Goal: Task Accomplishment & Management: Manage account settings

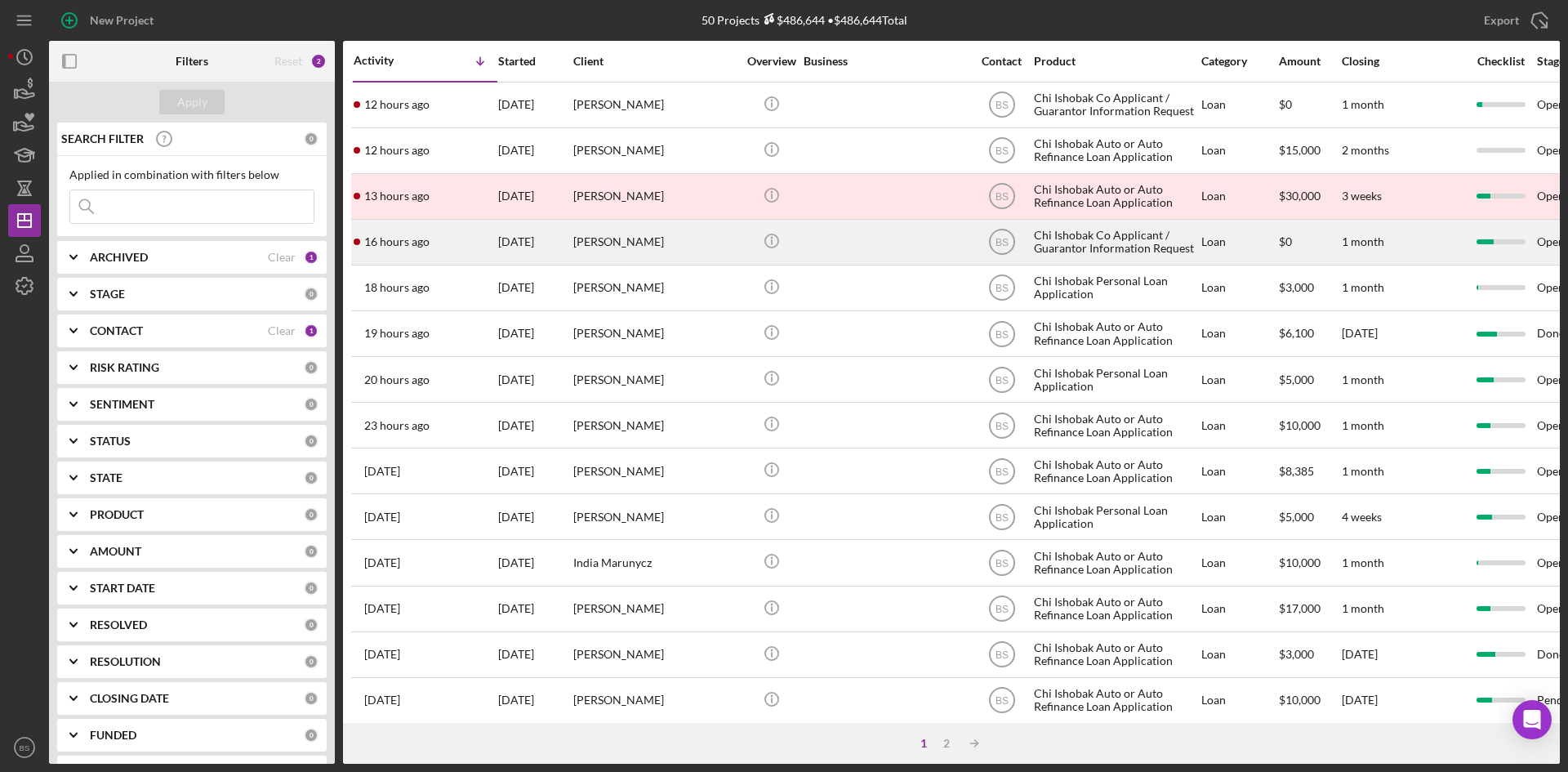
click at [558, 231] on div "[DATE]" at bounding box center [534, 242] width 74 height 43
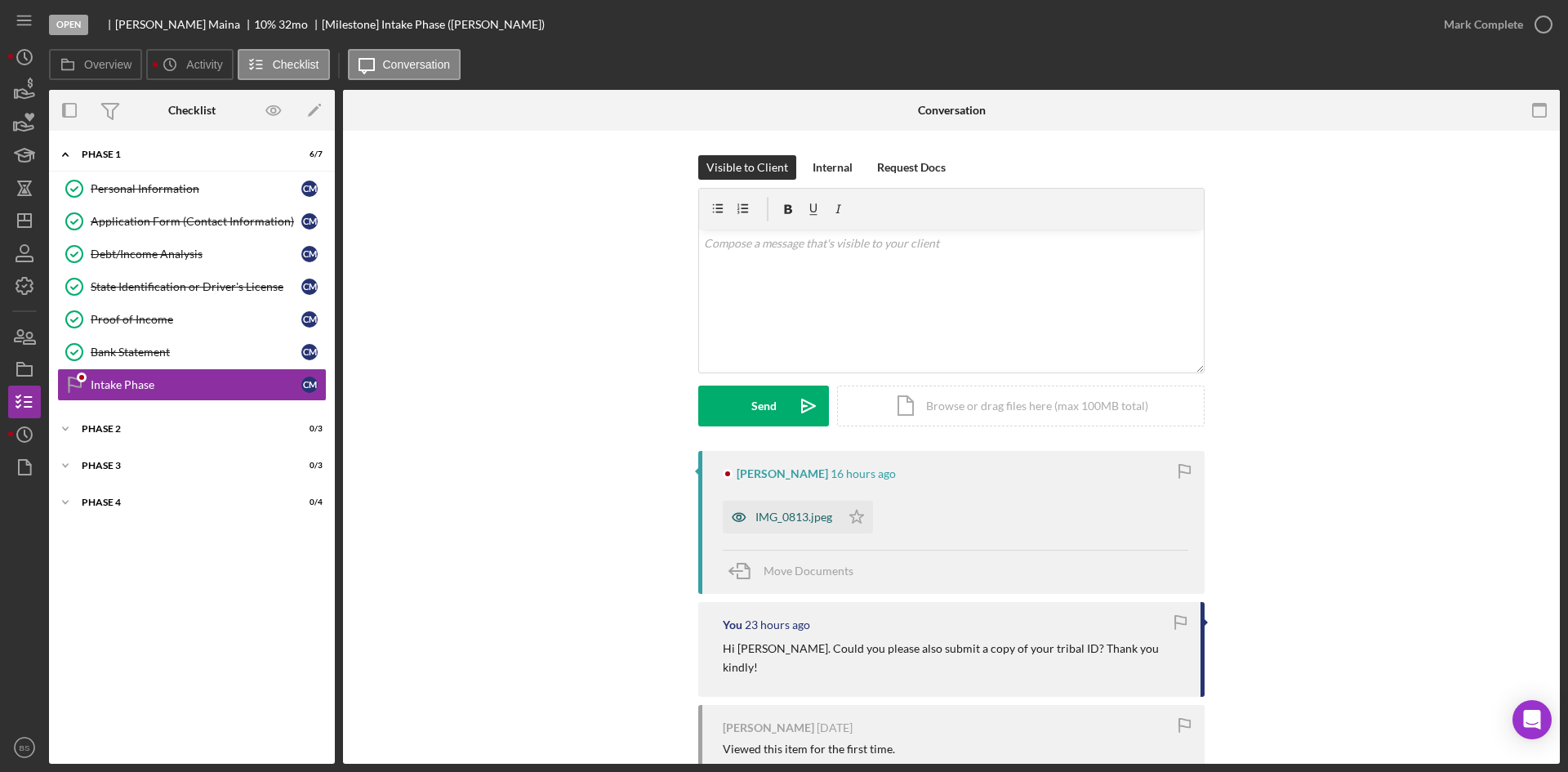
click at [796, 514] on div "IMG_0813.jpeg" at bounding box center [794, 517] width 77 height 13
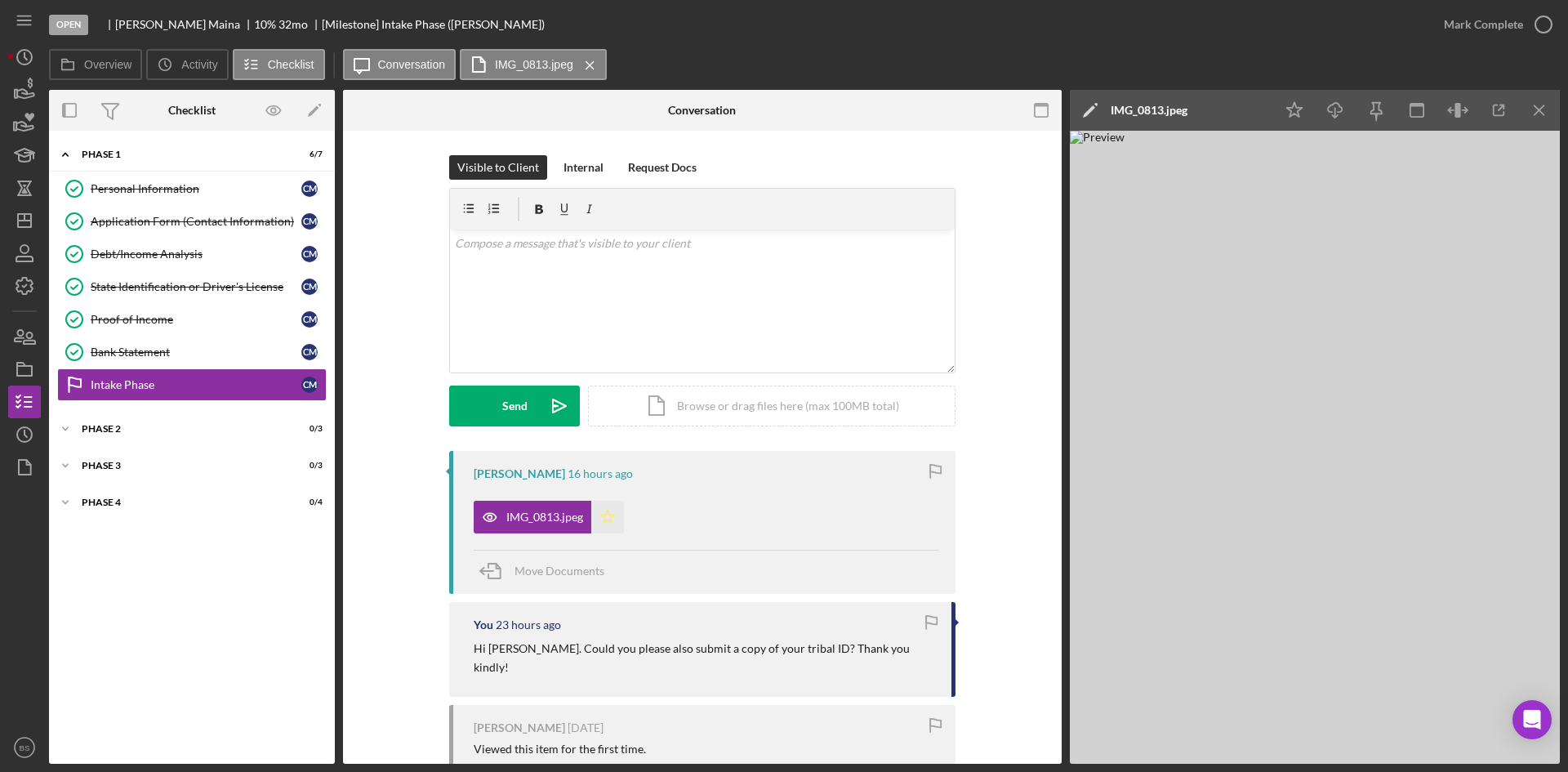
click at [603, 520] on polygon "button" at bounding box center [607, 516] width 14 height 13
click at [645, 344] on div "v Color teal Color pink Remove color Add row above Add row below Add column bef…" at bounding box center [703, 301] width 505 height 143
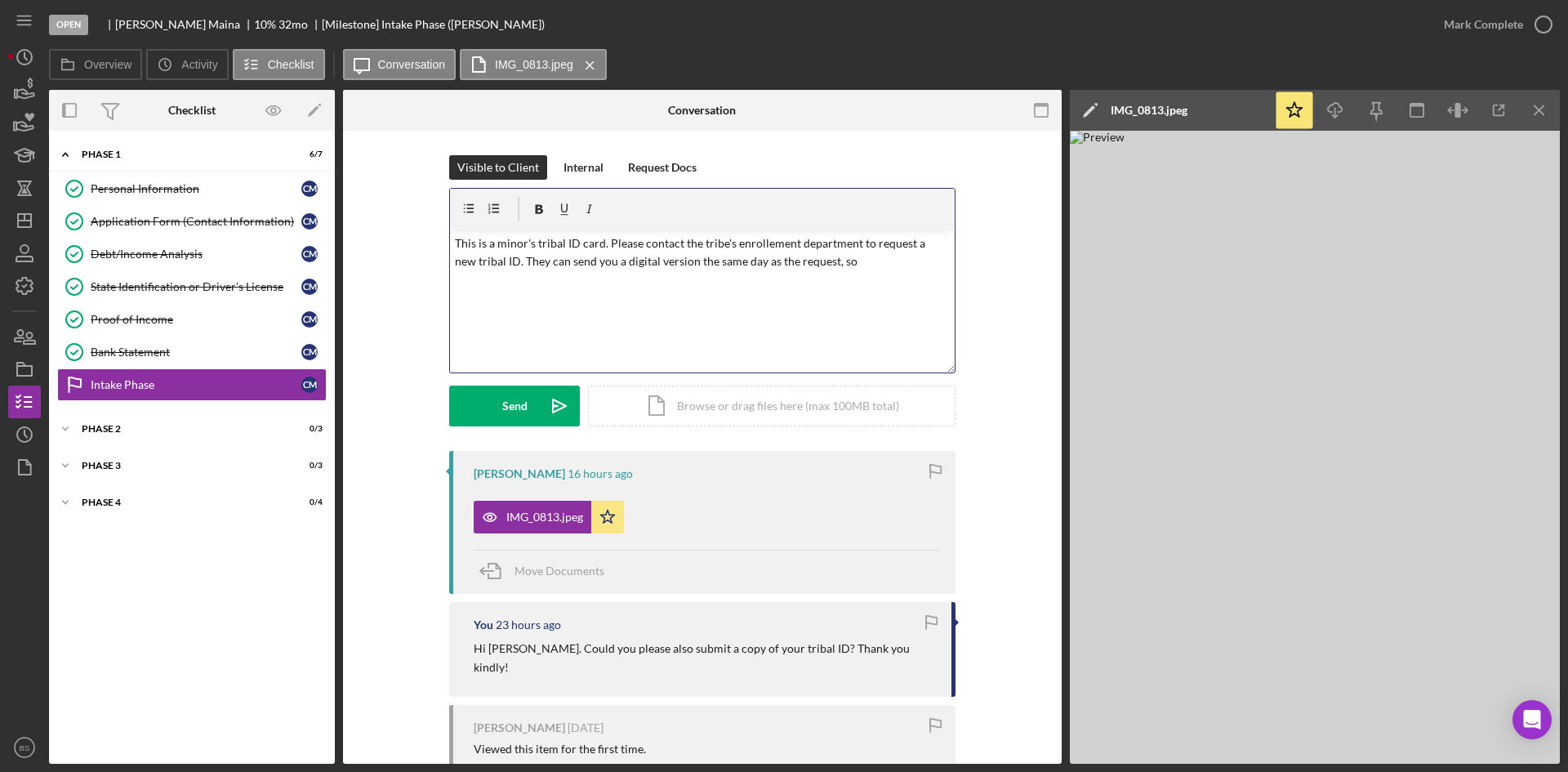
click at [749, 239] on p "This is a minor's tribal ID card. Please contact the tribe's enrollement depart…" at bounding box center [703, 252] width 496 height 36
click at [883, 261] on p "This is a minor's tribal ID card. Please contact the tribe's enrollment departm…" at bounding box center [703, 252] width 496 height 36
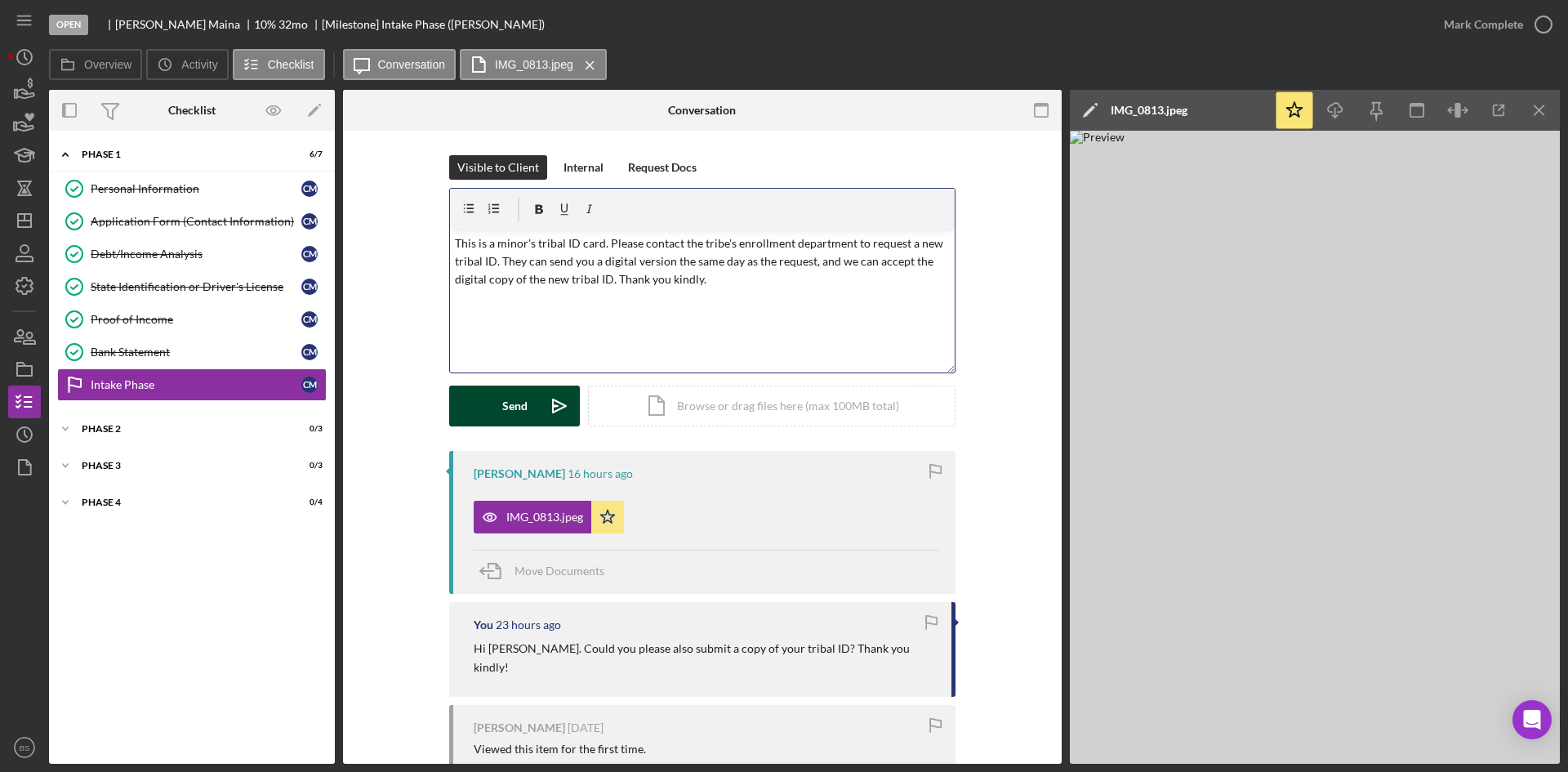
click at [551, 402] on icon "Icon/icon-invite-send" at bounding box center [559, 406] width 41 height 41
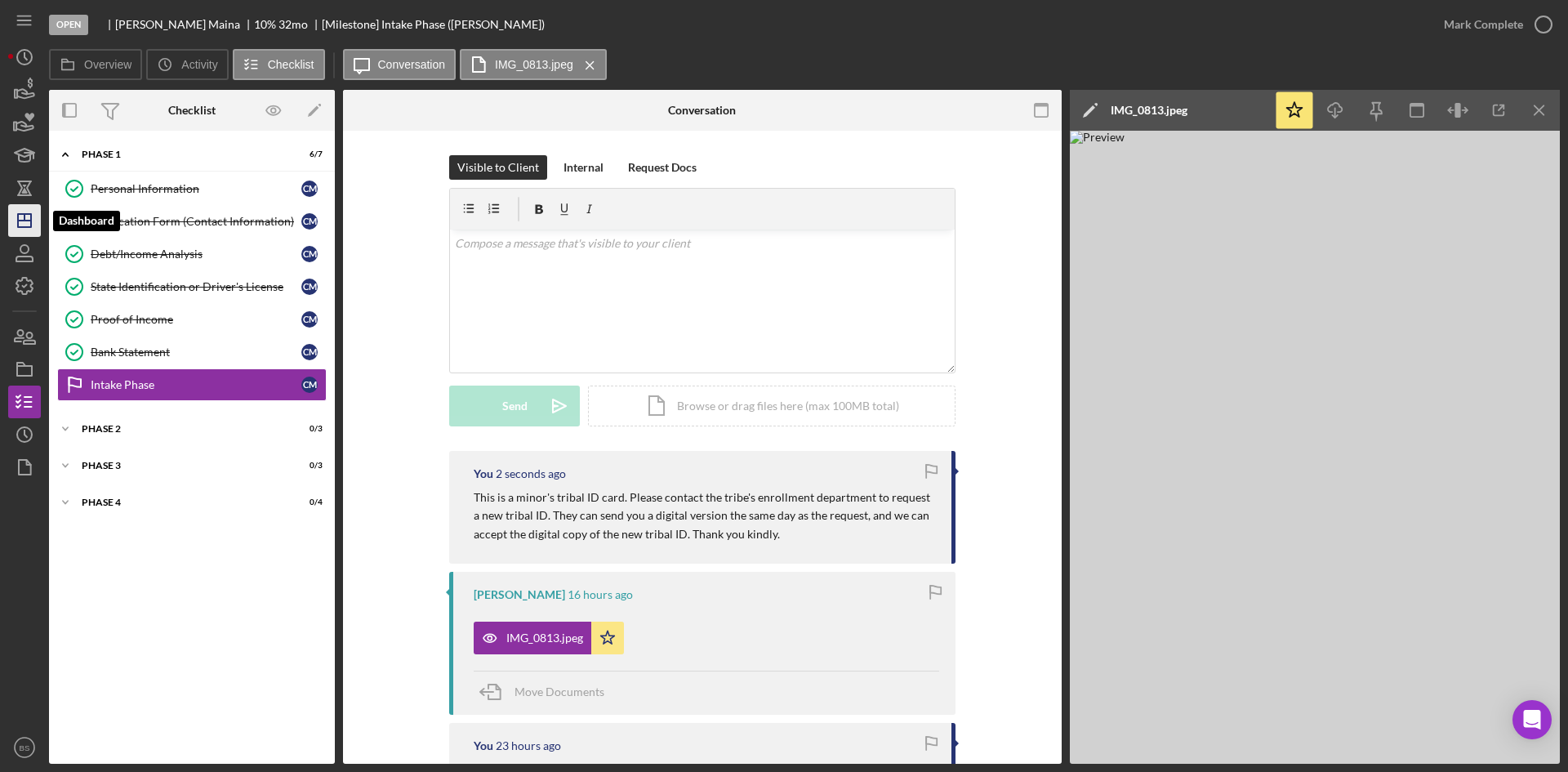
click at [28, 212] on icon "Icon/Dashboard" at bounding box center [24, 220] width 41 height 41
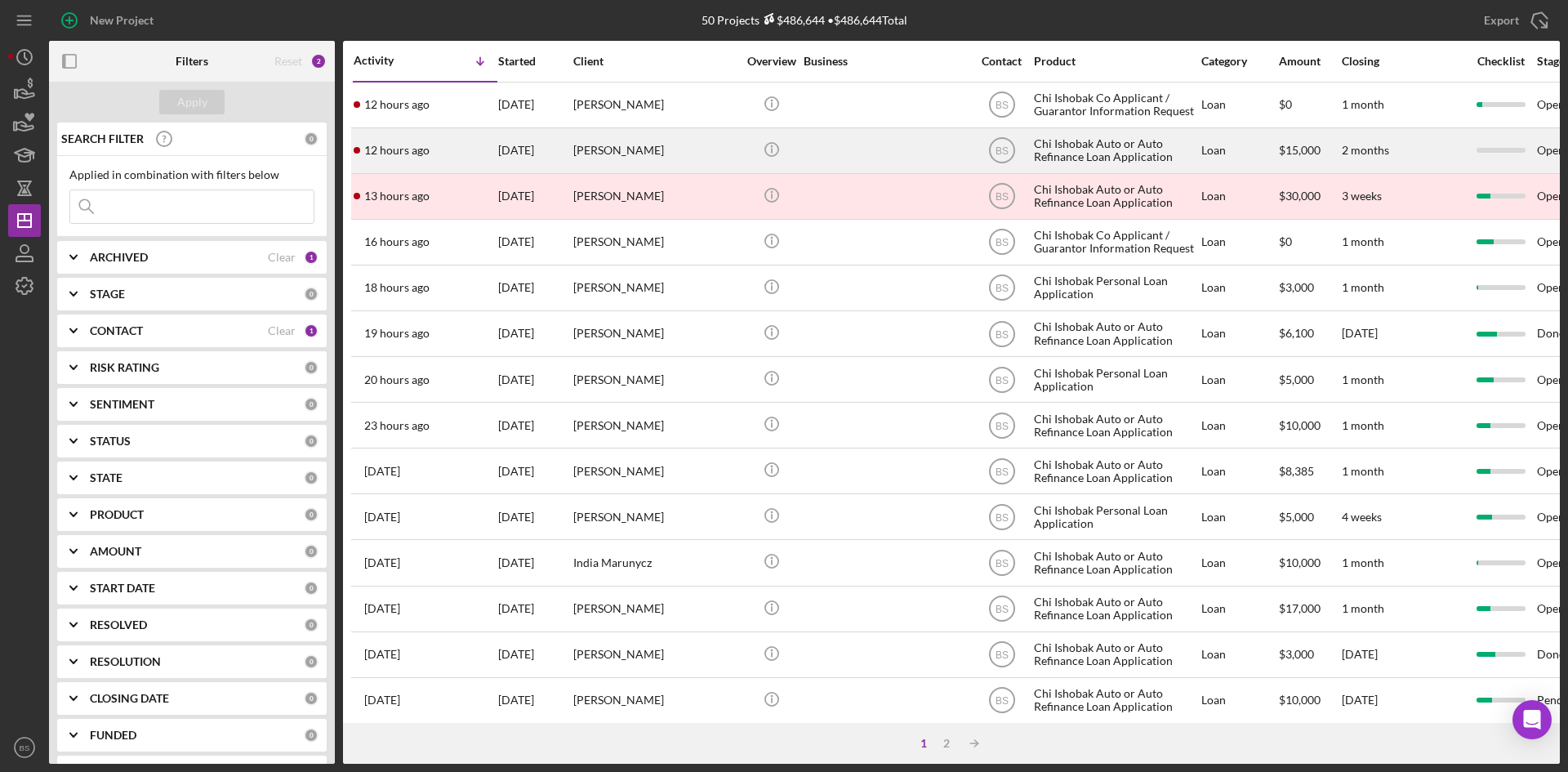
click at [480, 156] on div "12 hours ago John Richardson III" at bounding box center [425, 150] width 143 height 43
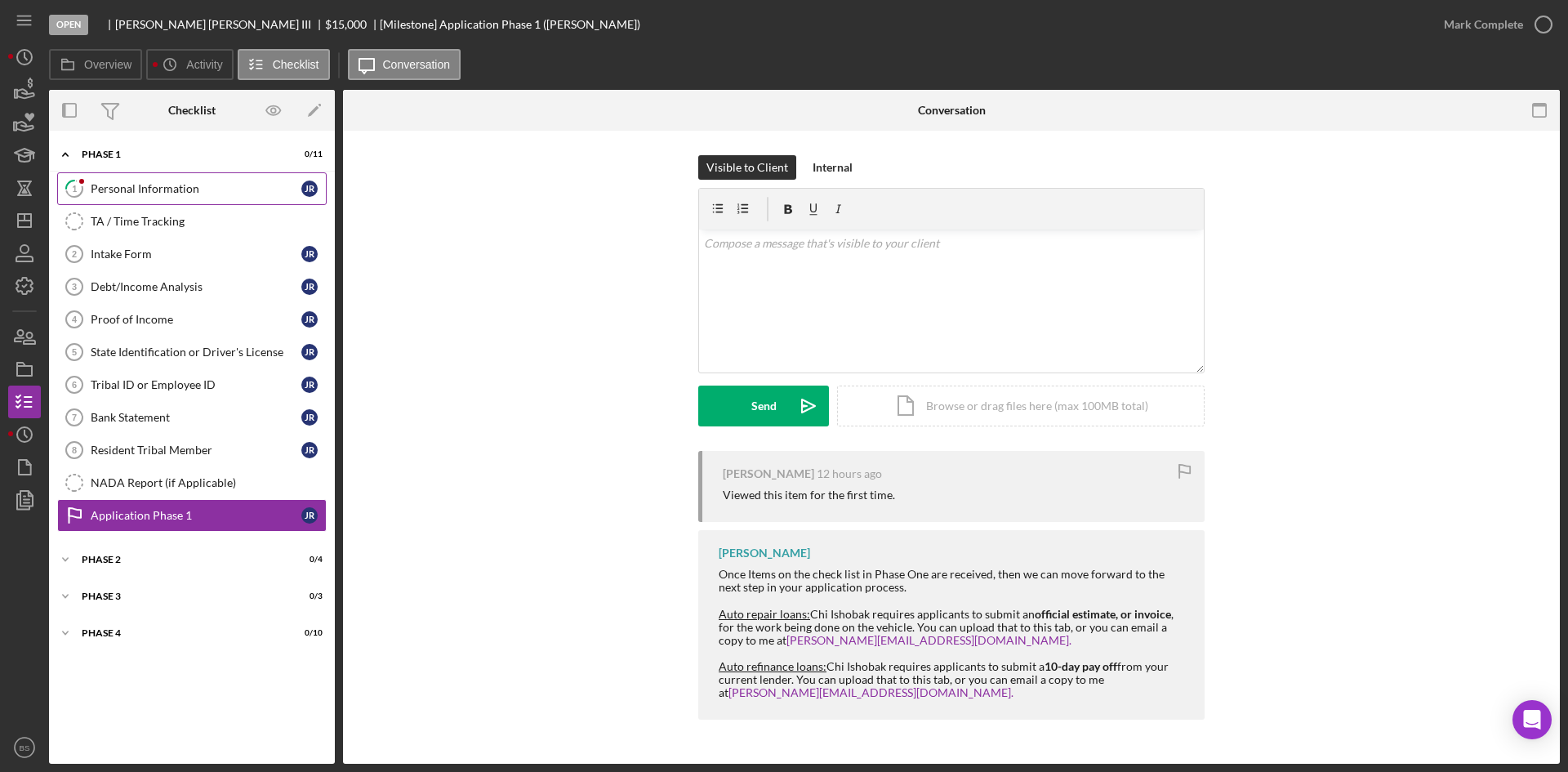
click at [108, 182] on div "Personal Information" at bounding box center [195, 189] width 211 height 13
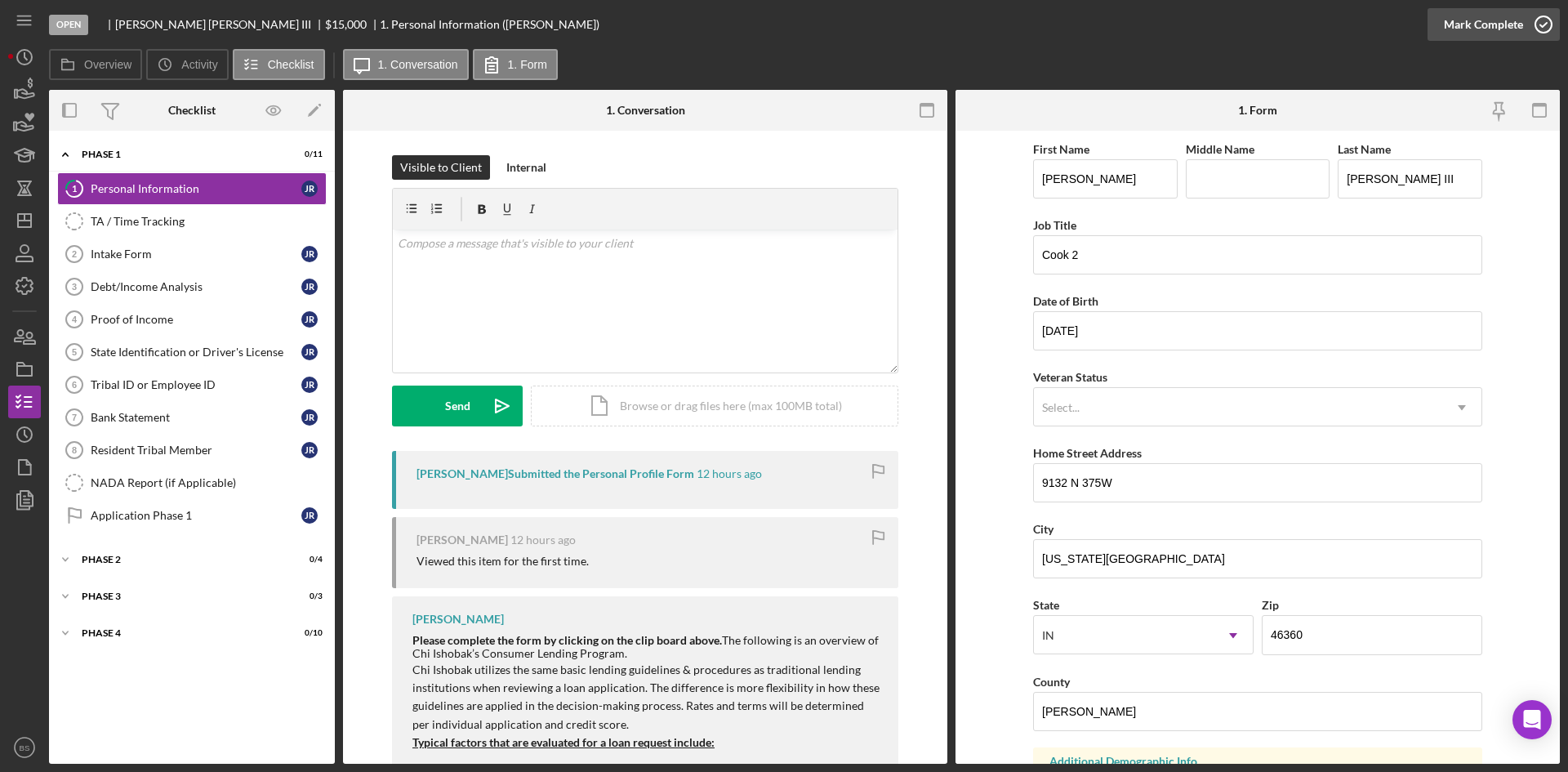
click at [1489, 30] on div "Mark Complete" at bounding box center [1483, 25] width 79 height 33
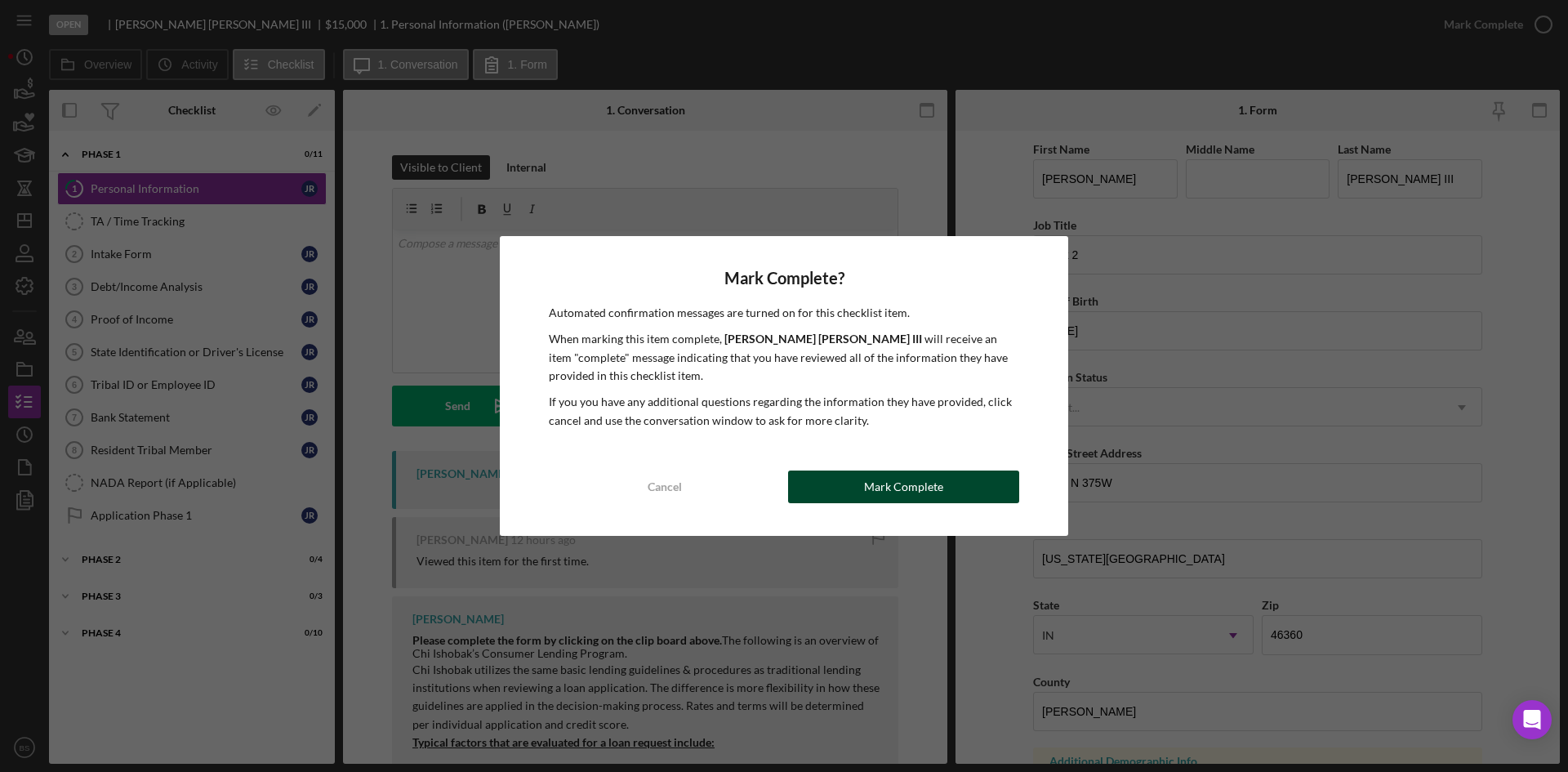
click at [816, 486] on button "Mark Complete" at bounding box center [904, 487] width 232 height 33
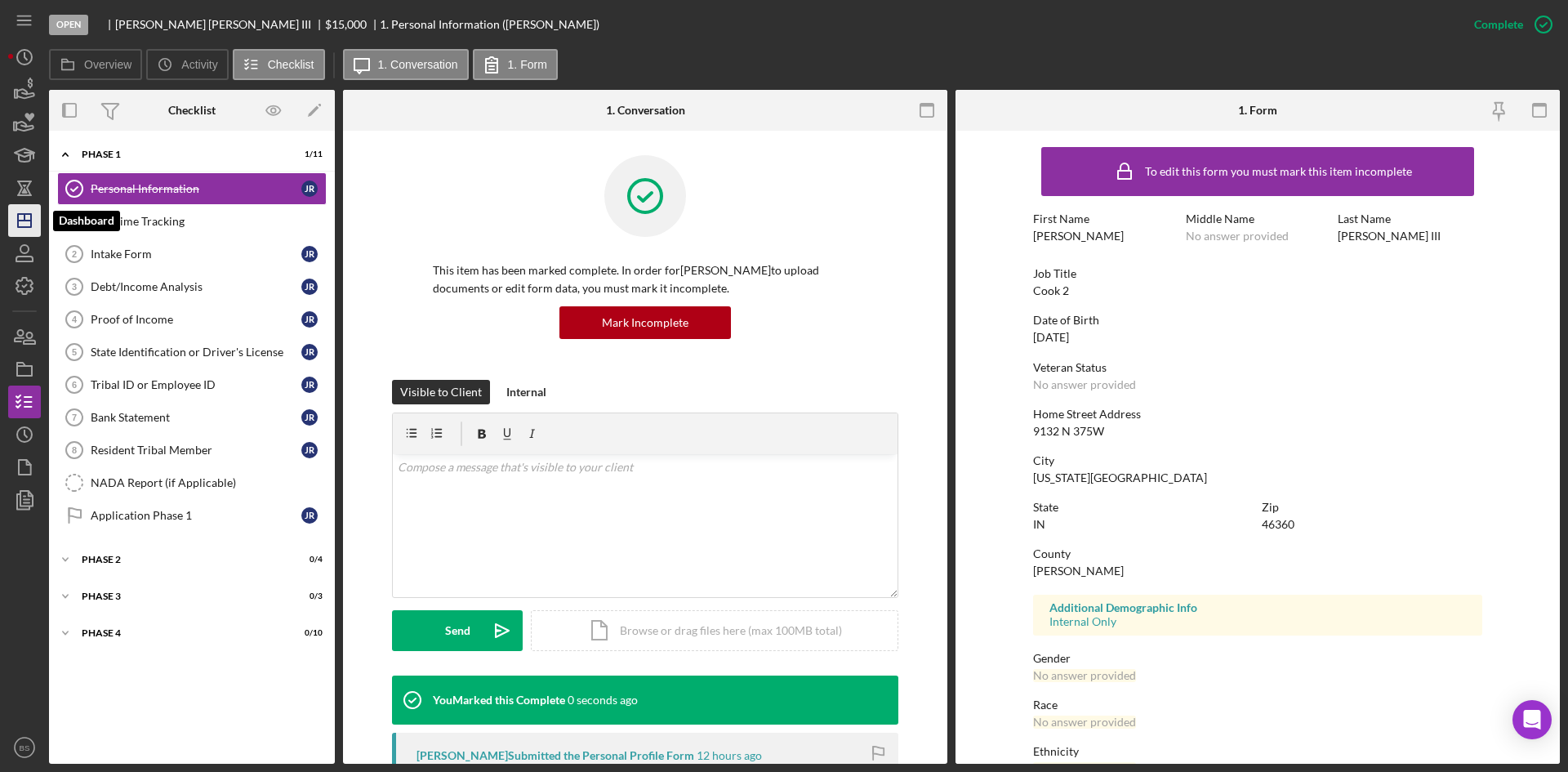
click at [20, 222] on icon "Icon/Dashboard" at bounding box center [24, 220] width 41 height 41
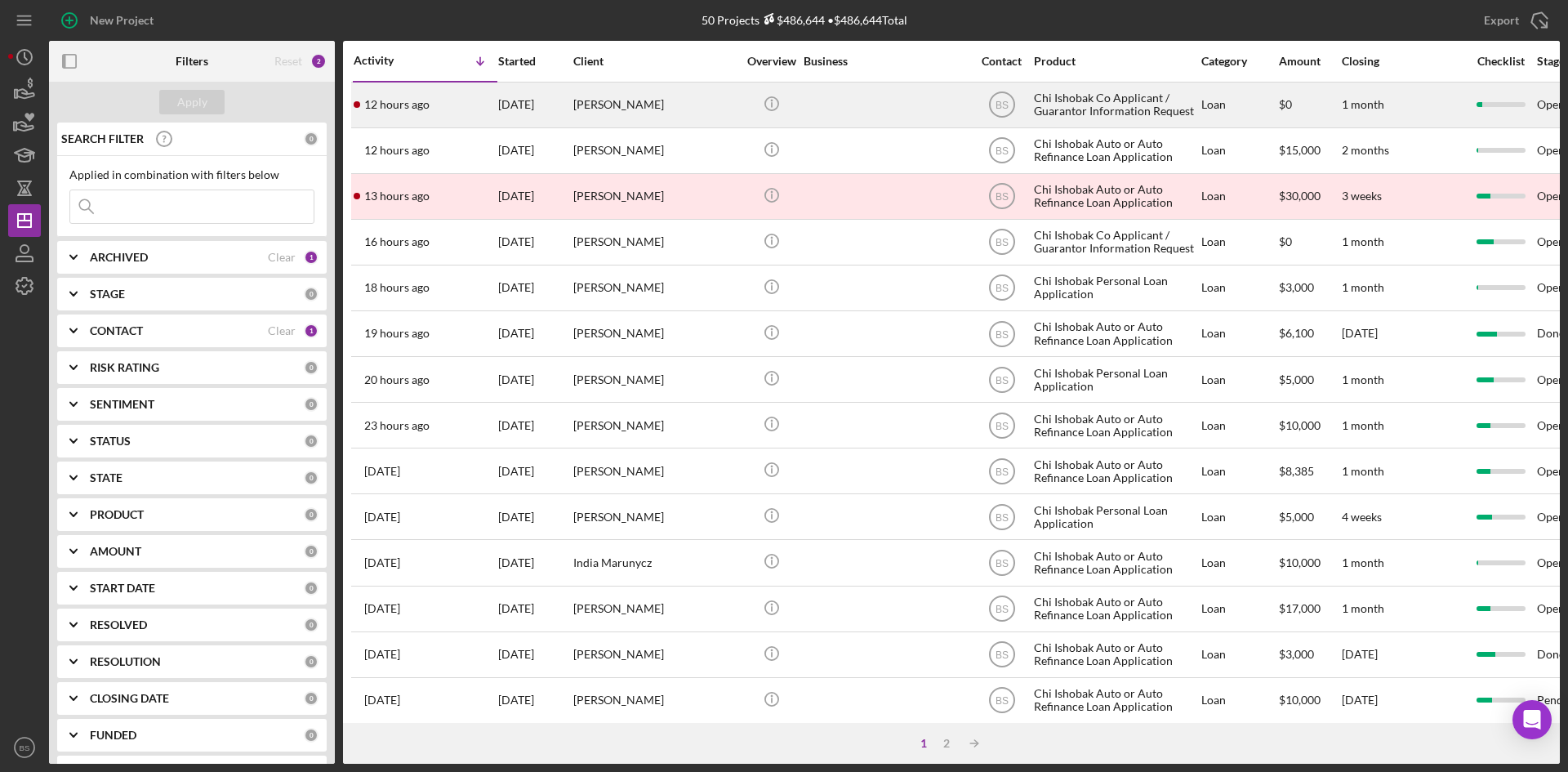
click at [613, 113] on div "Eric Hersha" at bounding box center [655, 104] width 163 height 43
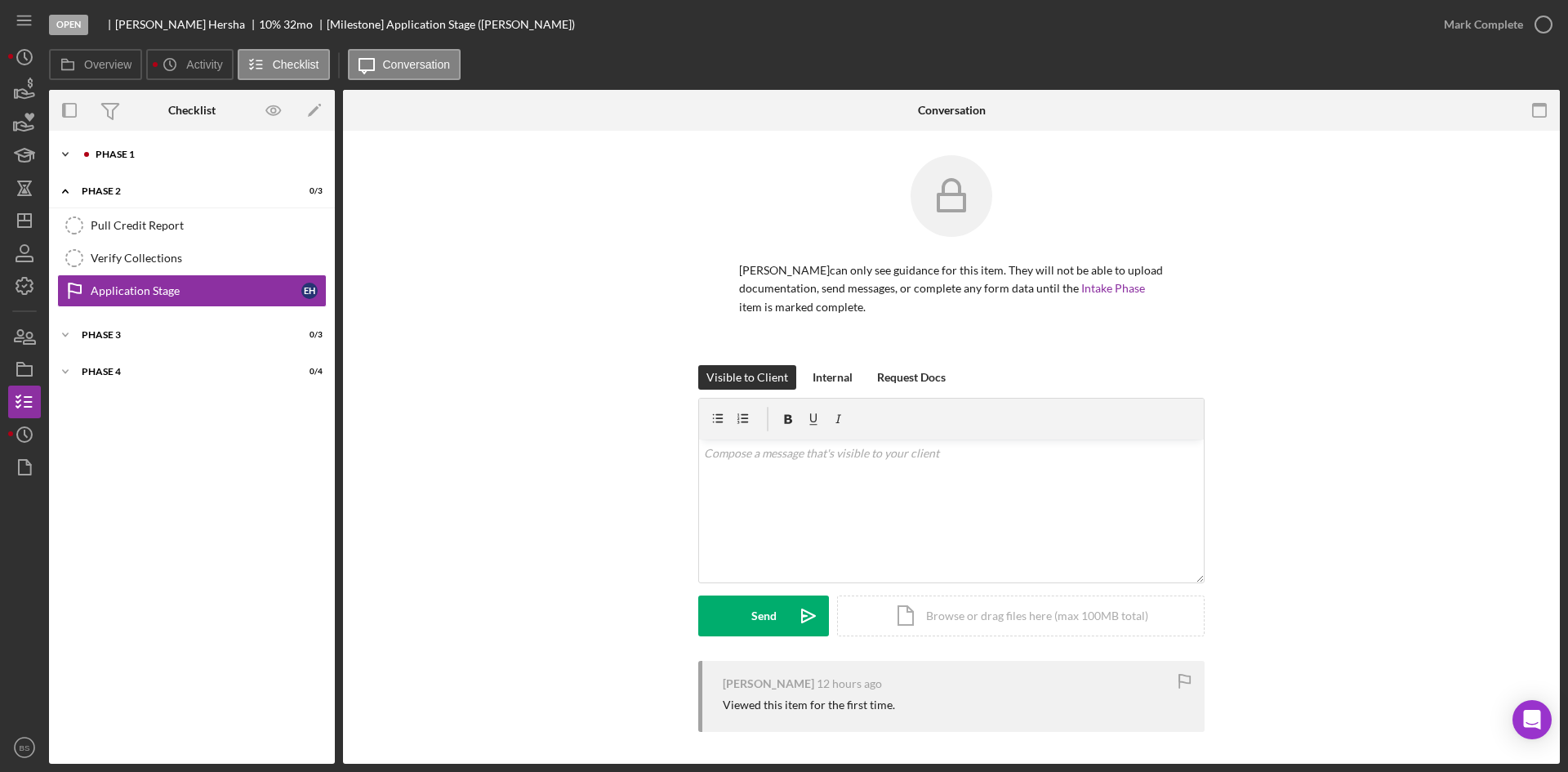
click at [186, 161] on div "Icon/Expander Phase 1 2 / 7" at bounding box center [192, 154] width 286 height 33
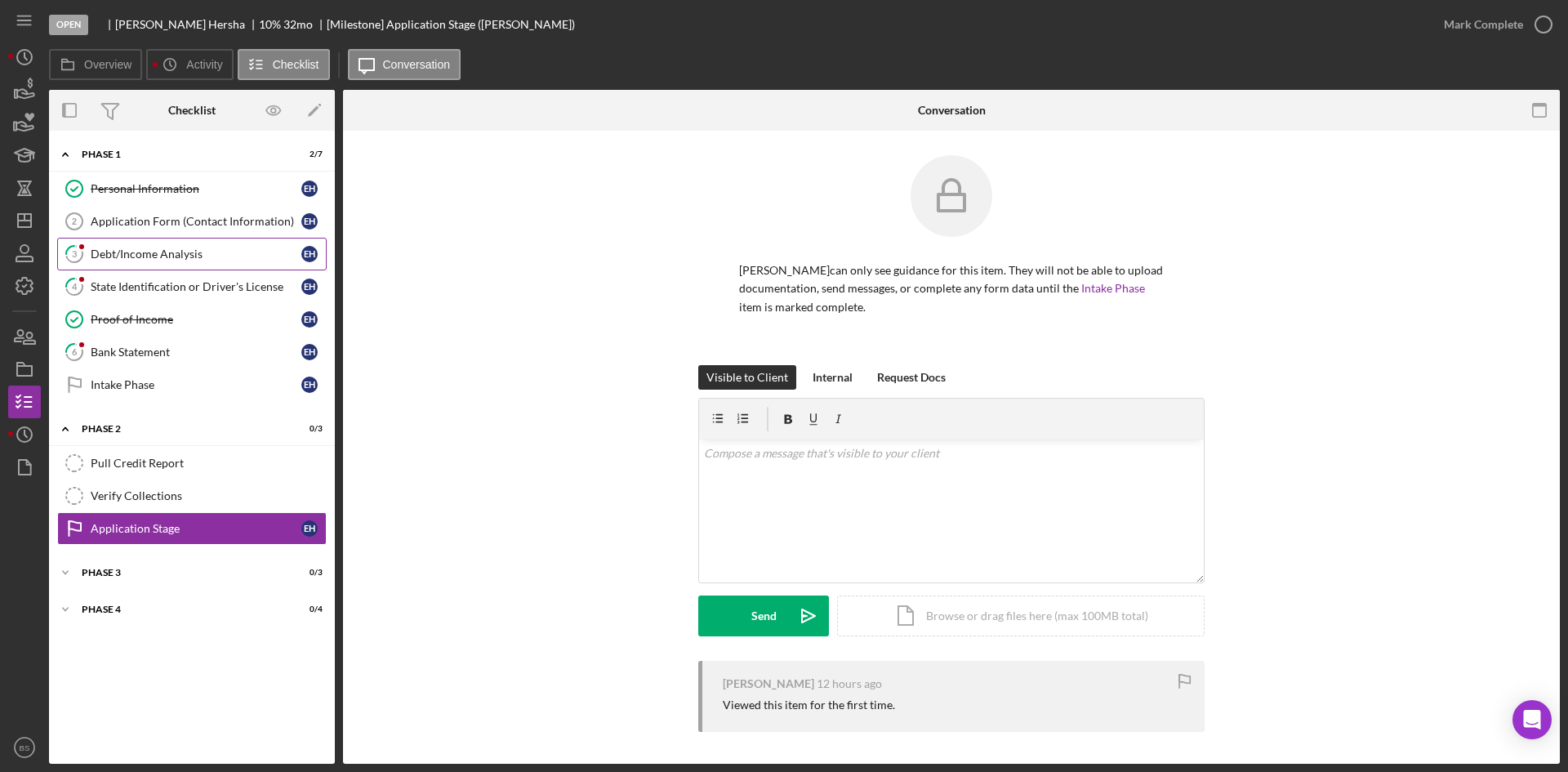
click at [178, 242] on link "3 Debt/Income Analysis E H" at bounding box center [192, 254] width 270 height 33
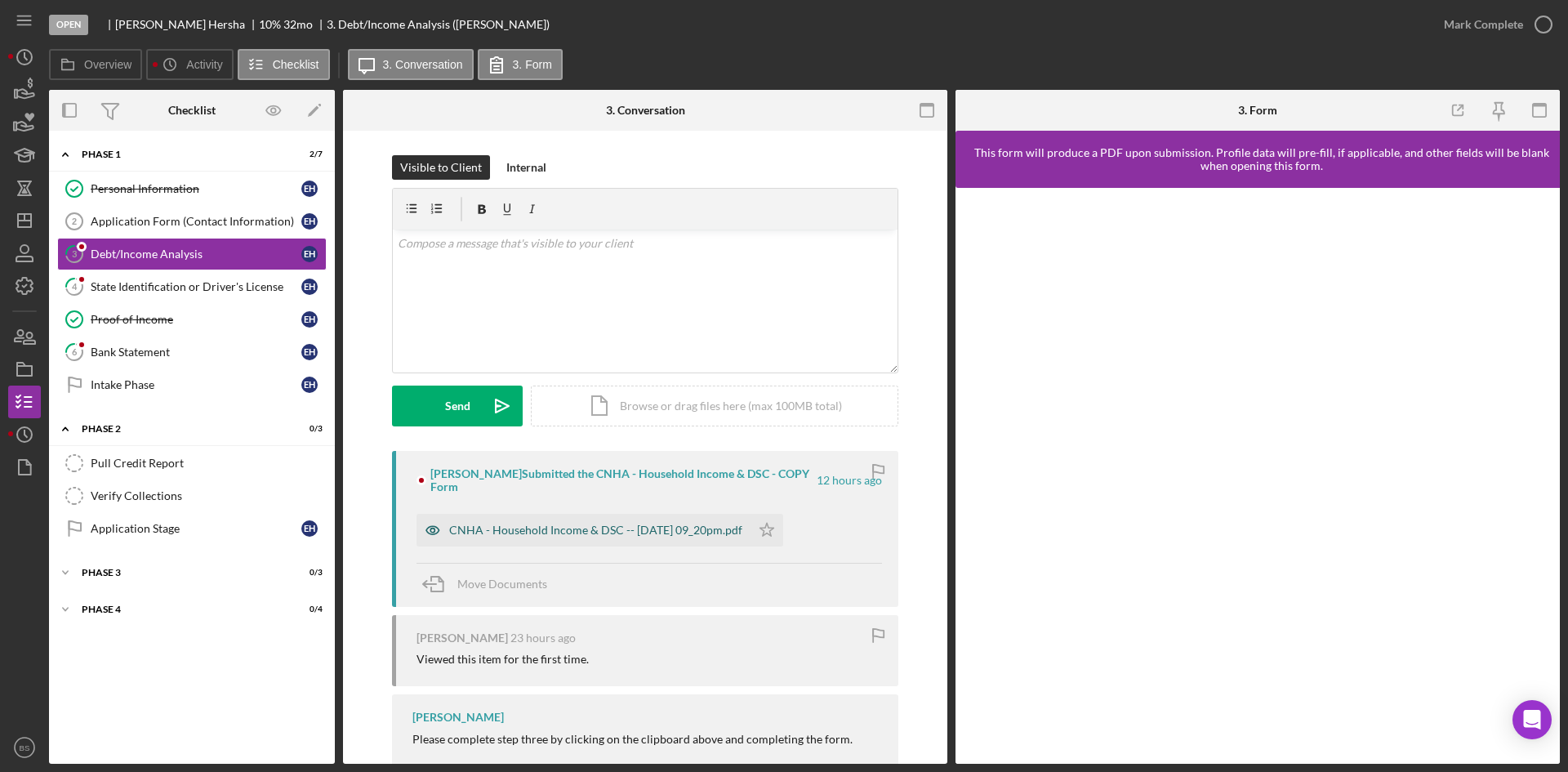
click at [573, 514] on div "CNHA - Household Income & DSC -- 2025-10-01 09_20pm.pdf" at bounding box center [583, 530] width 334 height 33
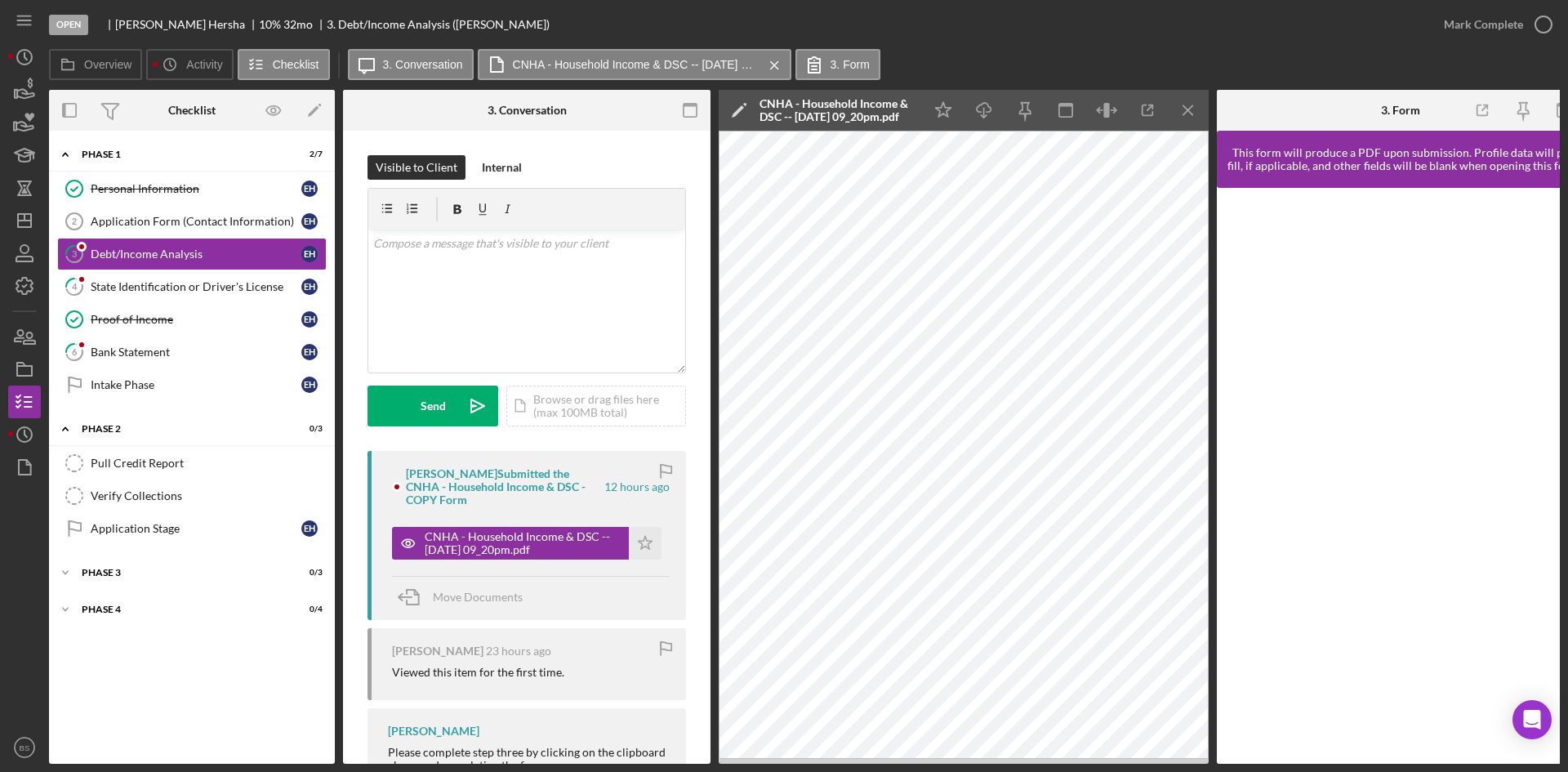
click at [647, 547] on div "Eric Hersha Submitted the CNHA - Household Income & DSC - COPY Form 12 hours ag…" at bounding box center [526, 535] width 318 height 169
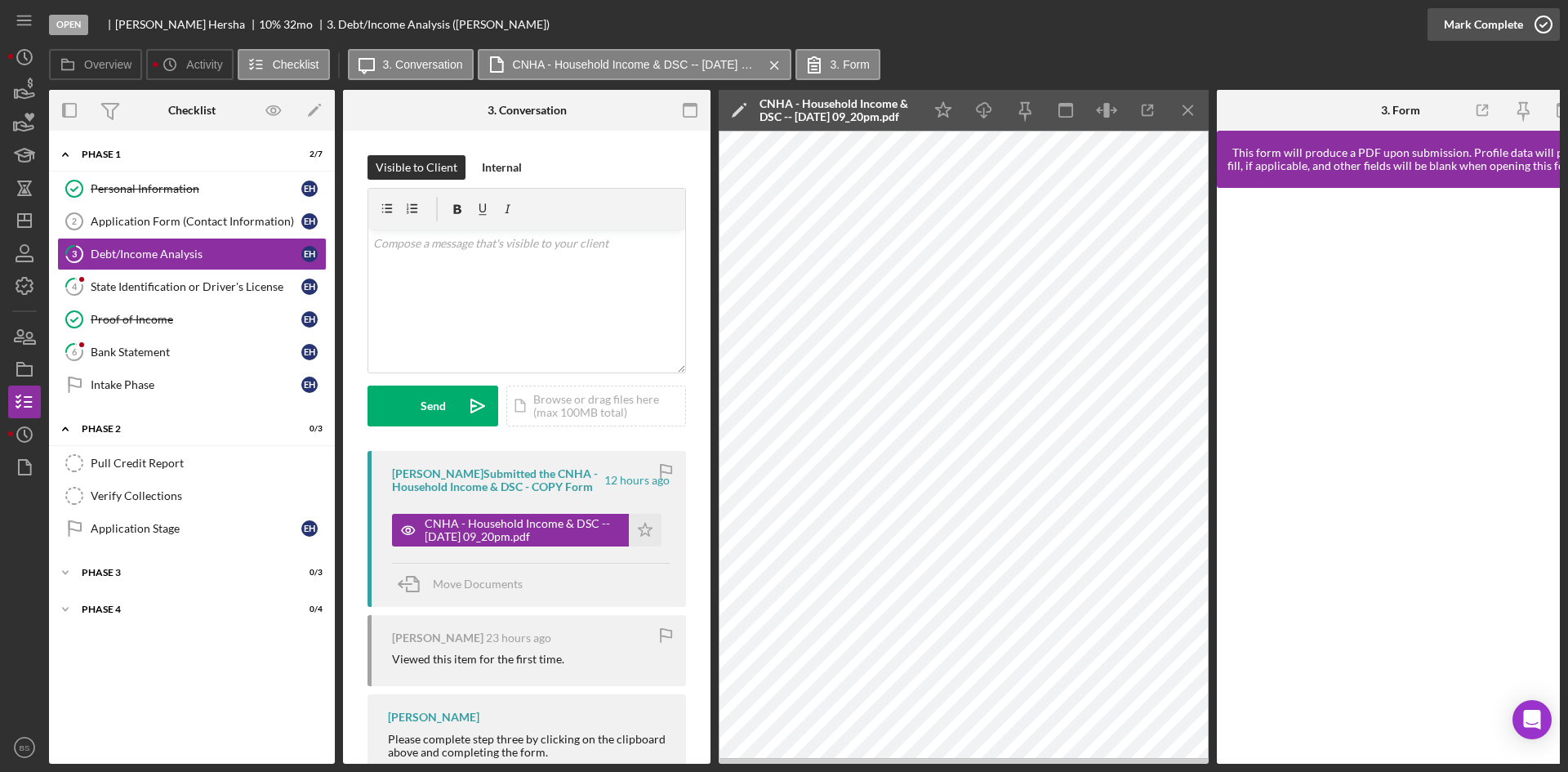
click at [1495, 27] on div "Mark Complete" at bounding box center [1483, 25] width 79 height 33
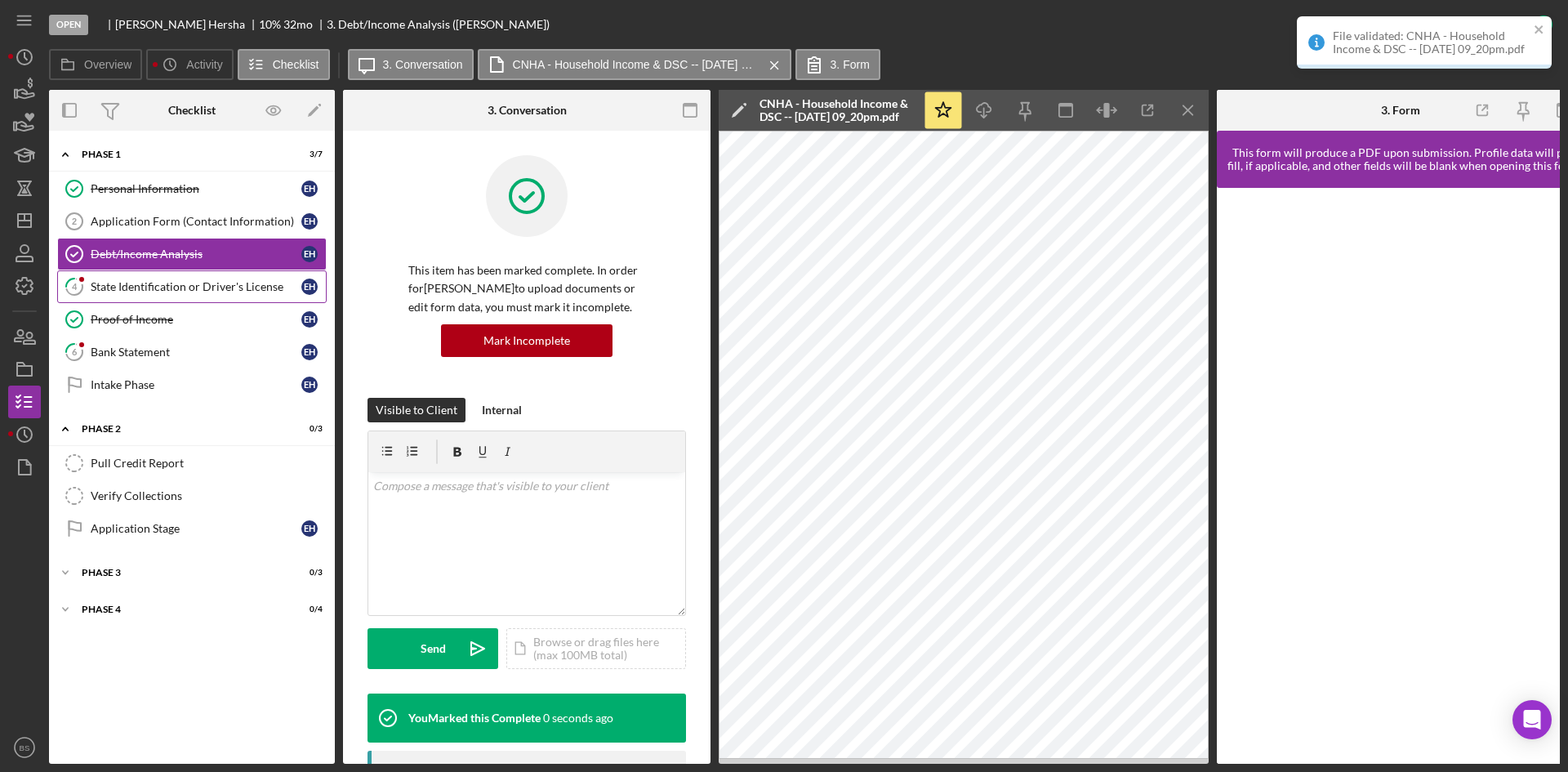
click at [210, 295] on link "4 State Identification or Driver's License E H" at bounding box center [192, 287] width 270 height 33
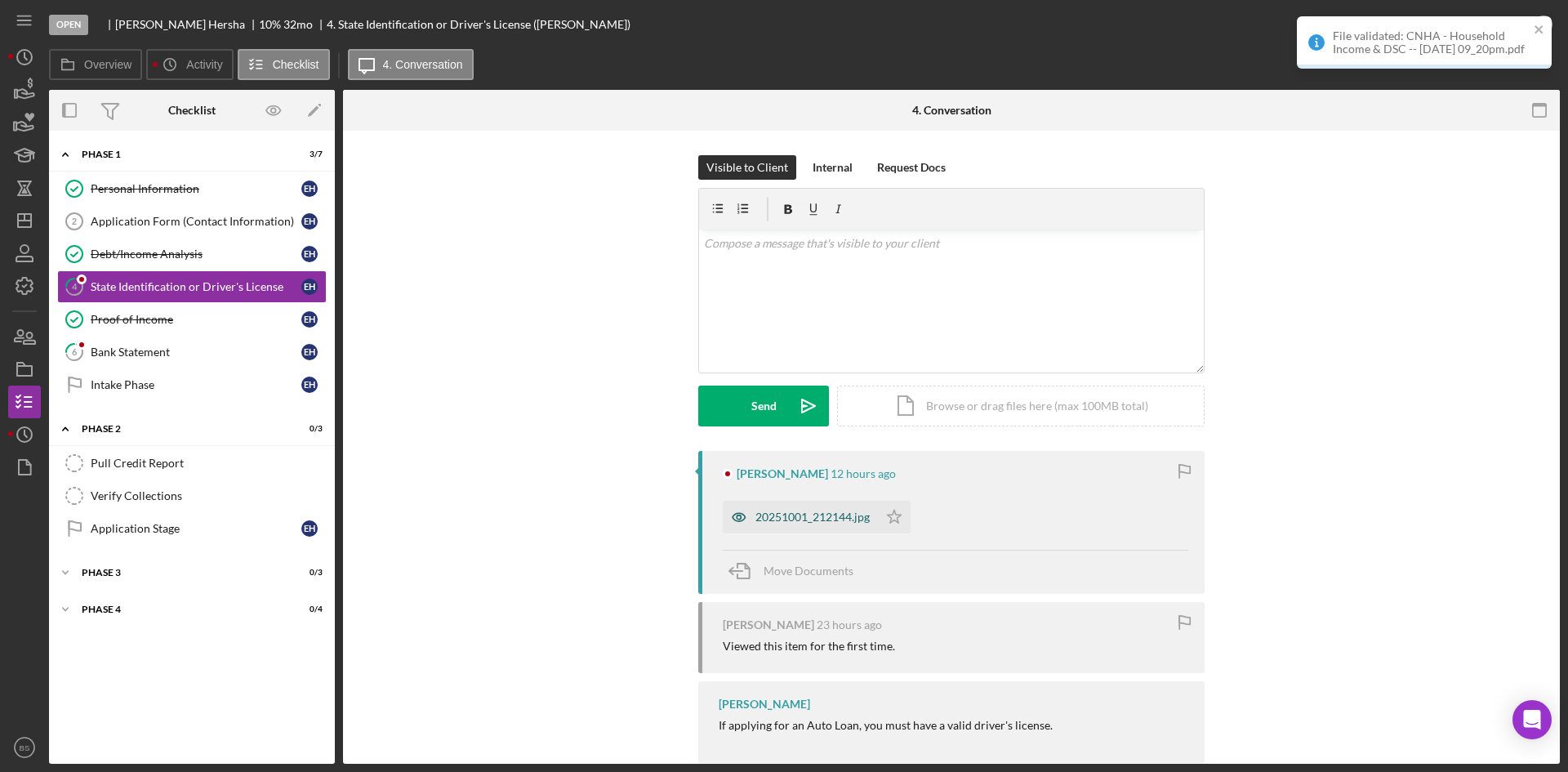
click at [782, 530] on div "20251001_212144.jpg" at bounding box center [800, 517] width 155 height 33
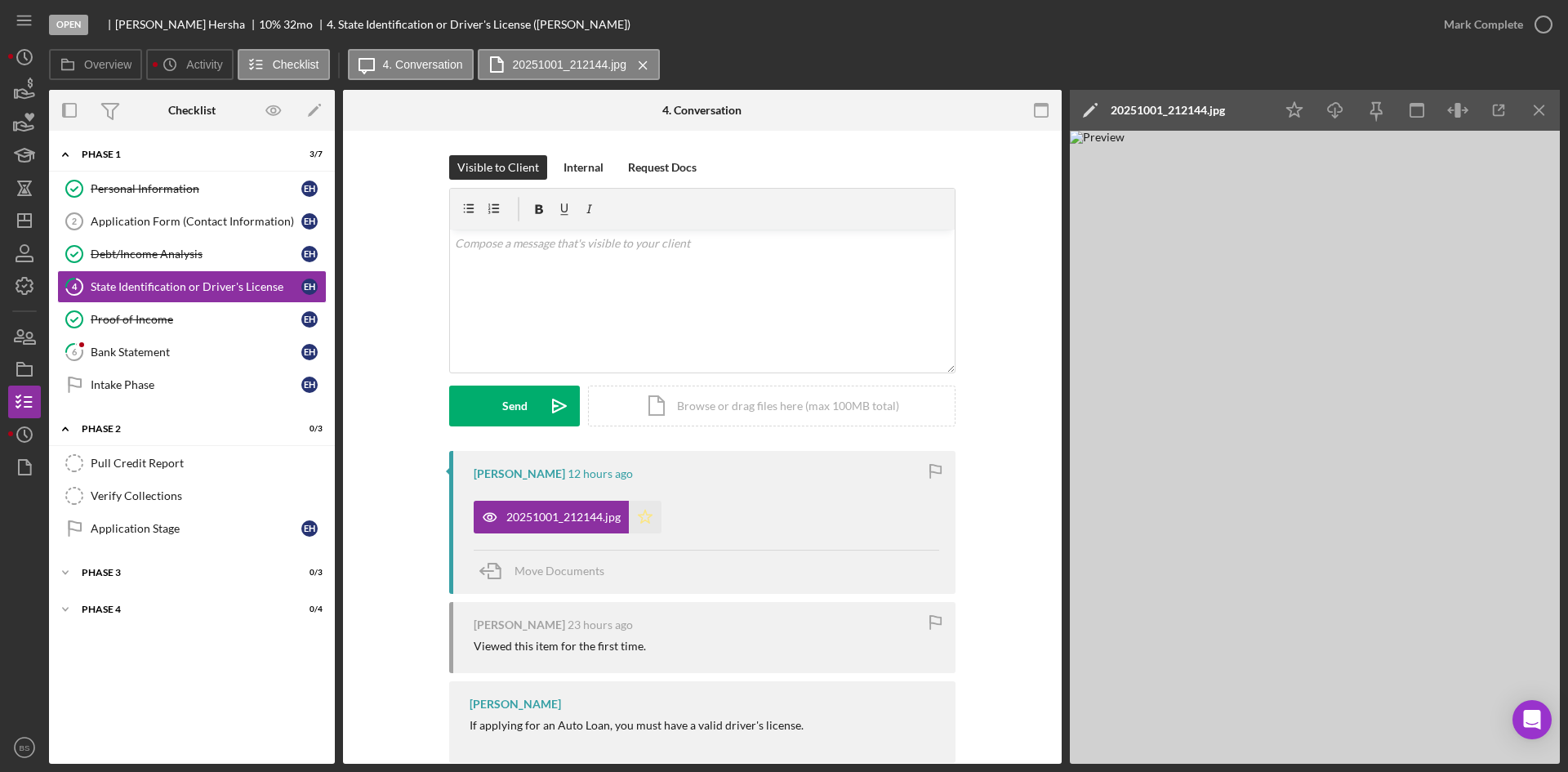
click at [649, 514] on icon "Icon/Star" at bounding box center [645, 517] width 33 height 33
click at [1461, 27] on div "Mark Complete" at bounding box center [1483, 25] width 79 height 33
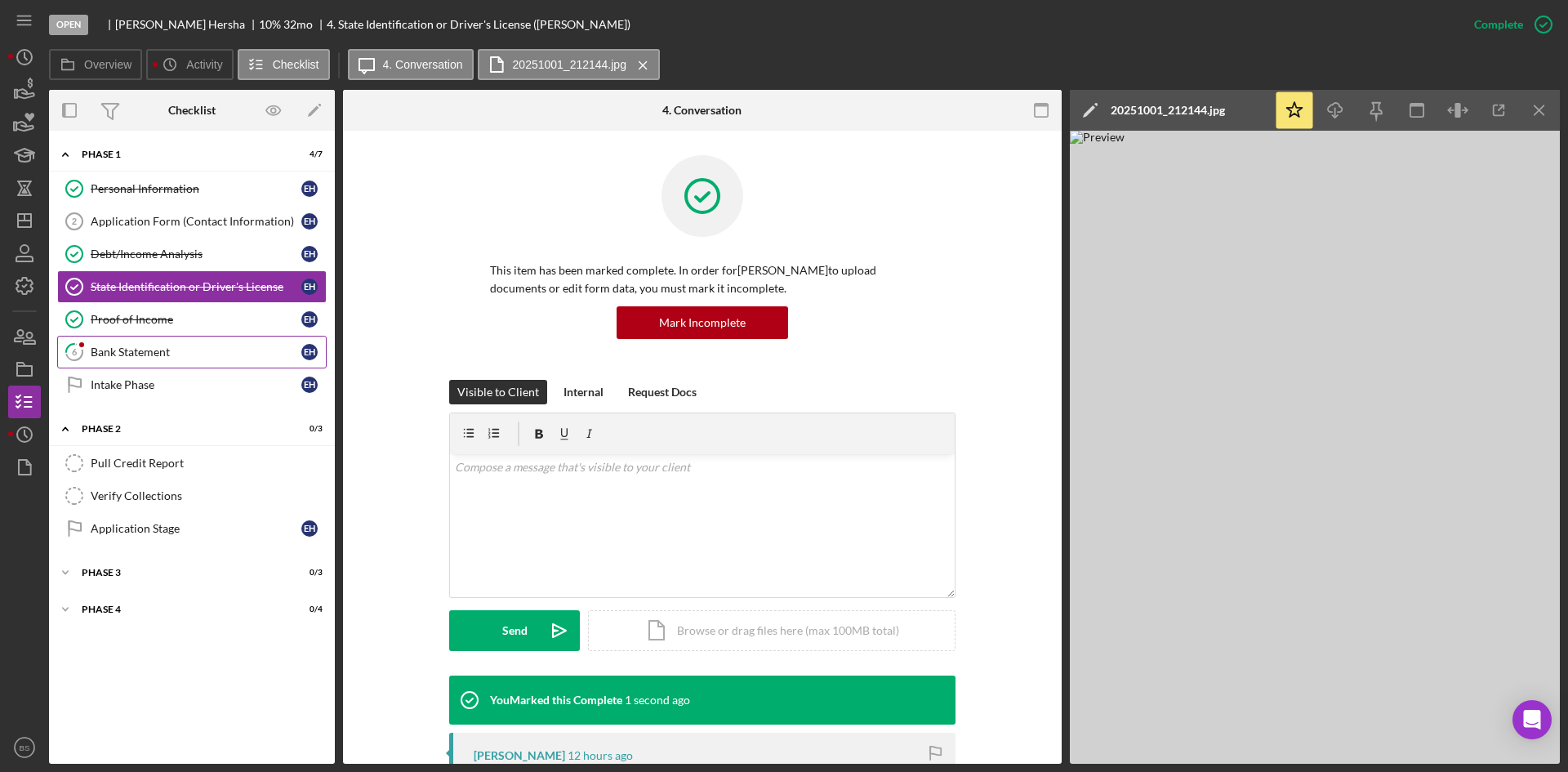
click at [184, 340] on link "6 Bank Statement E H" at bounding box center [192, 352] width 270 height 33
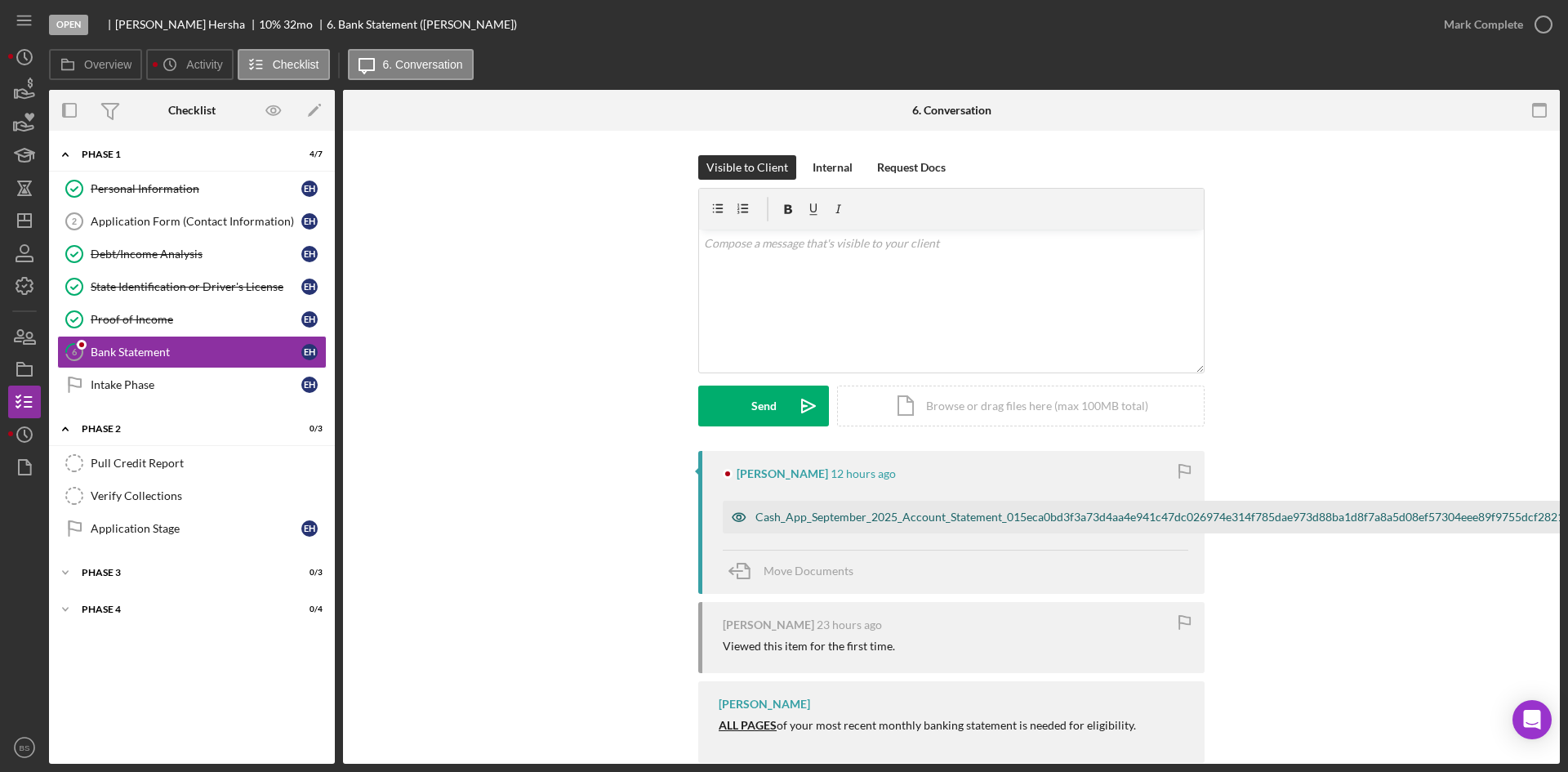
click at [763, 517] on div "Cash_App_September_2025_Account_Statement_015eca0bd3f3a73d4aa4e941c47dc026974e3…" at bounding box center [1301, 517] width 1090 height 13
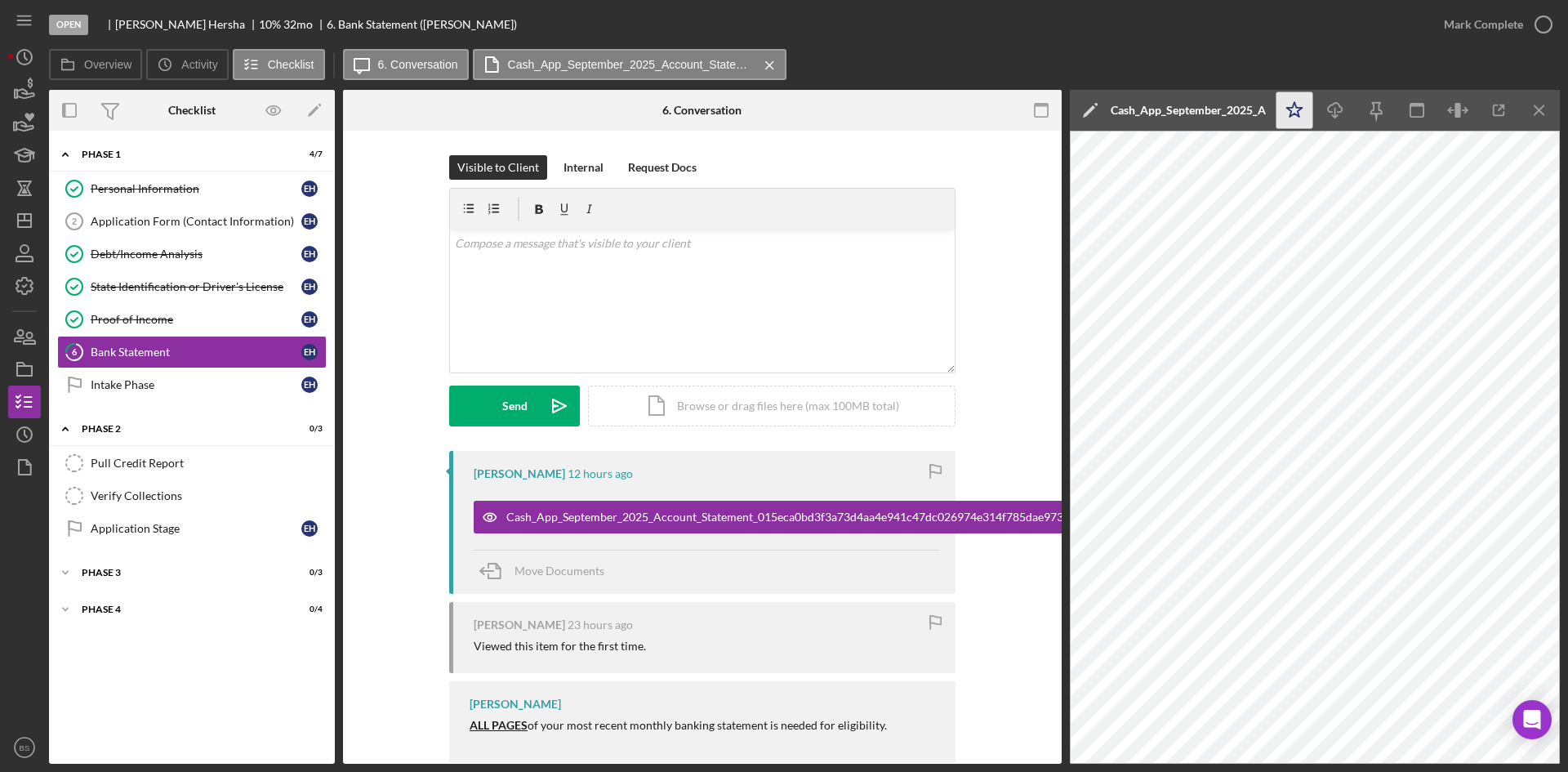
drag, startPoint x: 1285, startPoint y: 114, endPoint x: 1277, endPoint y: 121, distance: 10.6
click at [1285, 113] on icon "Icon/Star" at bounding box center [1295, 110] width 36 height 36
click at [1463, 24] on div "Mark Complete" at bounding box center [1483, 25] width 79 height 33
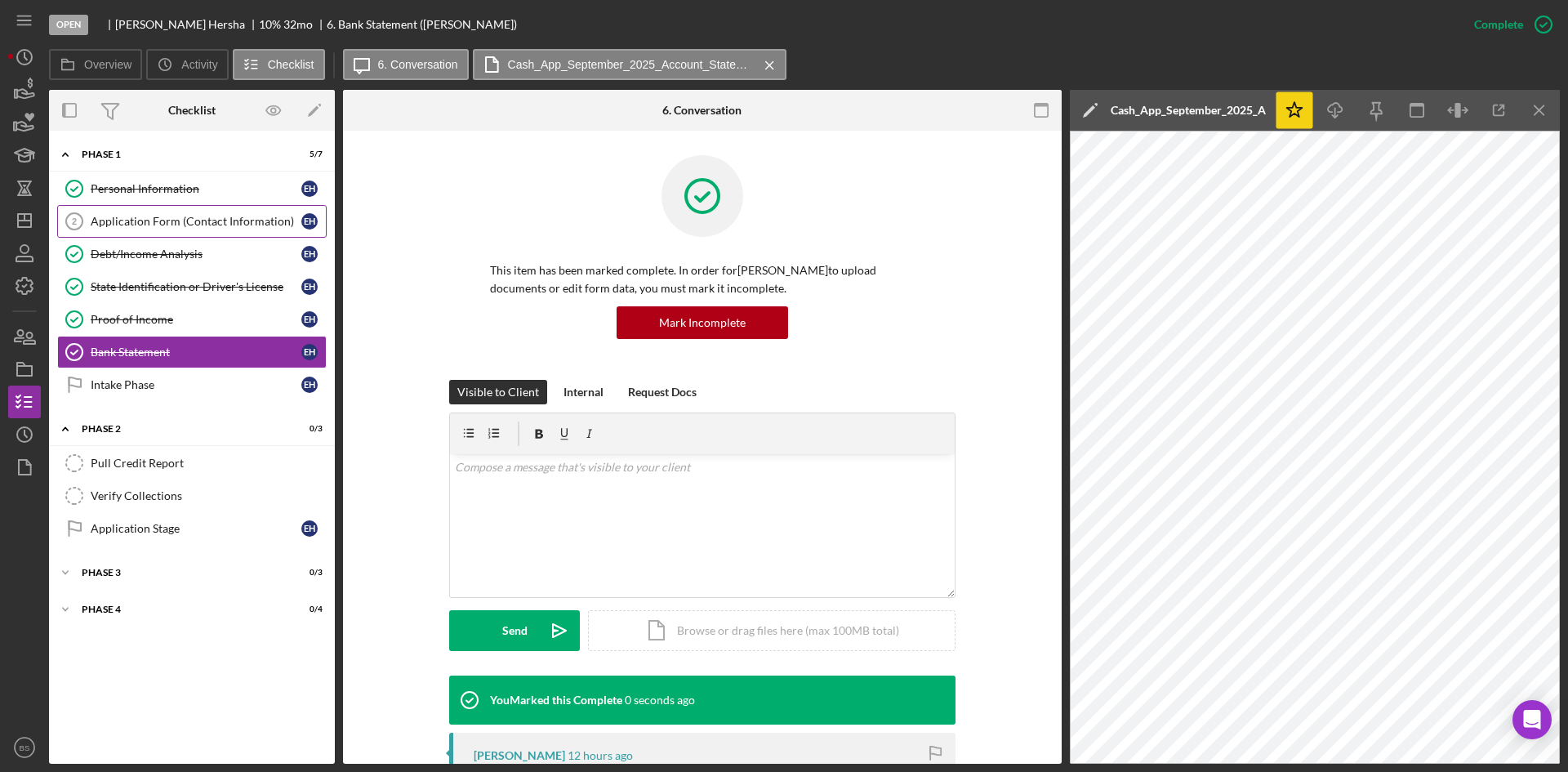
click at [213, 223] on div "Application Form (Contact Information)" at bounding box center [195, 221] width 211 height 13
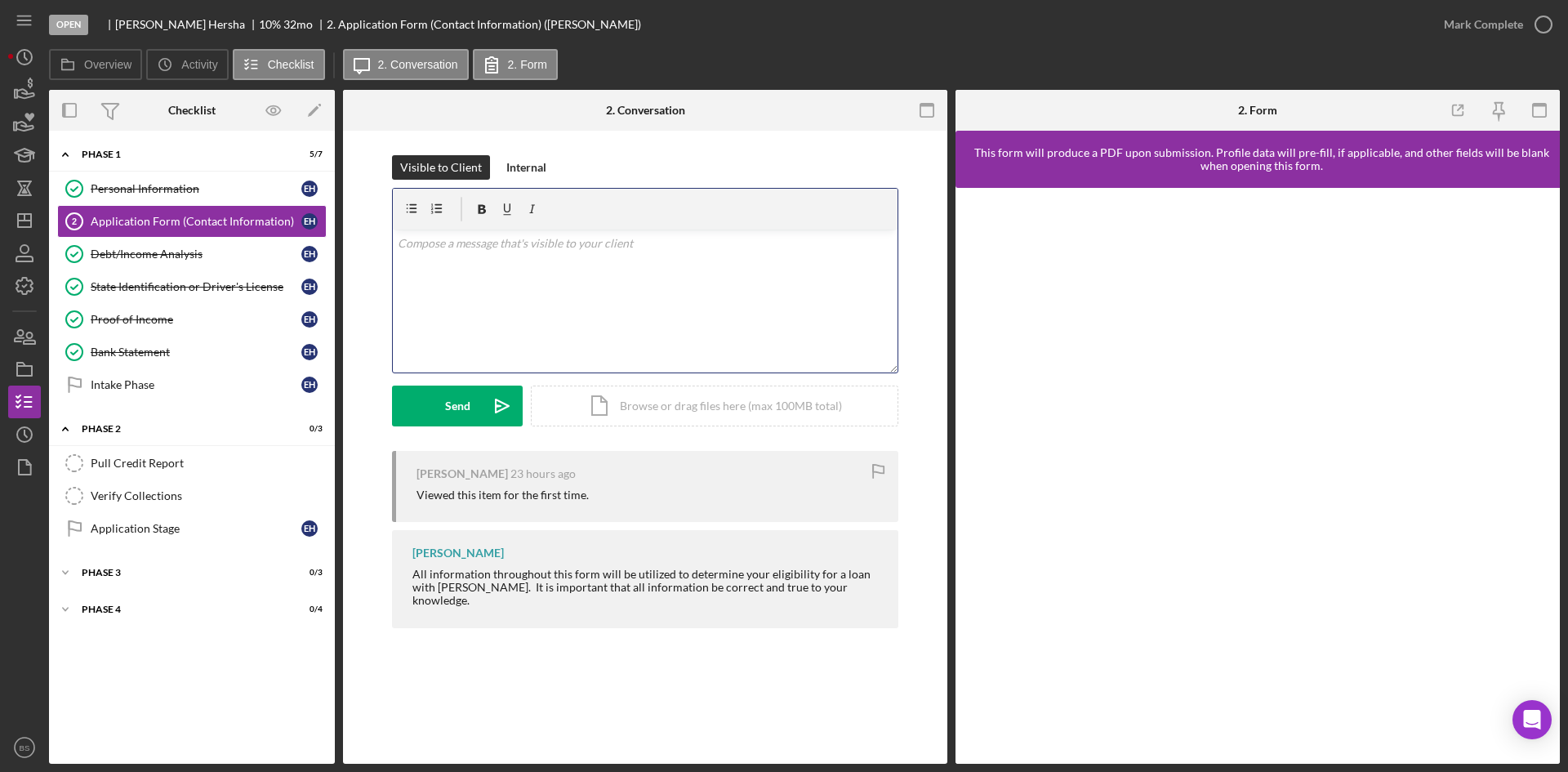
click at [769, 342] on div "v Color teal Color pink Remove color Add row above Add row below Add column bef…" at bounding box center [645, 301] width 505 height 143
click at [500, 407] on icon "Icon/icon-invite-send" at bounding box center [502, 406] width 41 height 41
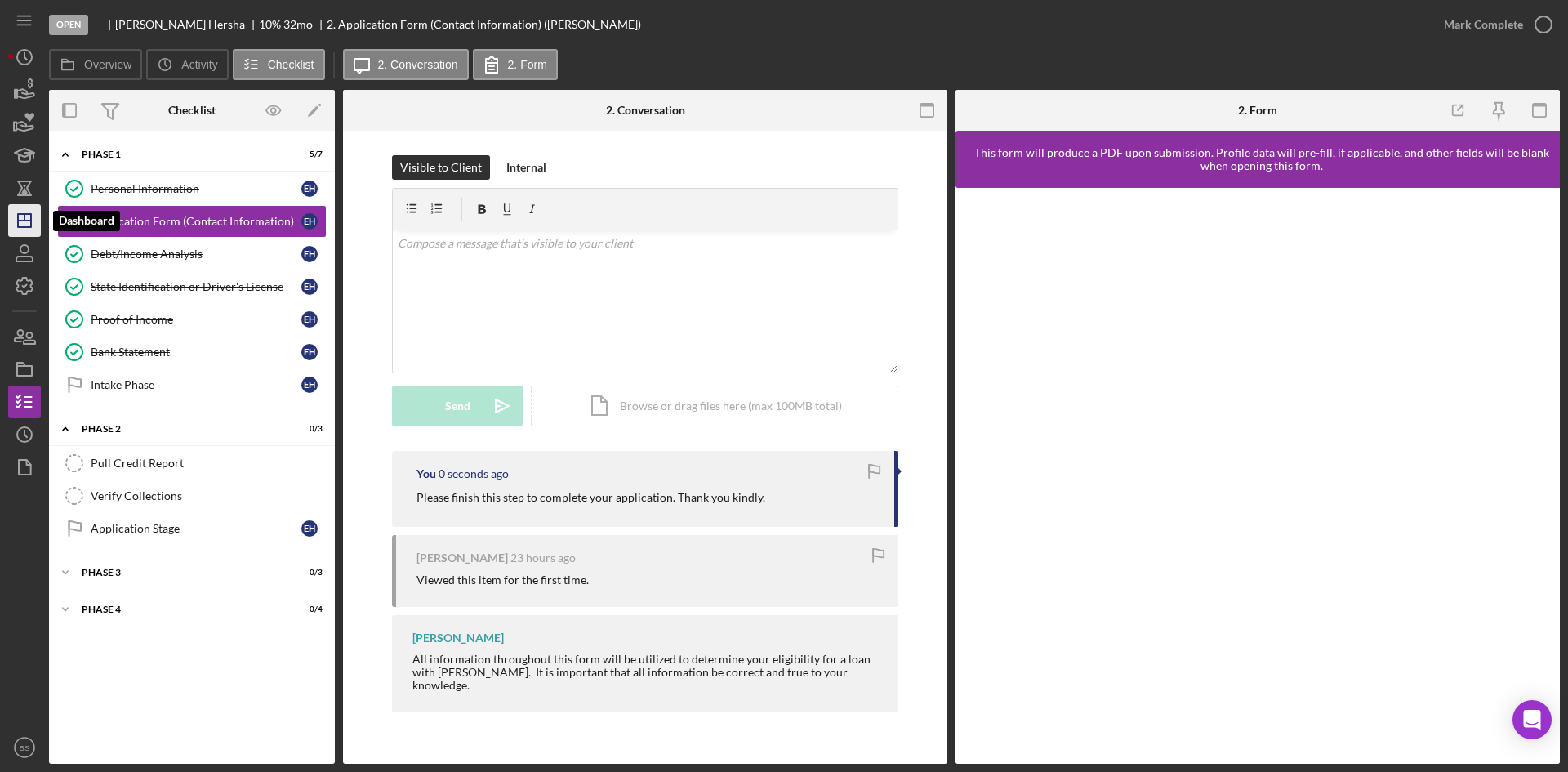
click at [22, 222] on icon "Icon/Dashboard" at bounding box center [24, 220] width 41 height 41
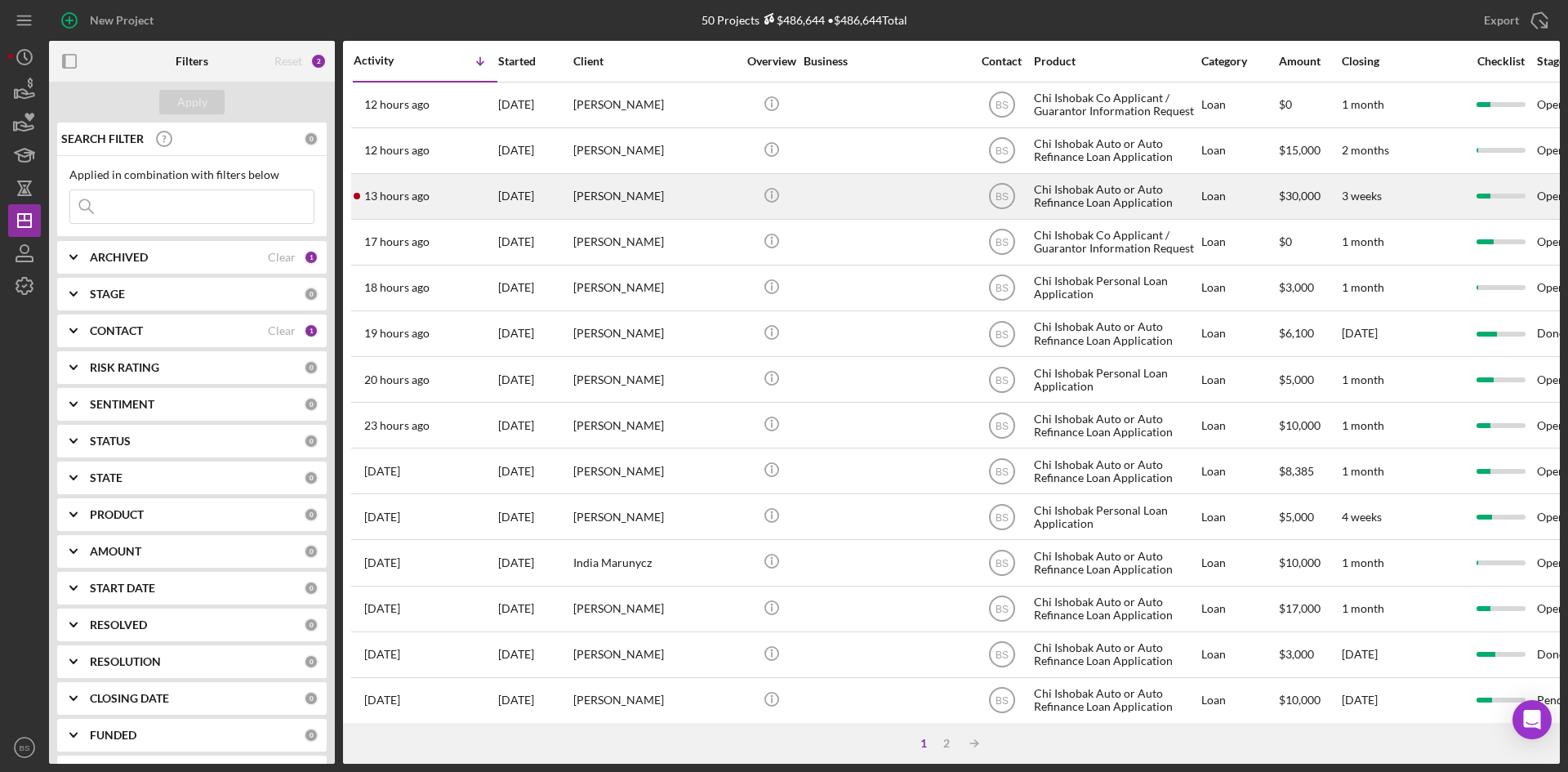
click at [672, 204] on div "[PERSON_NAME]" at bounding box center [655, 196] width 163 height 43
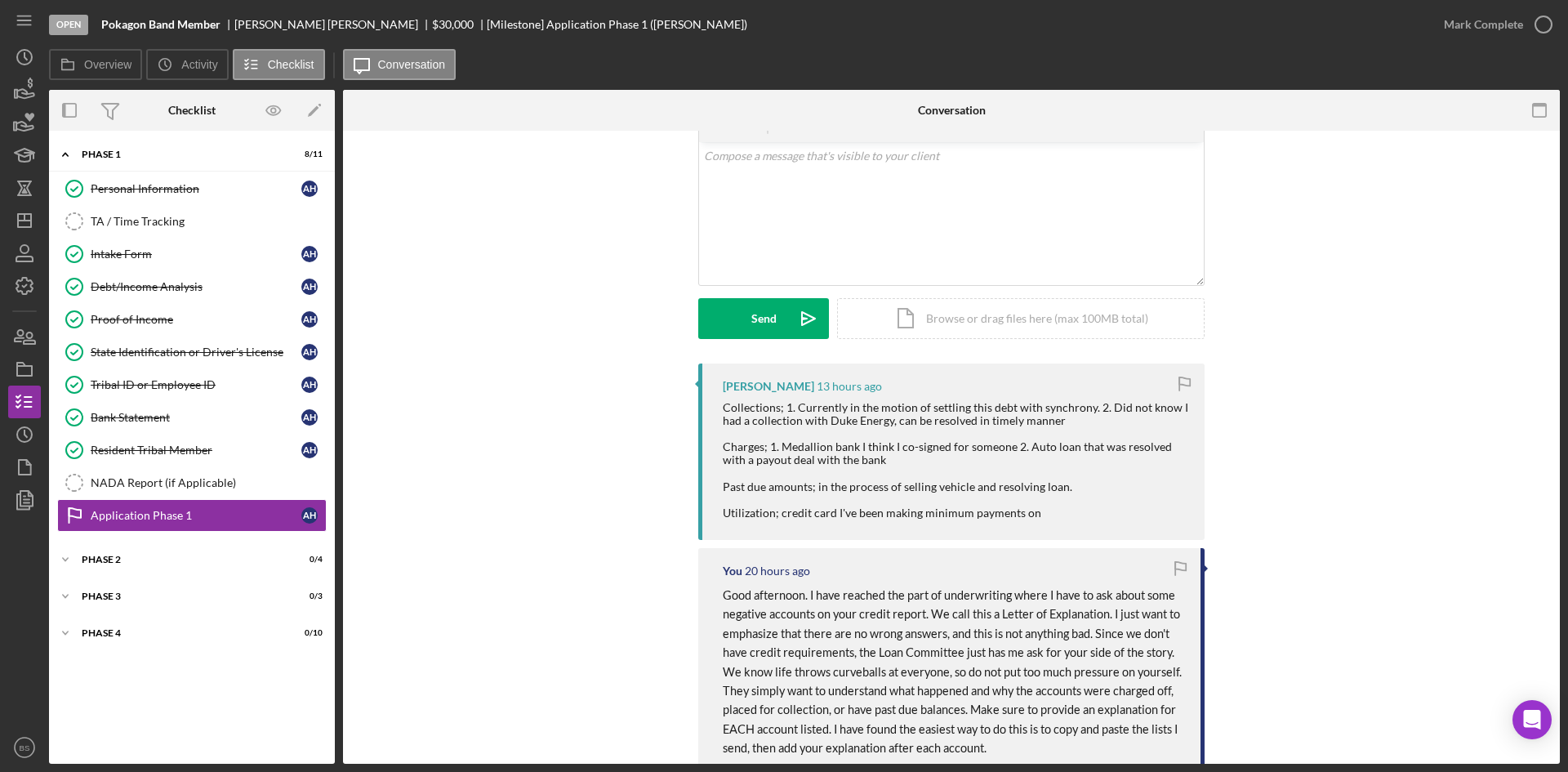
scroll to position [82, 0]
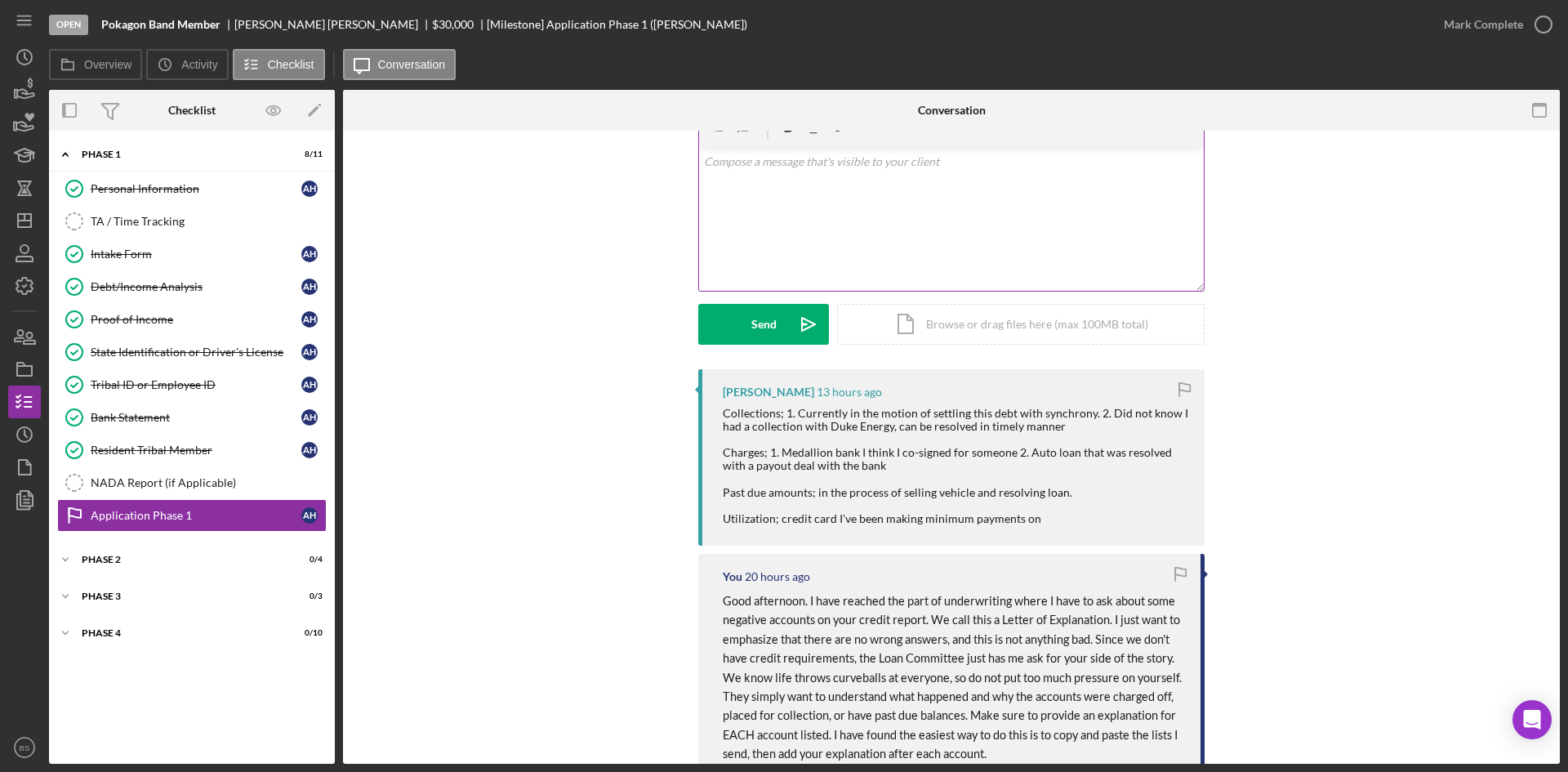
click at [1047, 201] on div "v Color teal Color pink Remove color Add row above Add row below Add column bef…" at bounding box center [952, 219] width 505 height 143
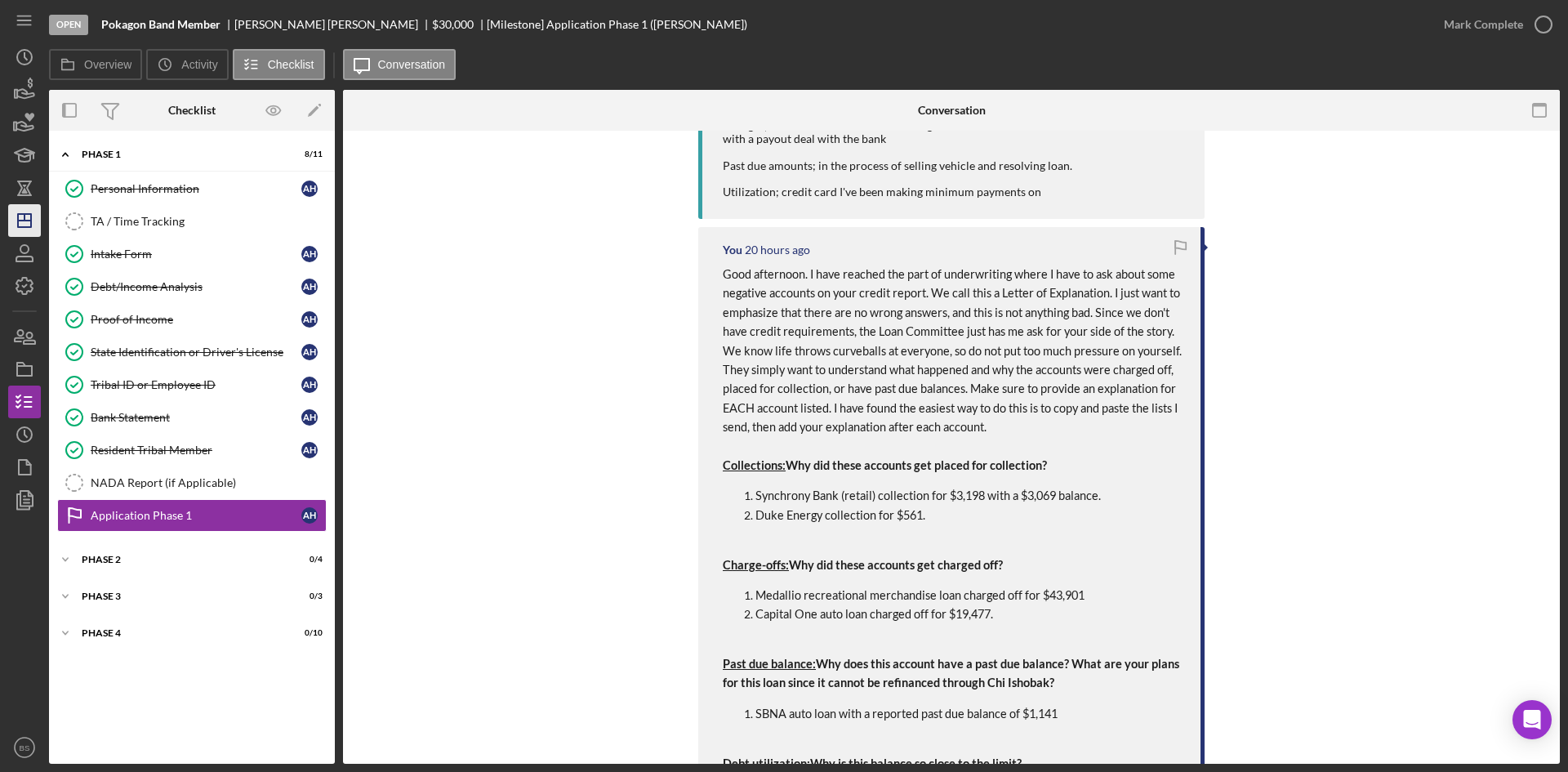
scroll to position [406, 0]
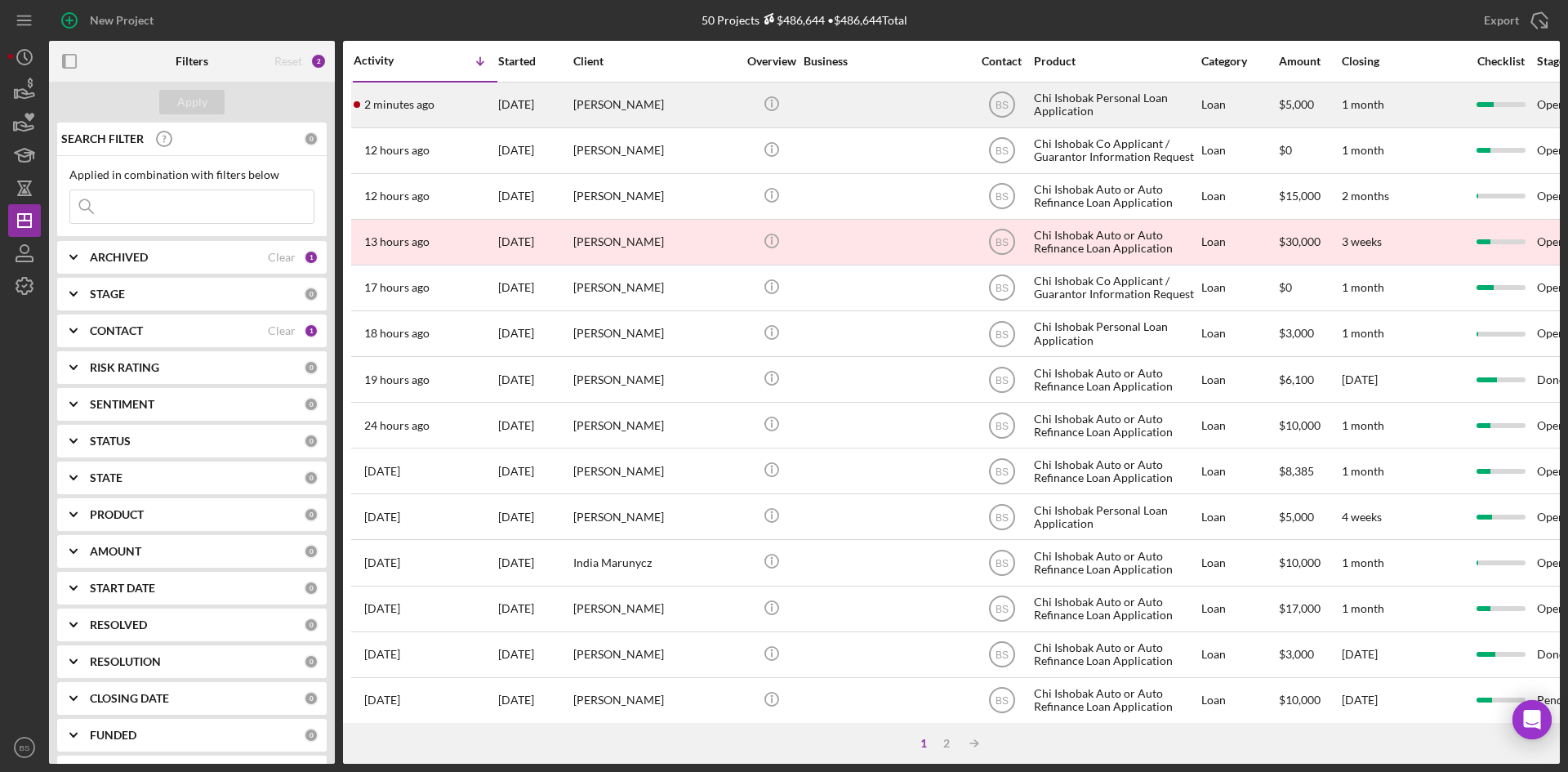
click at [471, 106] on div "2 minutes ago Andrea Smith" at bounding box center [425, 104] width 143 height 43
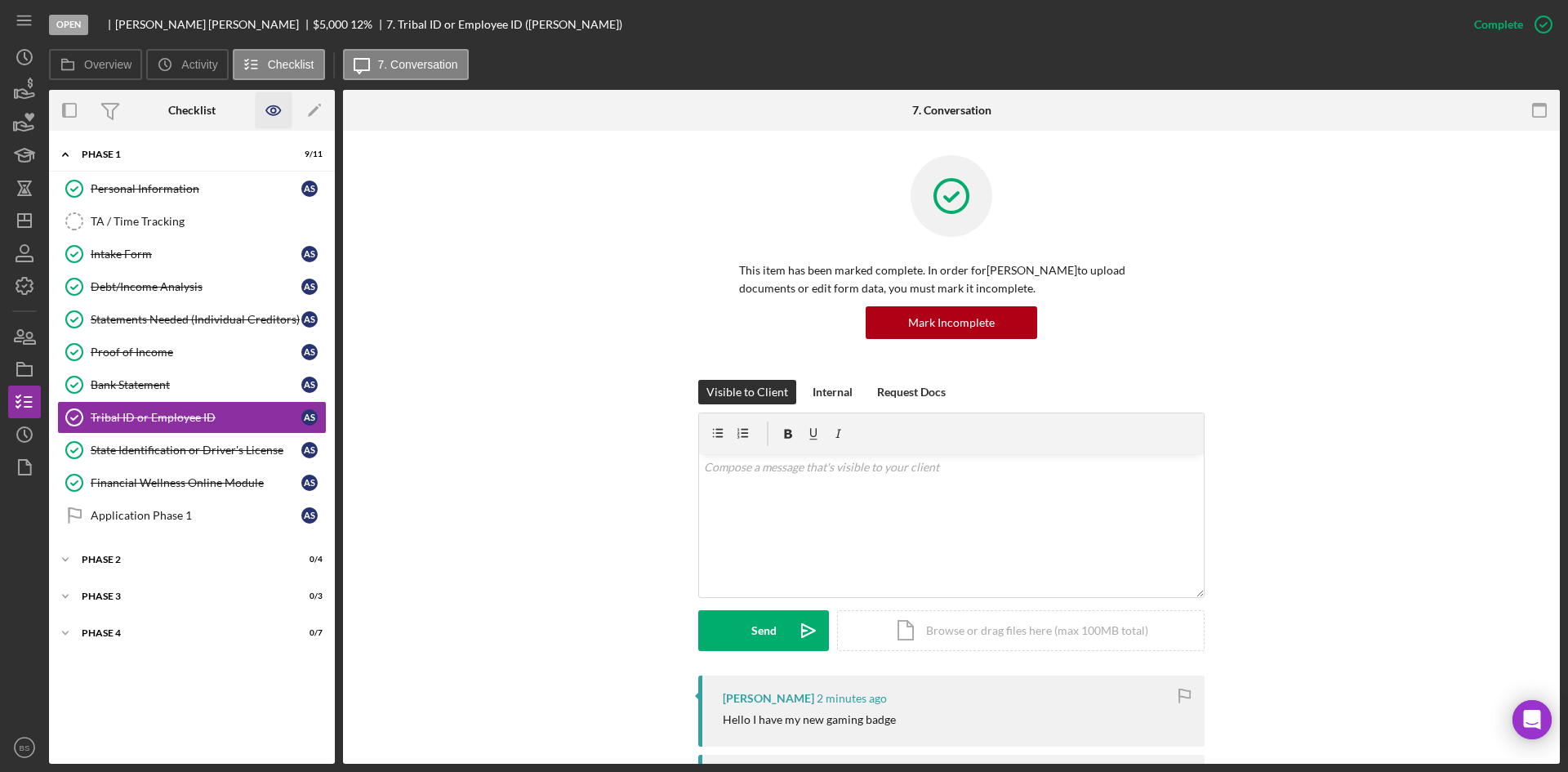
click at [275, 102] on icon "button" at bounding box center [273, 110] width 36 height 36
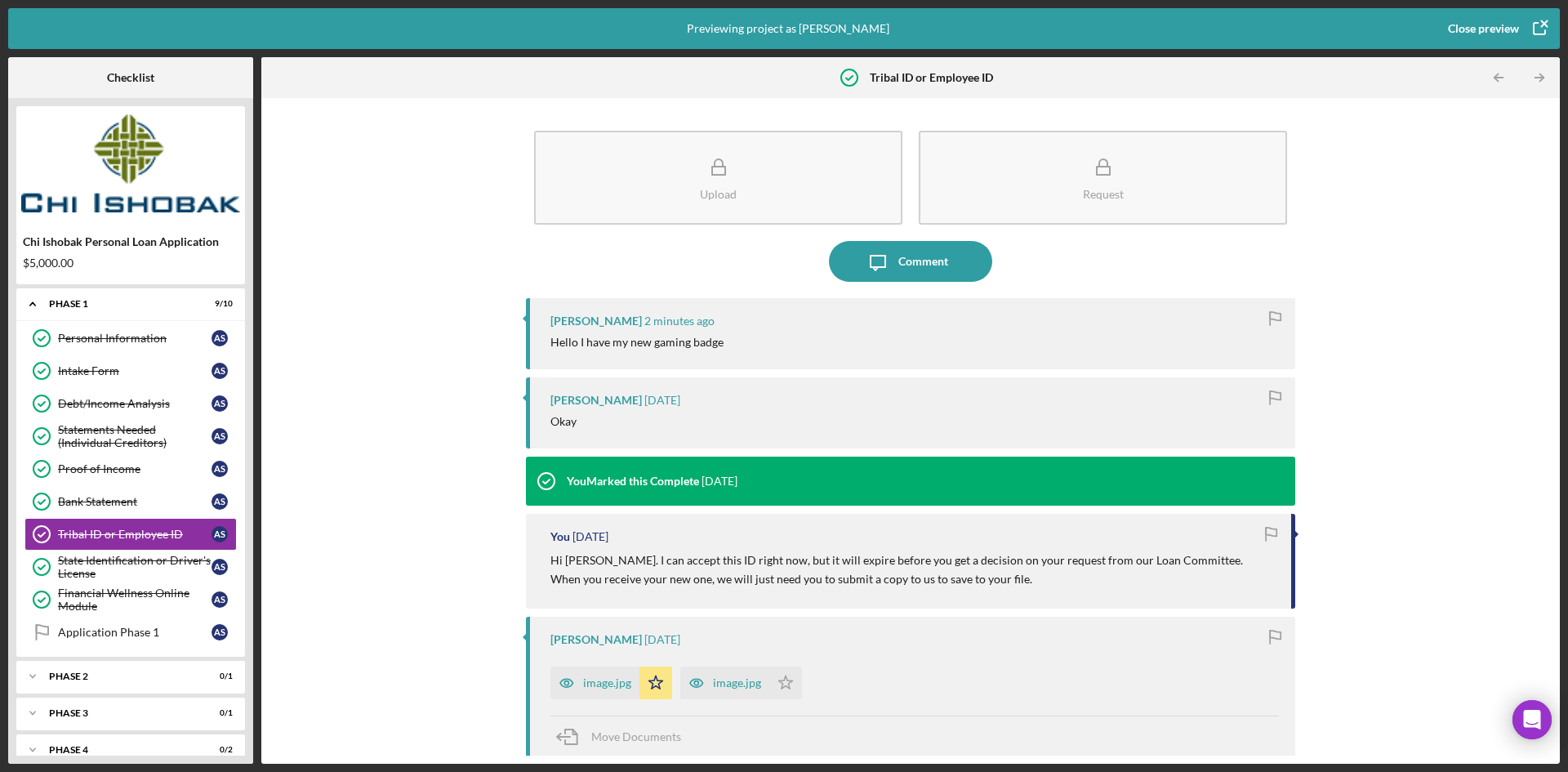
scroll to position [12, 0]
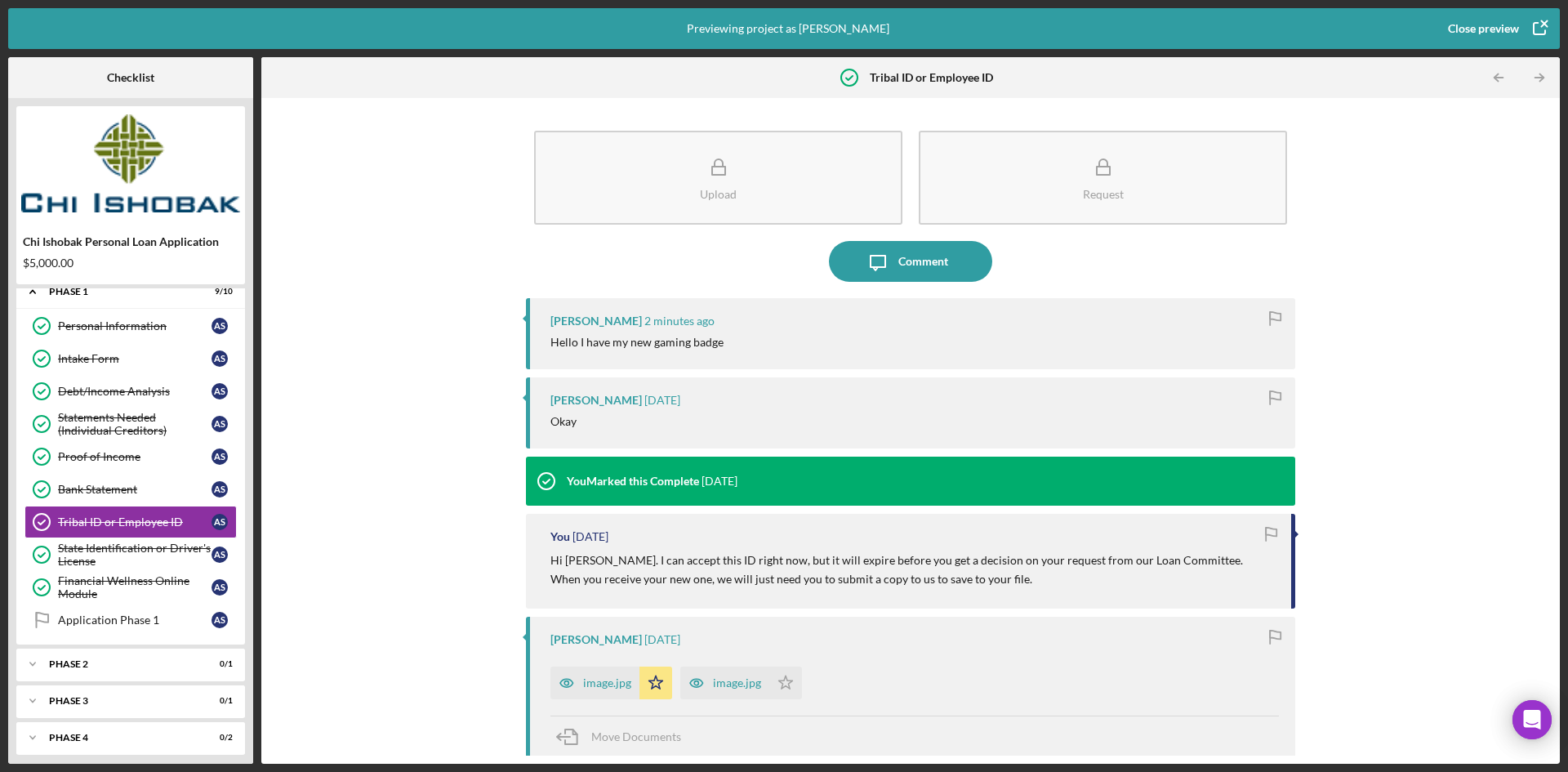
click at [1486, 33] on div "Close preview" at bounding box center [1483, 28] width 71 height 33
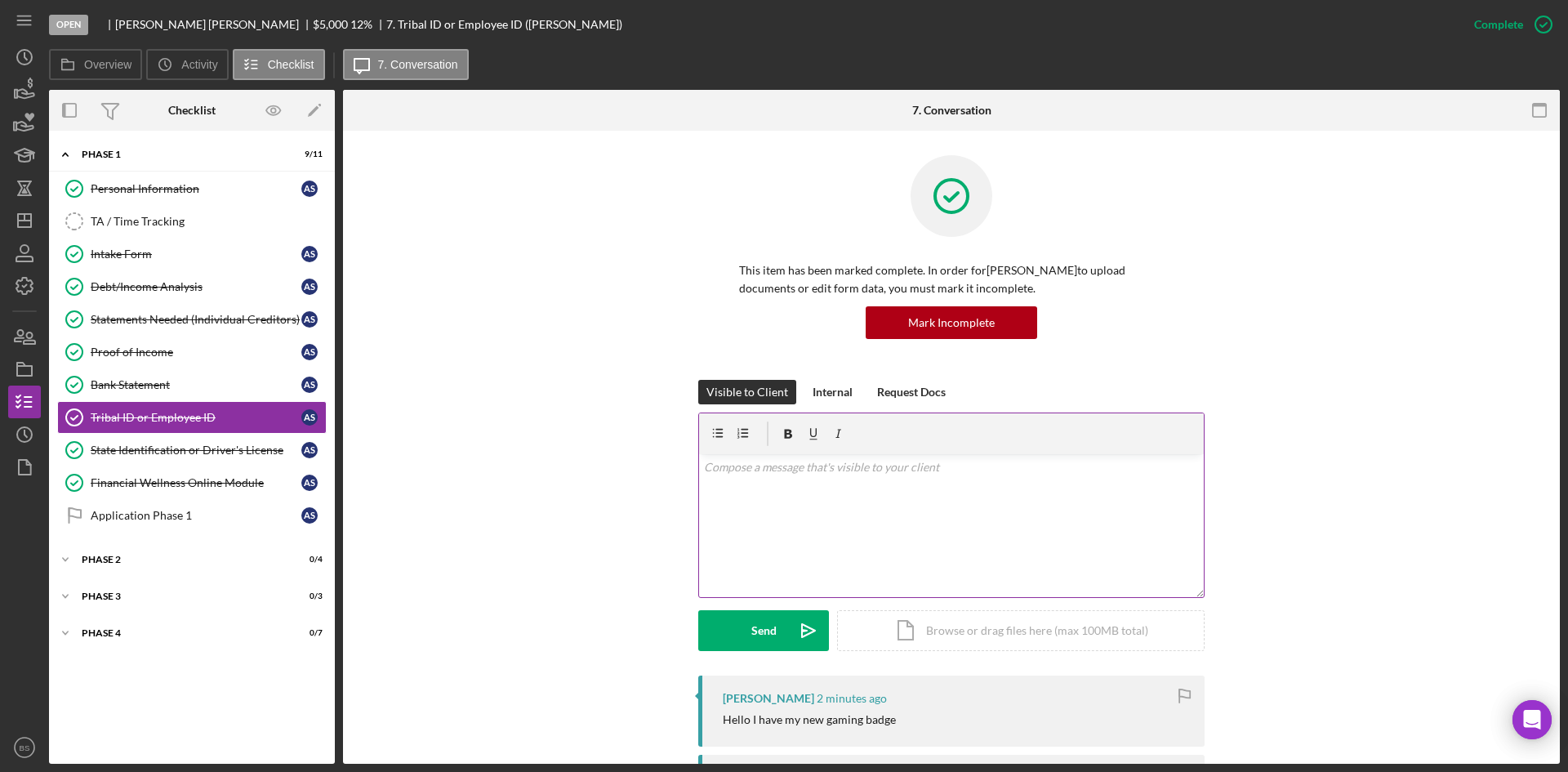
click at [837, 490] on div "v Color teal Color pink Remove color Add row above Add row below Add column bef…" at bounding box center [952, 525] width 505 height 143
click at [760, 620] on div "Send" at bounding box center [764, 630] width 26 height 41
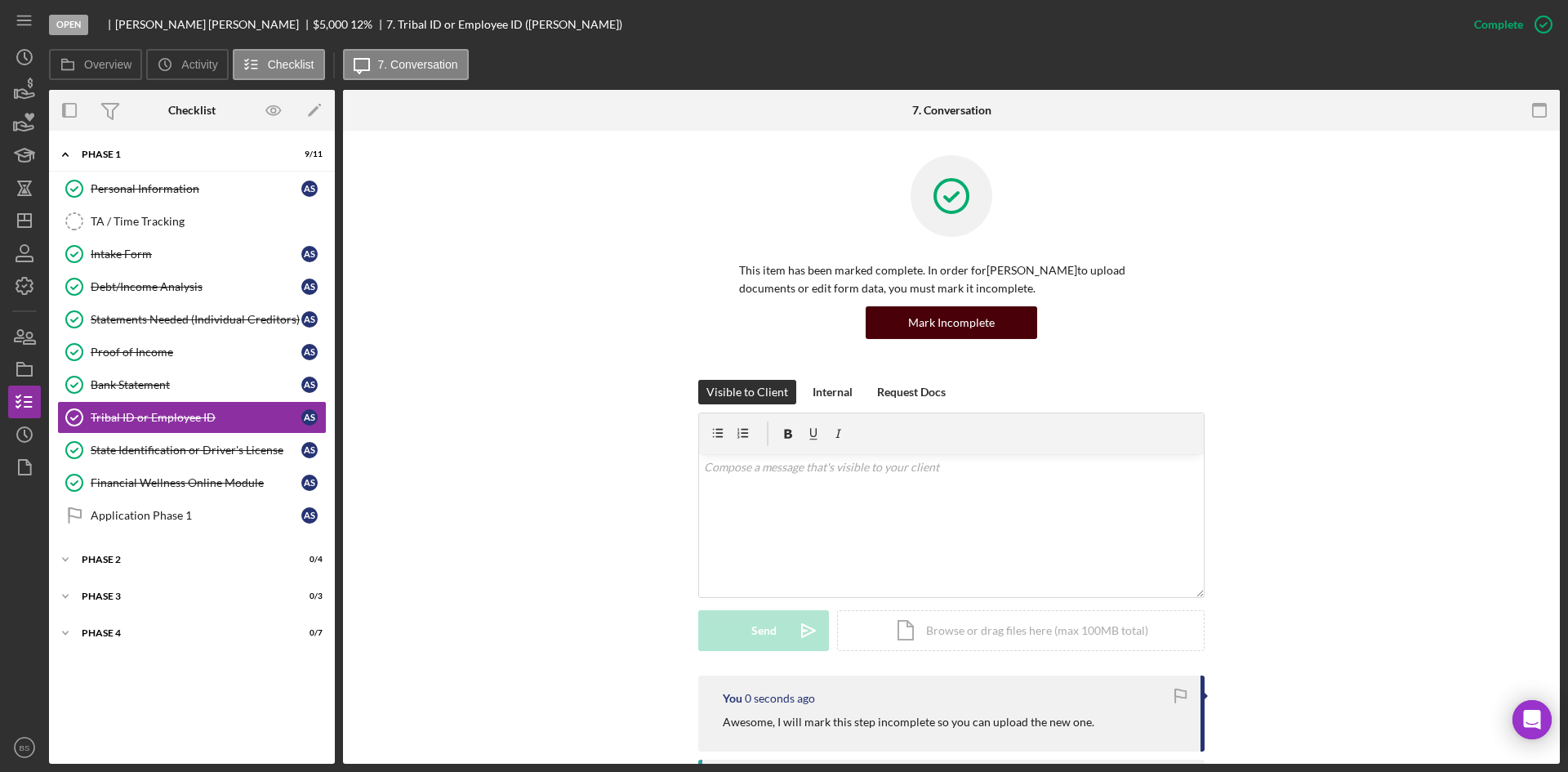
click at [945, 318] on div "Mark Incomplete" at bounding box center [951, 323] width 87 height 33
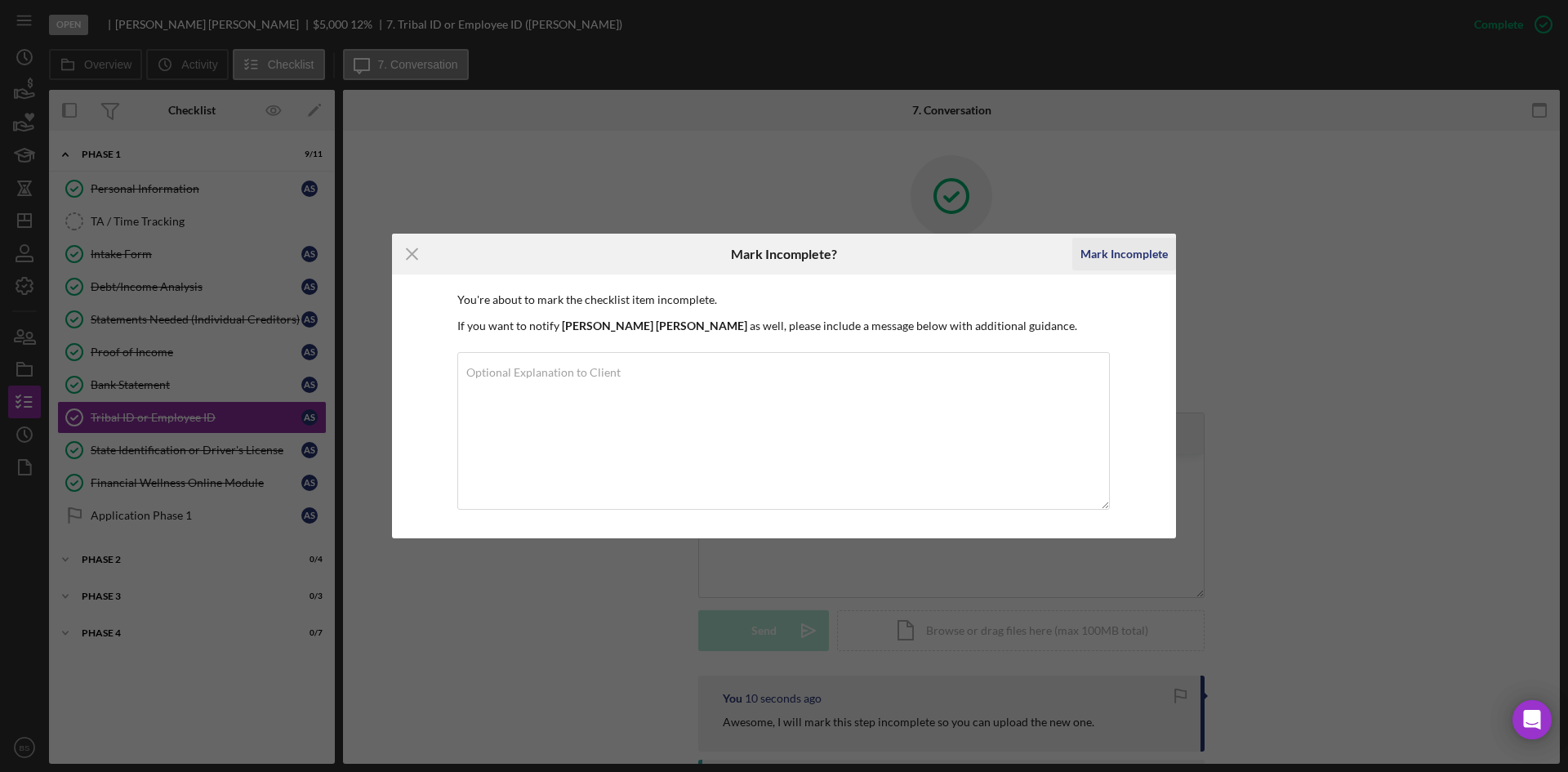
click at [1118, 251] on div "Mark Incomplete" at bounding box center [1124, 254] width 88 height 33
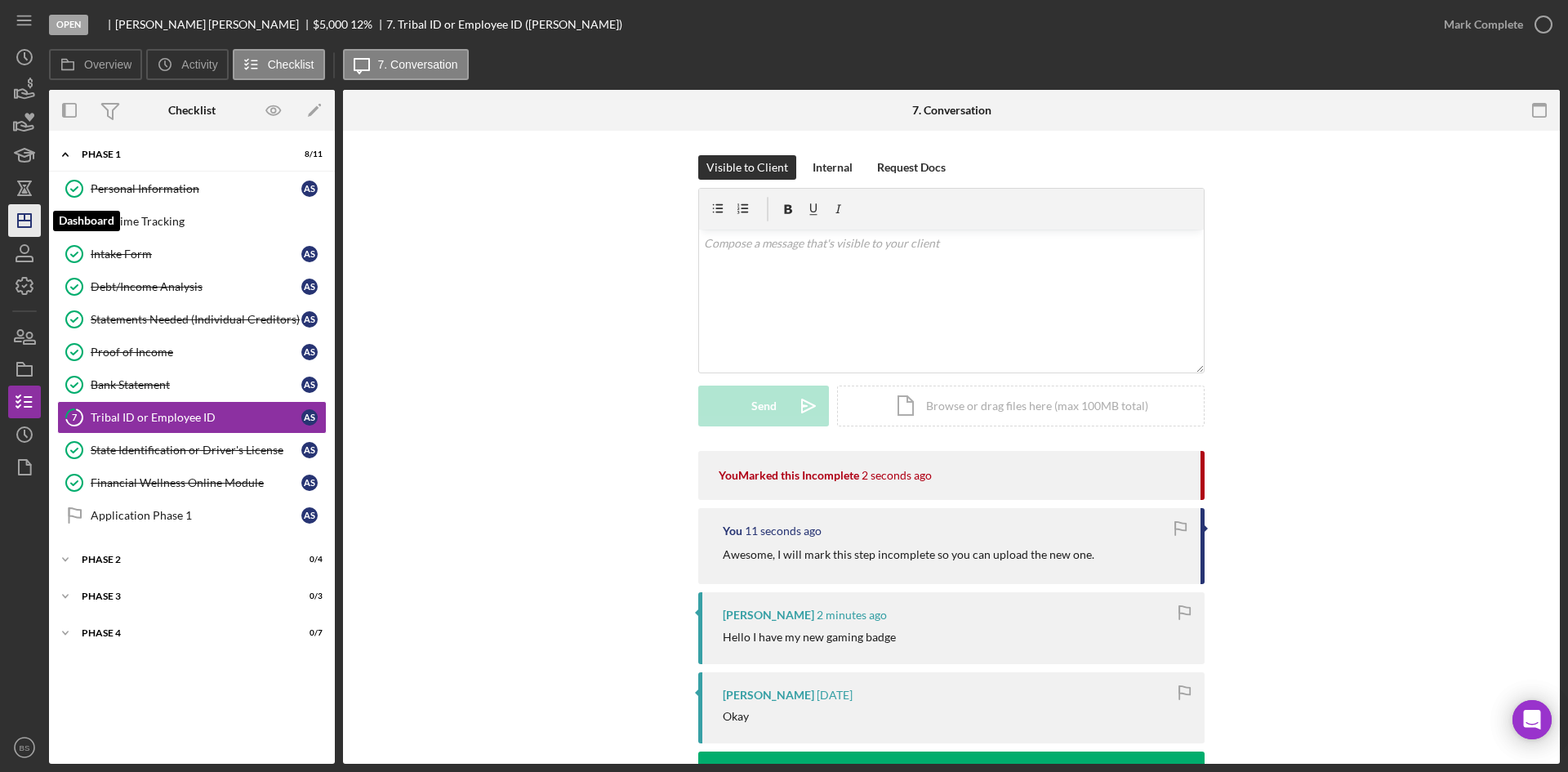
click at [31, 224] on polygon "button" at bounding box center [25, 221] width 13 height 13
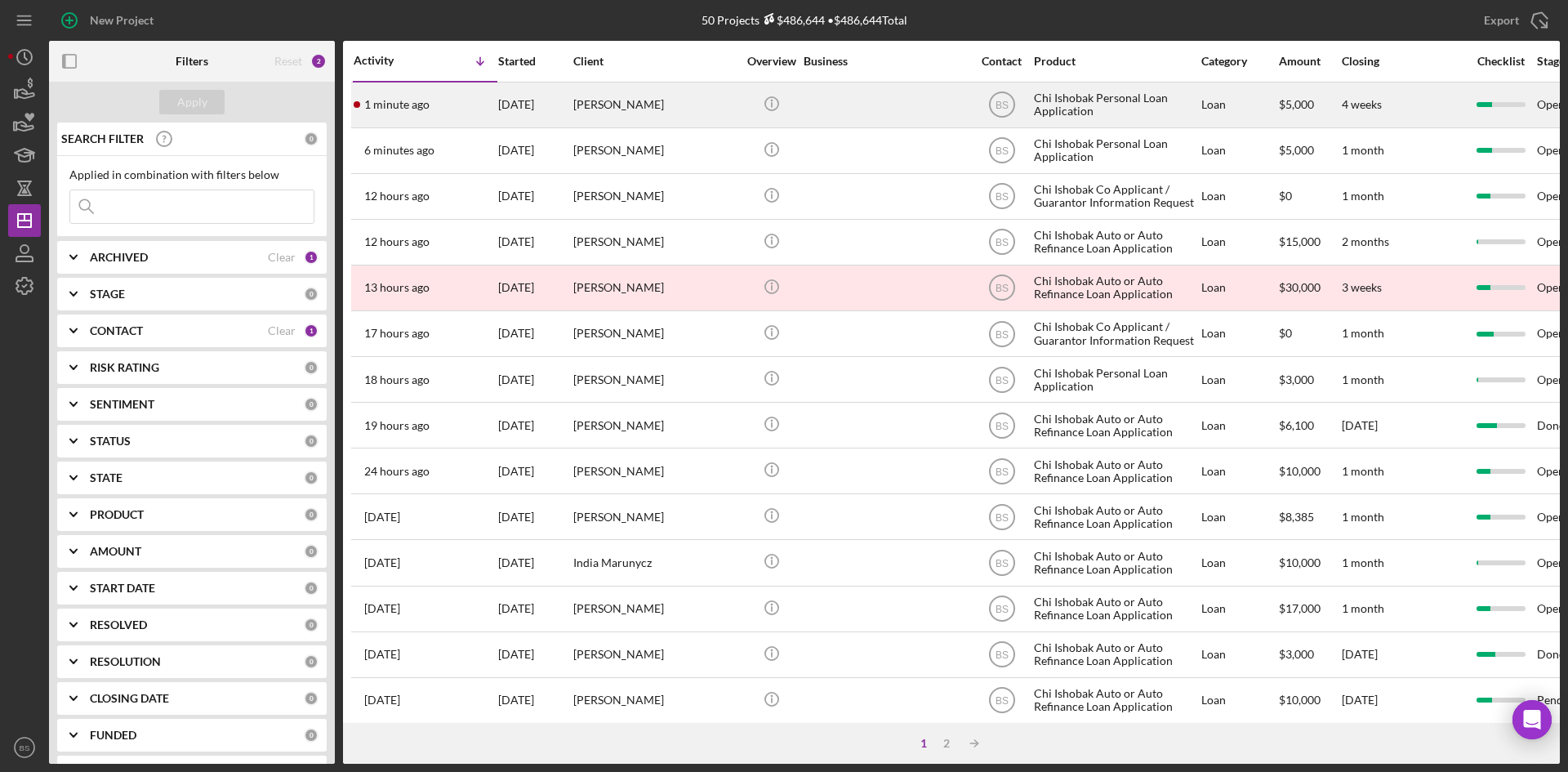
click at [608, 95] on div "[PERSON_NAME]" at bounding box center [655, 104] width 163 height 43
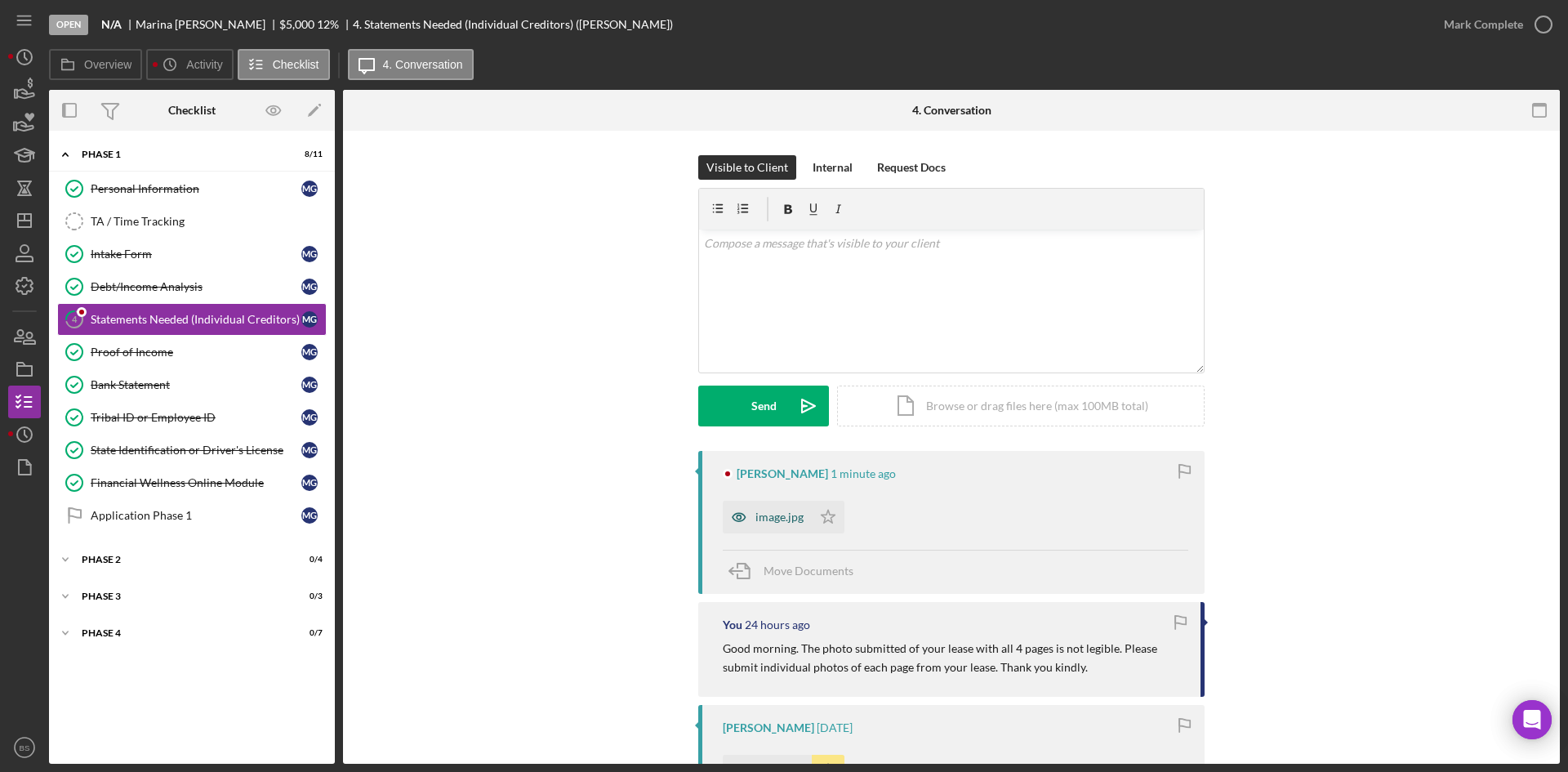
click at [800, 514] on div "image.jpg" at bounding box center [779, 517] width 48 height 13
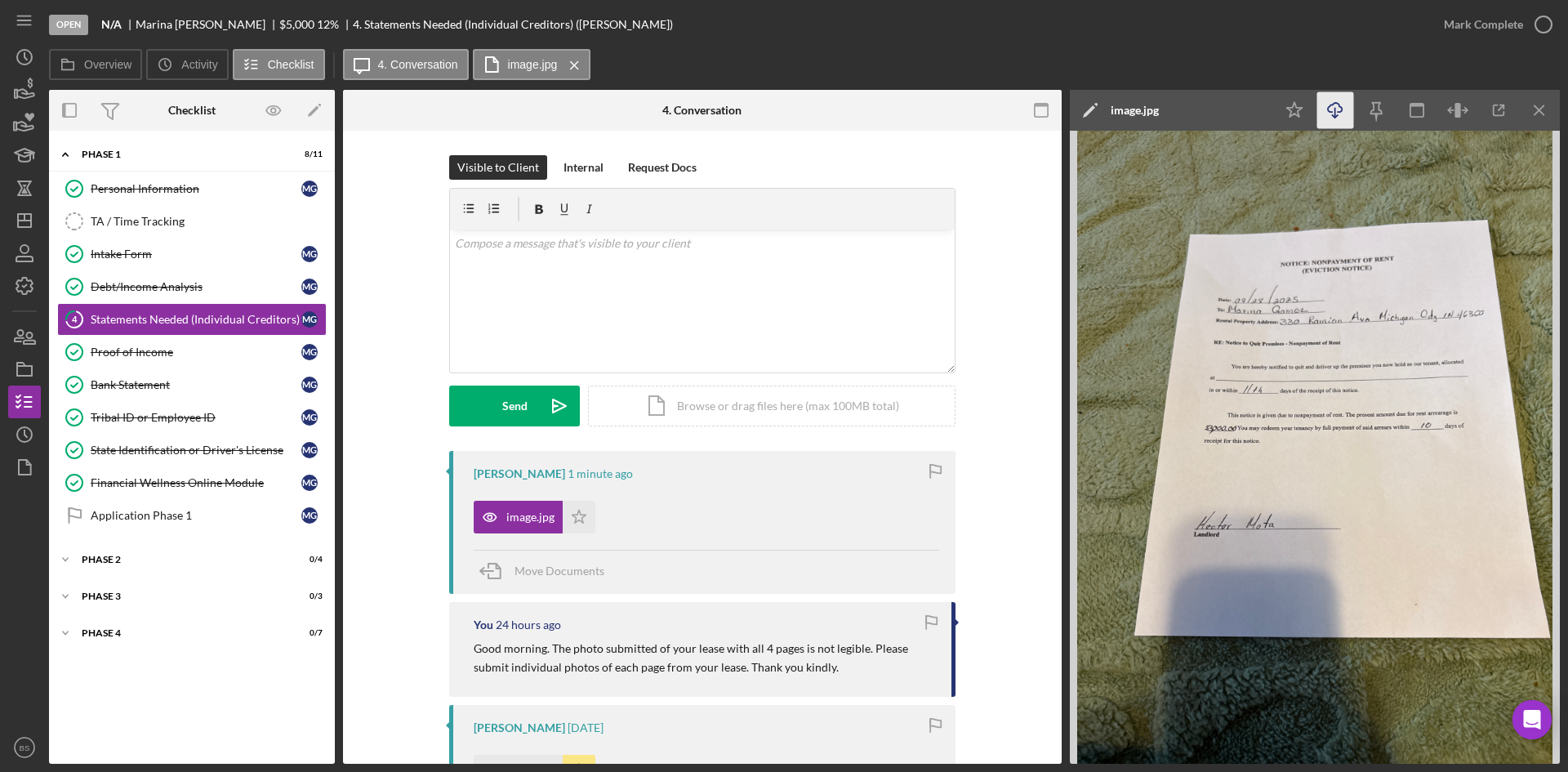
click at [1346, 106] on icon "Icon/Download" at bounding box center [1336, 110] width 36 height 36
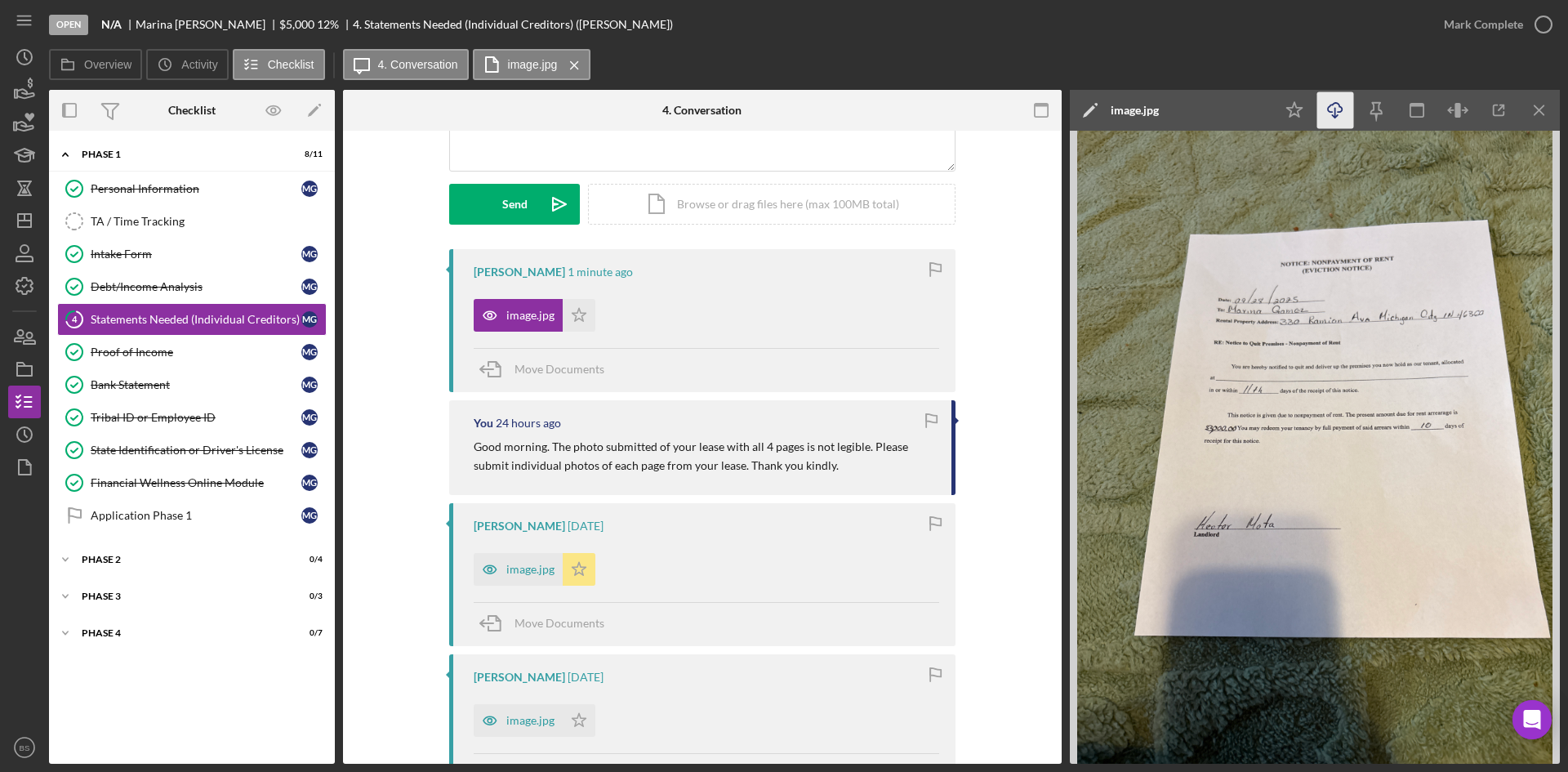
scroll to position [245, 0]
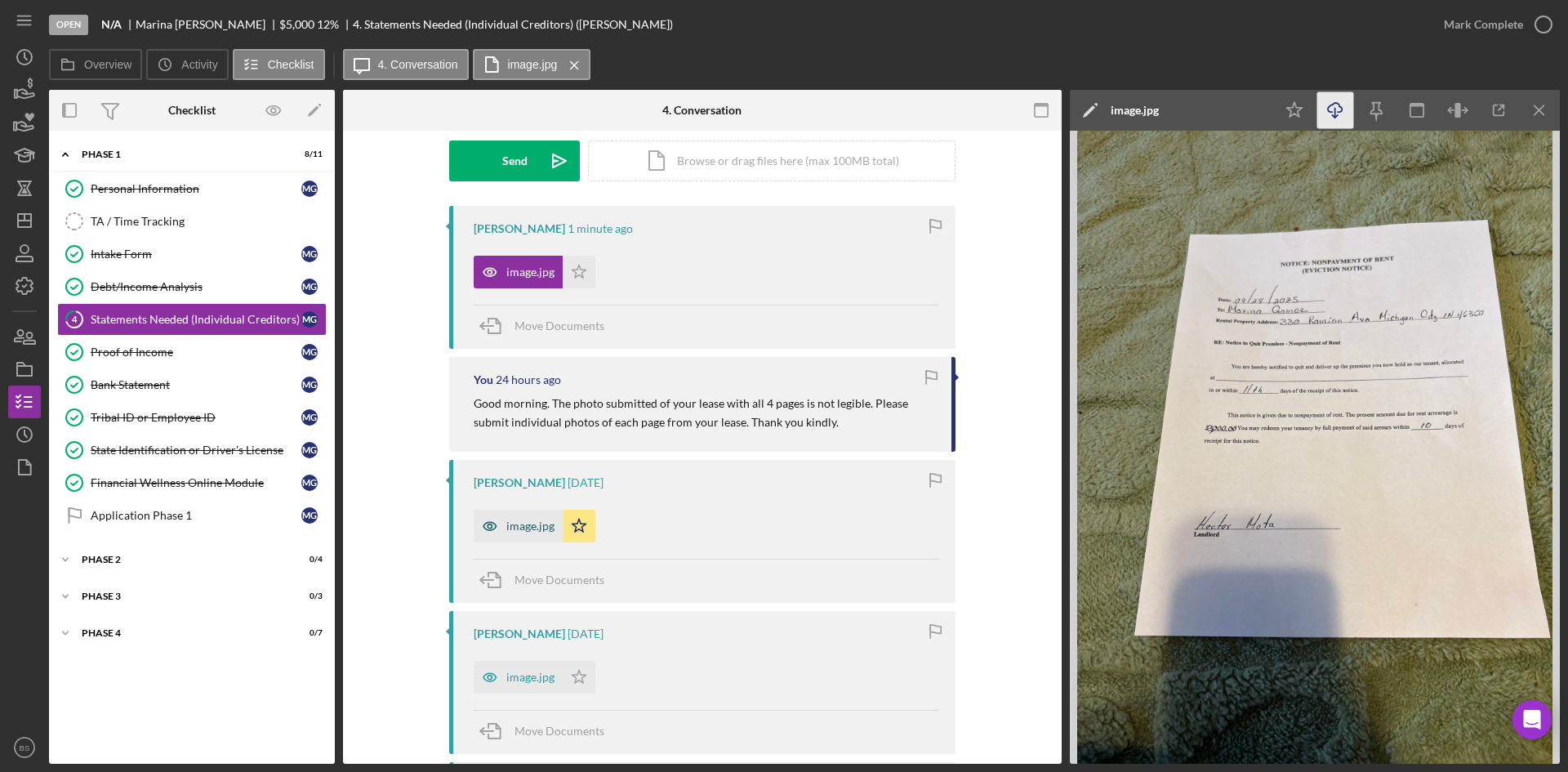
click at [542, 522] on div "image.jpg" at bounding box center [530, 526] width 48 height 13
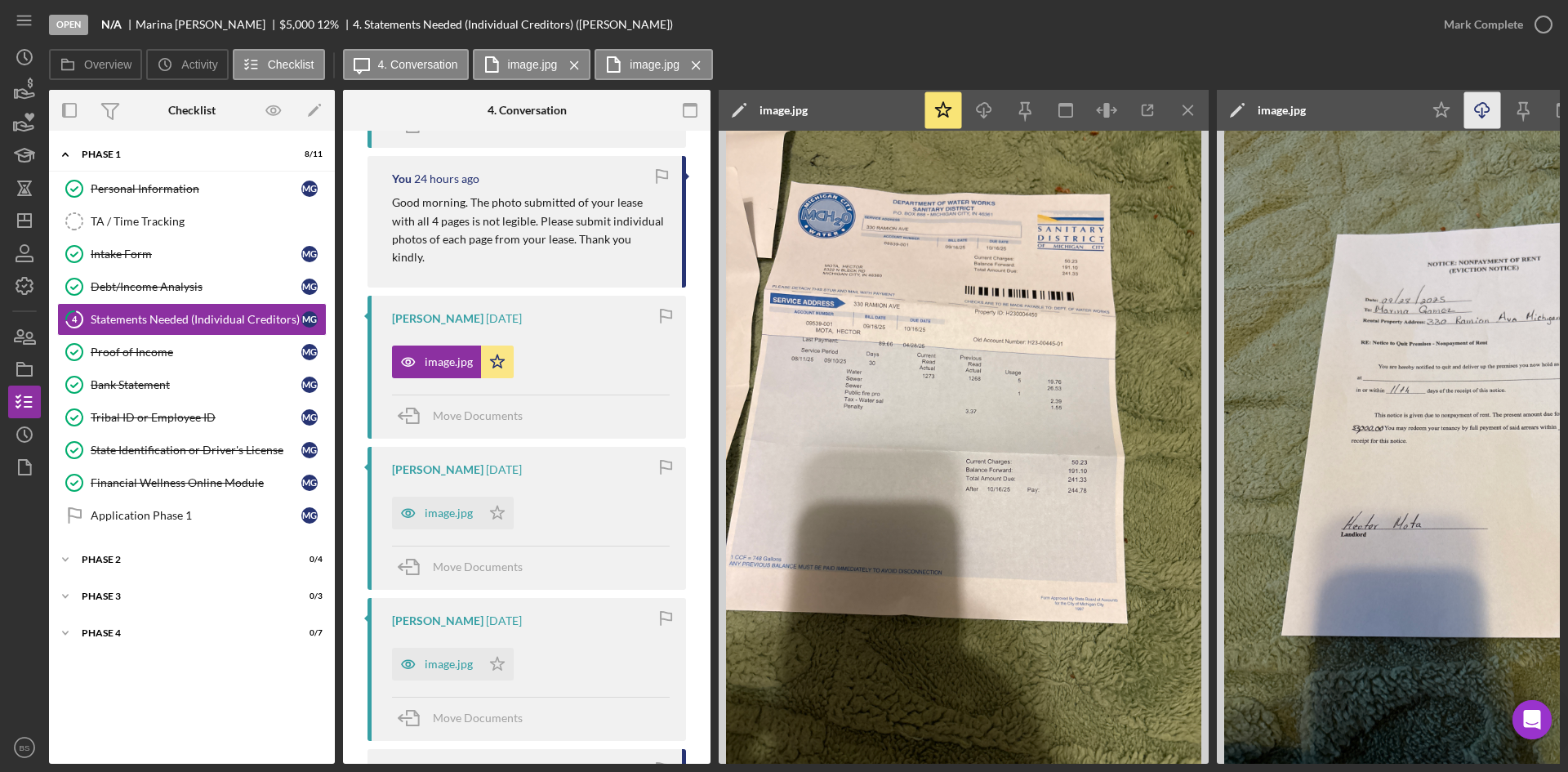
scroll to position [490, 0]
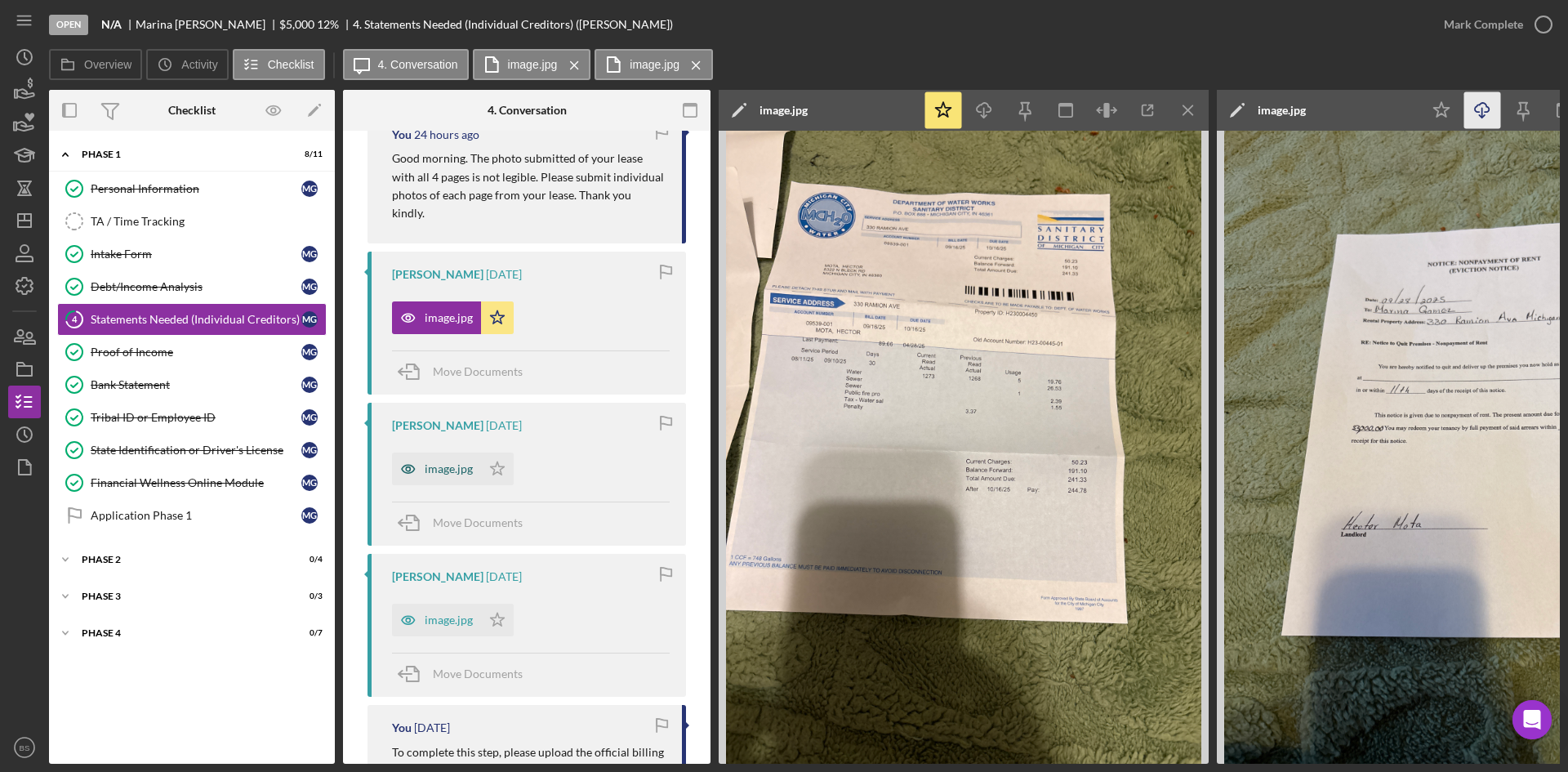
click at [438, 477] on div "image.jpg" at bounding box center [437, 468] width 89 height 33
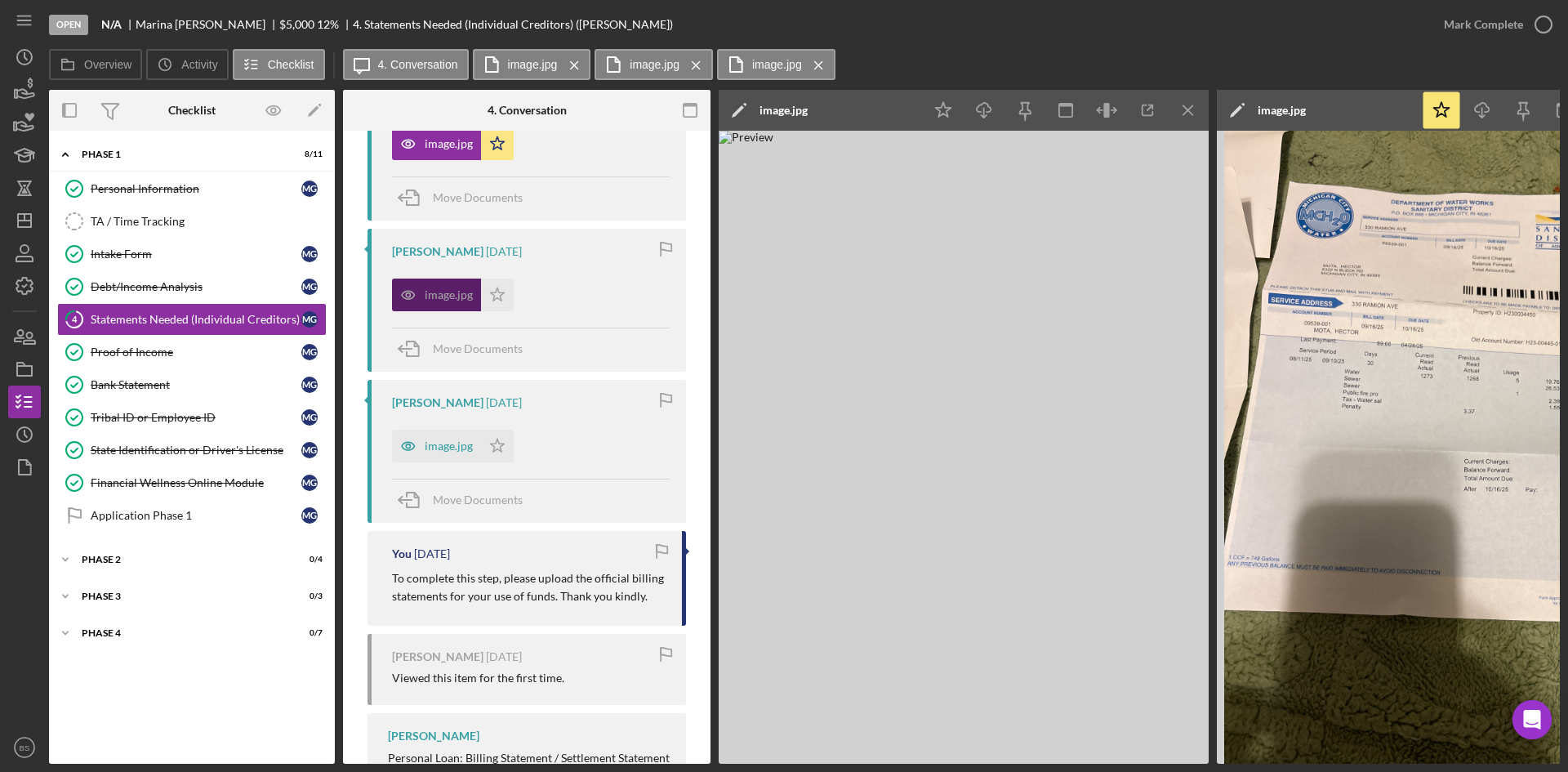
scroll to position [735, 0]
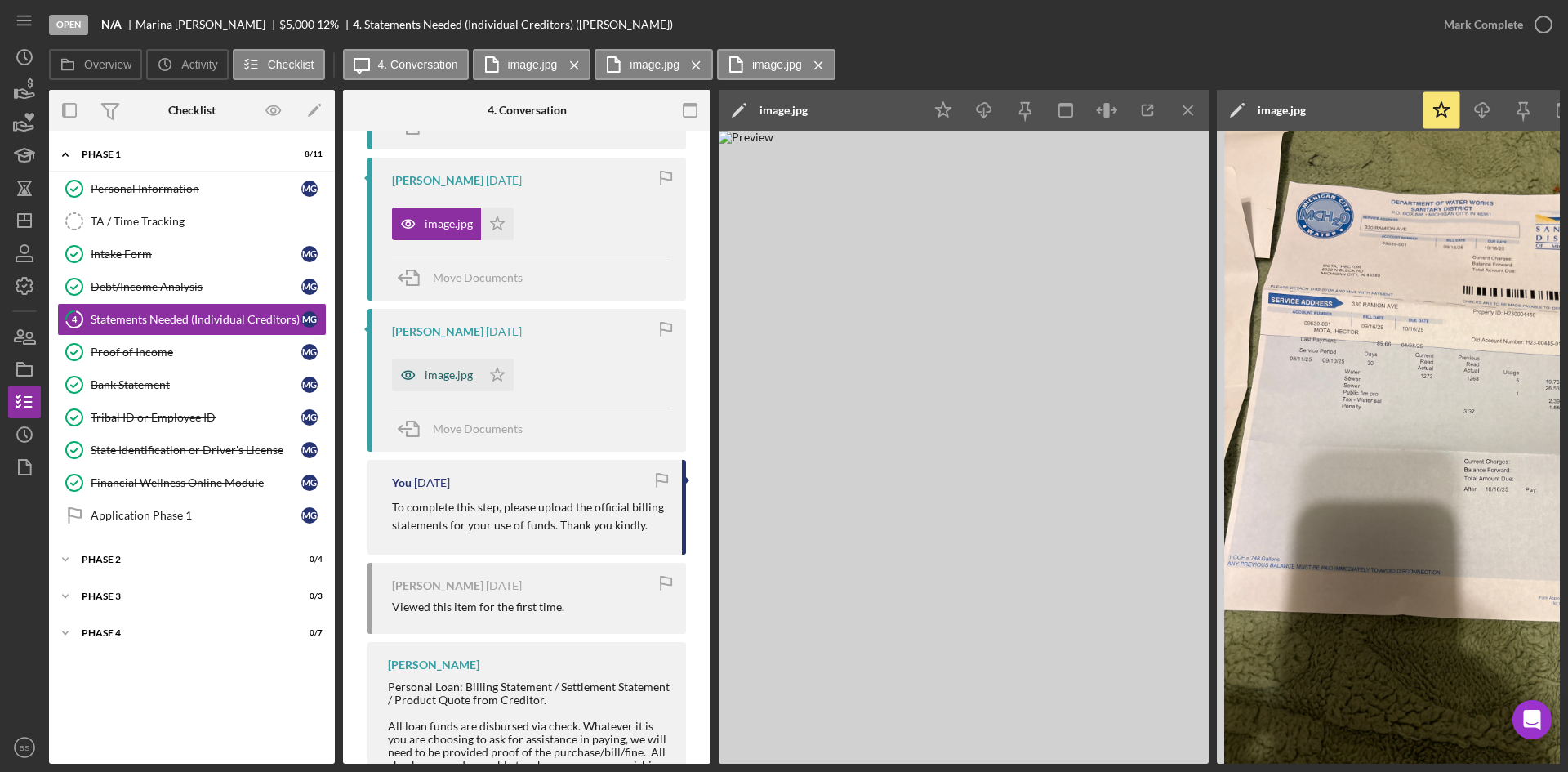
click at [438, 373] on div "image.jpg" at bounding box center [449, 375] width 48 height 13
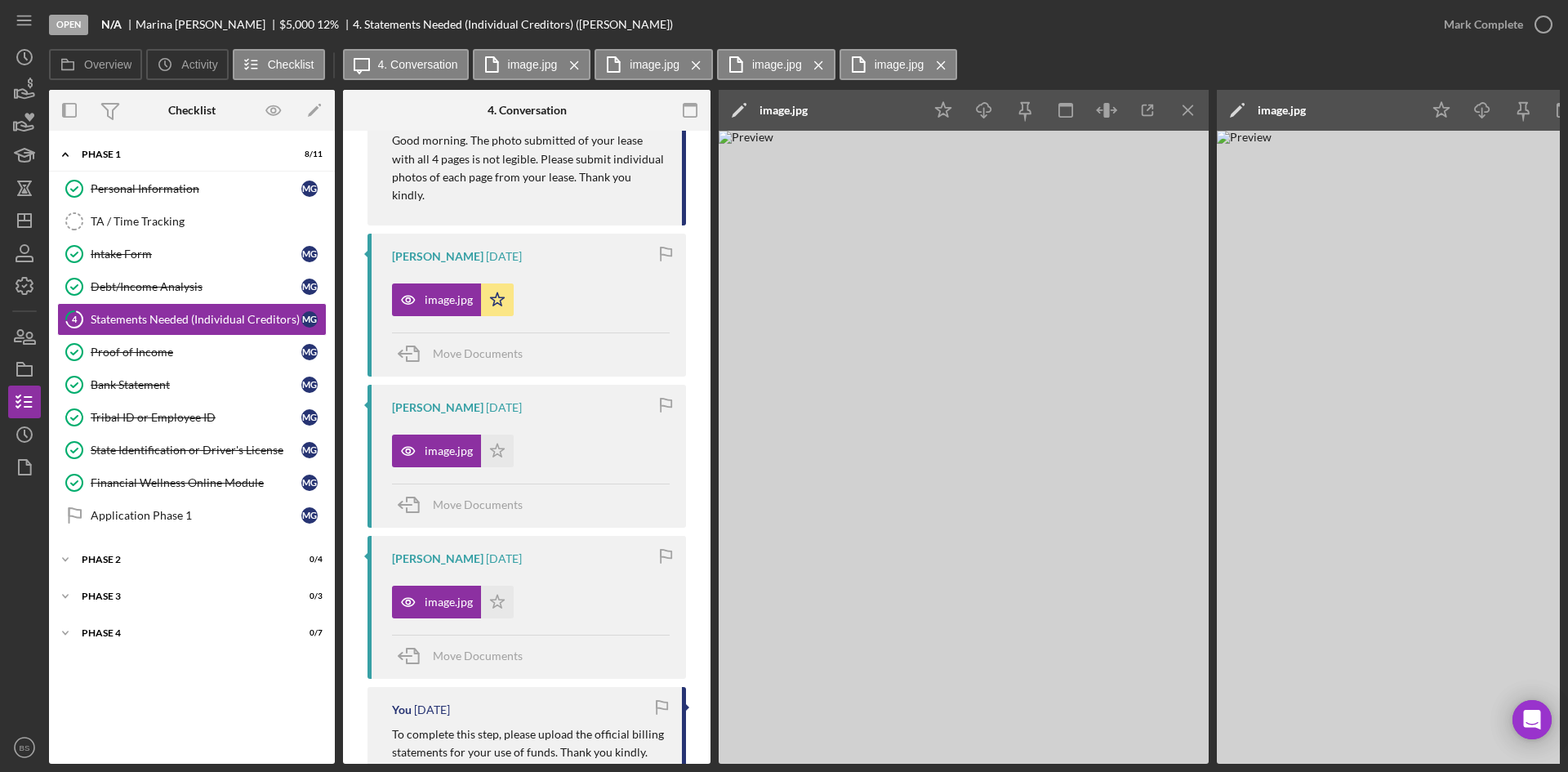
scroll to position [490, 0]
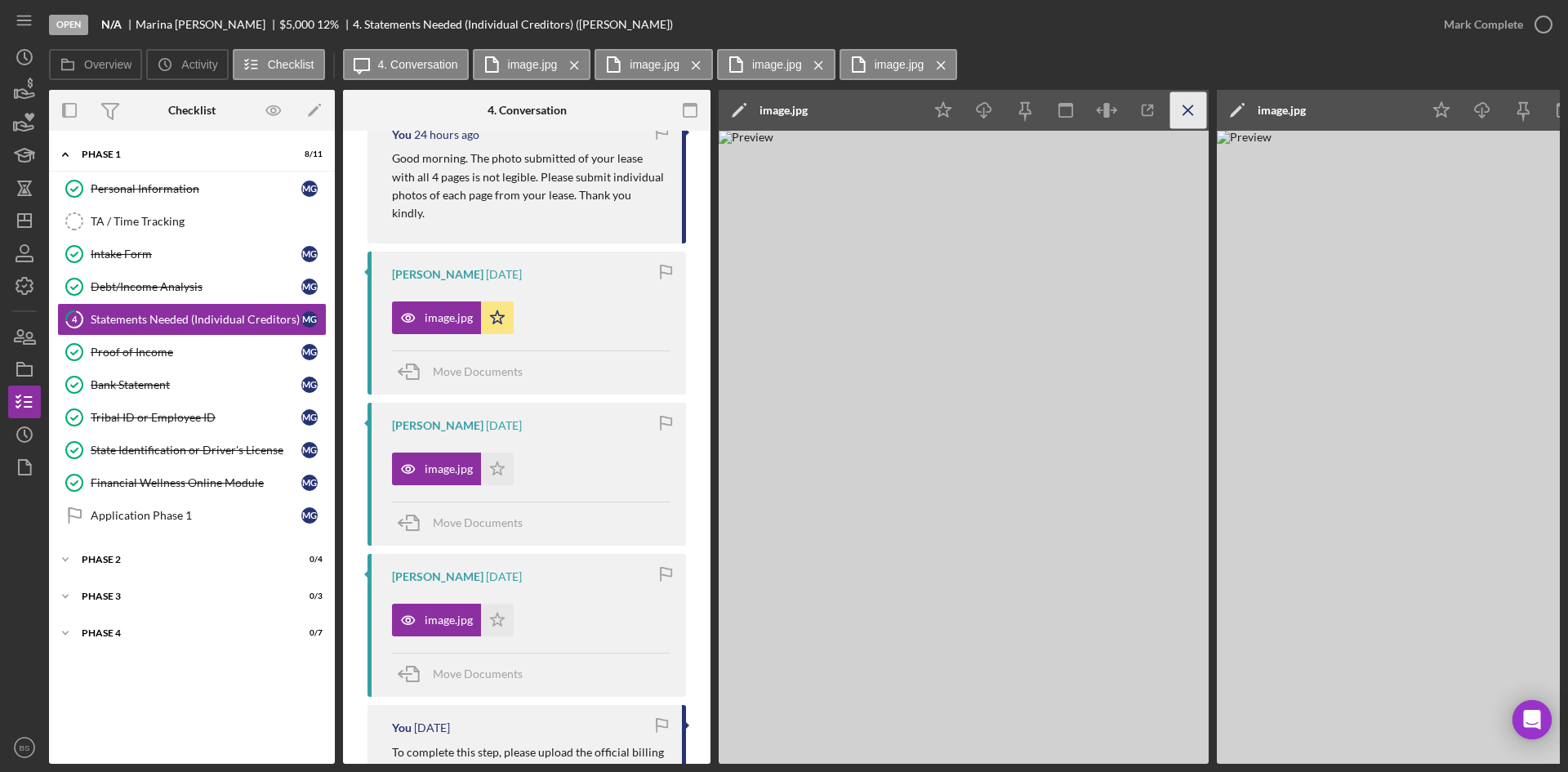
click at [1190, 103] on icon "Icon/Menu Close" at bounding box center [1189, 110] width 36 height 36
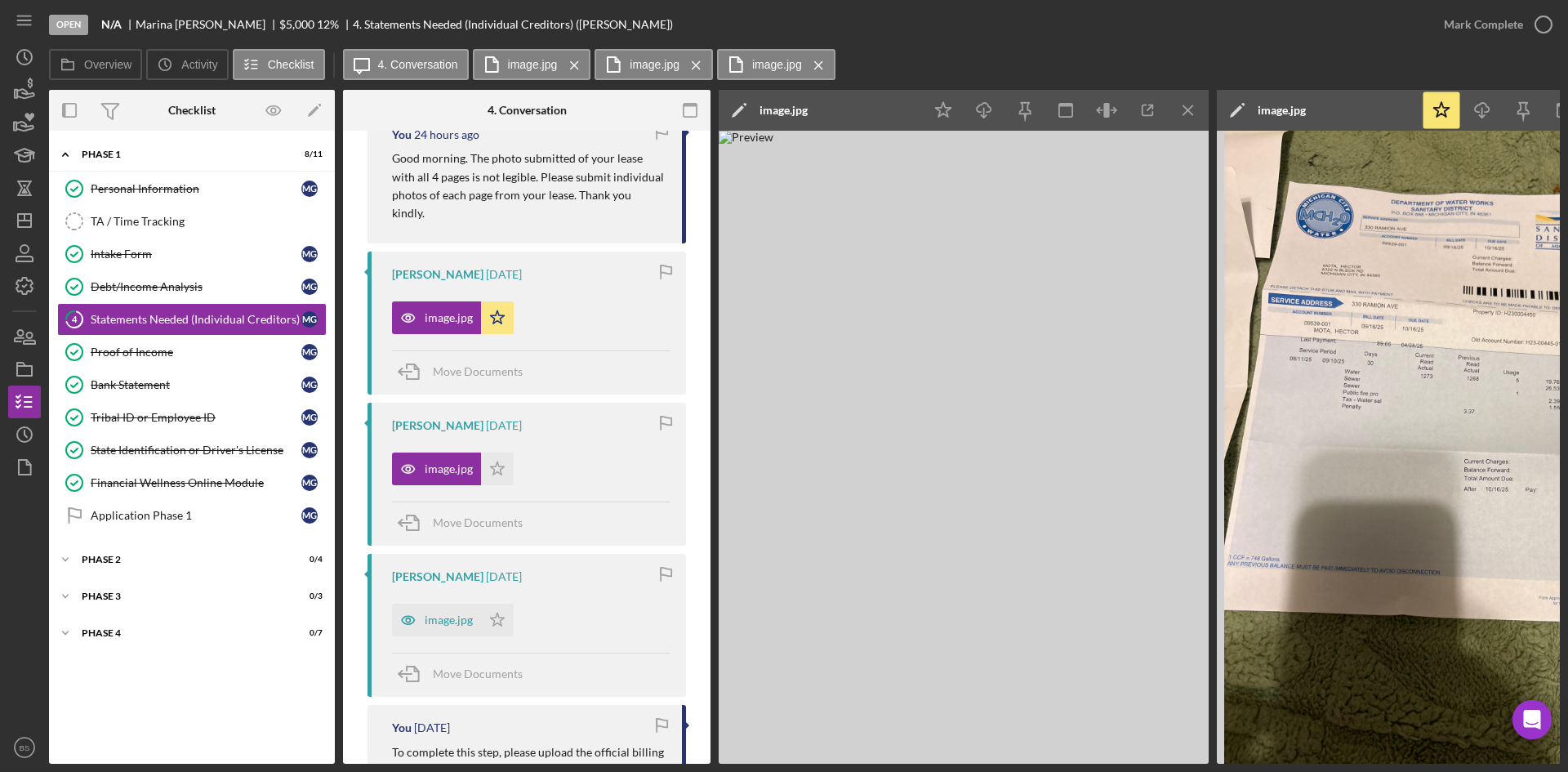
click at [1190, 103] on icon "Icon/Menu Close" at bounding box center [1189, 110] width 36 height 36
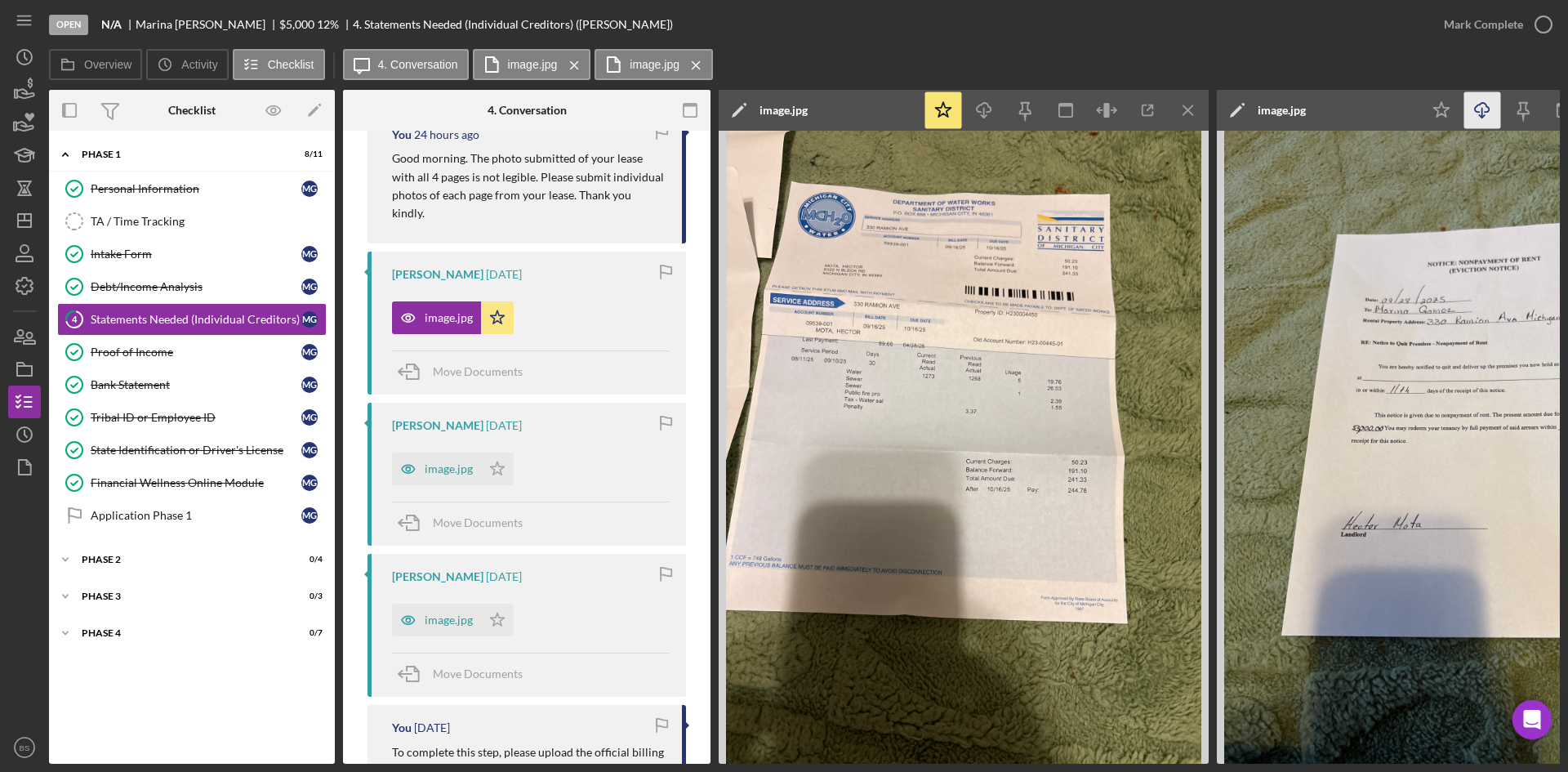
click at [1190, 103] on icon "Icon/Menu Close" at bounding box center [1189, 110] width 36 height 36
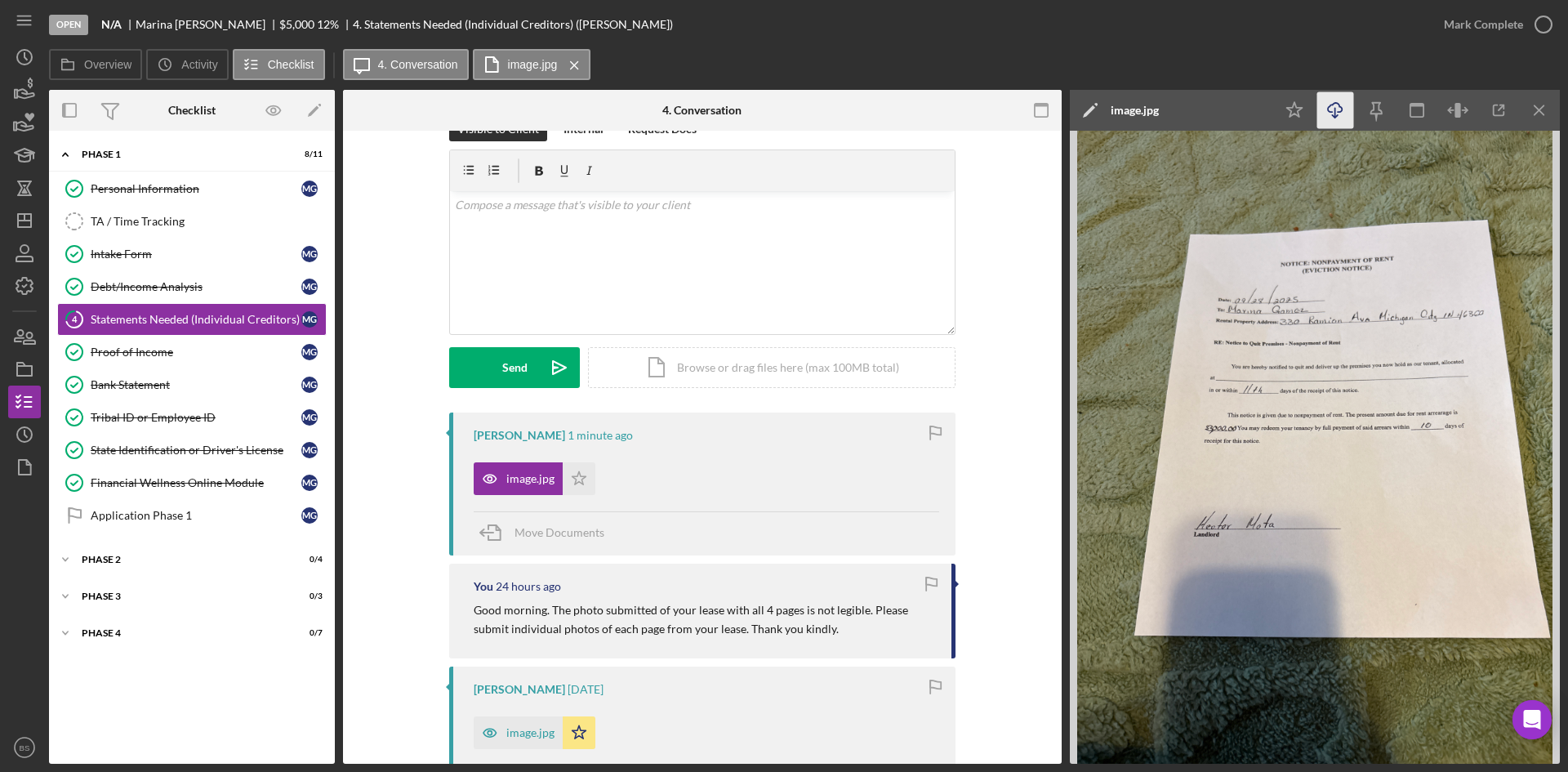
scroll to position [0, 0]
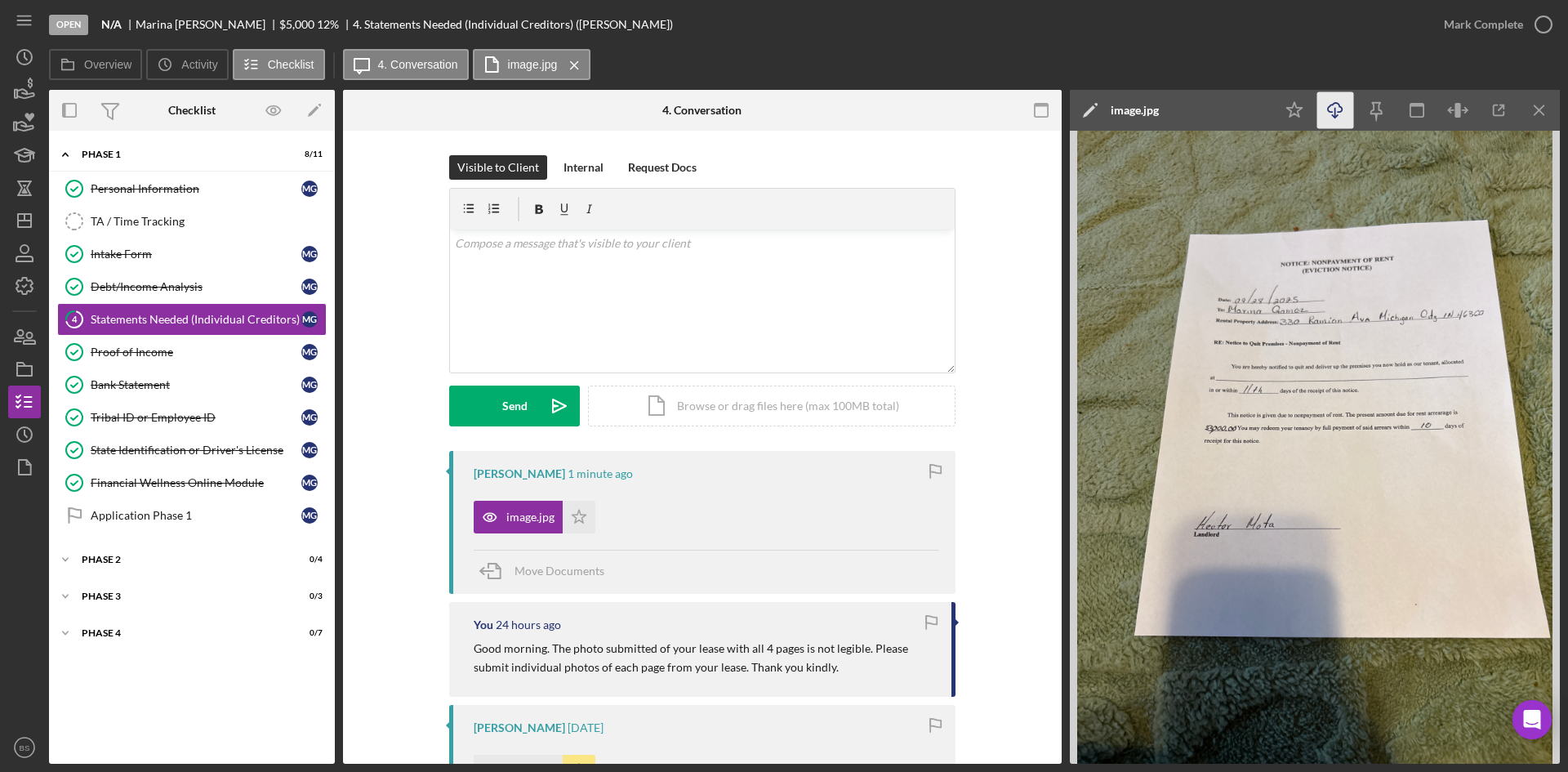
click at [1190, 512] on img at bounding box center [1315, 447] width 490 height 633
click at [813, 308] on div "v Color teal Color pink Remove color Add row above Add row below Add column bef…" at bounding box center [703, 301] width 505 height 143
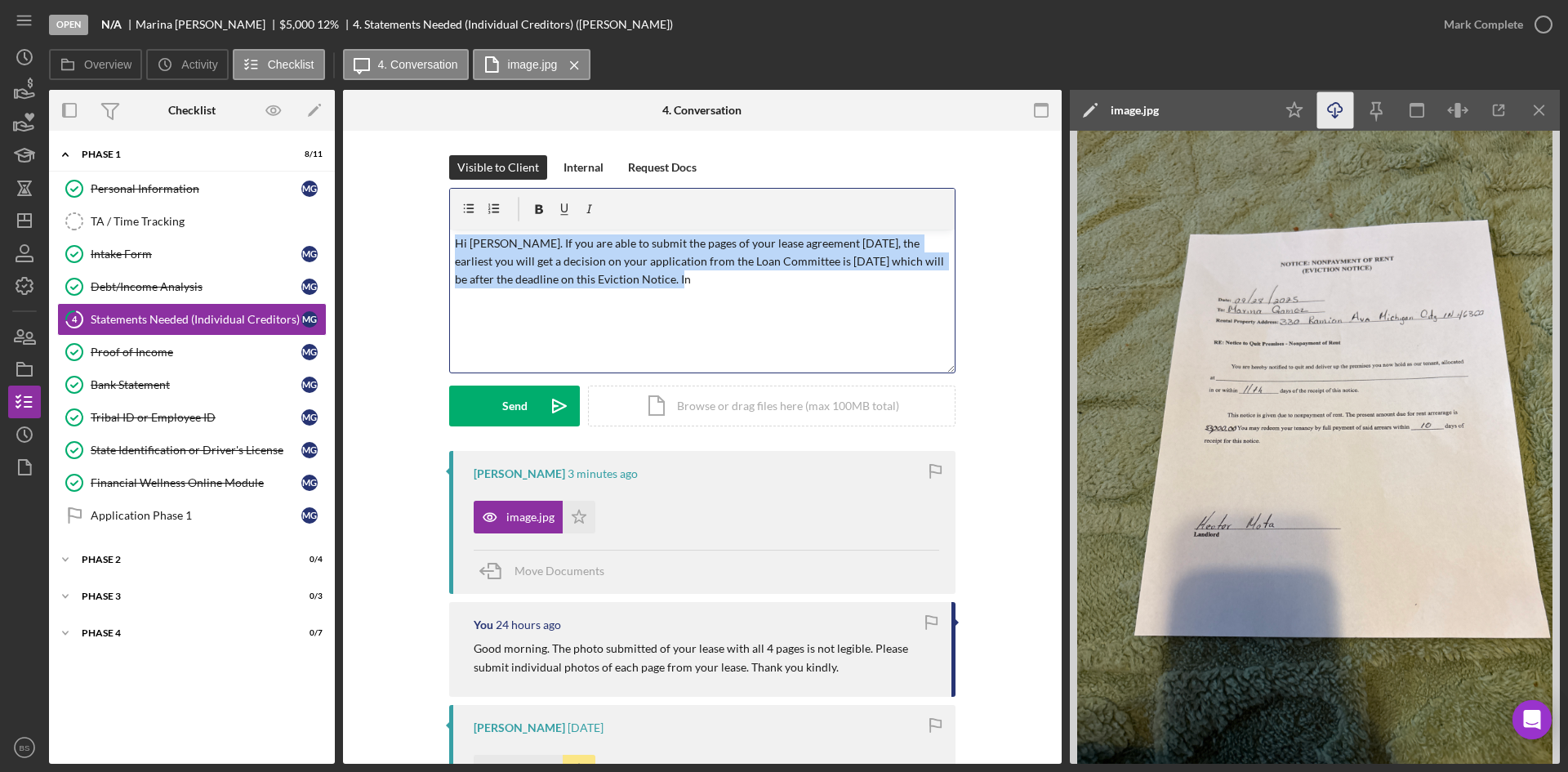
drag, startPoint x: 659, startPoint y: 288, endPoint x: 416, endPoint y: 215, distance: 253.7
click at [416, 215] on div "Visible to Client Internal Request Docs v Color teal Color pink Remove color Ad…" at bounding box center [702, 303] width 670 height 295
copy p "Hi [PERSON_NAME]. If you are able to submit the pages of your lease agreement […"
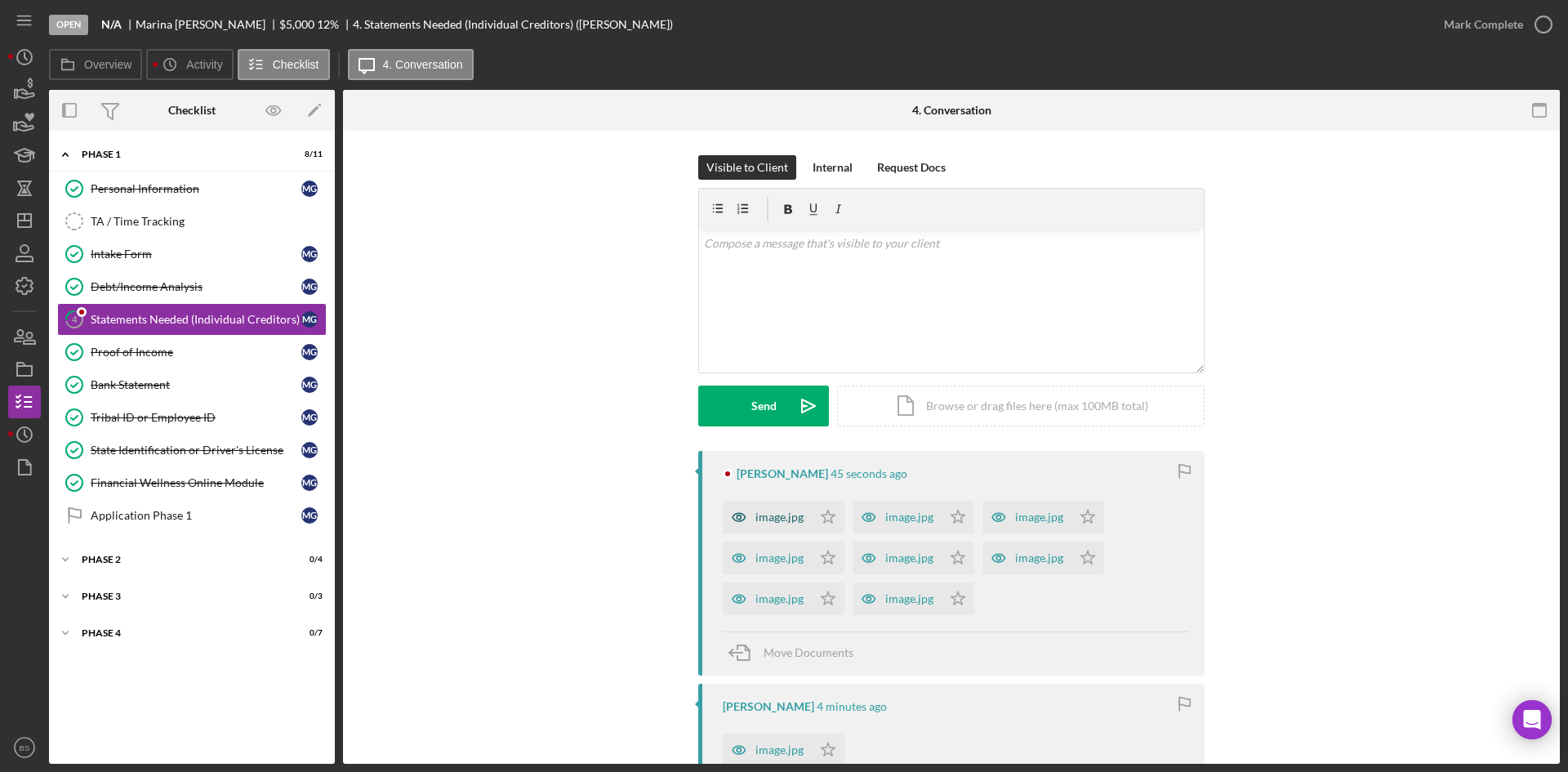
click at [744, 525] on icon "button" at bounding box center [739, 517] width 33 height 33
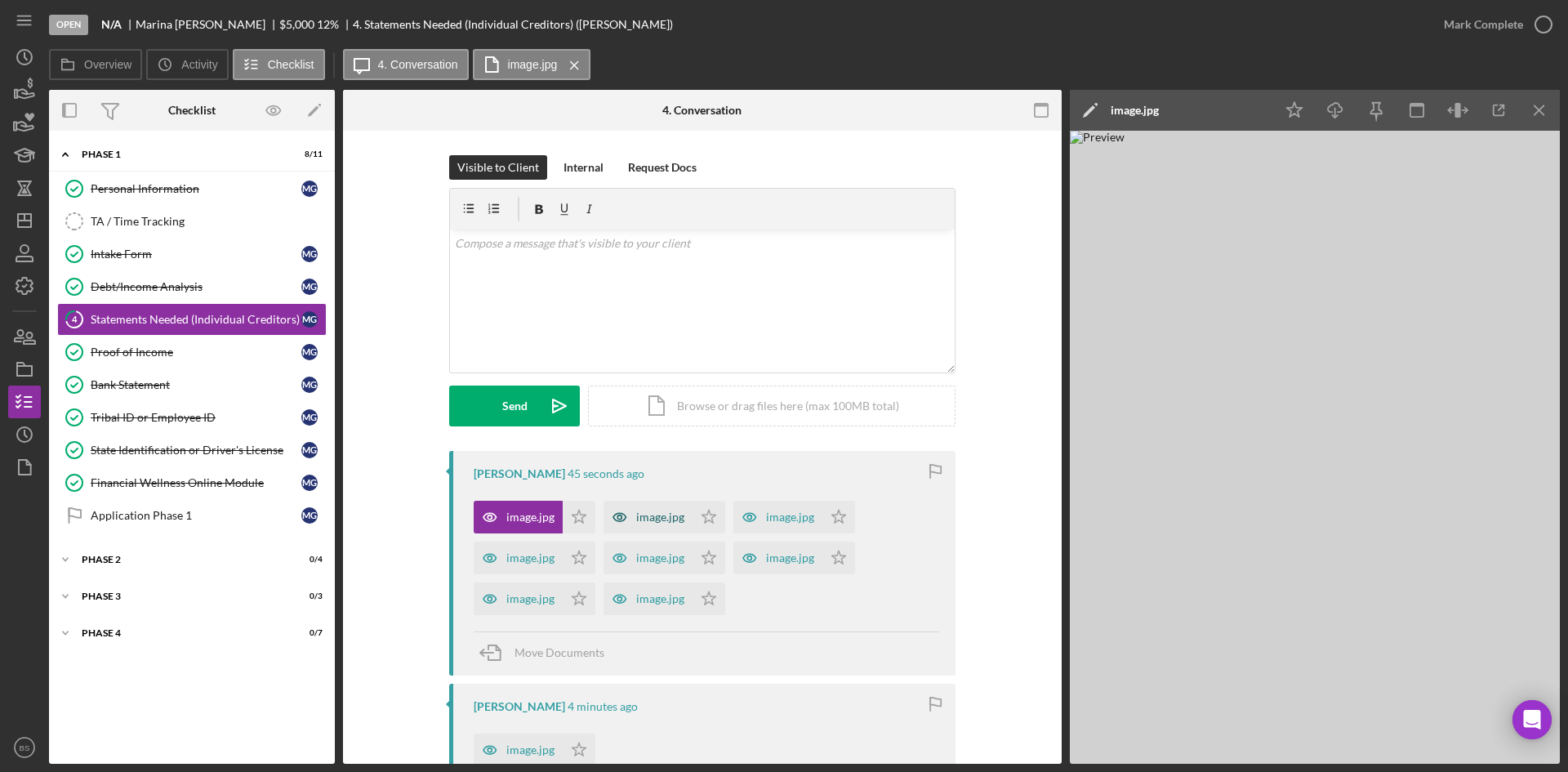
click at [685, 510] on div "image.jpg" at bounding box center [648, 517] width 89 height 33
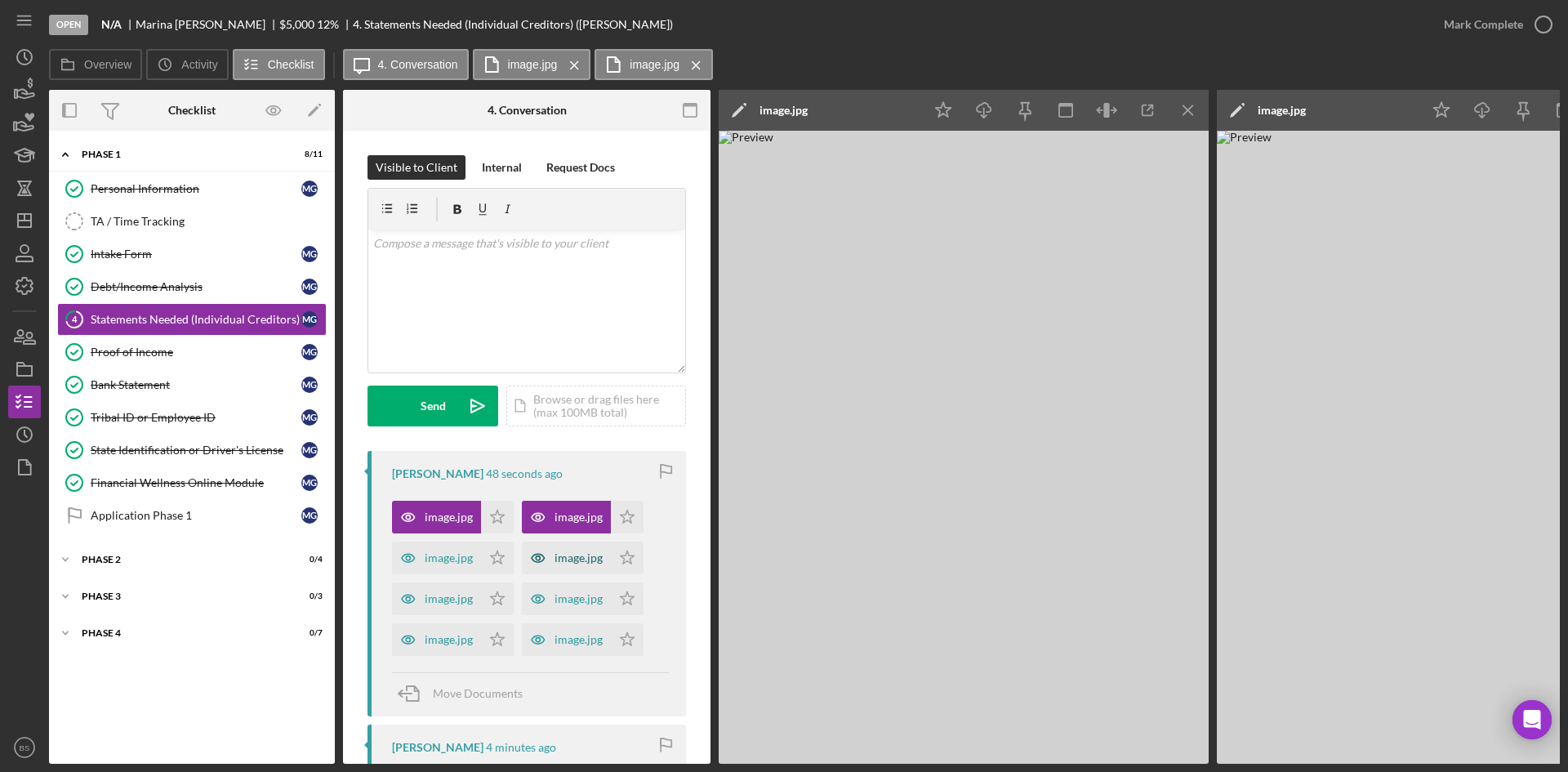
click at [580, 551] on div "image.jpg" at bounding box center [566, 558] width 89 height 33
click at [418, 555] on icon "button" at bounding box center [408, 558] width 33 height 33
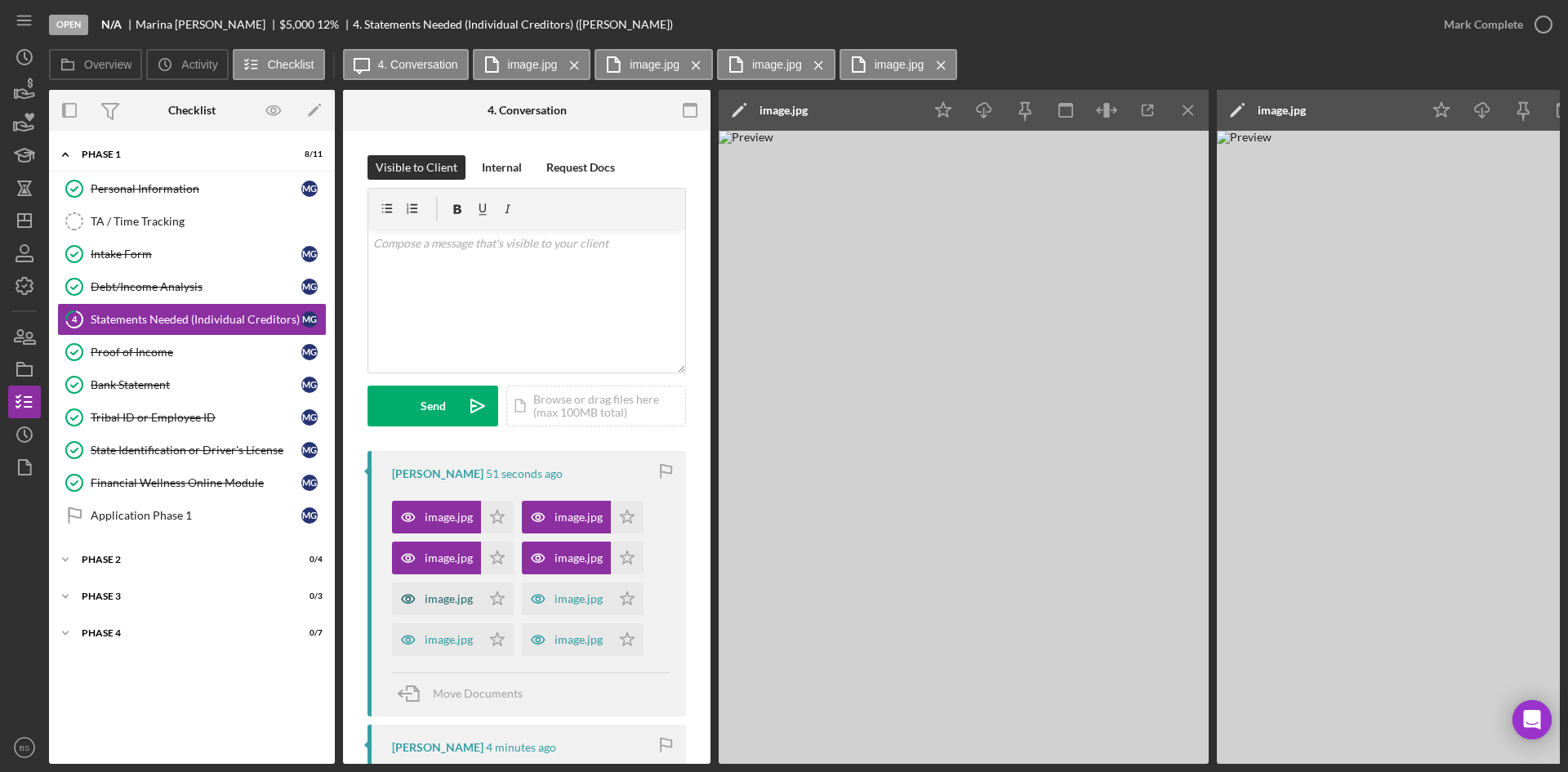
click at [441, 599] on div "image.jpg" at bounding box center [449, 599] width 48 height 13
click at [573, 607] on div "image.jpg" at bounding box center [566, 599] width 89 height 33
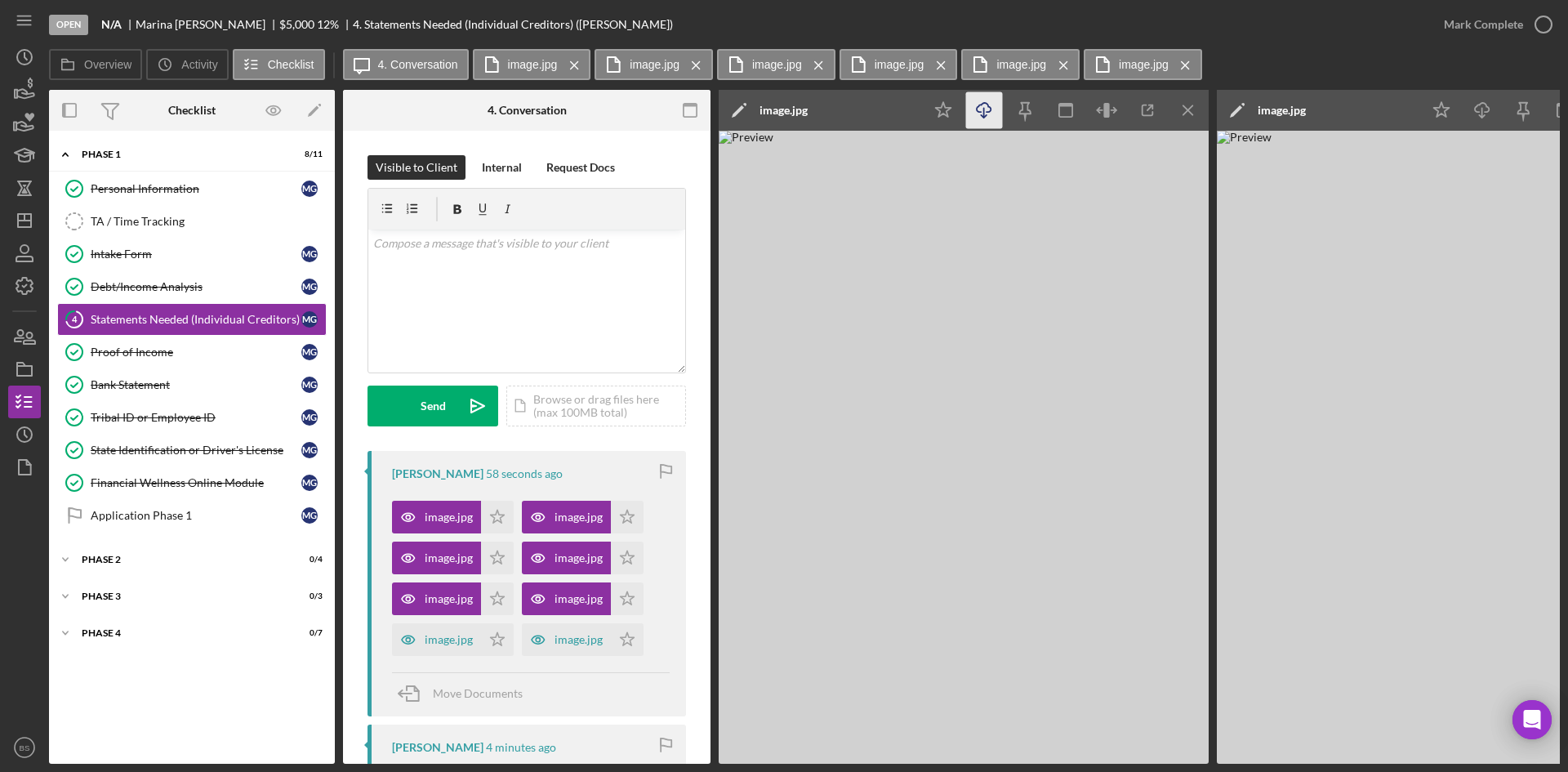
click at [998, 114] on icon "Icon/Download" at bounding box center [985, 110] width 36 height 36
click at [484, 296] on div "v Color teal Color pink Remove color Add row above Add row below Add column bef…" at bounding box center [527, 301] width 317 height 143
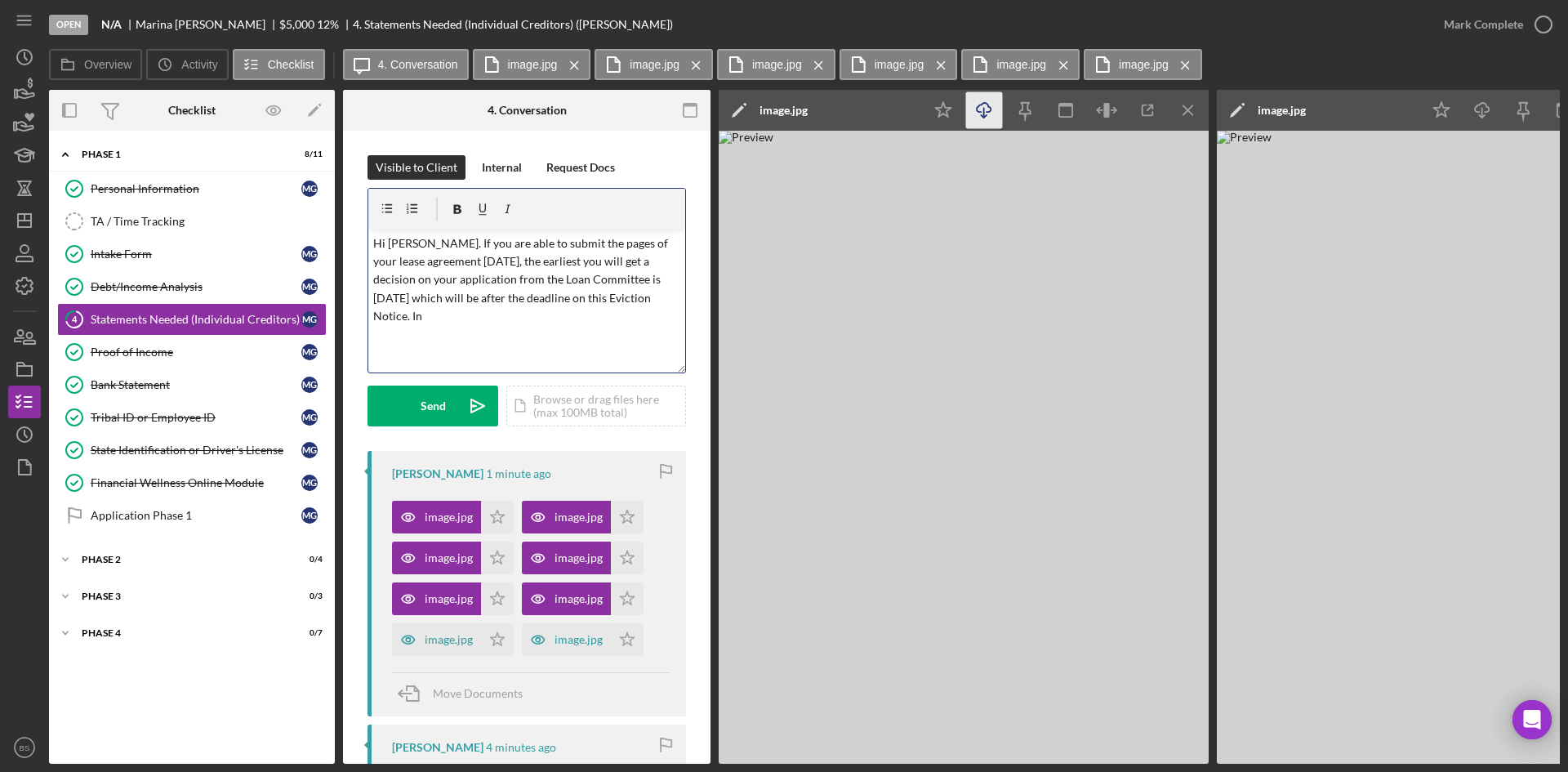
click at [640, 255] on p "Hi Marina. If you are able to submit the pages of your lease agreement today, t…" at bounding box center [527, 280] width 308 height 91
click at [497, 520] on polygon "button" at bounding box center [497, 516] width 14 height 13
click at [497, 553] on icon "Icon/Star" at bounding box center [498, 558] width 33 height 33
click at [1524, 29] on icon "button" at bounding box center [1543, 24] width 41 height 41
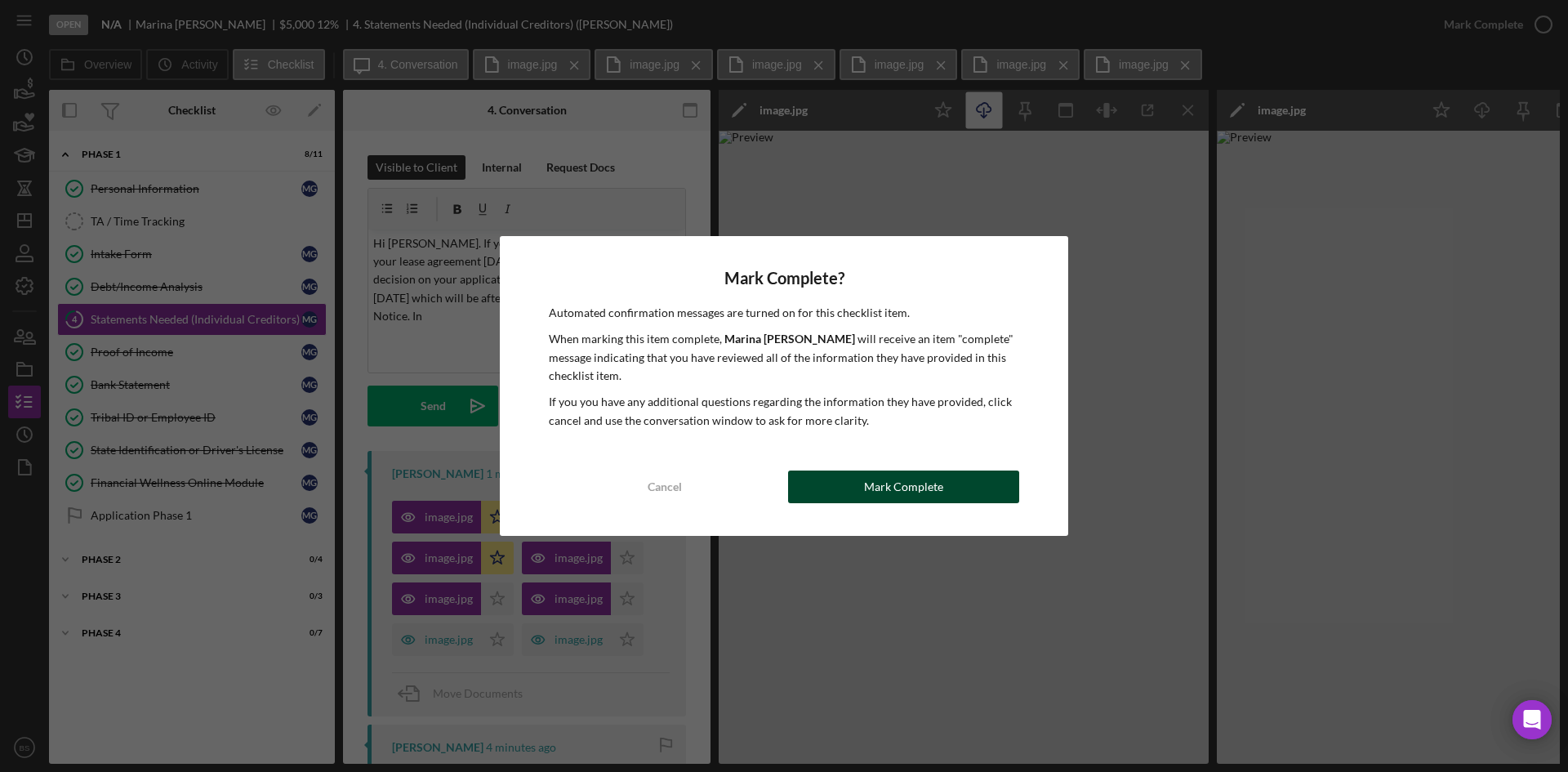
click at [859, 491] on button "Mark Complete" at bounding box center [904, 487] width 232 height 33
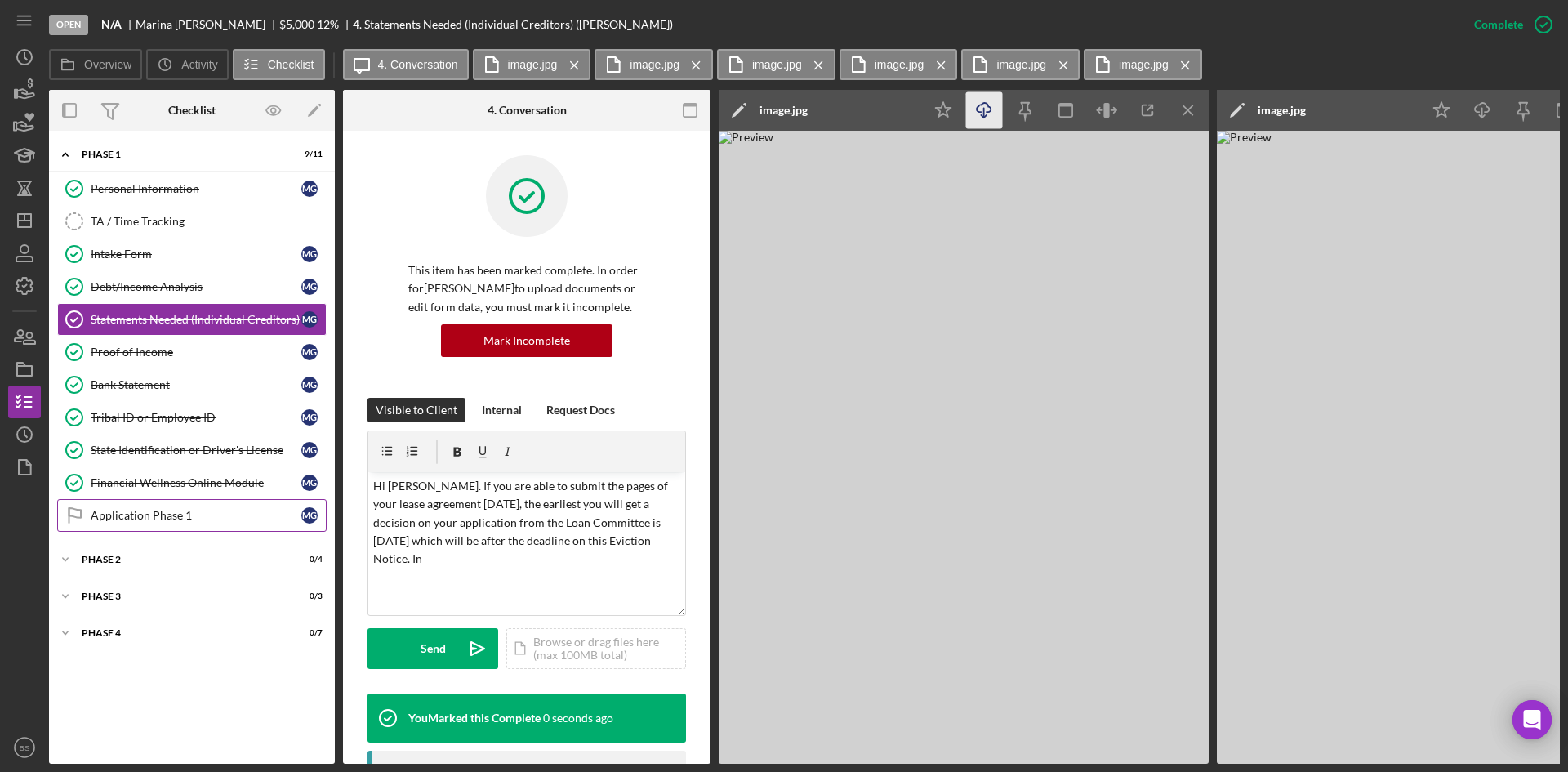
click at [208, 518] on div "Application Phase 1" at bounding box center [195, 515] width 211 height 13
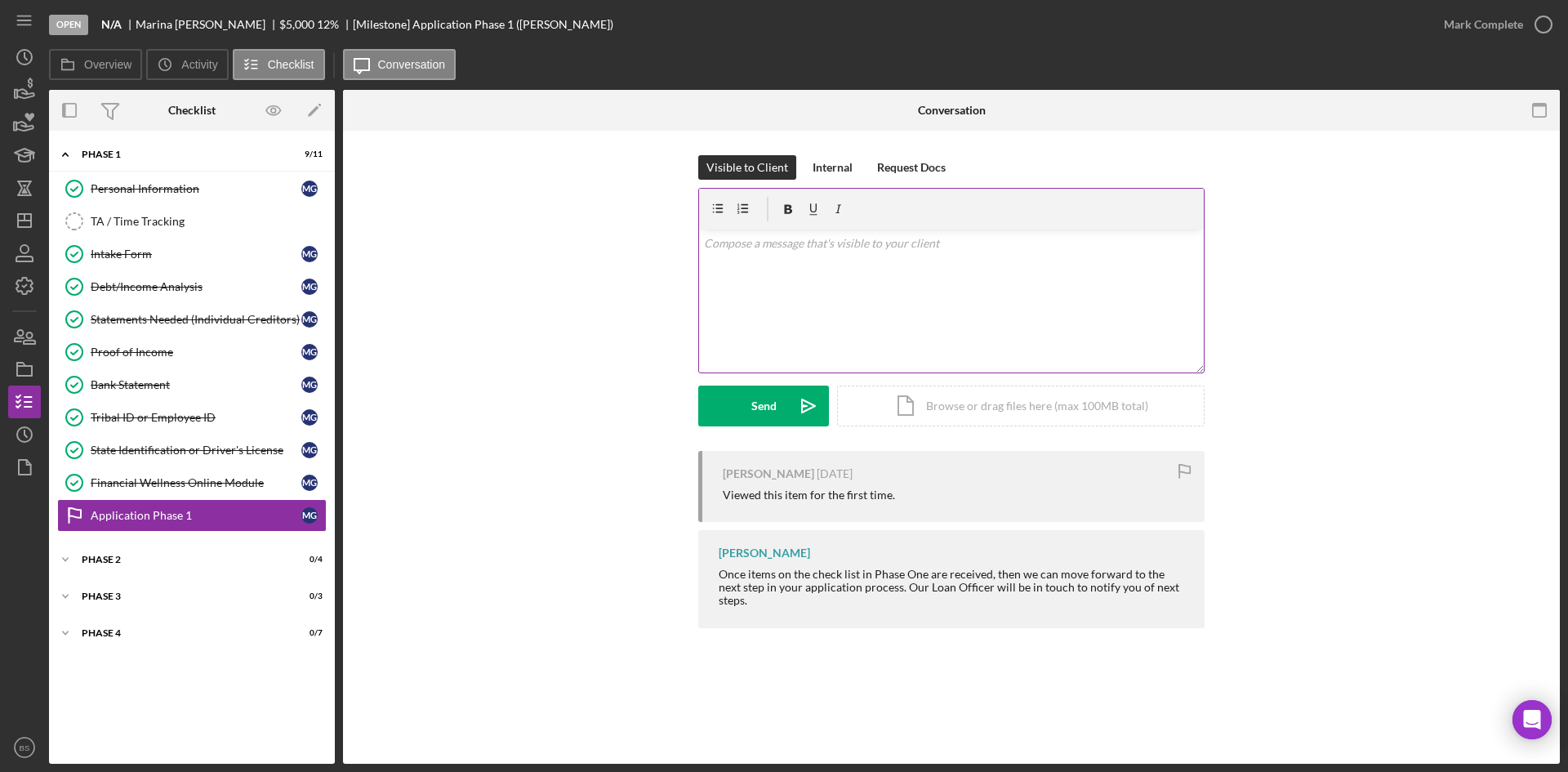
click at [758, 252] on div "v Color teal Color pink Remove color Add row above Add row below Add column bef…" at bounding box center [952, 301] width 505 height 143
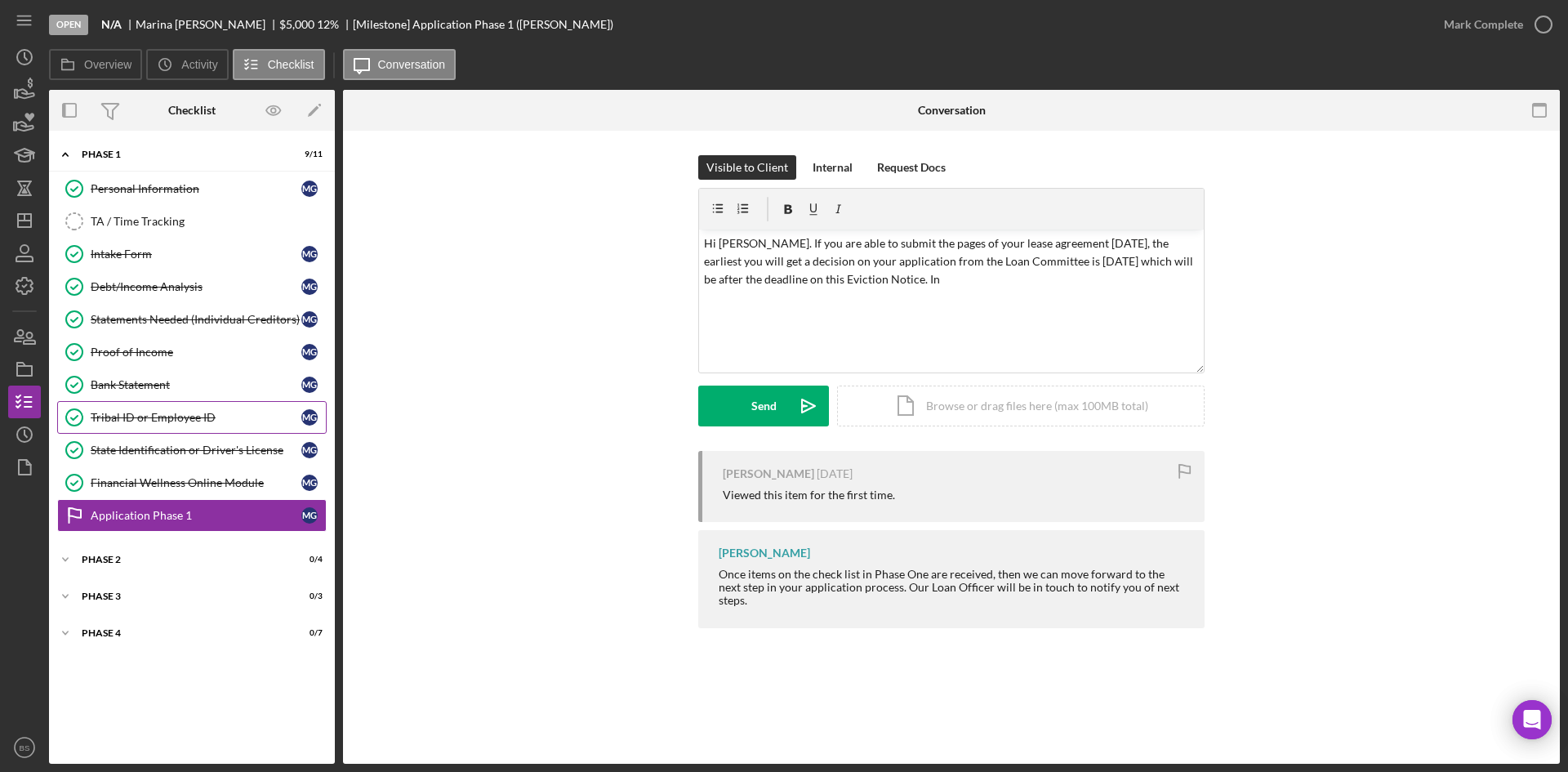
click at [195, 406] on link "Tribal ID or Employee ID Tribal ID or Employee ID M G" at bounding box center [192, 417] width 270 height 33
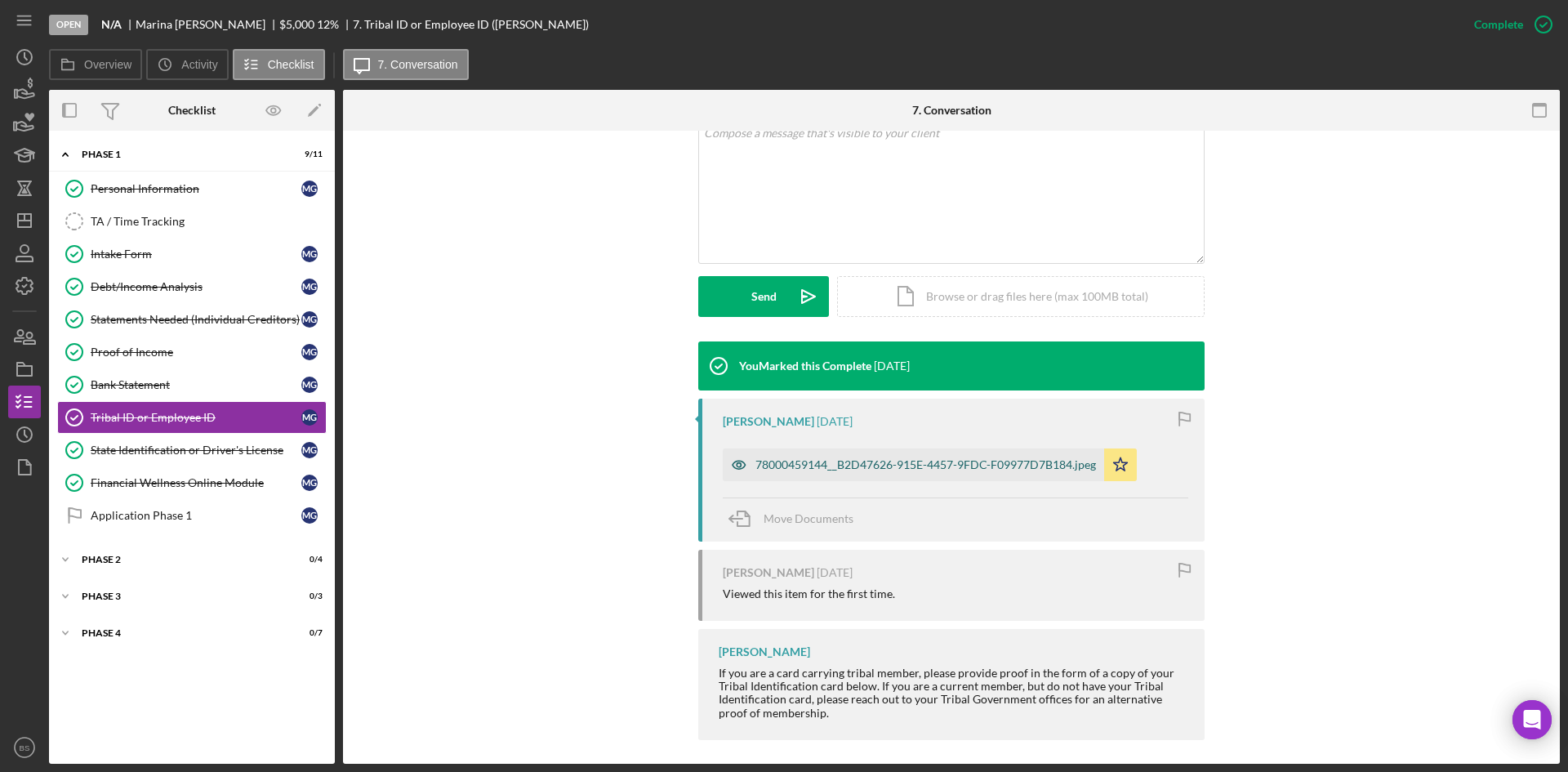
scroll to position [343, 0]
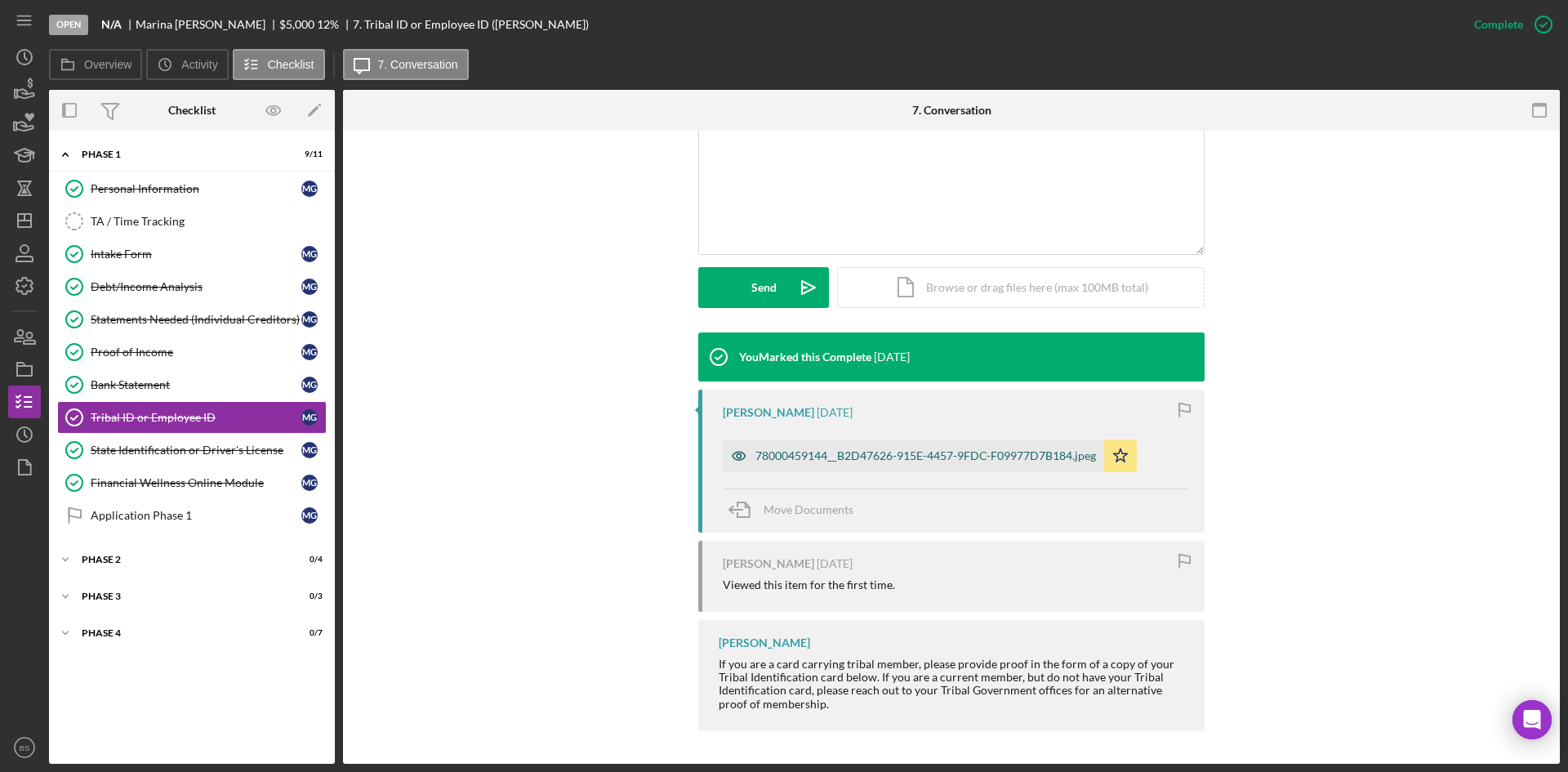
click at [807, 449] on div "78000459144__B2D47626-915E-4457-9FDC-F09977D7B184.jpeg" at bounding box center [926, 456] width 341 height 13
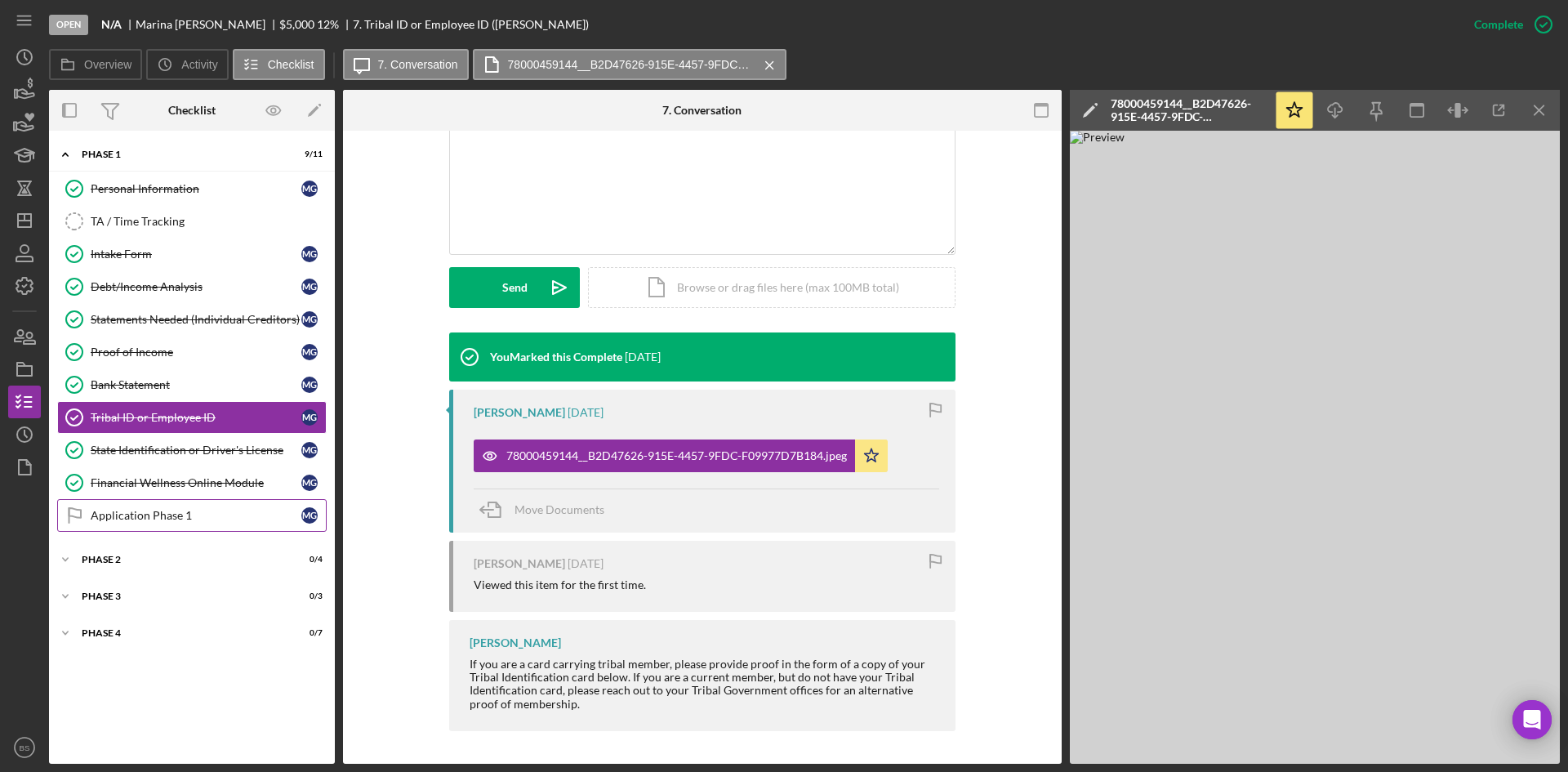
click at [103, 512] on div "Application Phase 1" at bounding box center [195, 515] width 211 height 13
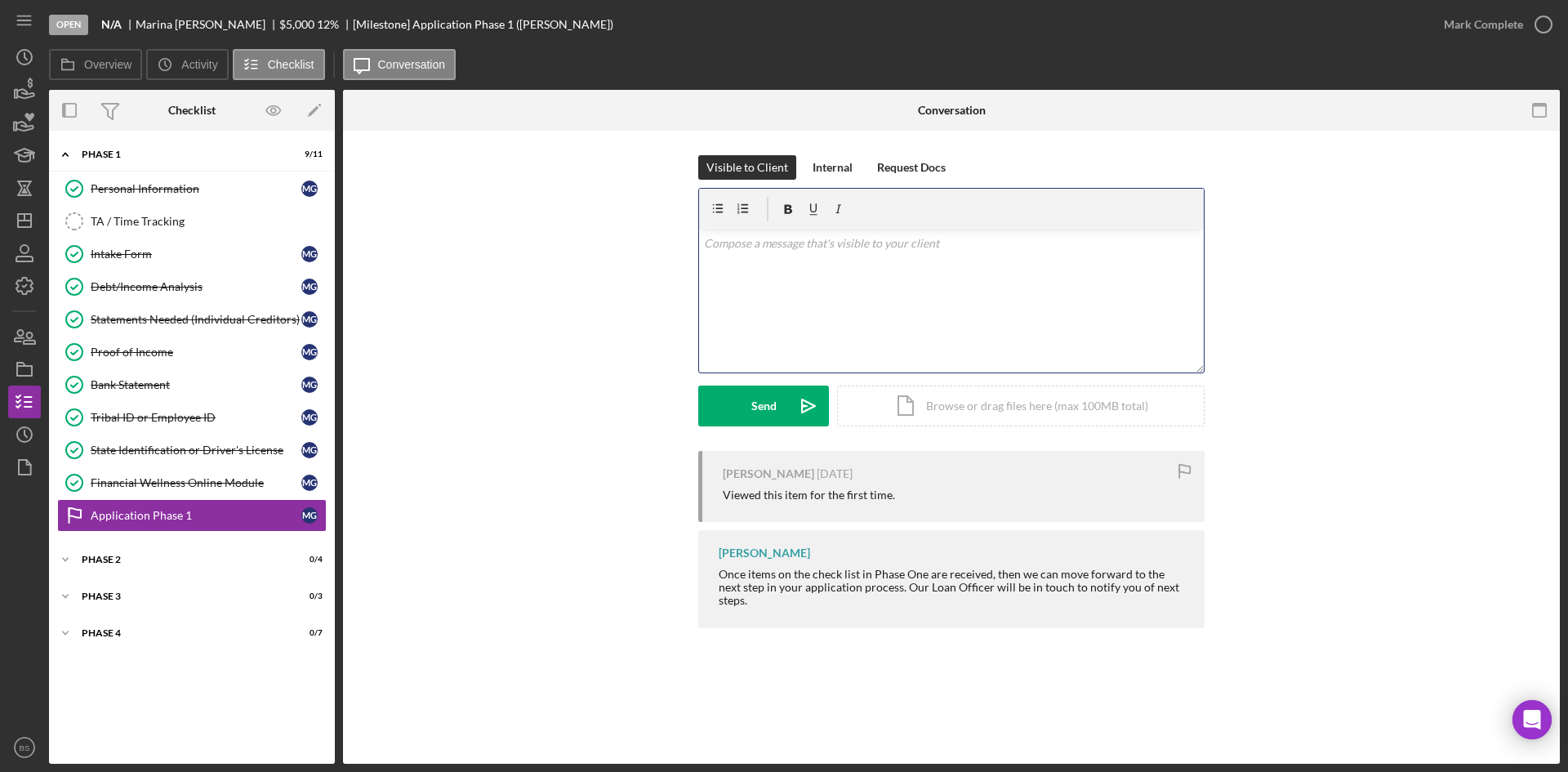
click at [770, 310] on div "v Color teal Color pink Remove color Add row above Add row below Add column bef…" at bounding box center [952, 301] width 505 height 143
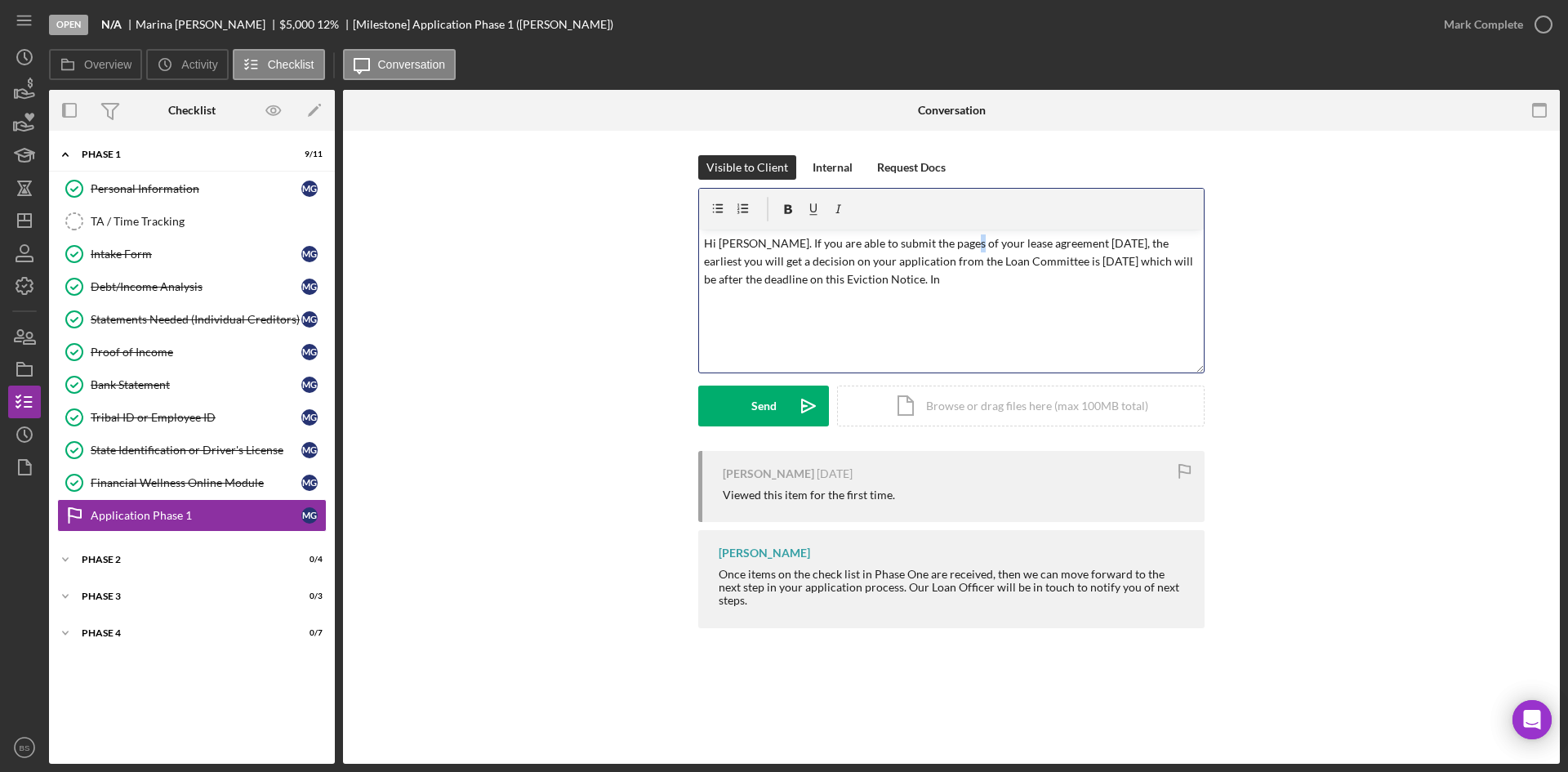
drag, startPoint x: 1088, startPoint y: 243, endPoint x: 952, endPoint y: 247, distance: 136.1
click at [952, 247] on p "Hi Marina. If you are able to submit the pages of your lease agreement today, t…" at bounding box center [952, 262] width 496 height 55
drag, startPoint x: 1090, startPoint y: 242, endPoint x: 757, endPoint y: 234, distance: 333.1
click at [757, 234] on p "Hi Marina. If you are able to submit the pages of your lease agreement today, t…" at bounding box center [952, 262] width 496 height 55
click at [1064, 240] on p "Hi Marina. The earliest you will get a decision on your application from the Lo…" at bounding box center [952, 252] width 496 height 36
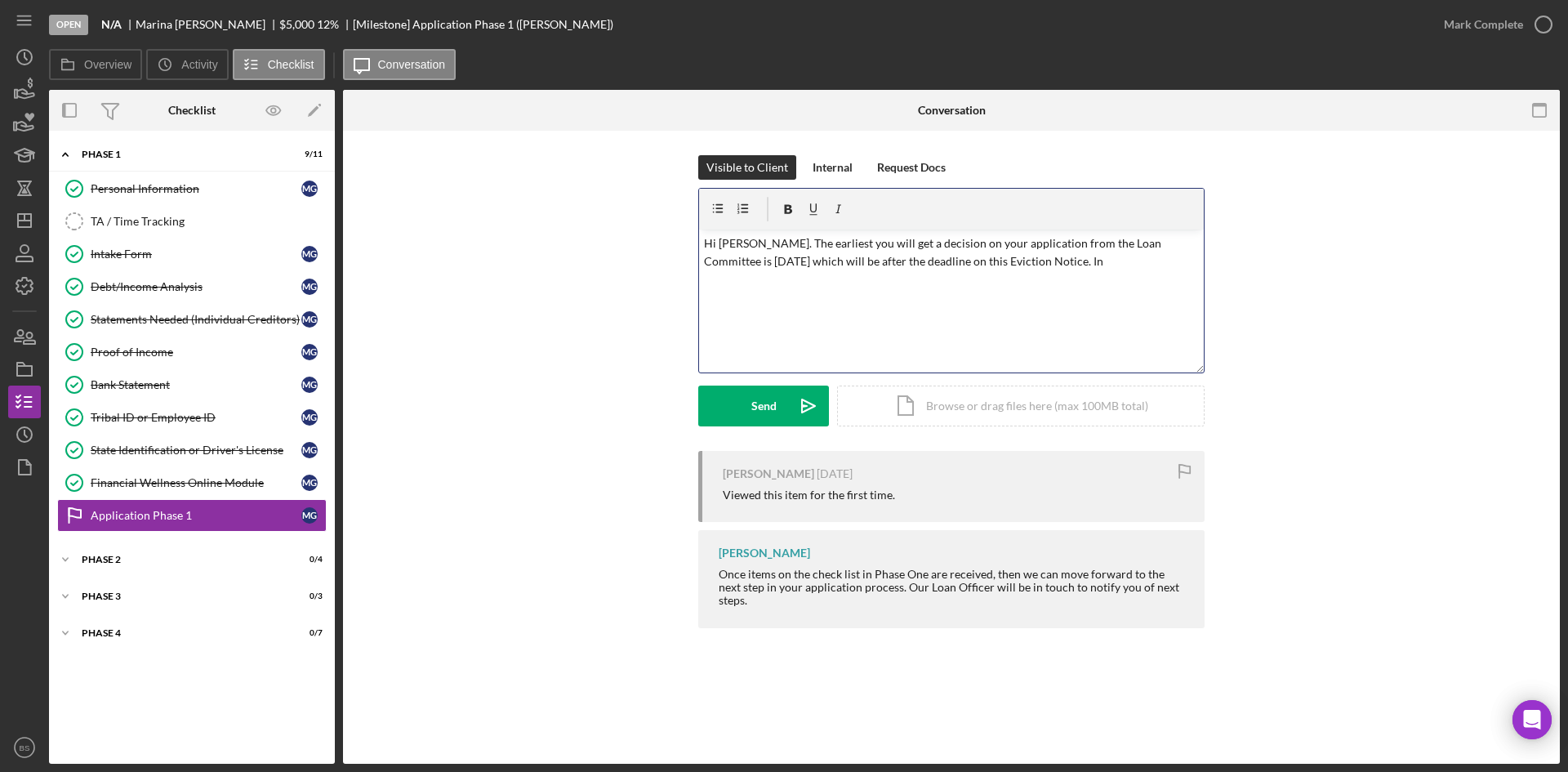
click at [794, 265] on p "Hi Marina. The earliest you will get a decision on your application from the Lo…" at bounding box center [952, 252] width 496 height 36
click at [1075, 262] on p "Hi Marina. The earliest you will get a decision on your application from the Lo…" at bounding box center [952, 252] width 496 height 36
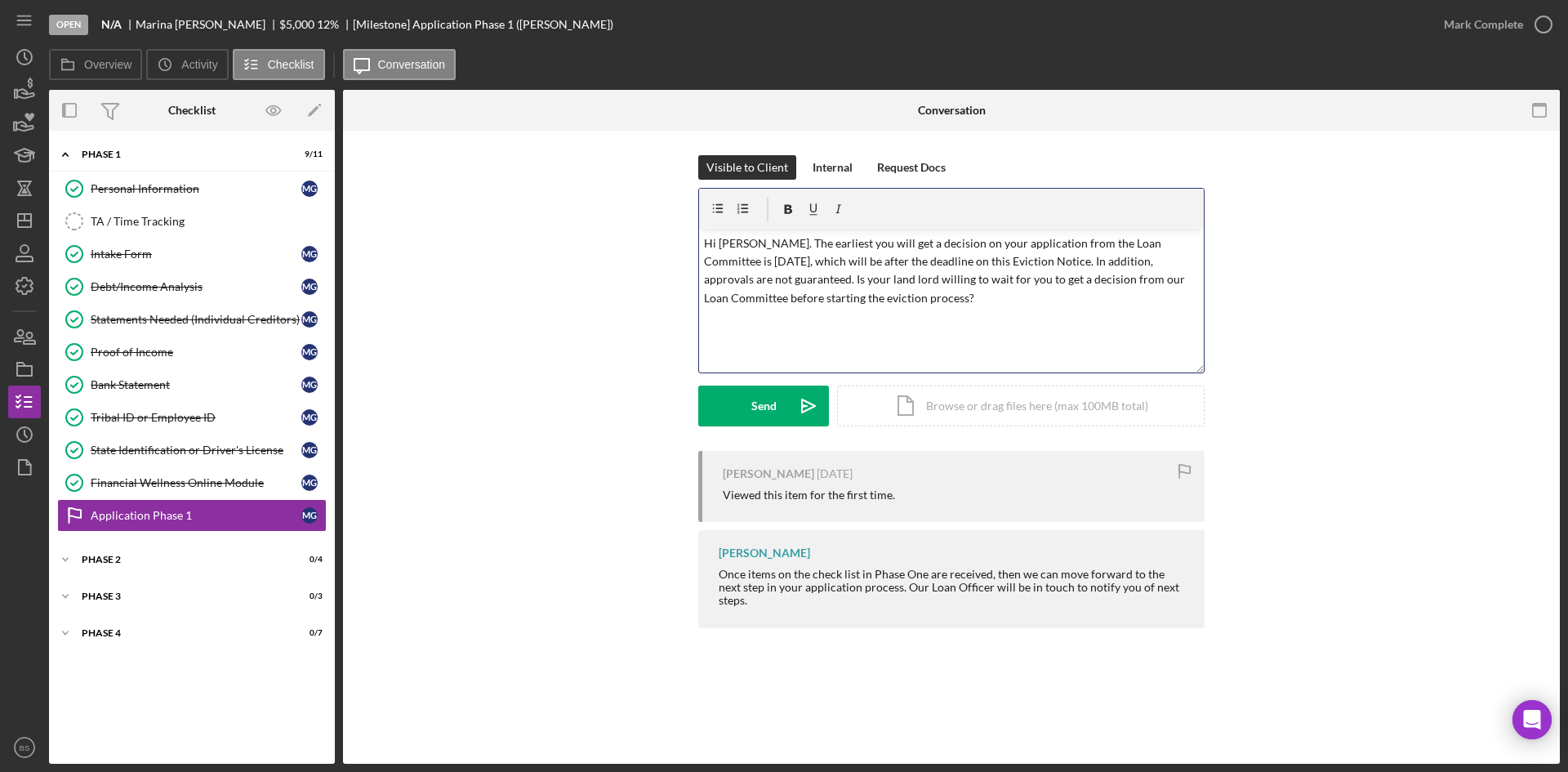
click at [825, 285] on p "Hi Marina. The earliest you will get a decision on your application from the Lo…" at bounding box center [952, 271] width 496 height 74
click at [896, 302] on p "Hi Marina. The earliest you will get a decision on your application from the Lo…" at bounding box center [952, 271] width 496 height 74
click at [1034, 323] on div "v Color teal Color pink Remove color Add row above Add row below Add column bef…" at bounding box center [952, 301] width 505 height 143
click at [1175, 304] on p "Hi Marina. The earliest you will get a decision on your application from the Lo…" at bounding box center [952, 280] width 496 height 91
click at [780, 401] on button "Send Icon/icon-invite-send" at bounding box center [763, 406] width 130 height 41
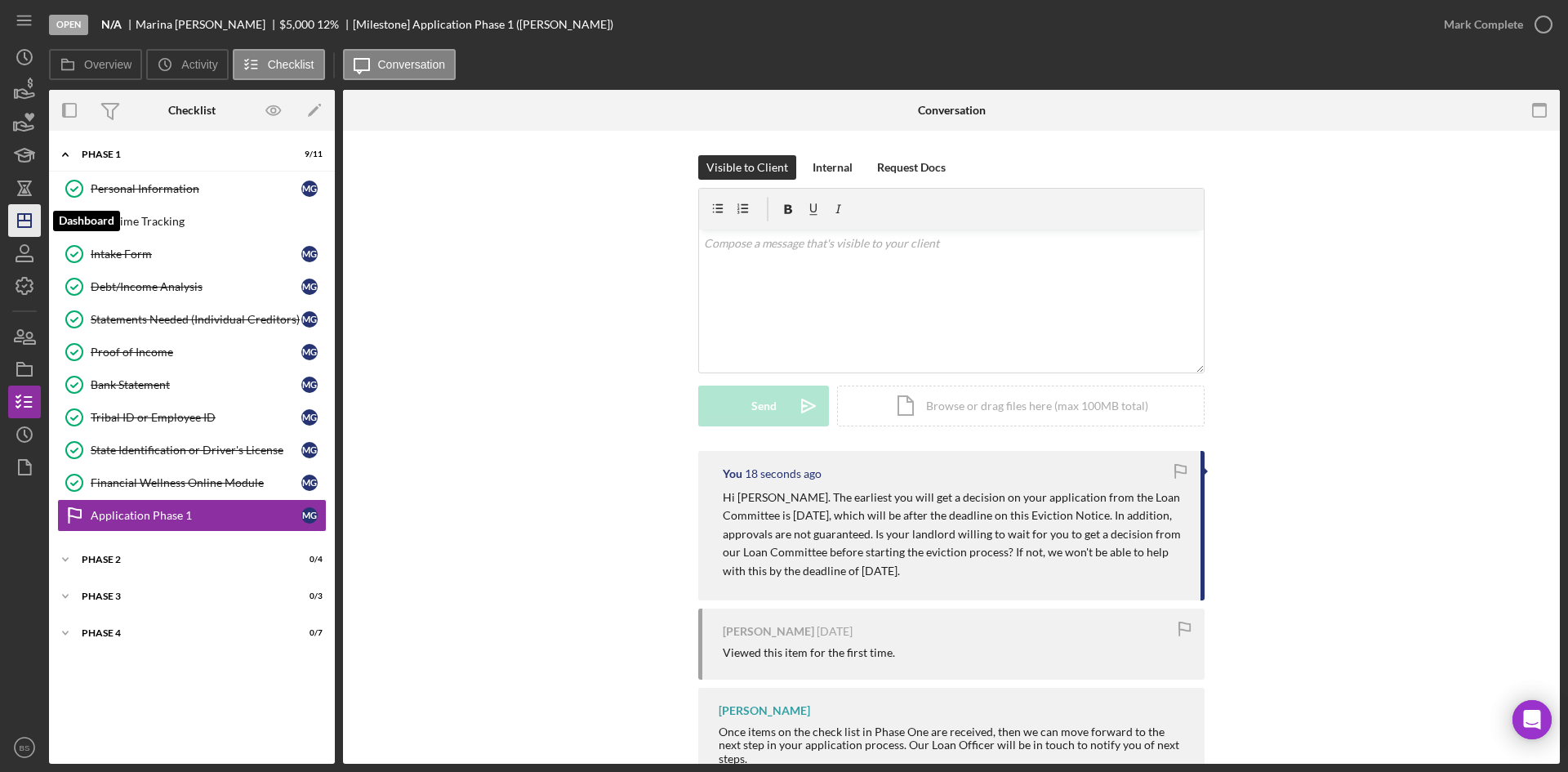
click at [36, 223] on icon "Icon/Dashboard" at bounding box center [24, 220] width 41 height 41
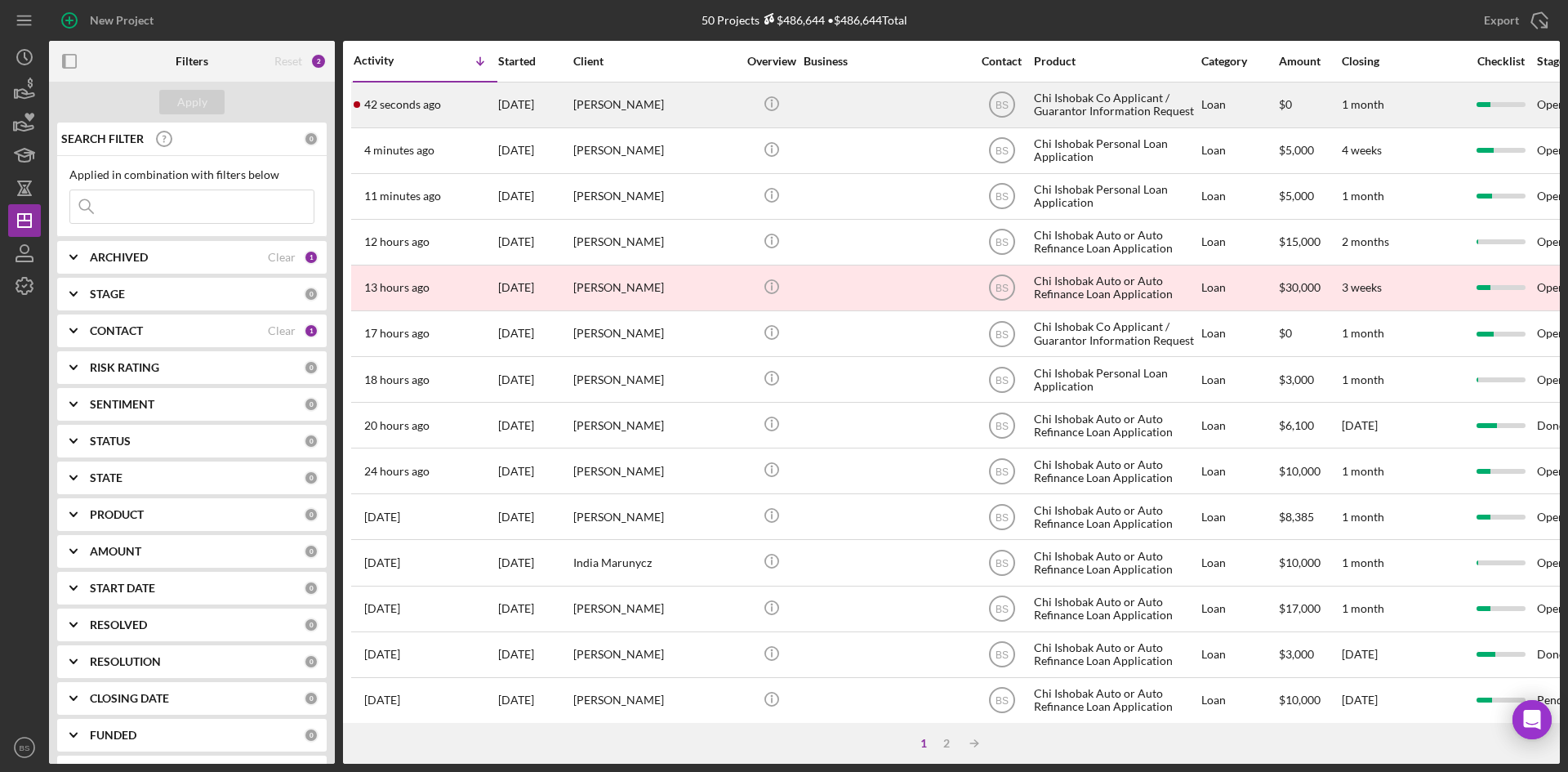
click at [503, 106] on div "[DATE]" at bounding box center [534, 104] width 74 height 43
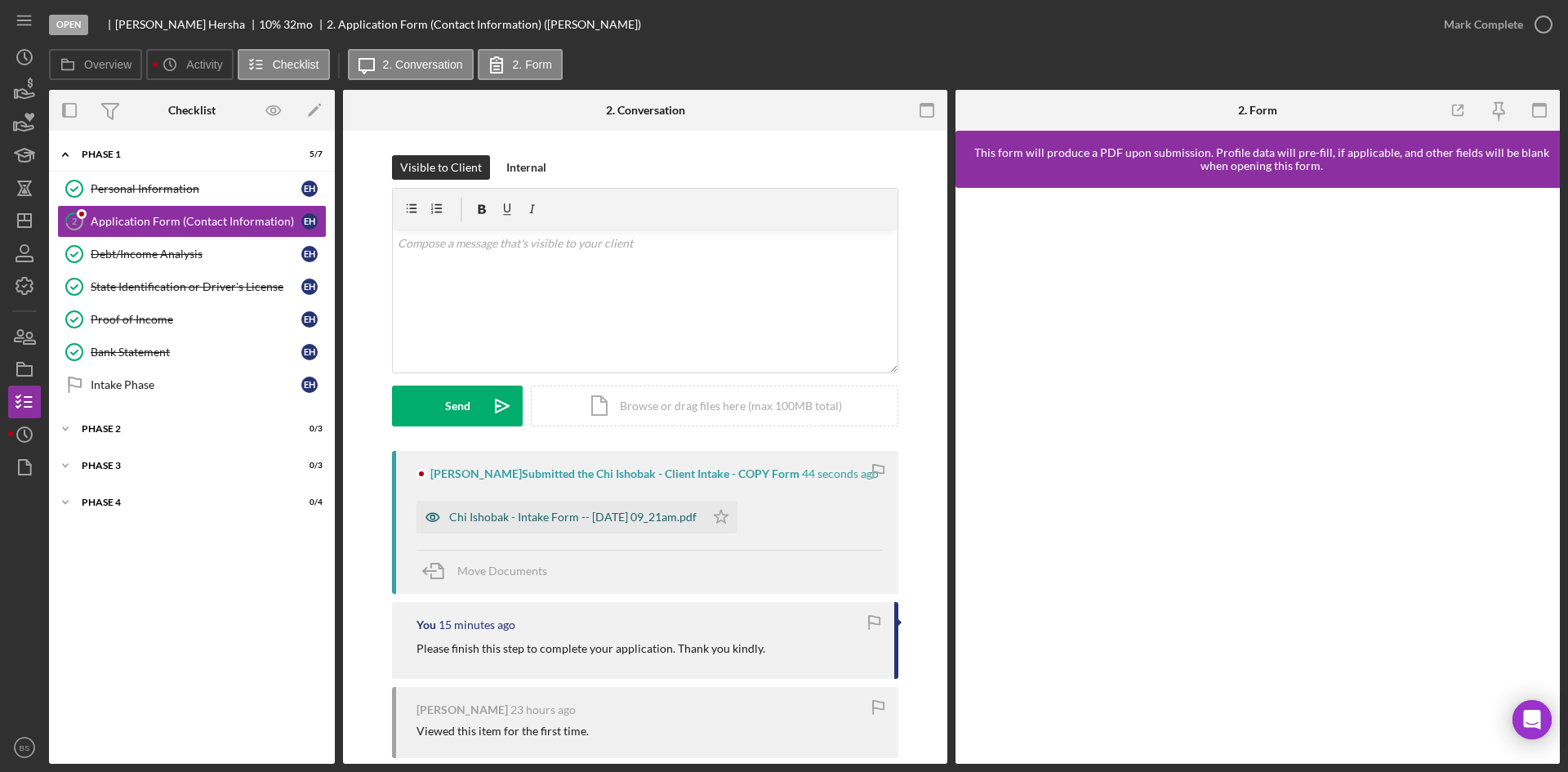
click at [528, 514] on div "Chi Ishobak - Intake Form -- 2025-10-02 09_21am.pdf" at bounding box center [573, 517] width 247 height 13
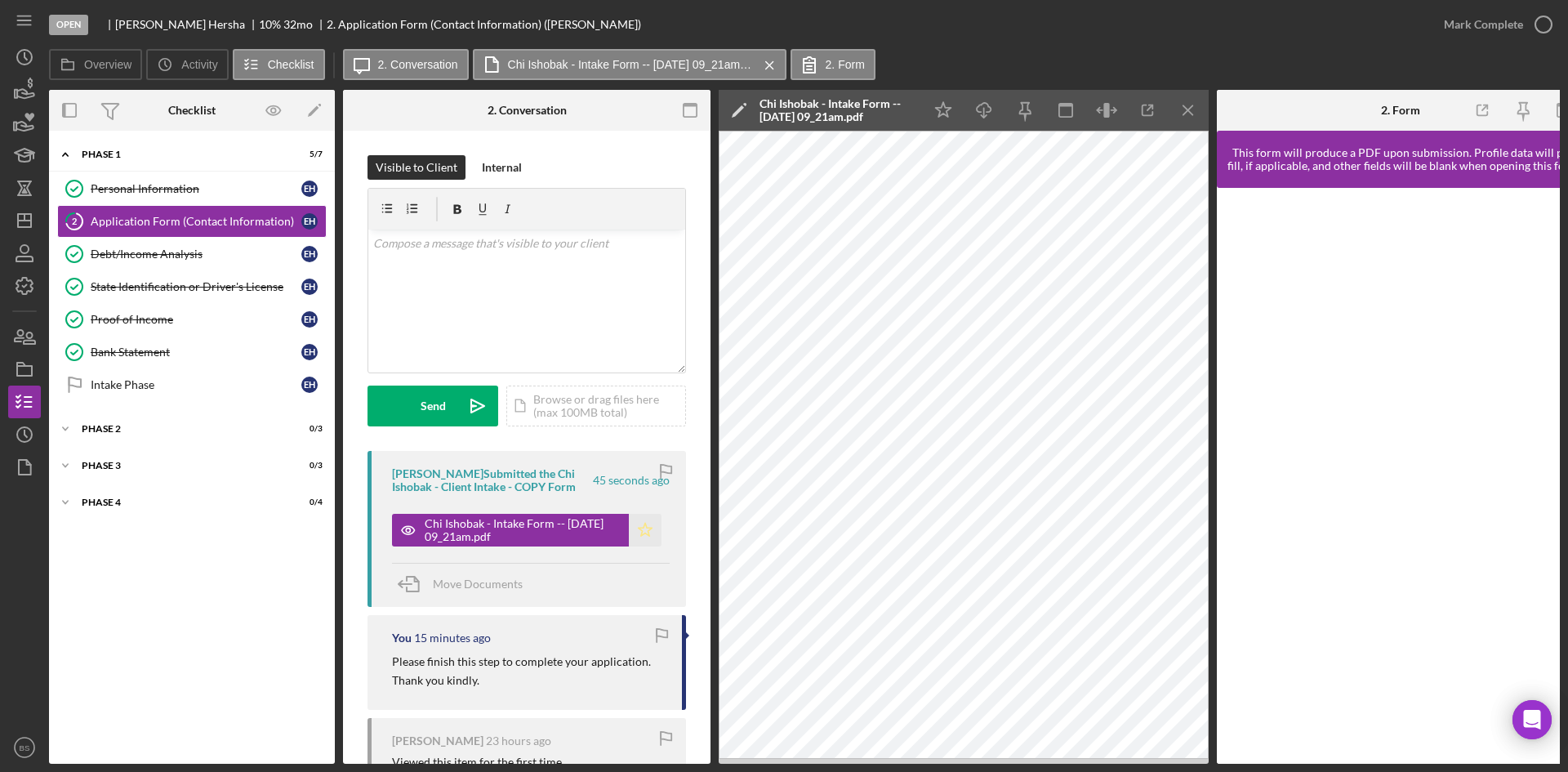
click at [638, 544] on icon "Icon/Star" at bounding box center [645, 530] width 33 height 33
click at [1464, 20] on div "Mark Complete" at bounding box center [1483, 25] width 79 height 33
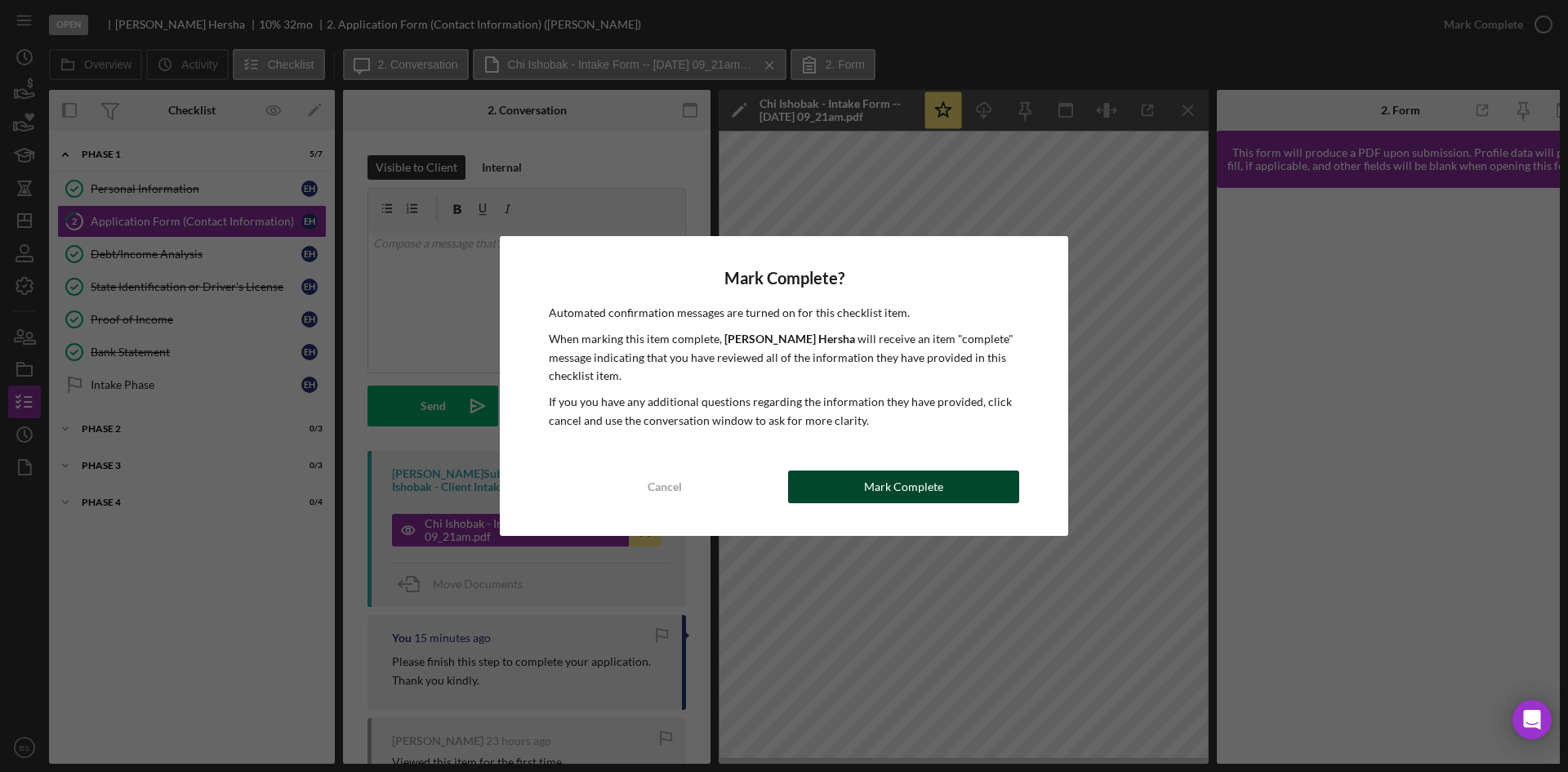
click at [945, 485] on button "Mark Complete" at bounding box center [904, 487] width 232 height 33
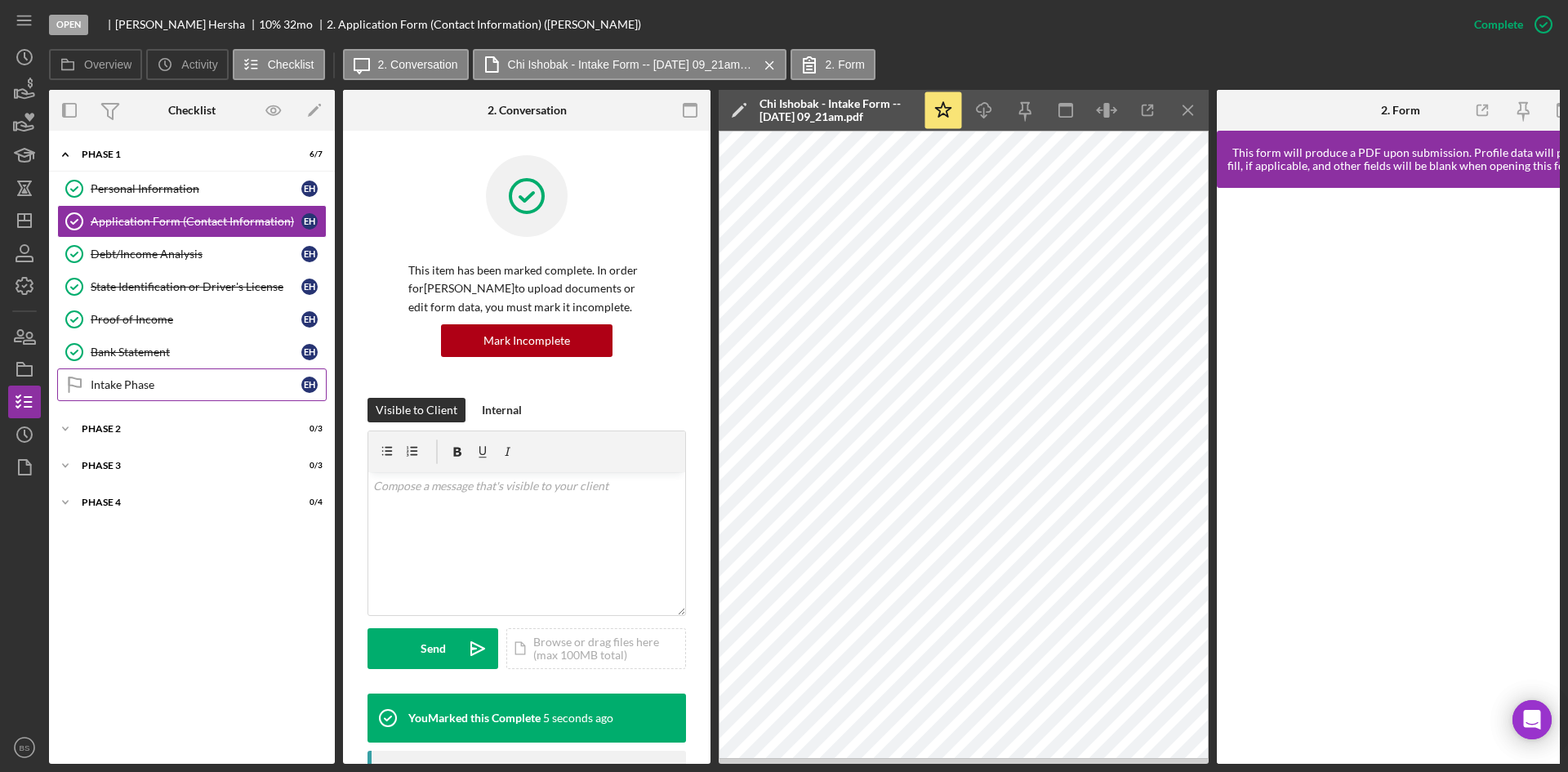
drag, startPoint x: 153, startPoint y: 395, endPoint x: 295, endPoint y: 372, distance: 143.9
click at [153, 395] on link "Intake Phase Intake Phase E H" at bounding box center [192, 385] width 270 height 33
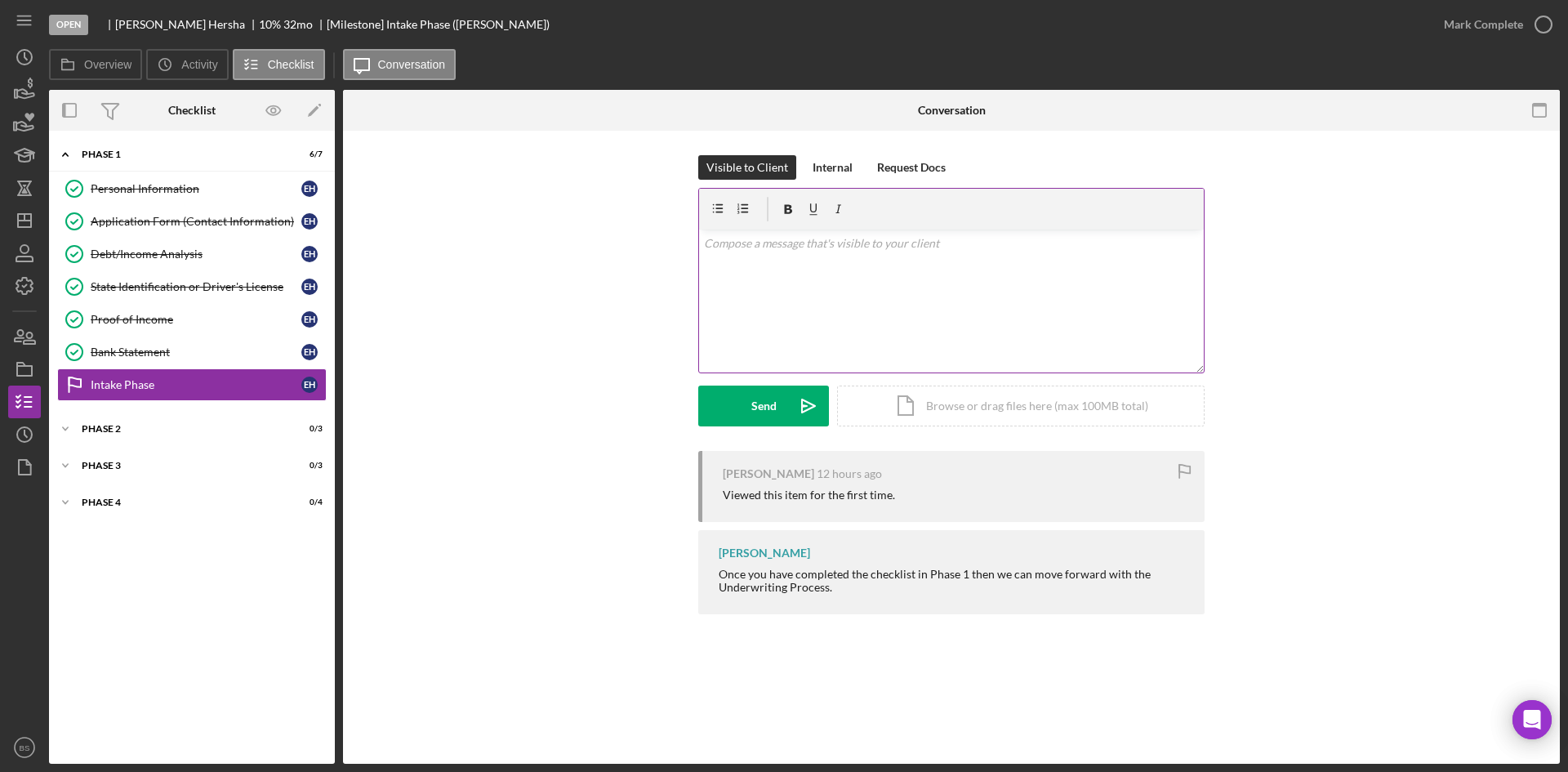
click at [743, 322] on div "v Color teal Color pink Remove color Add row above Add row below Add column bef…" at bounding box center [952, 301] width 505 height 143
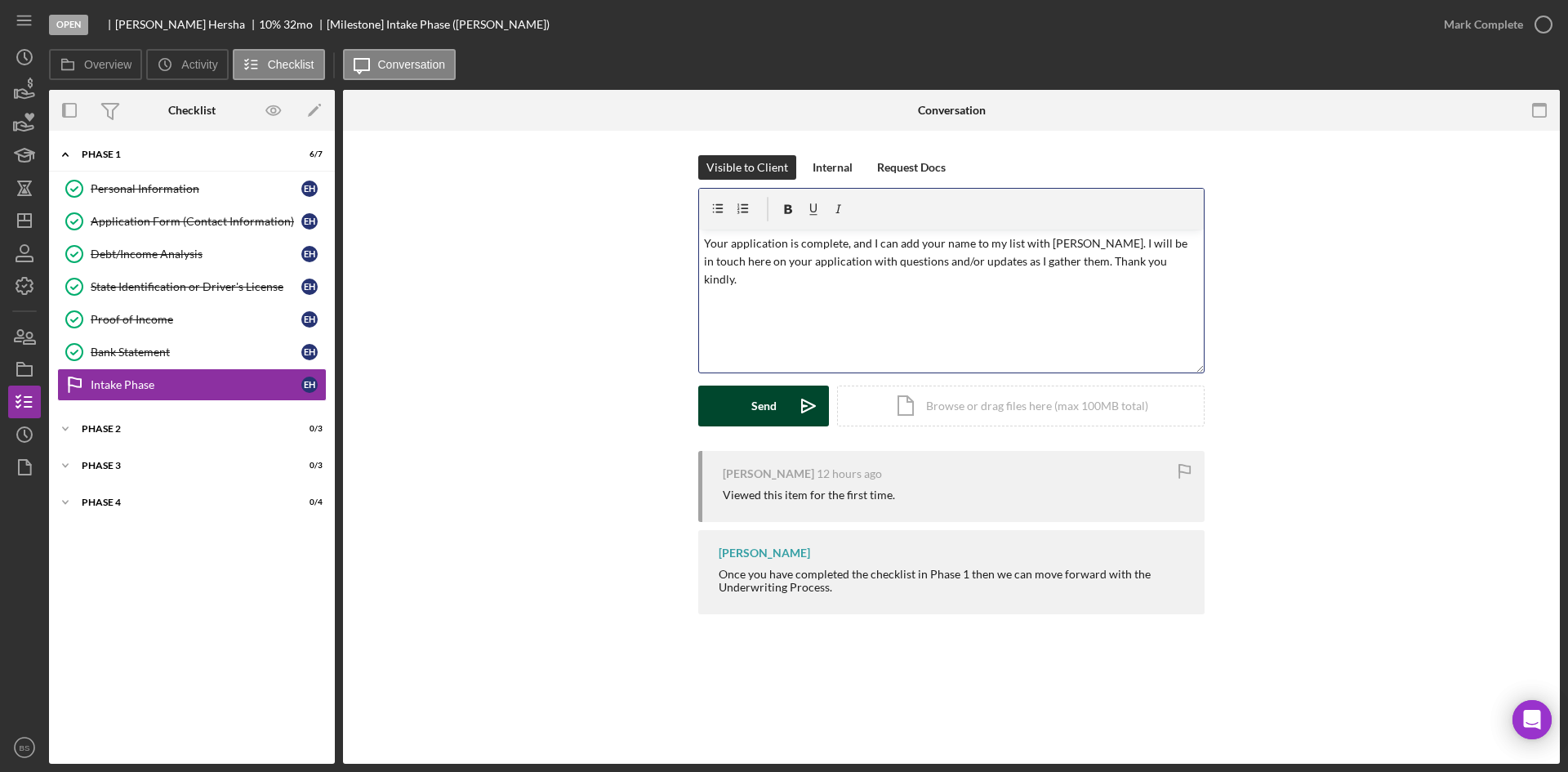
click at [781, 413] on button "Send Icon/icon-invite-send" at bounding box center [763, 406] width 130 height 41
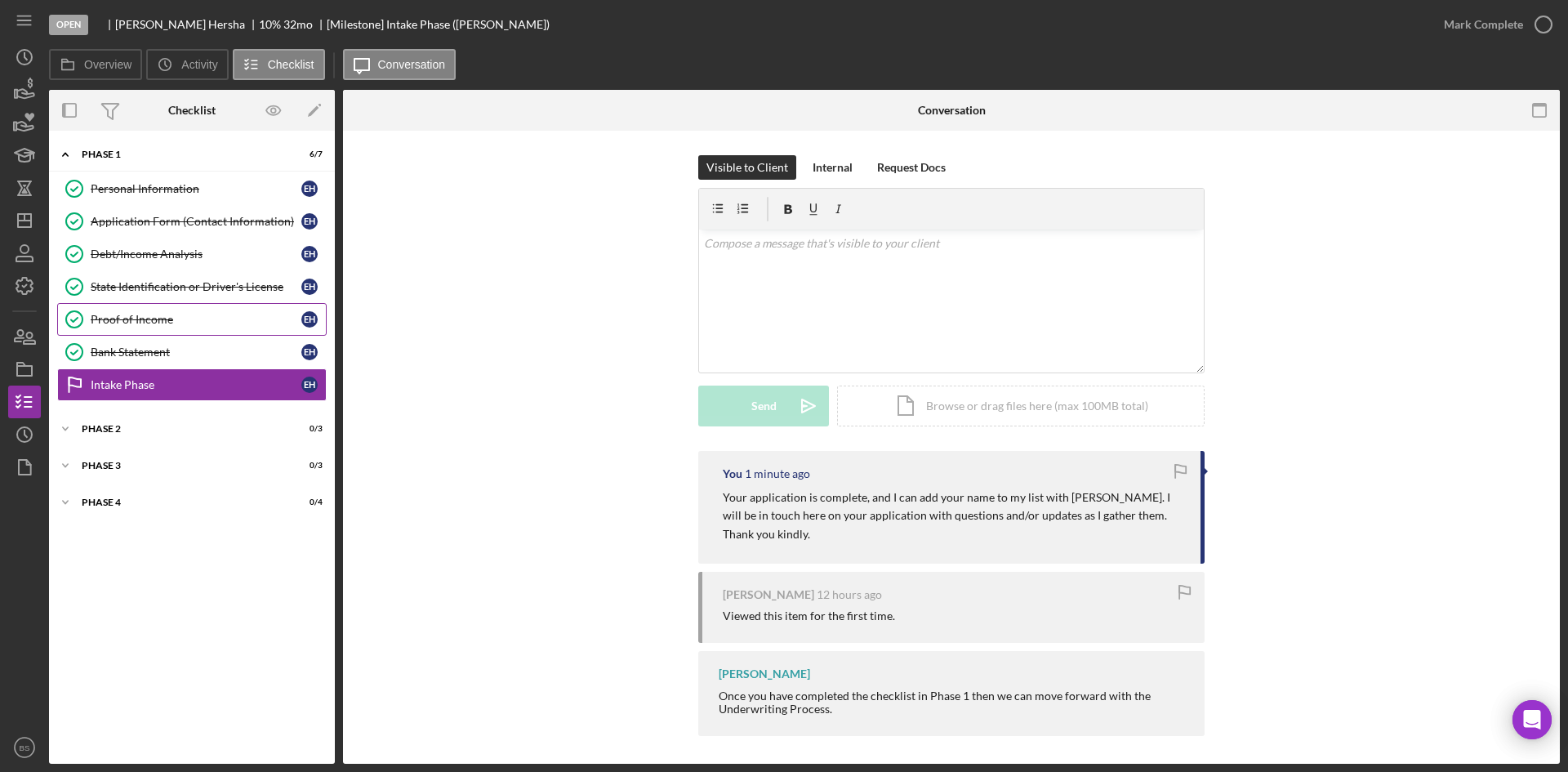
click at [226, 313] on div "Proof of Income" at bounding box center [195, 319] width 211 height 13
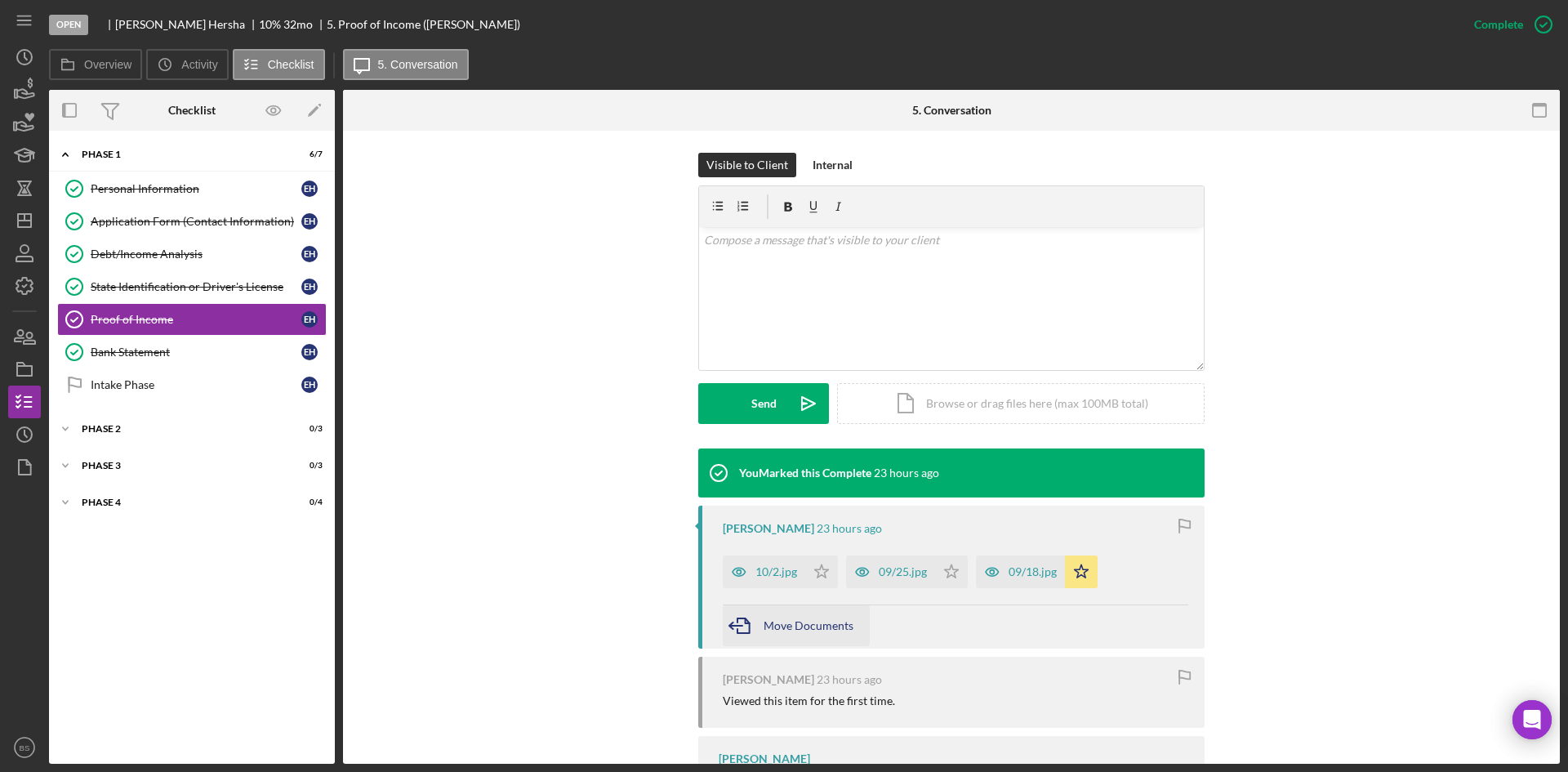
scroll to position [326, 0]
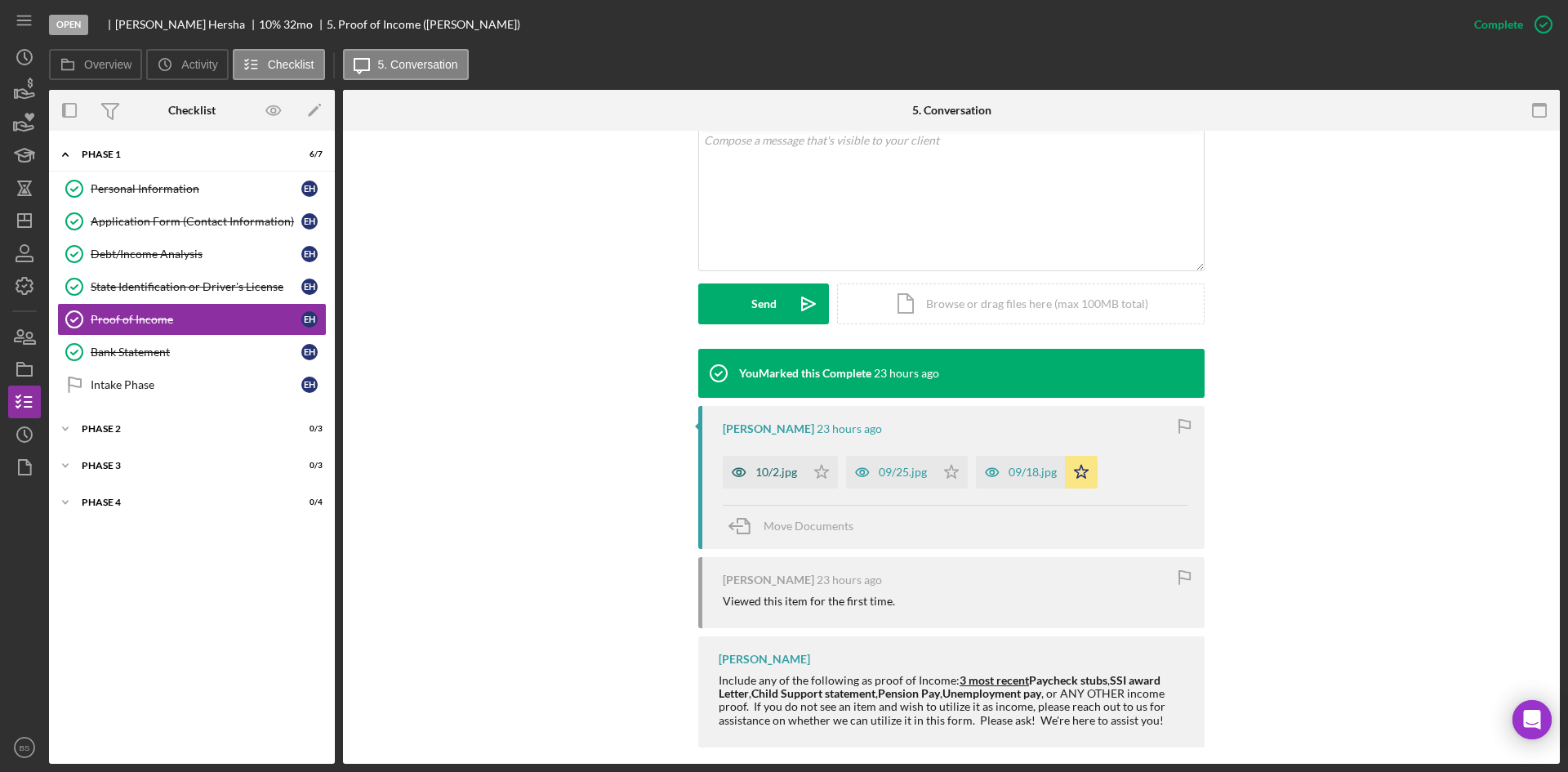
click at [799, 476] on div "10/2.jpg" at bounding box center [764, 472] width 82 height 33
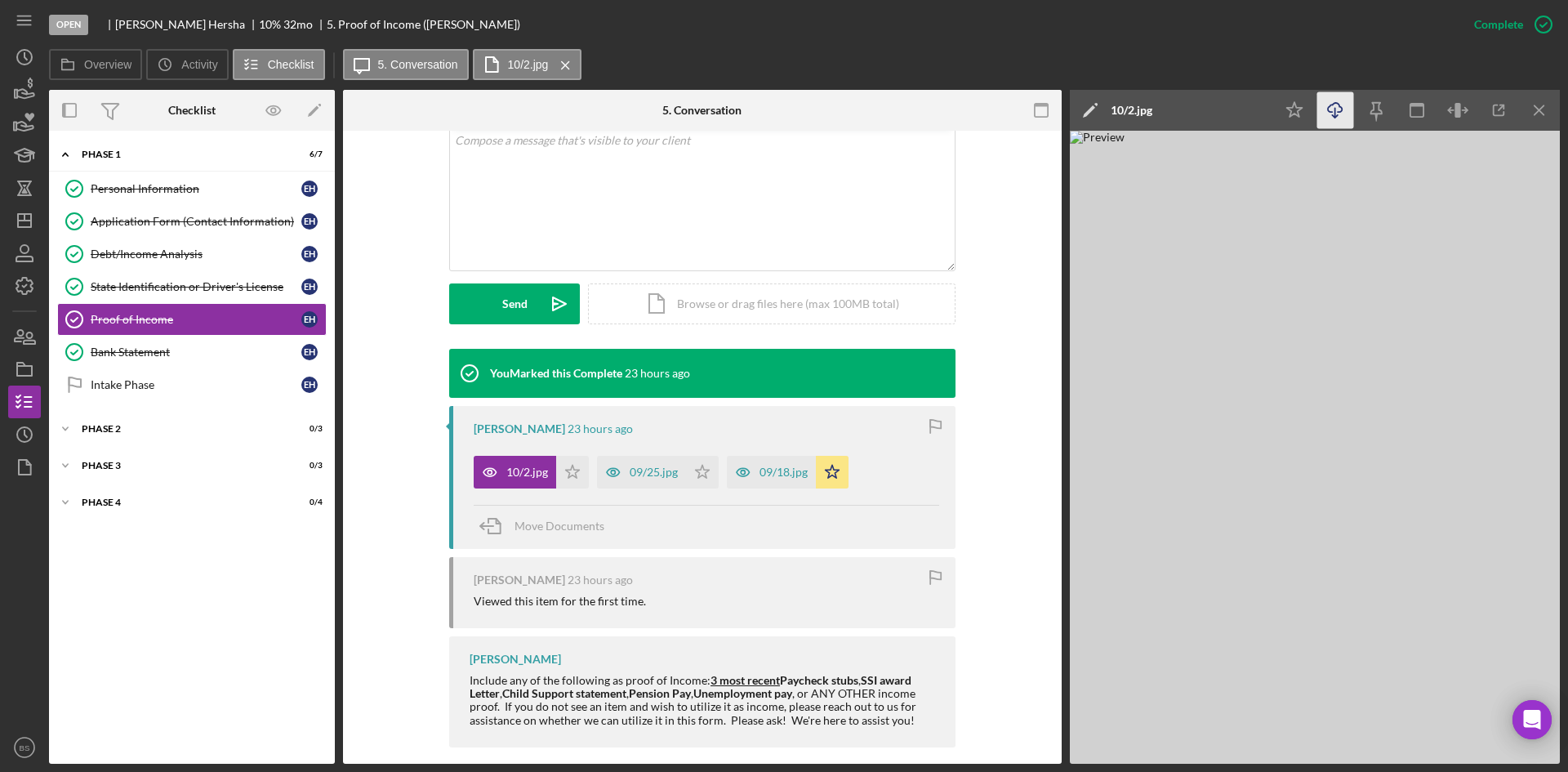
click at [1322, 106] on icon "Icon/Download" at bounding box center [1336, 110] width 36 height 36
click at [642, 472] on div "09/25.jpg" at bounding box center [654, 472] width 48 height 13
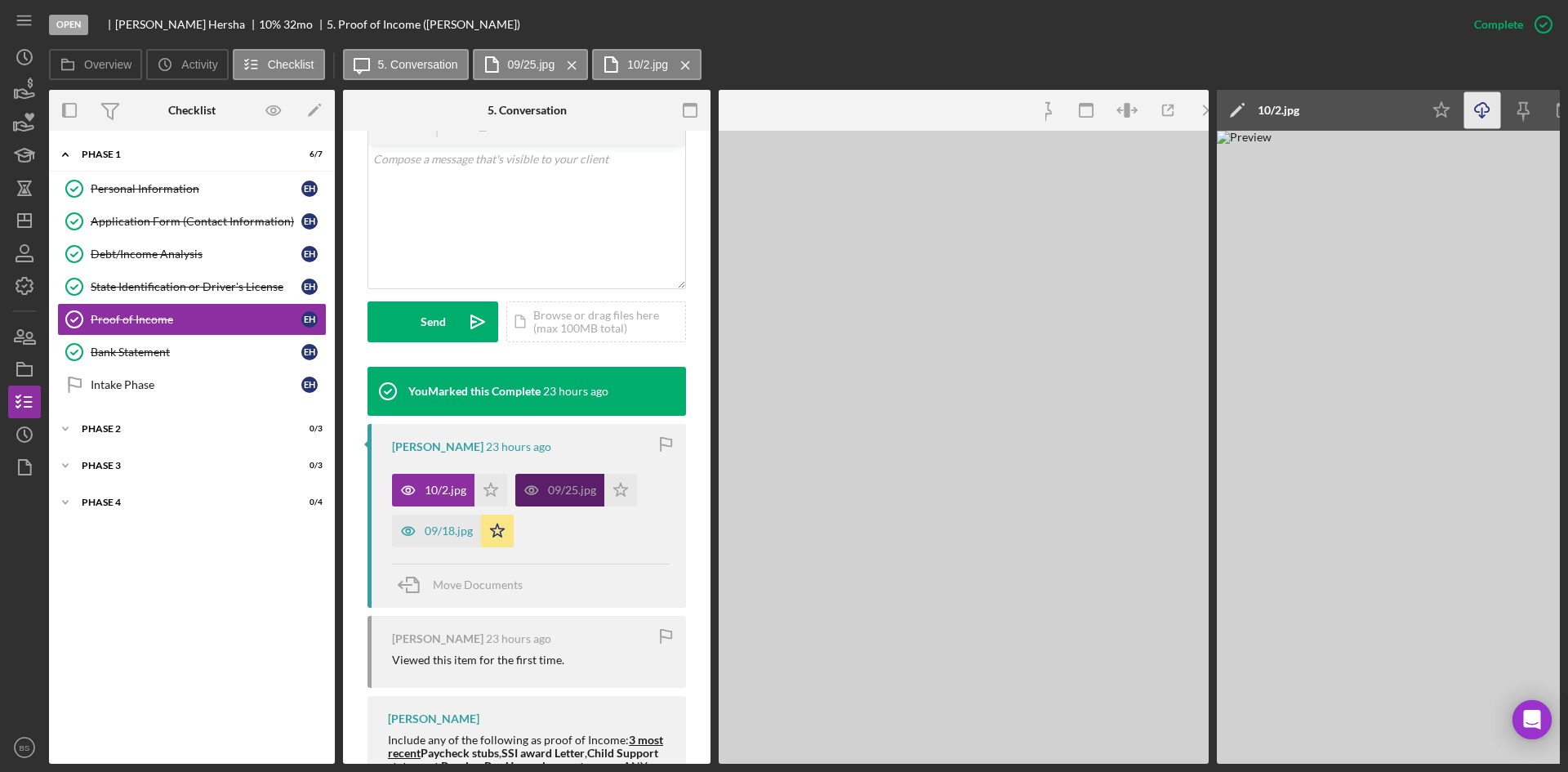
scroll to position [345, 0]
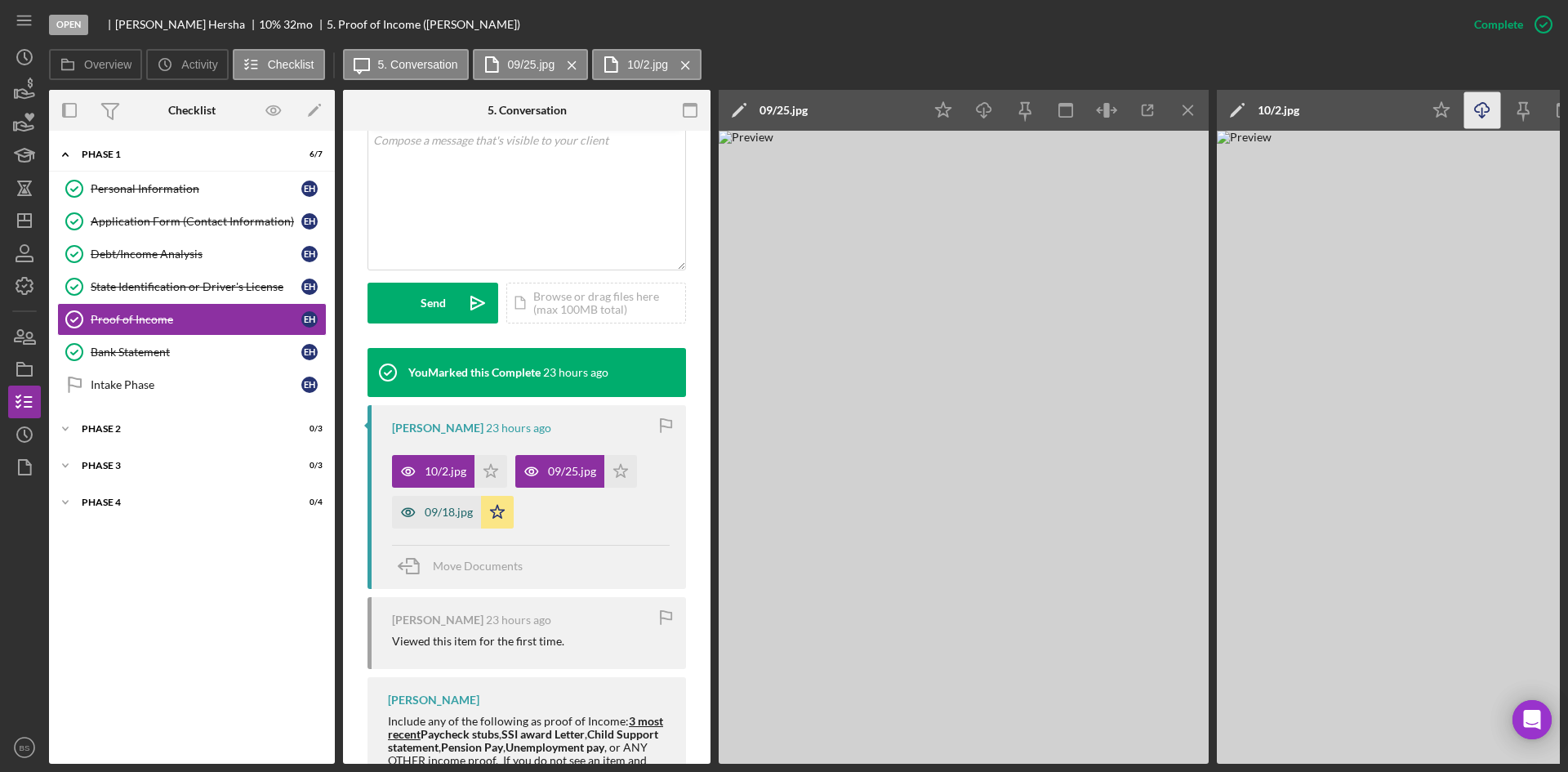
click at [438, 506] on div "09/18.jpg" at bounding box center [449, 512] width 48 height 13
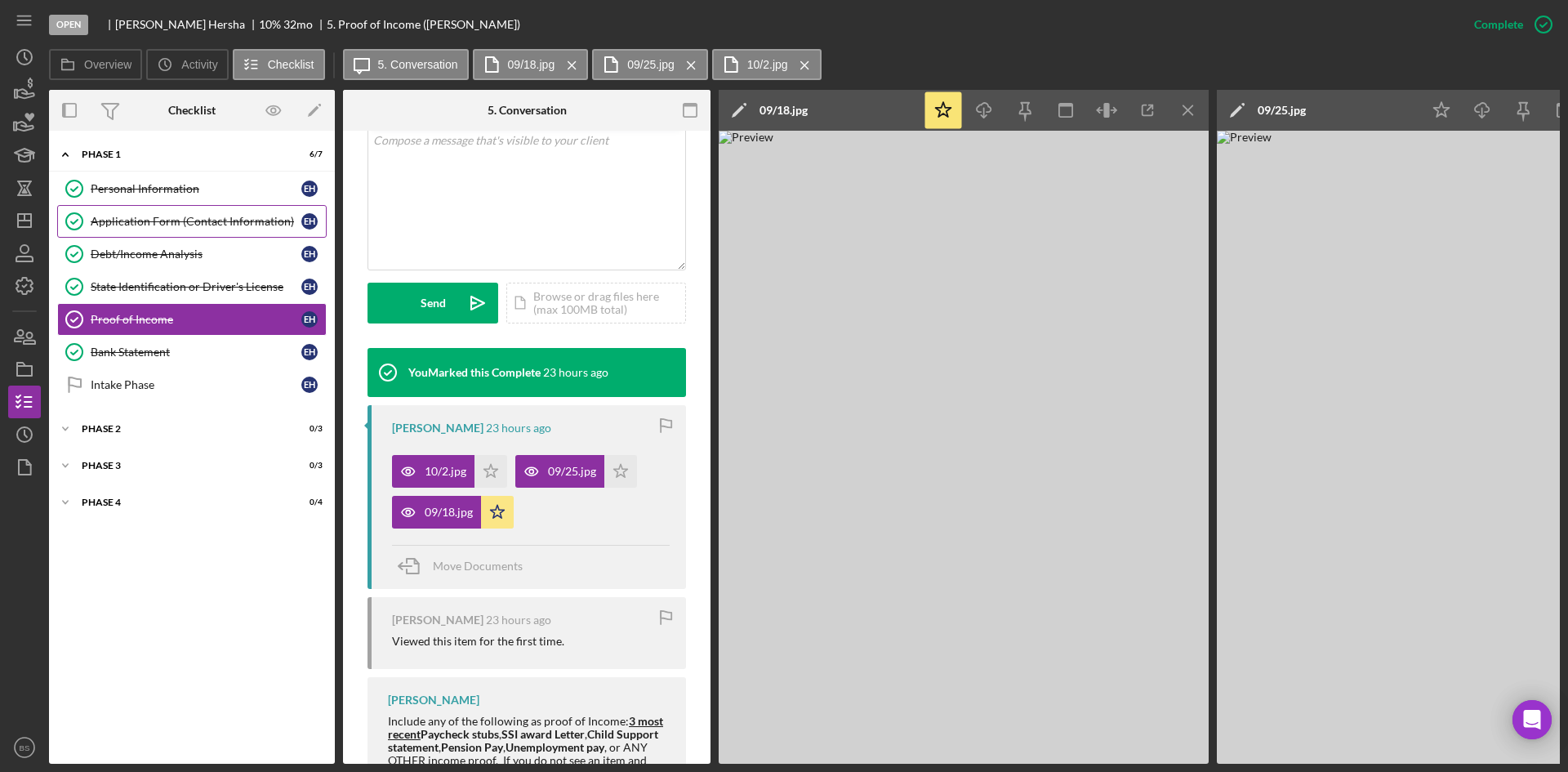
click at [209, 223] on div "Application Form (Contact Information)" at bounding box center [195, 221] width 211 height 13
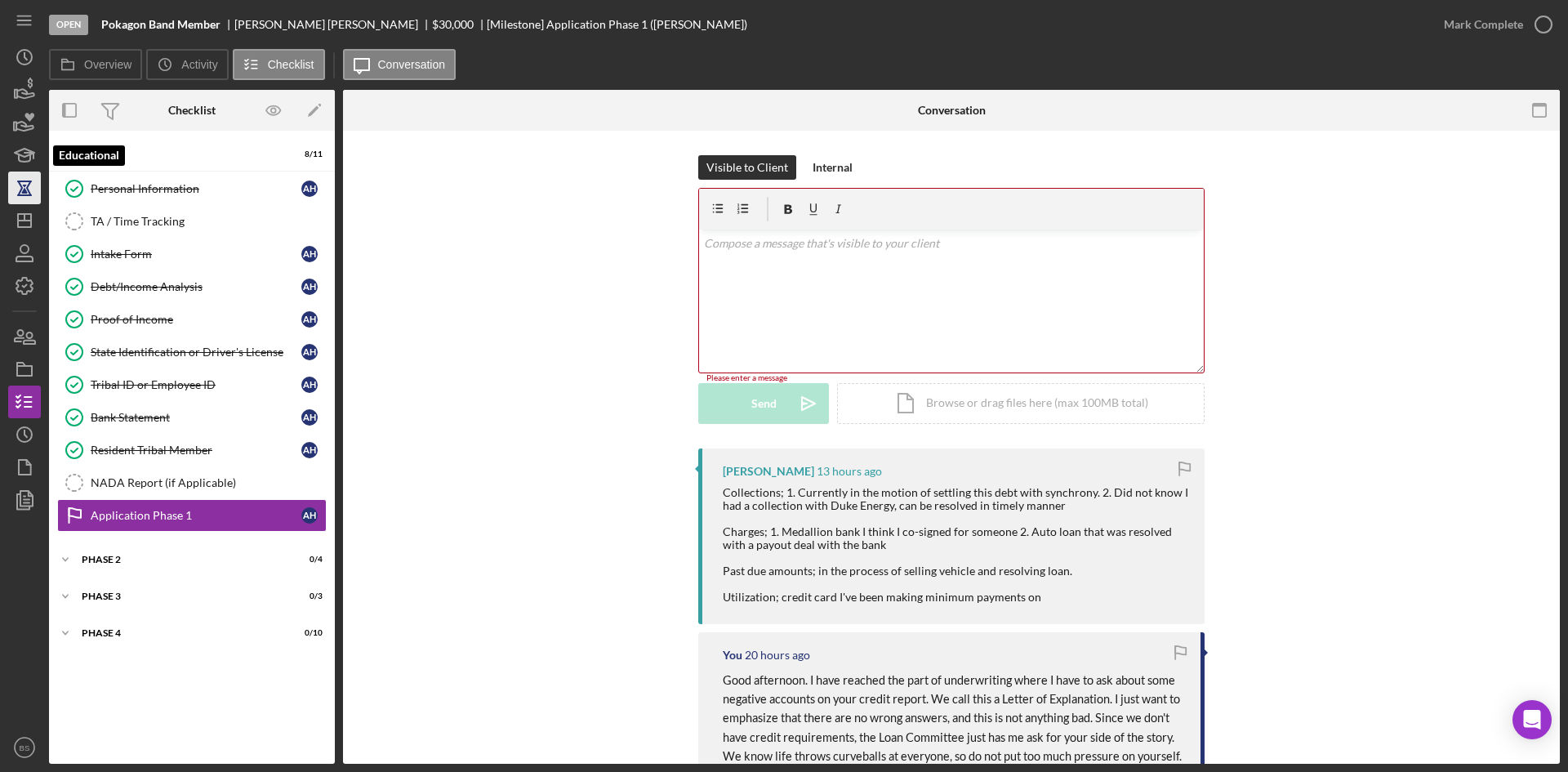
scroll to position [406, 0]
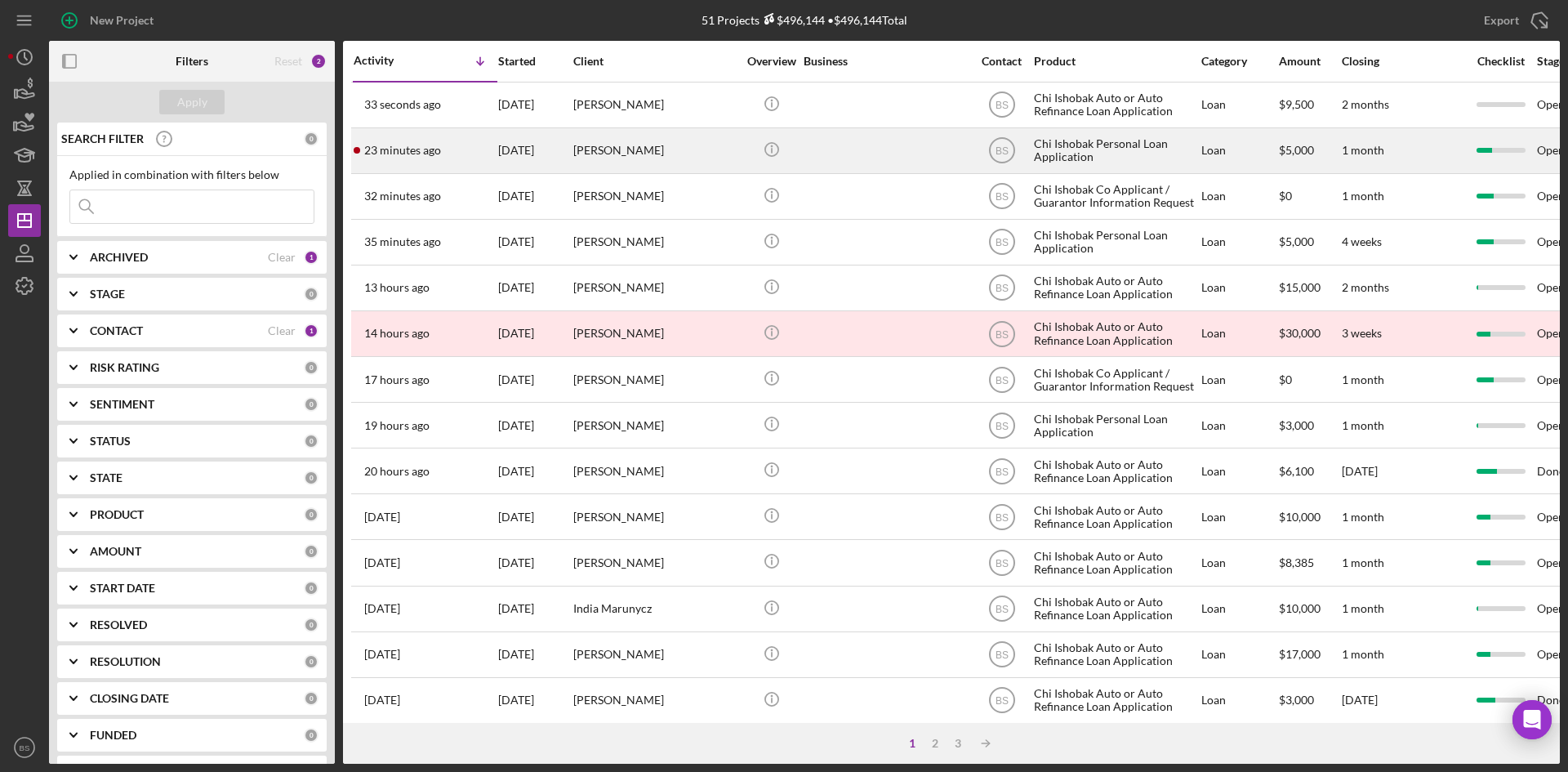
click at [675, 133] on div "[PERSON_NAME]" at bounding box center [655, 150] width 163 height 43
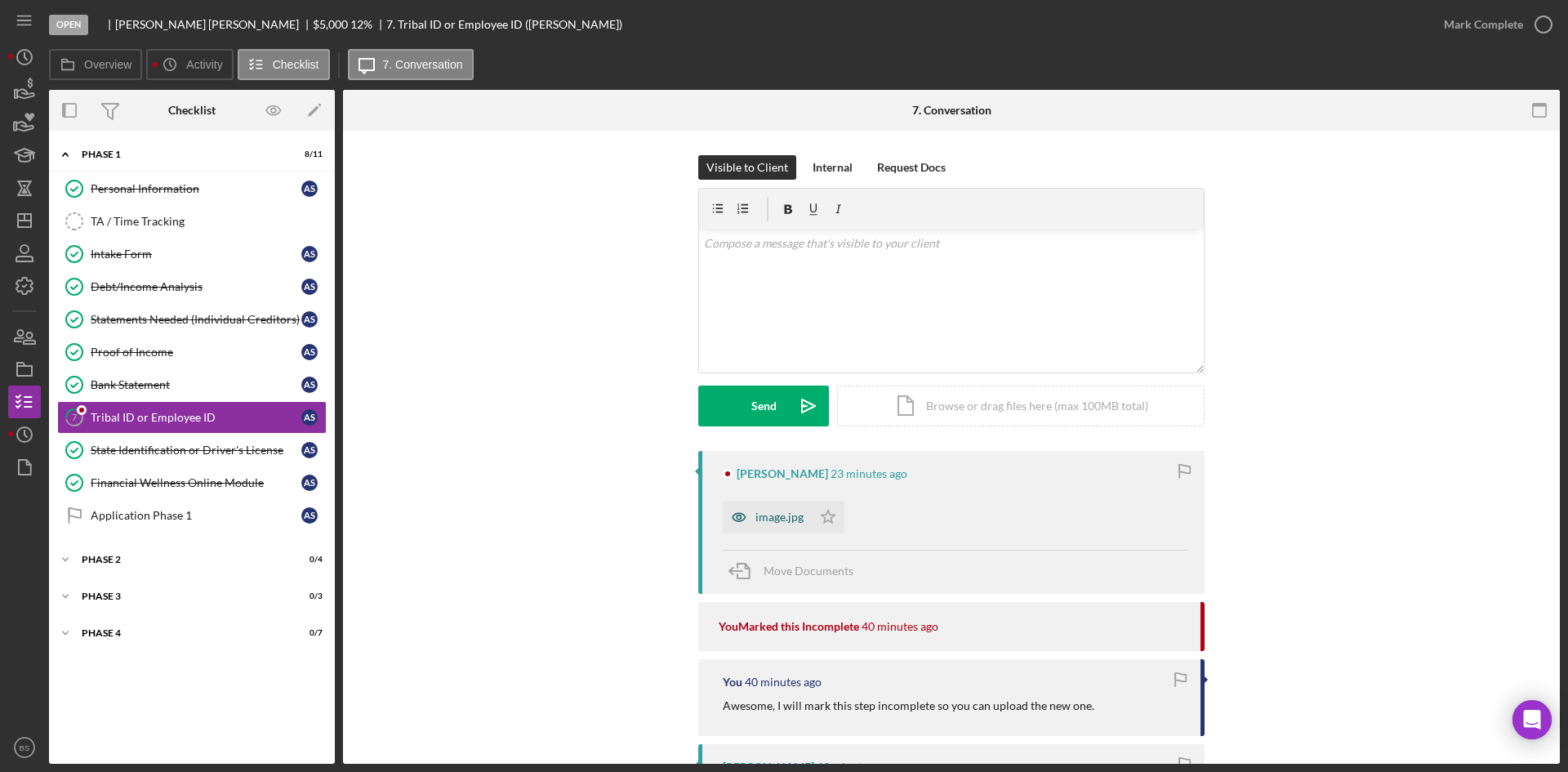
click at [785, 511] on div "image.jpg" at bounding box center [779, 517] width 48 height 13
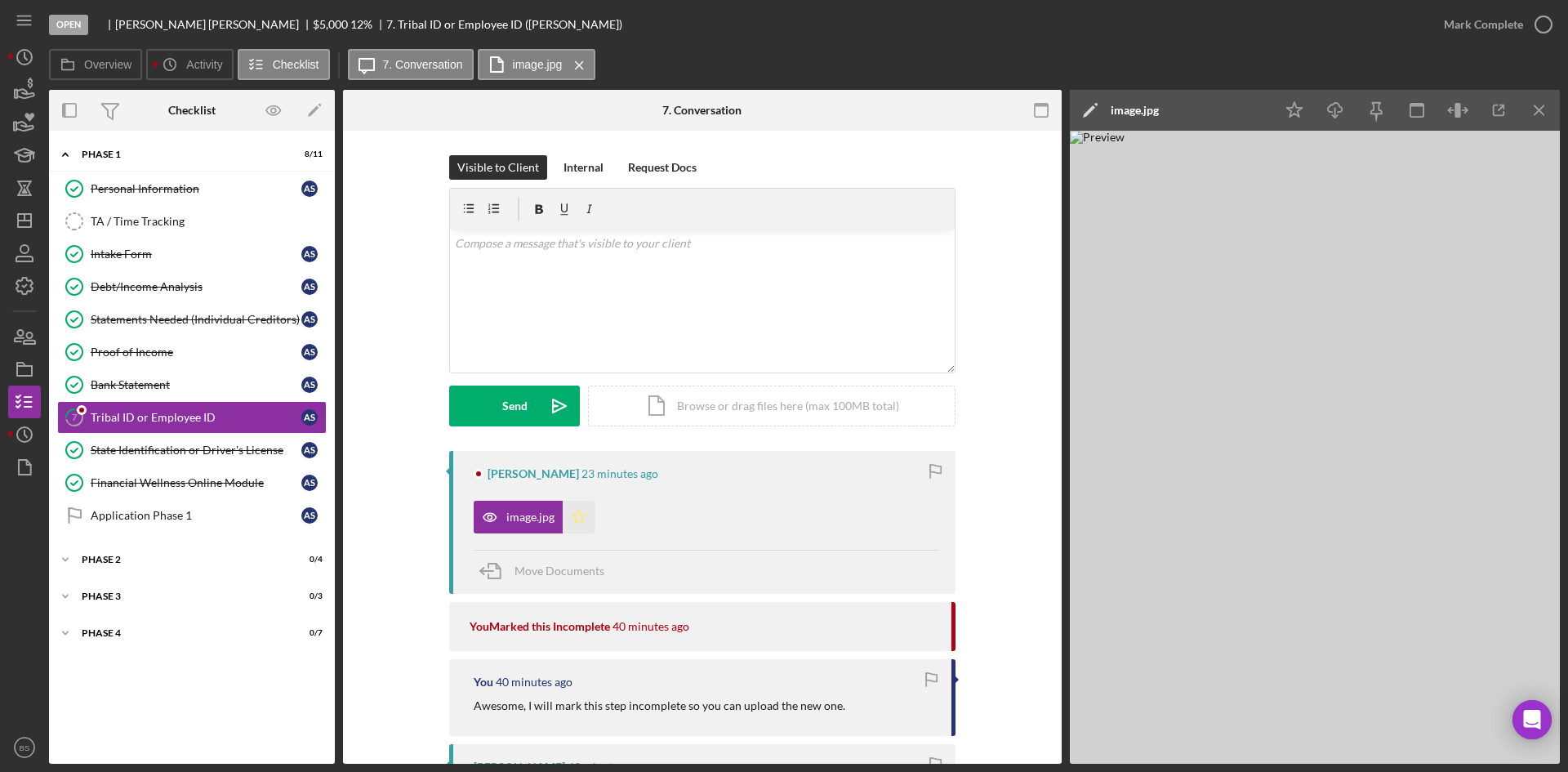
click at [573, 513] on icon "Icon/Star" at bounding box center [579, 517] width 33 height 33
click at [1457, 28] on div "Mark Complete" at bounding box center [1483, 25] width 79 height 33
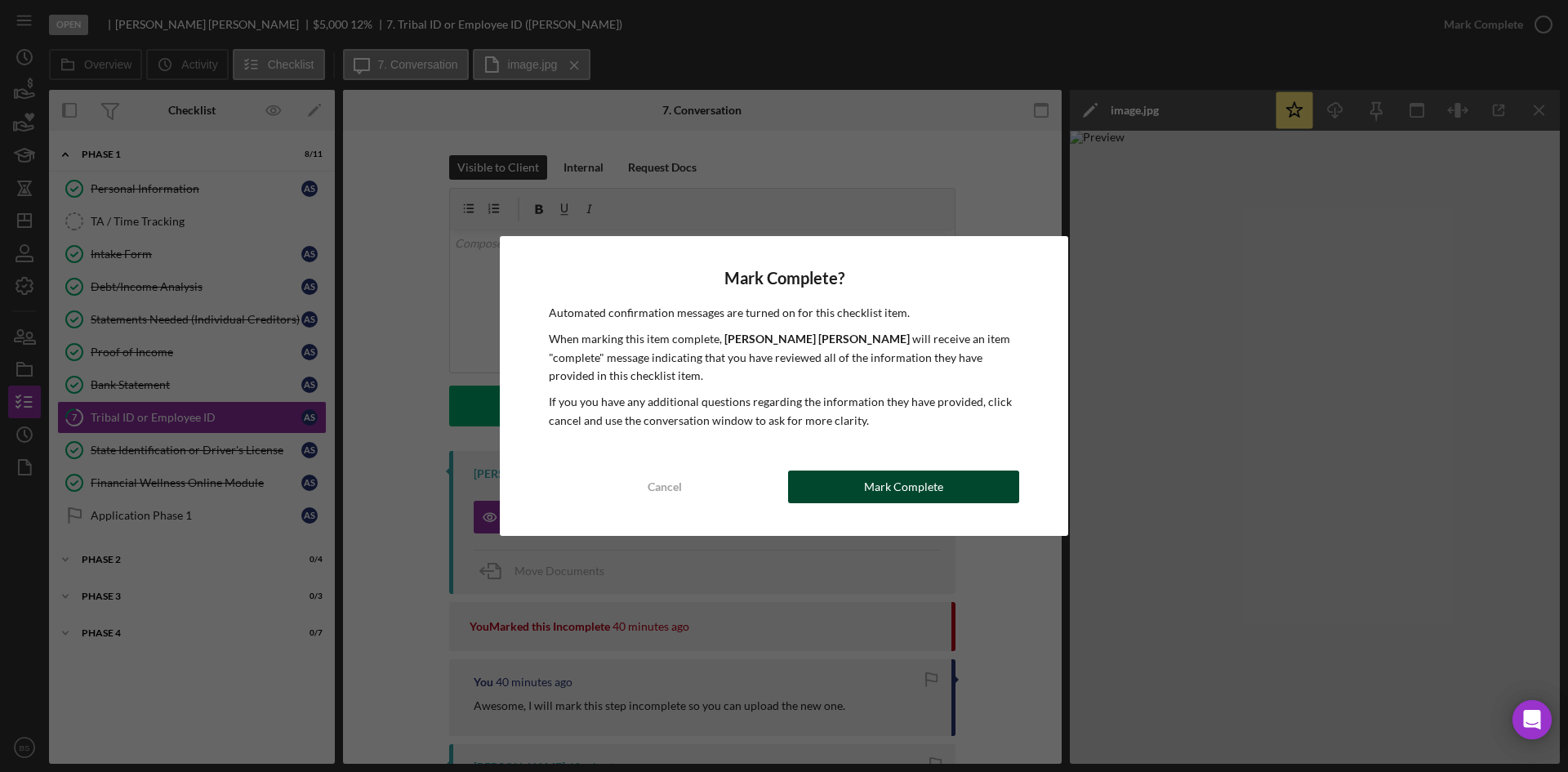
click at [1004, 497] on button "Mark Complete" at bounding box center [904, 487] width 232 height 33
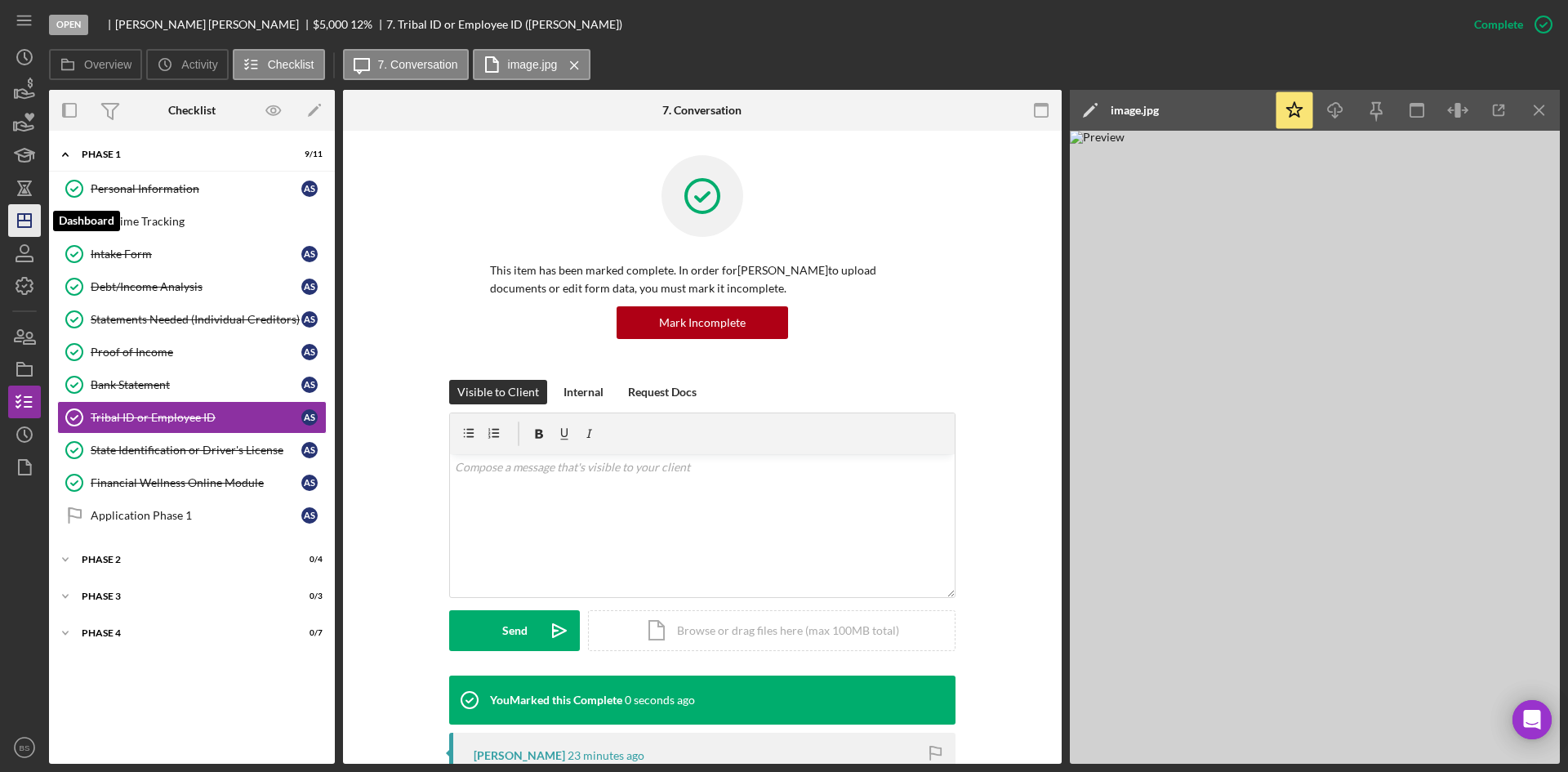
click at [26, 229] on icon "Icon/Dashboard" at bounding box center [24, 220] width 41 height 41
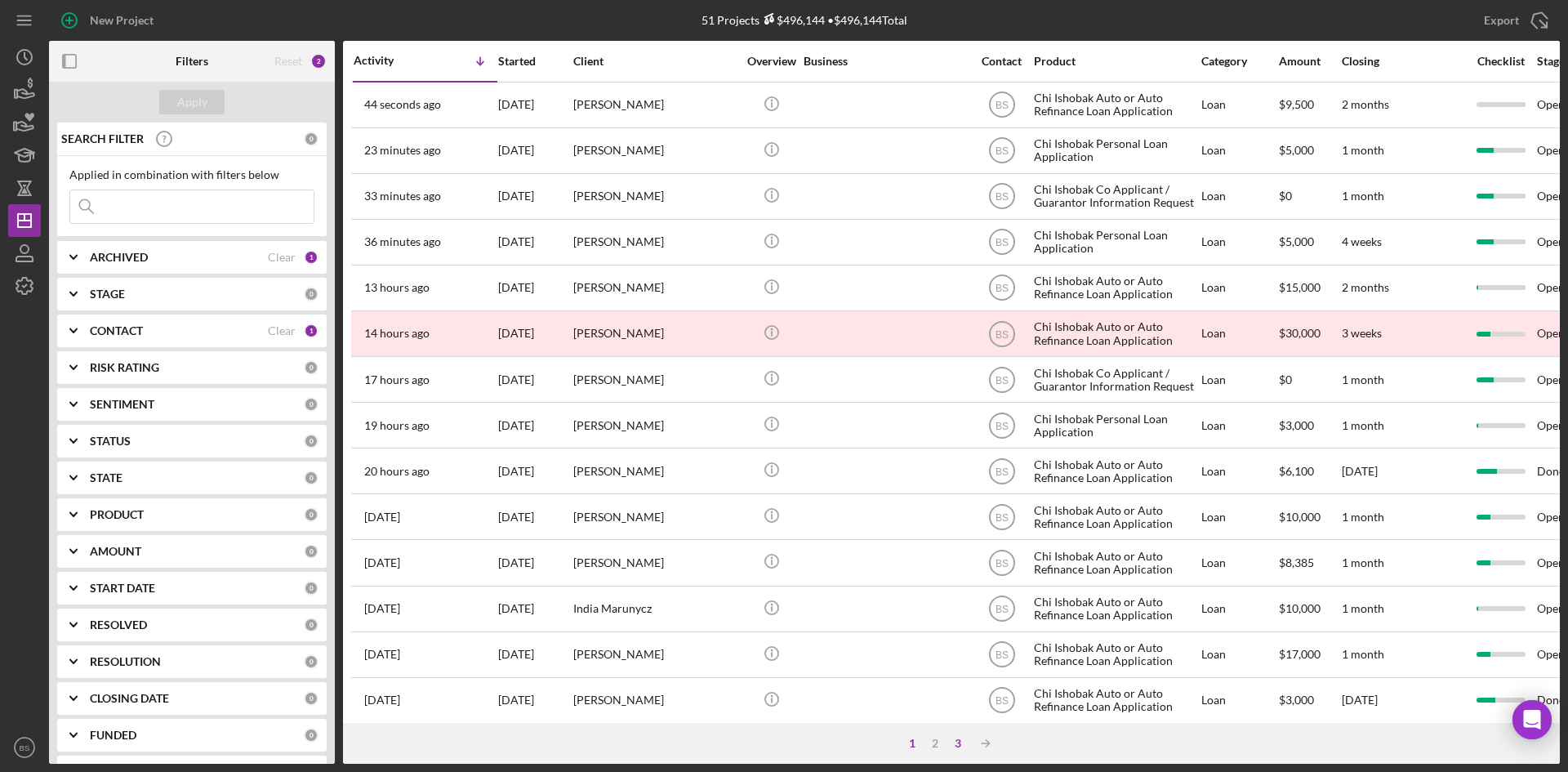
click at [955, 743] on div "3" at bounding box center [957, 743] width 23 height 13
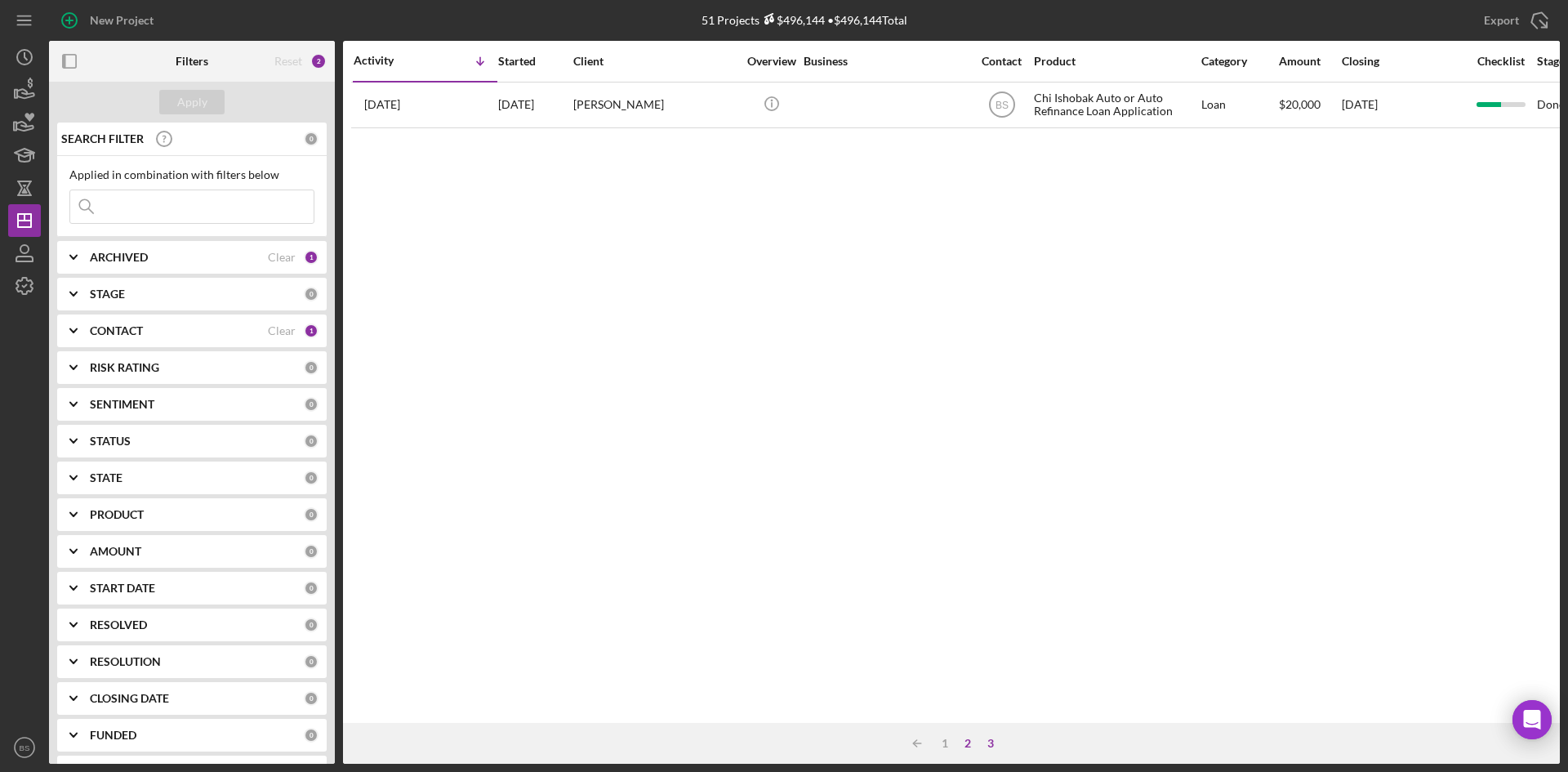
click at [968, 743] on div "2" at bounding box center [967, 743] width 23 height 13
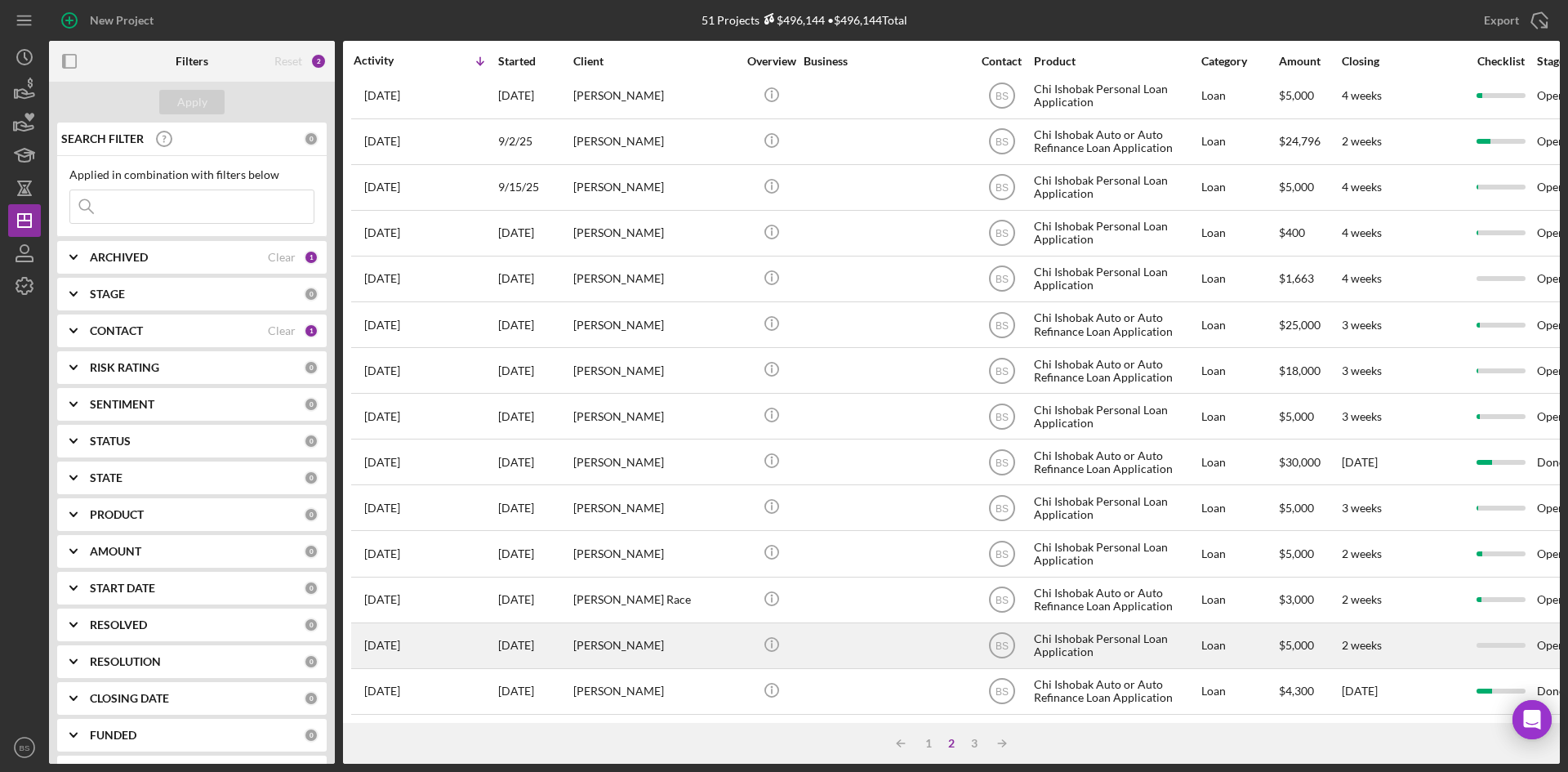
scroll to position [525, 0]
click at [685, 647] on div "[PERSON_NAME]" at bounding box center [655, 644] width 163 height 43
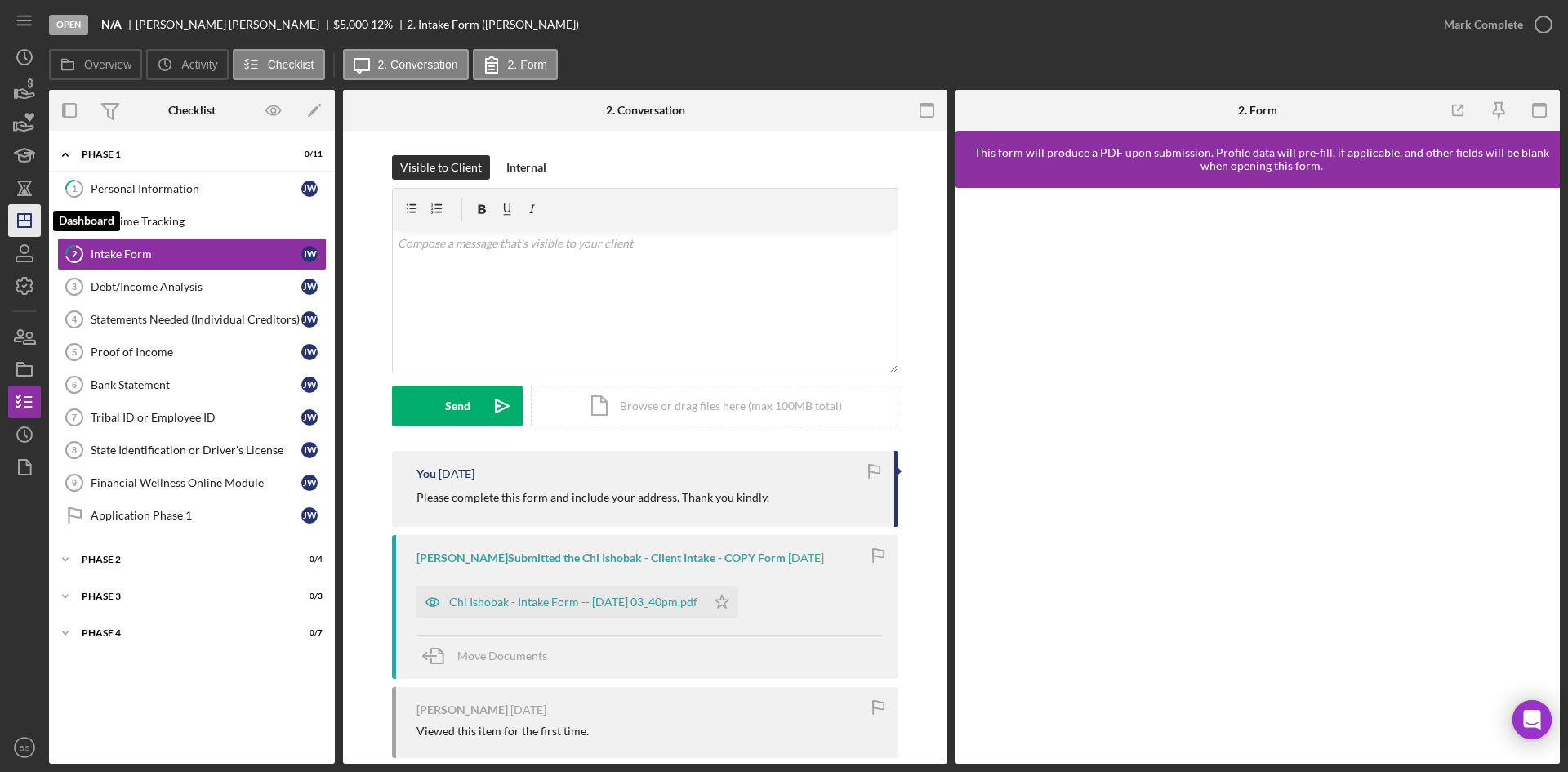
click at [31, 216] on polygon "button" at bounding box center [25, 221] width 13 height 13
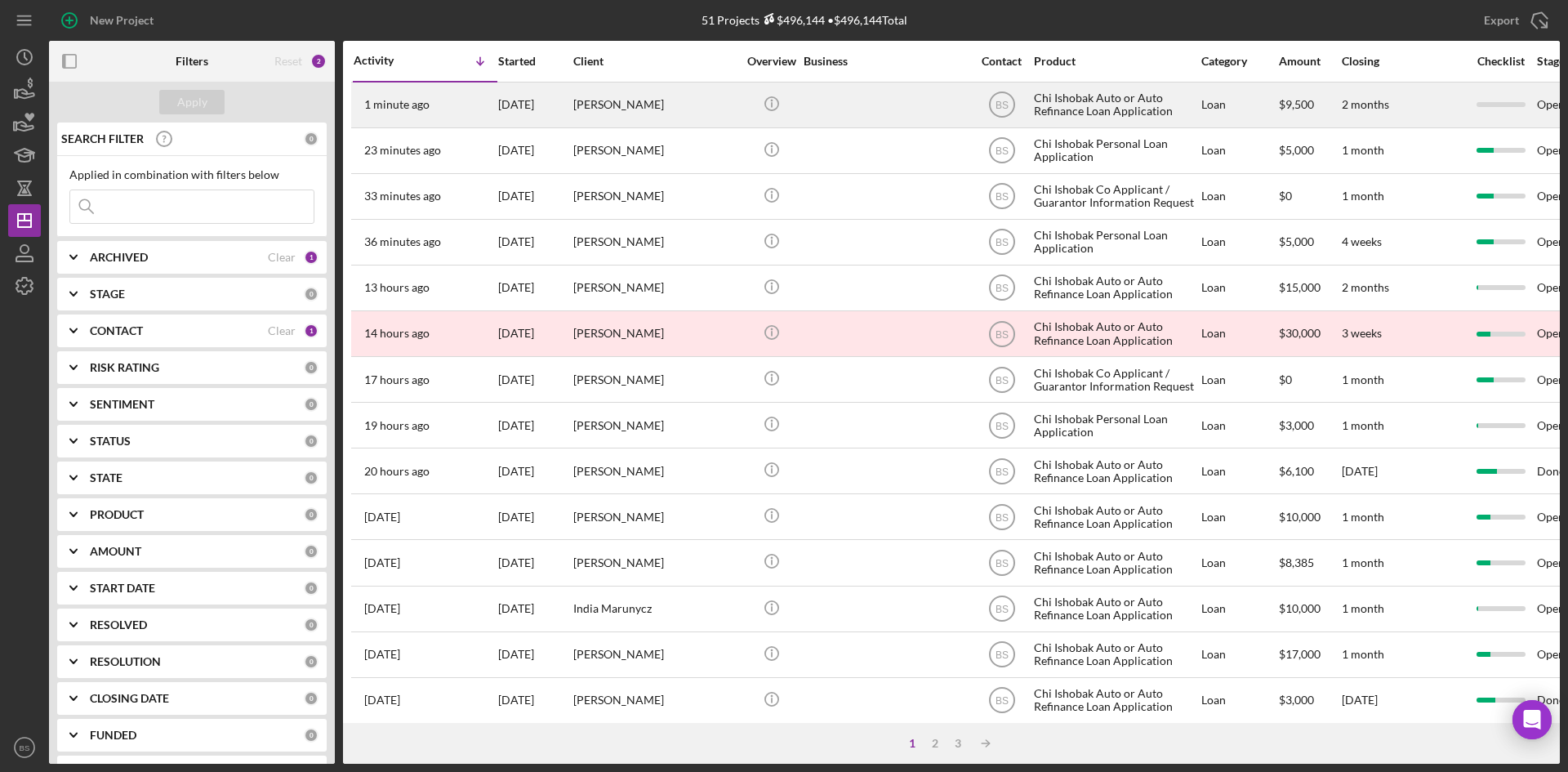
click at [553, 119] on div "[DATE]" at bounding box center [534, 104] width 74 height 43
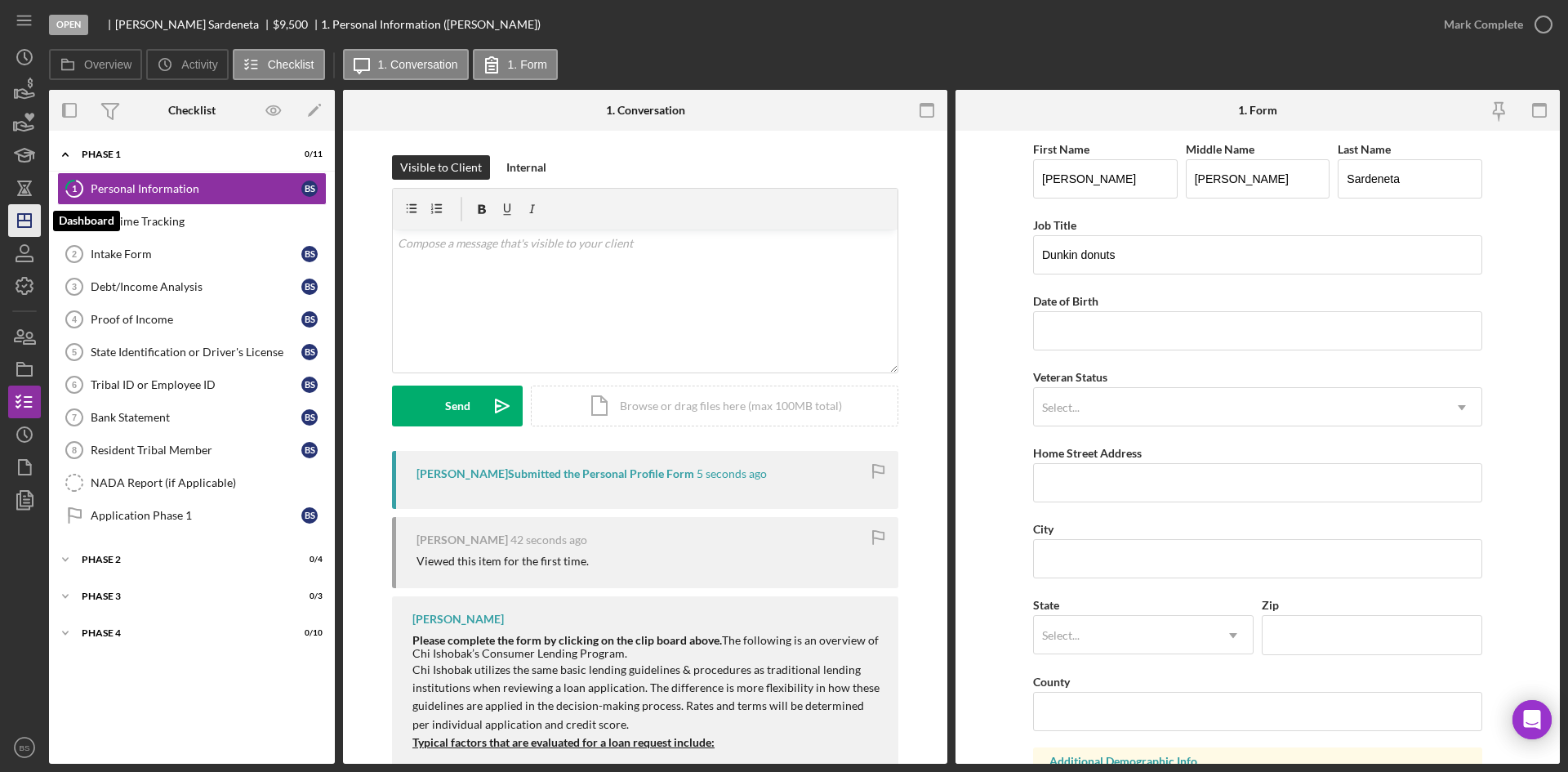
click at [29, 207] on icon "Icon/Dashboard" at bounding box center [24, 220] width 41 height 41
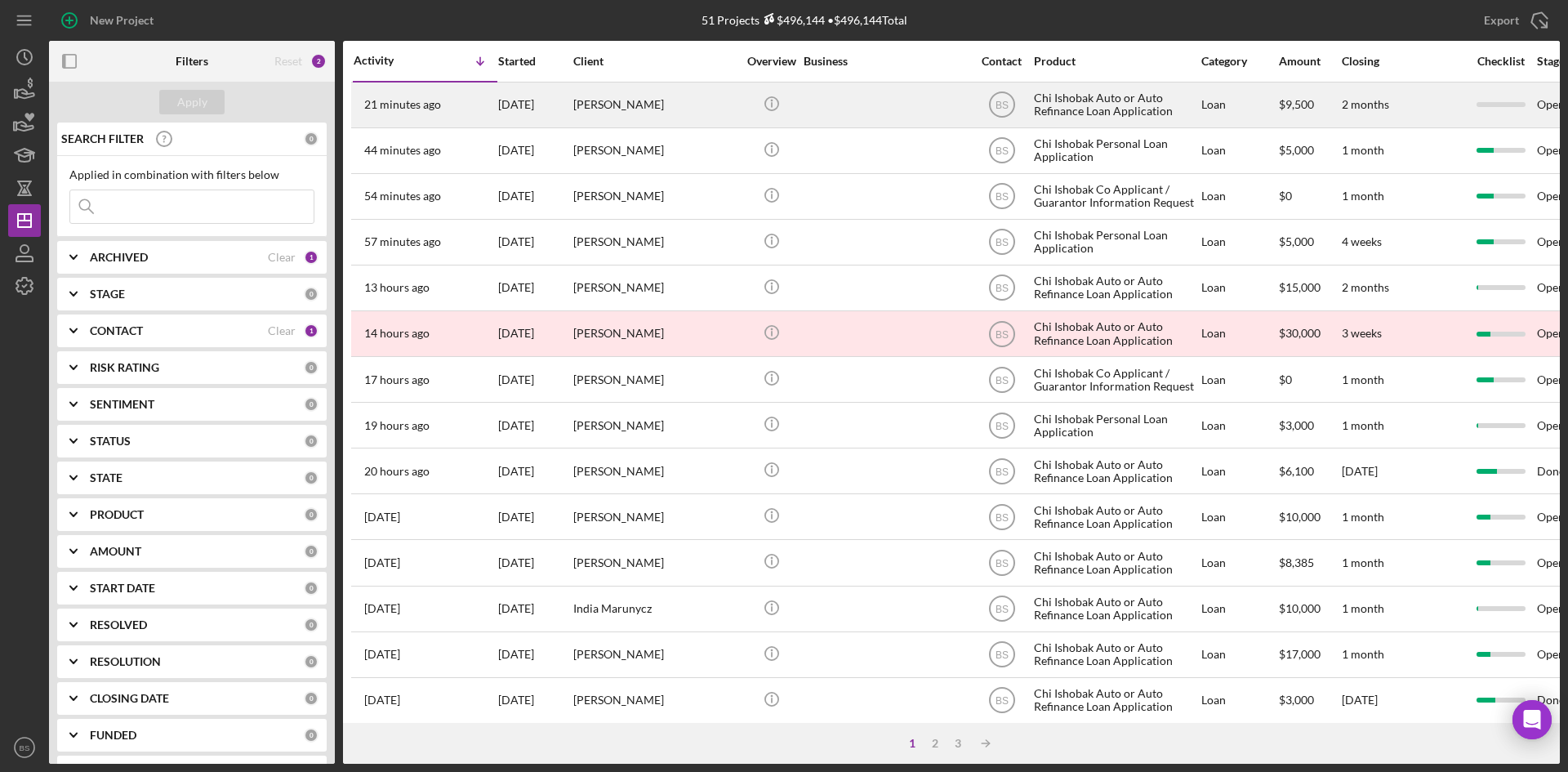
click at [561, 115] on div "[DATE]" at bounding box center [534, 104] width 74 height 43
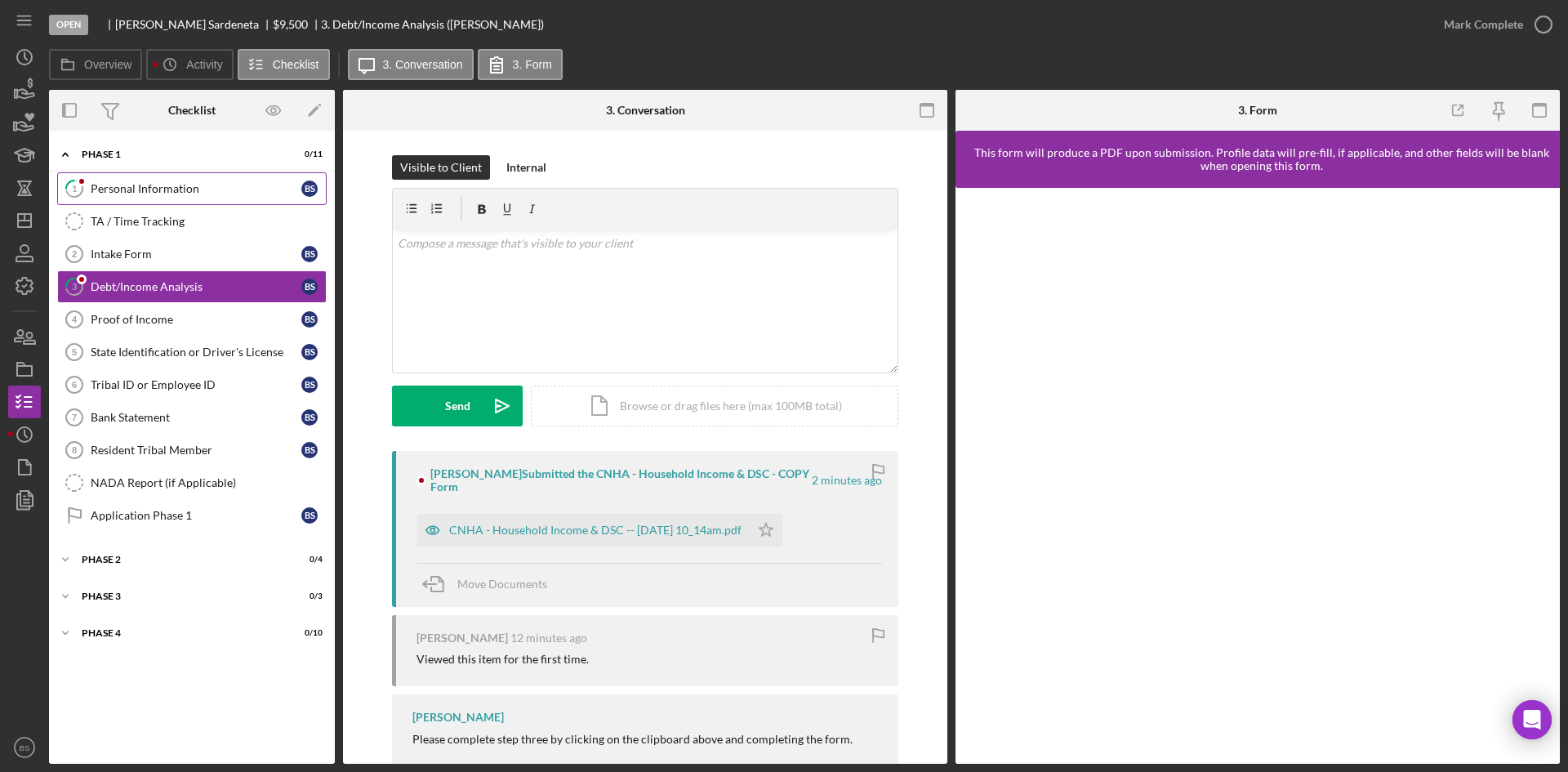
click at [229, 194] on div "Personal Information" at bounding box center [195, 189] width 211 height 13
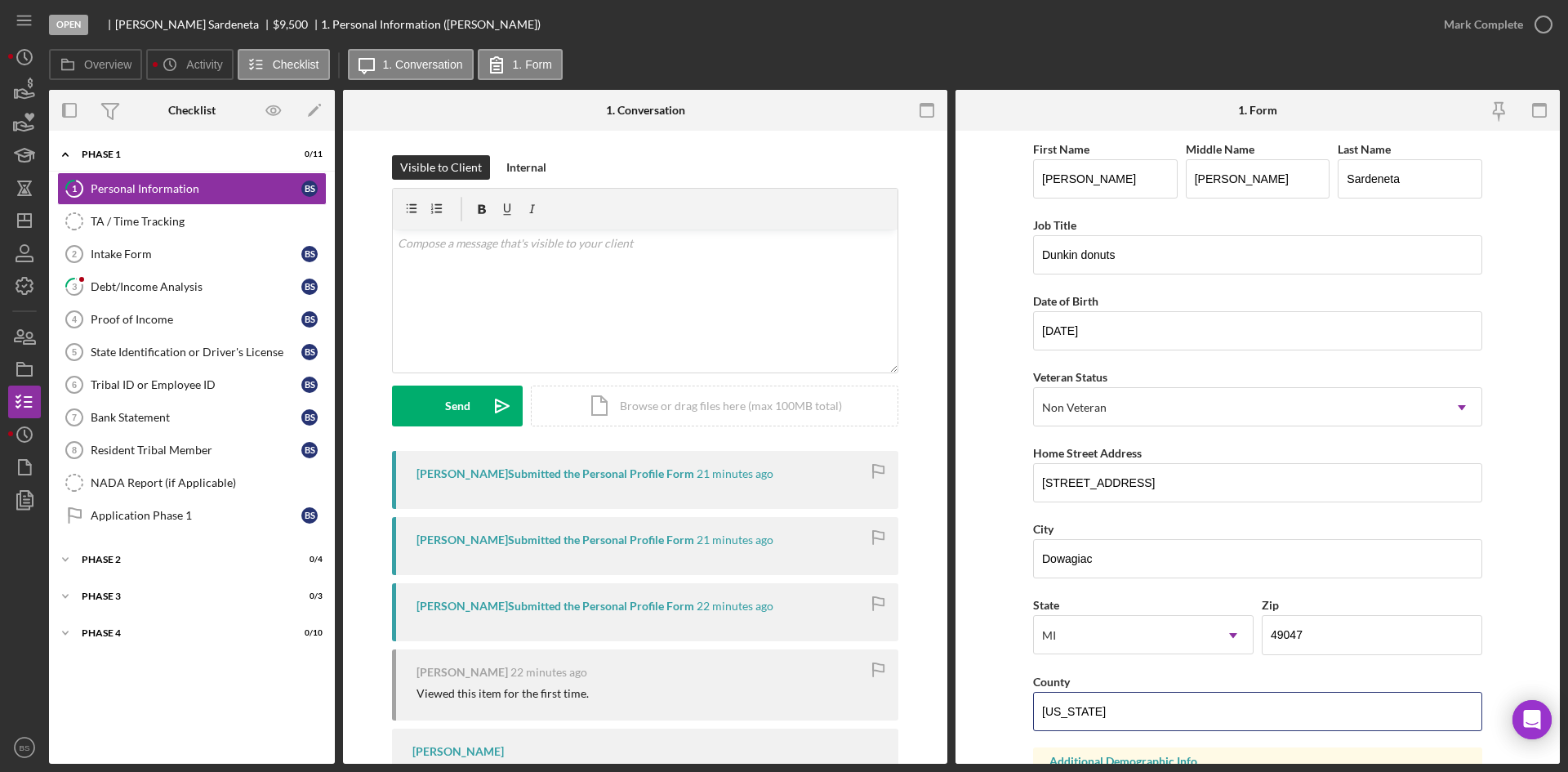
drag, startPoint x: 1131, startPoint y: 711, endPoint x: 974, endPoint y: 718, distance: 157.2
click at [974, 718] on form "First Name Barbara Middle Name Marie Last Name Sardeneta Job Title Dunkin donut…" at bounding box center [1257, 447] width 604 height 633
type input "[PERSON_NAME]"
click at [1065, 481] on input "102 clyborn st." at bounding box center [1257, 482] width 449 height 39
click at [1109, 482] on input "102 Clyborn st." at bounding box center [1257, 482] width 449 height 39
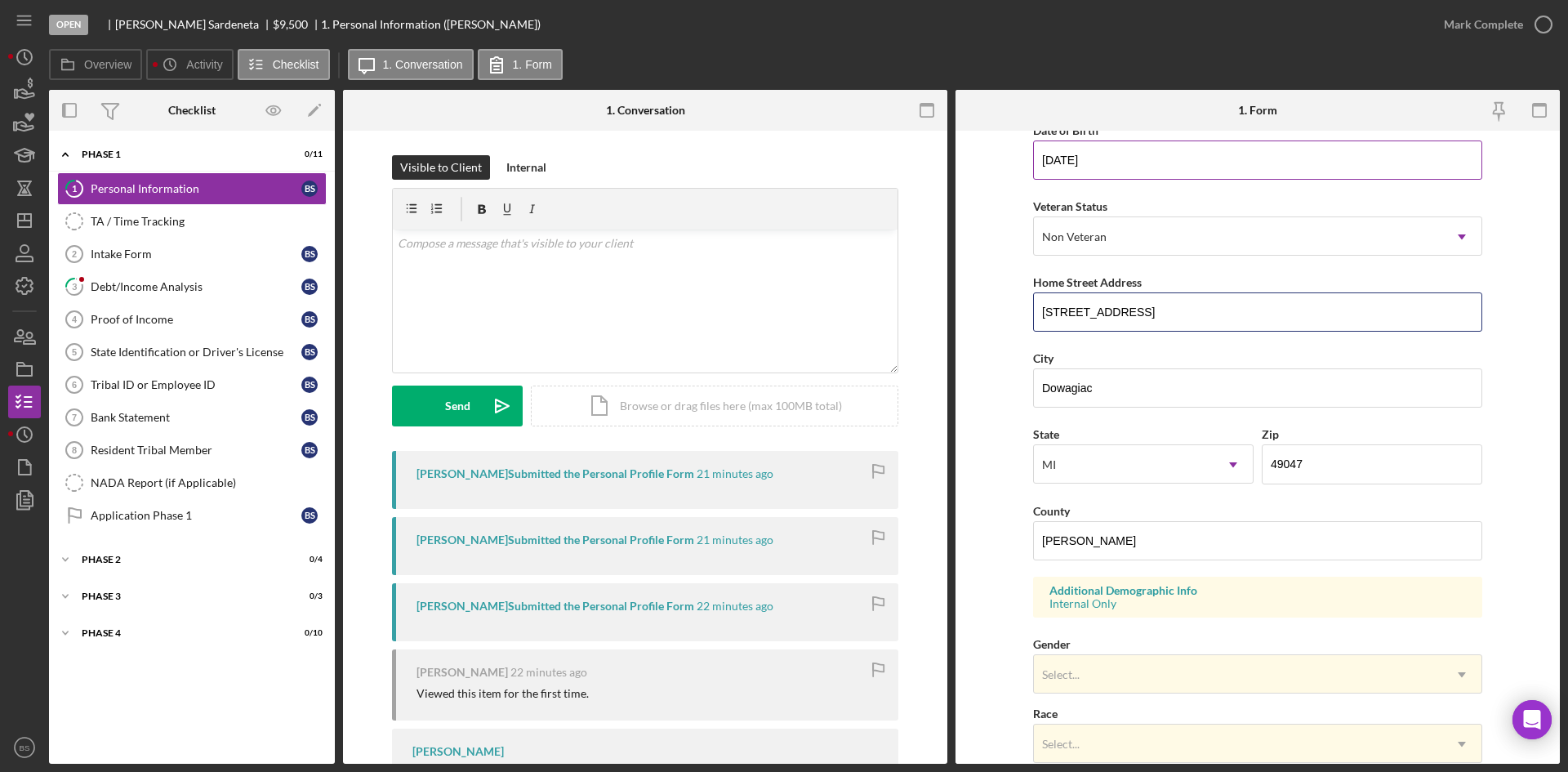
scroll to position [458, 0]
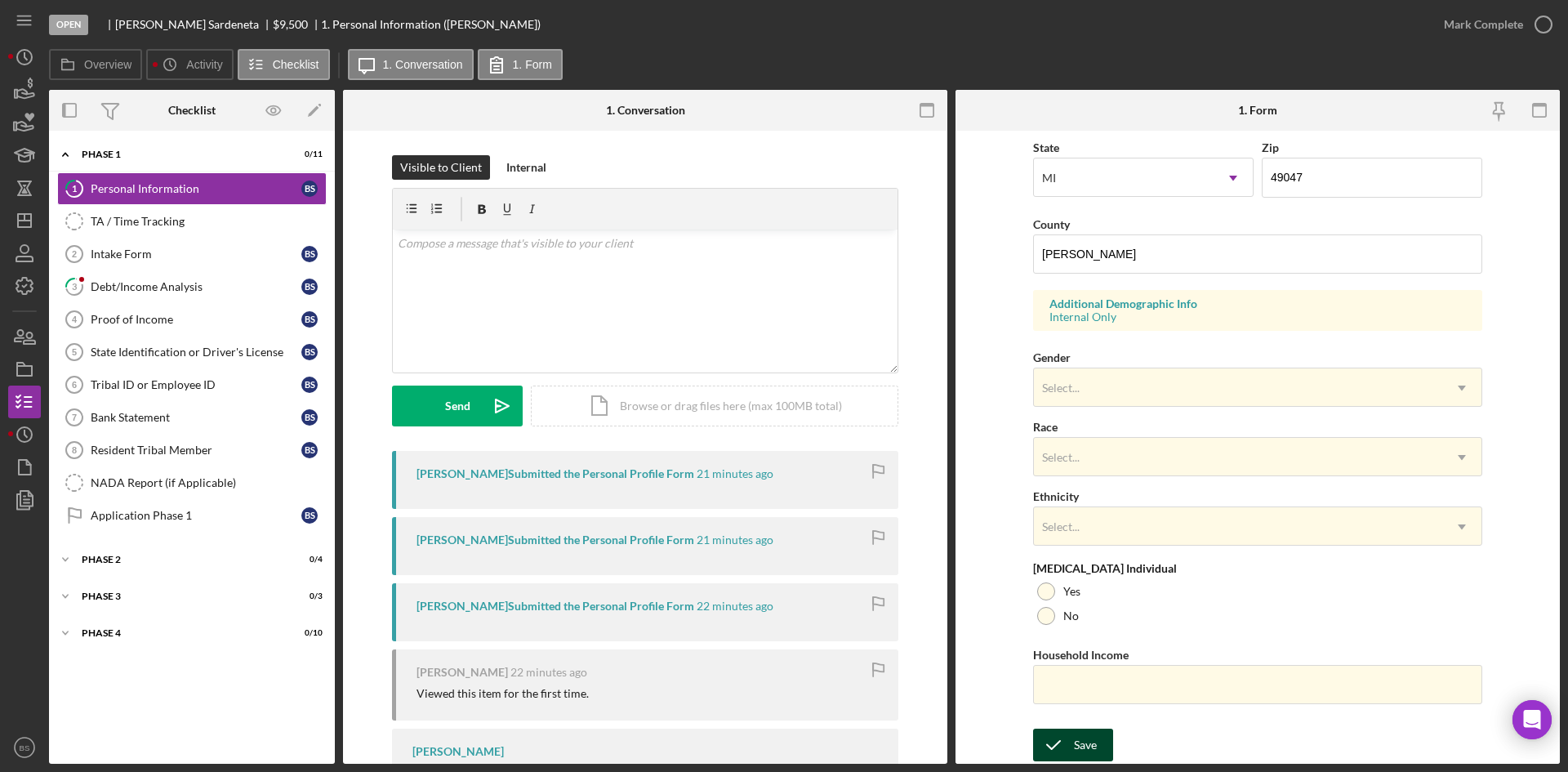
type input "102 Clyborn St."
click at [1092, 743] on div "Save" at bounding box center [1085, 745] width 23 height 33
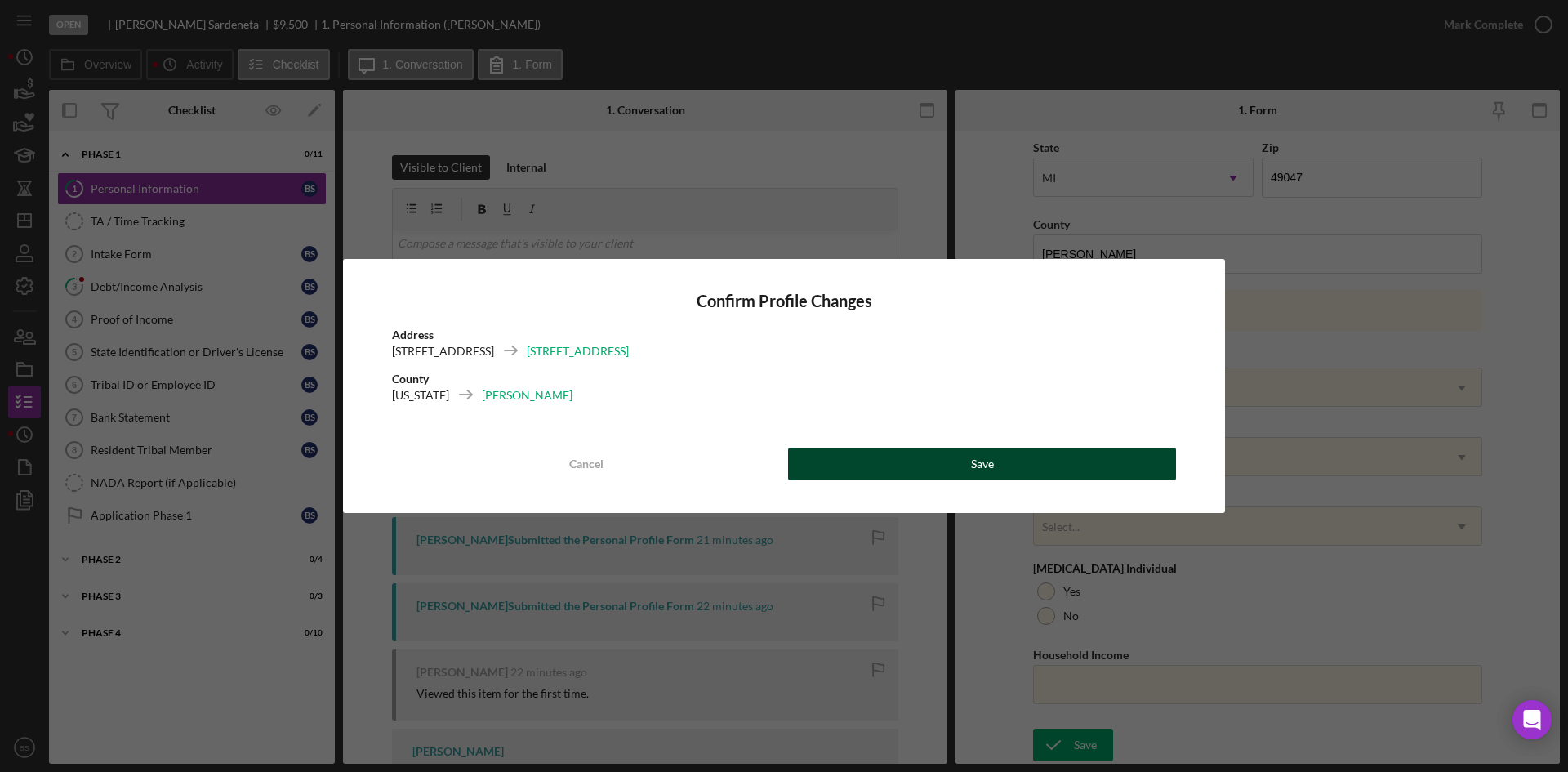
click at [924, 466] on button "Save" at bounding box center [983, 464] width 388 height 33
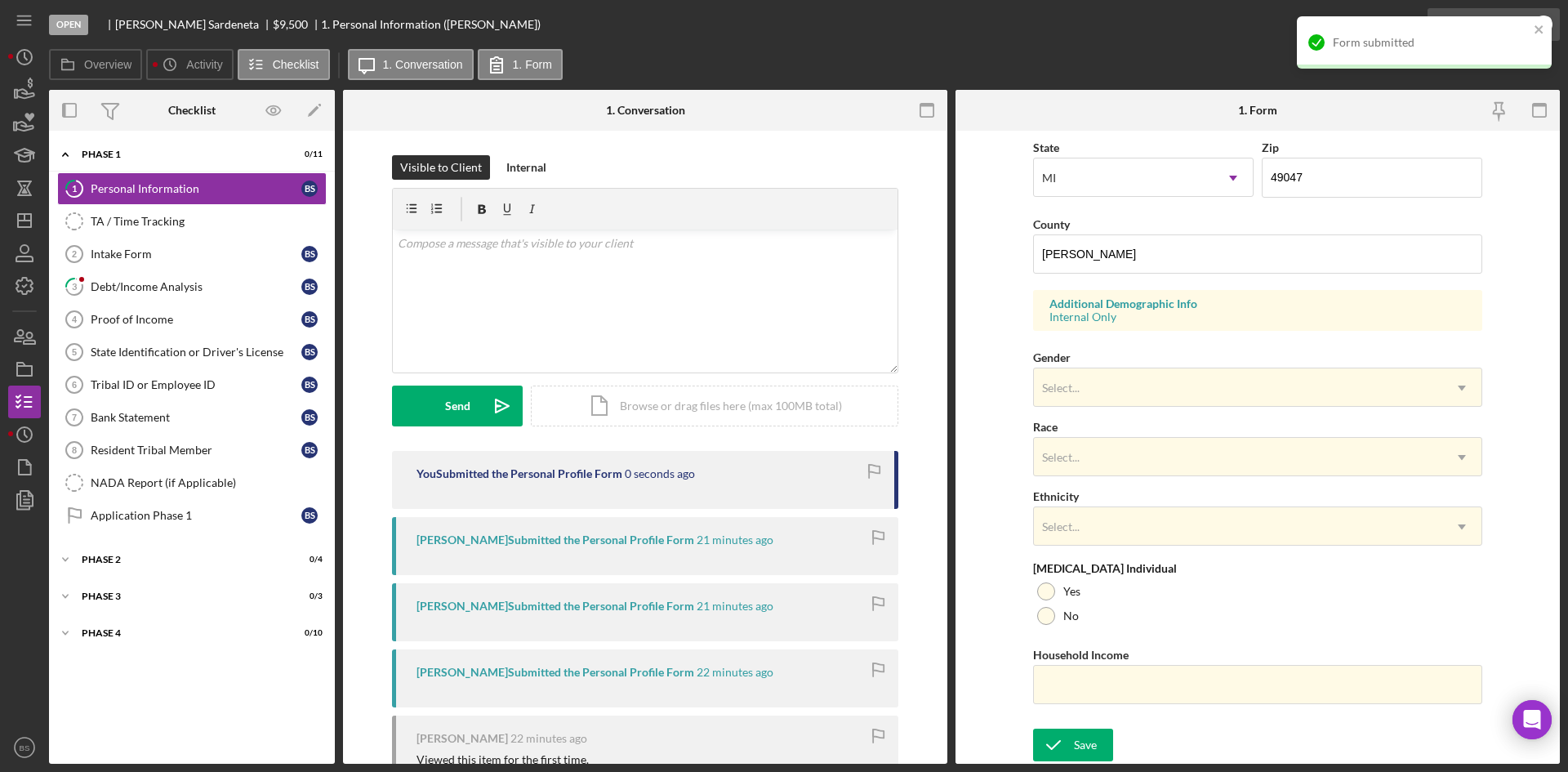
click at [1494, 10] on div "Mark Complete" at bounding box center [1483, 25] width 79 height 33
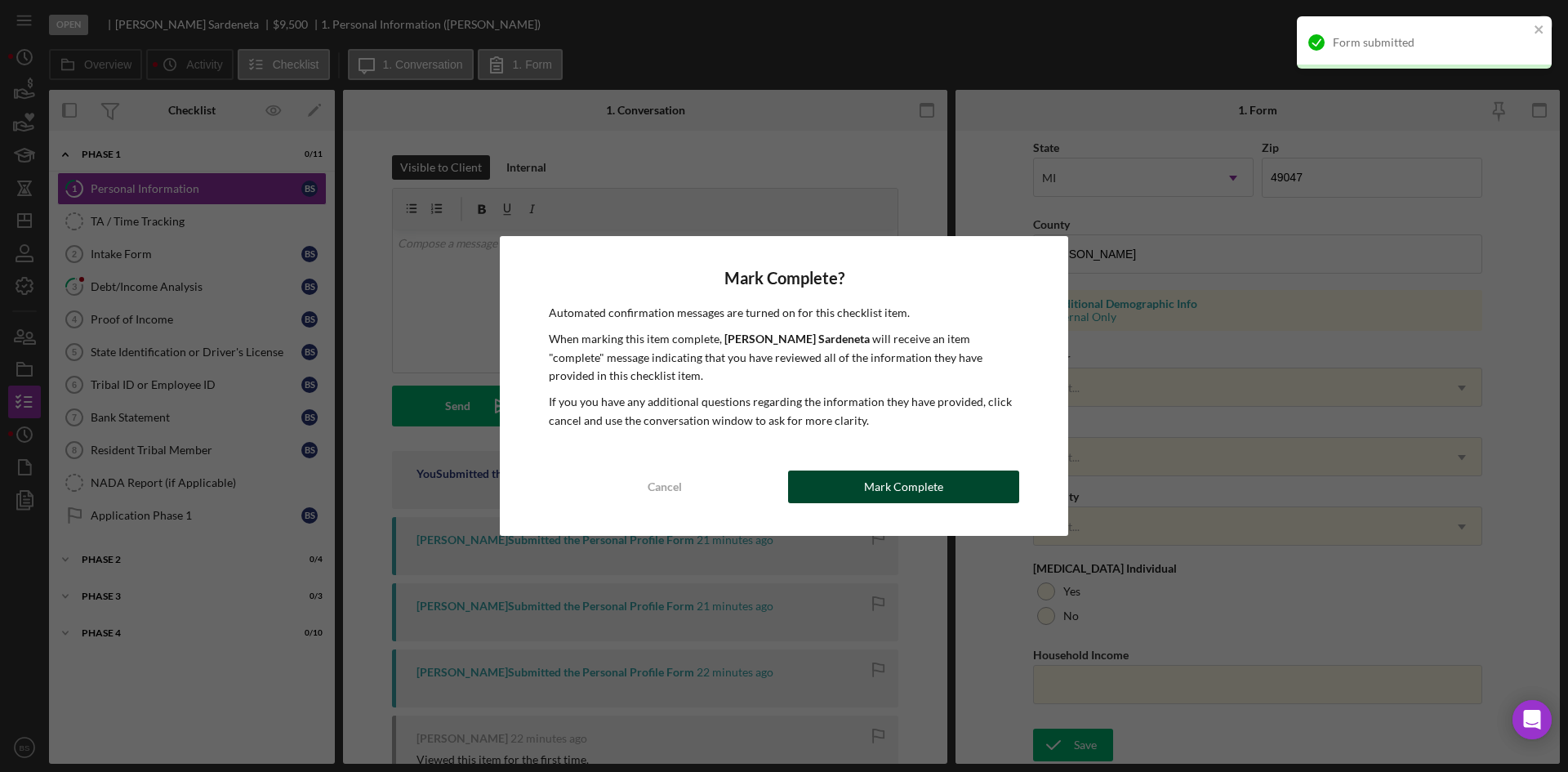
click at [980, 478] on button "Mark Complete" at bounding box center [904, 487] width 232 height 33
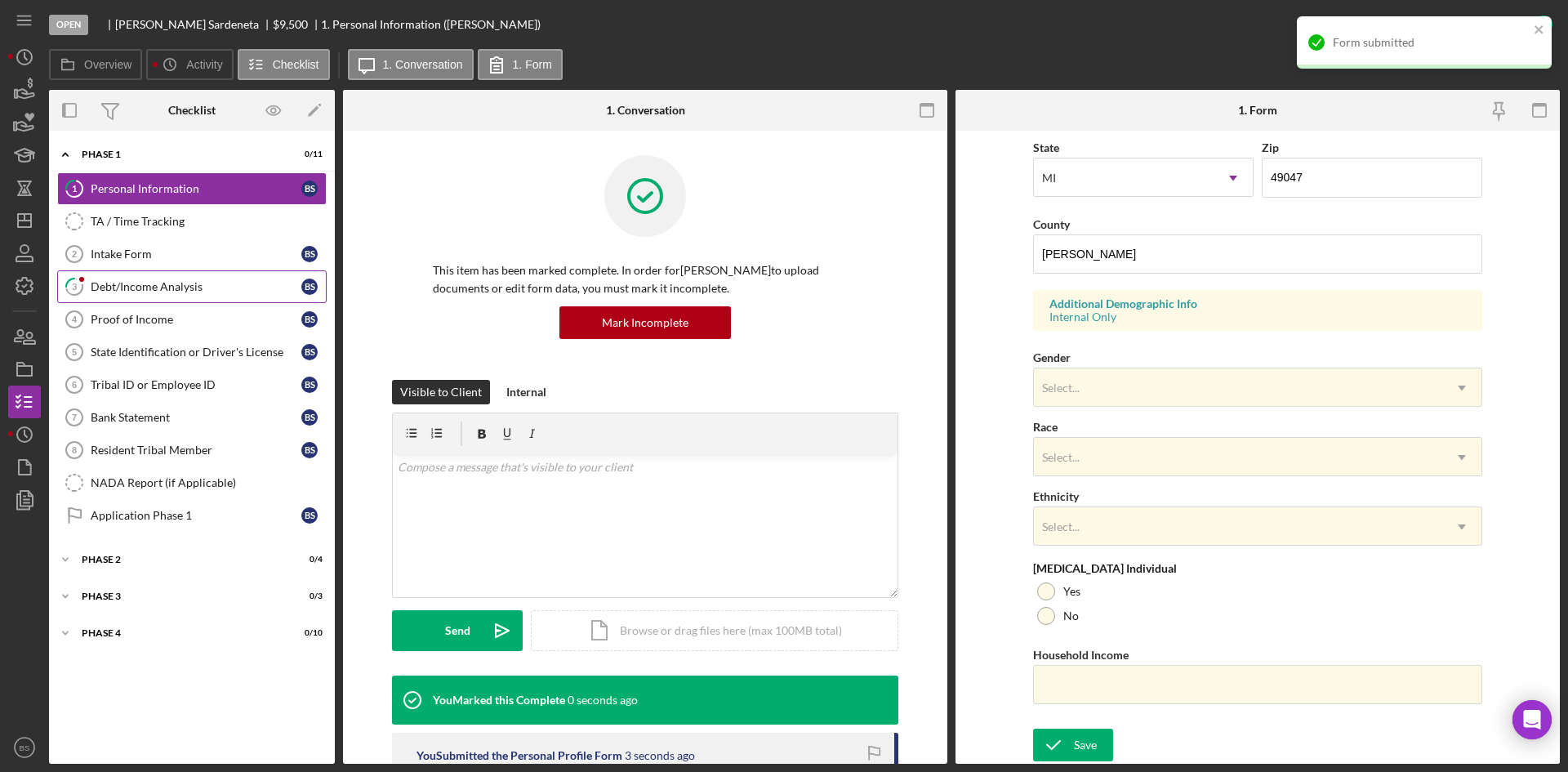
scroll to position [129, 0]
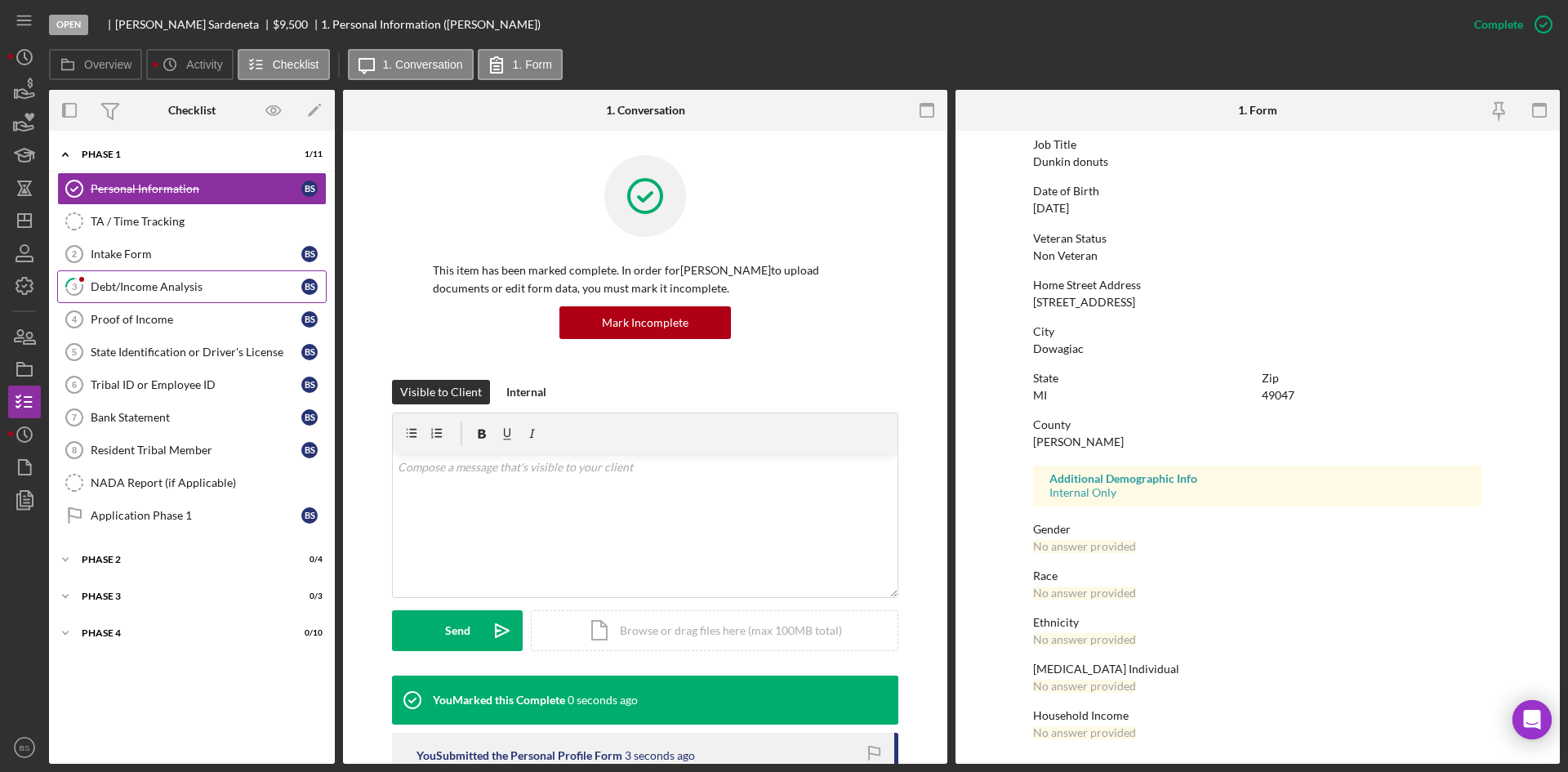
click at [160, 293] on link "3 Debt/Income Analysis B S" at bounding box center [192, 287] width 270 height 33
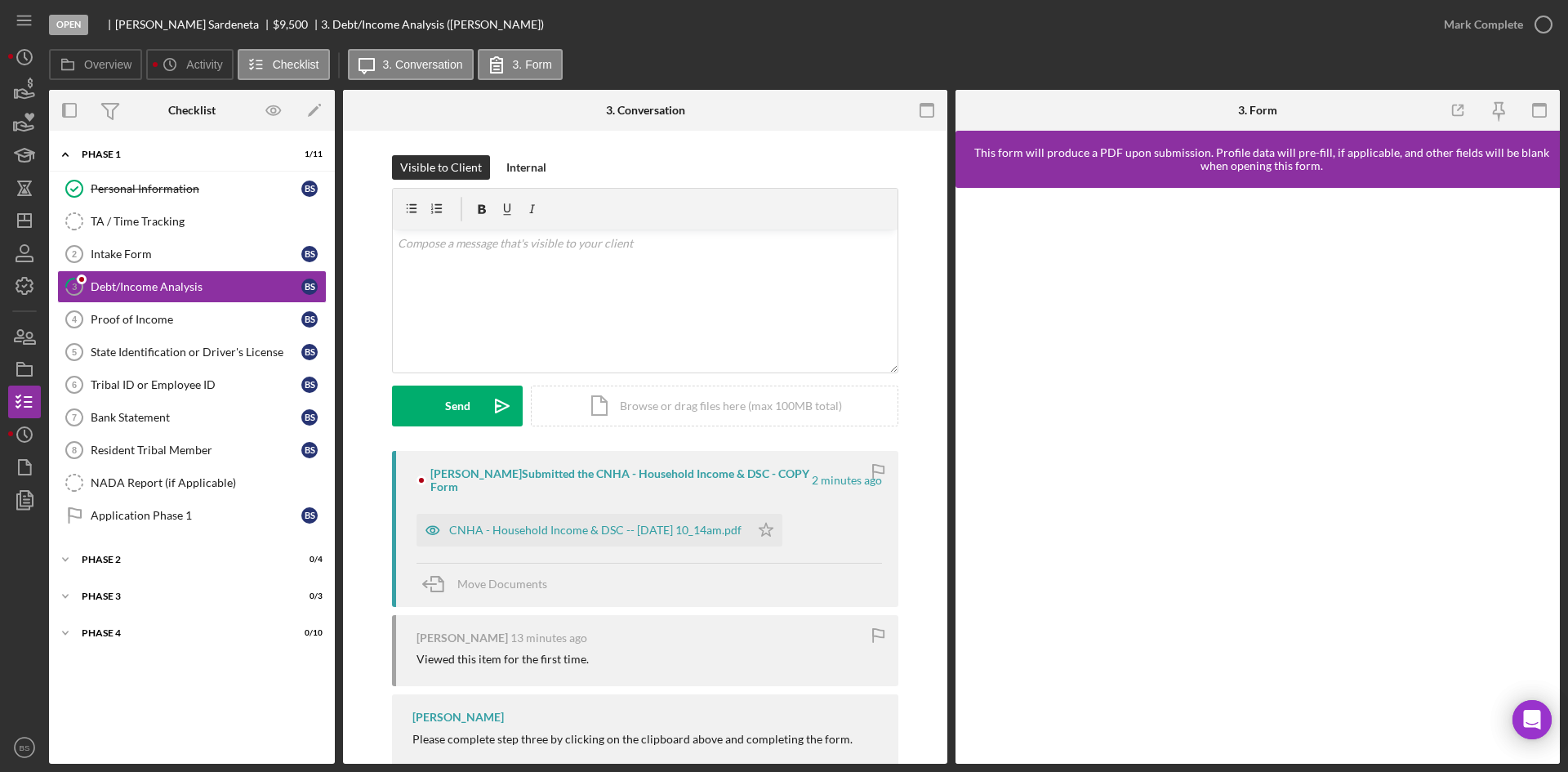
click at [643, 520] on div "CNHA - Household Income & DSC -- [DATE] 10_14am.pdf" at bounding box center [583, 530] width 334 height 33
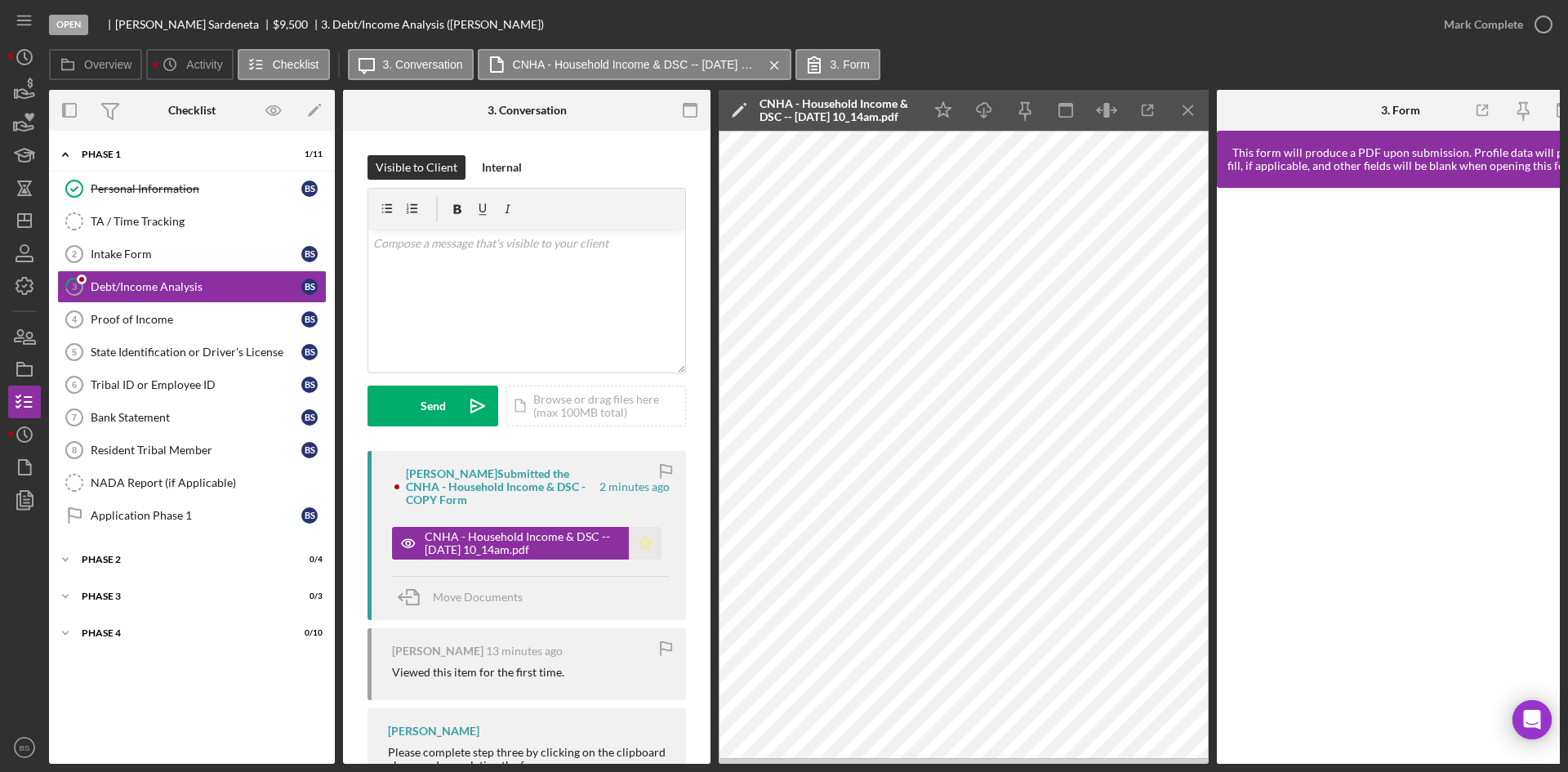
click at [630, 539] on icon "Icon/Star" at bounding box center [645, 543] width 33 height 33
click at [569, 302] on div "v Color teal Color pink Remove color Add row above Add row below Add column bef…" at bounding box center [527, 301] width 317 height 143
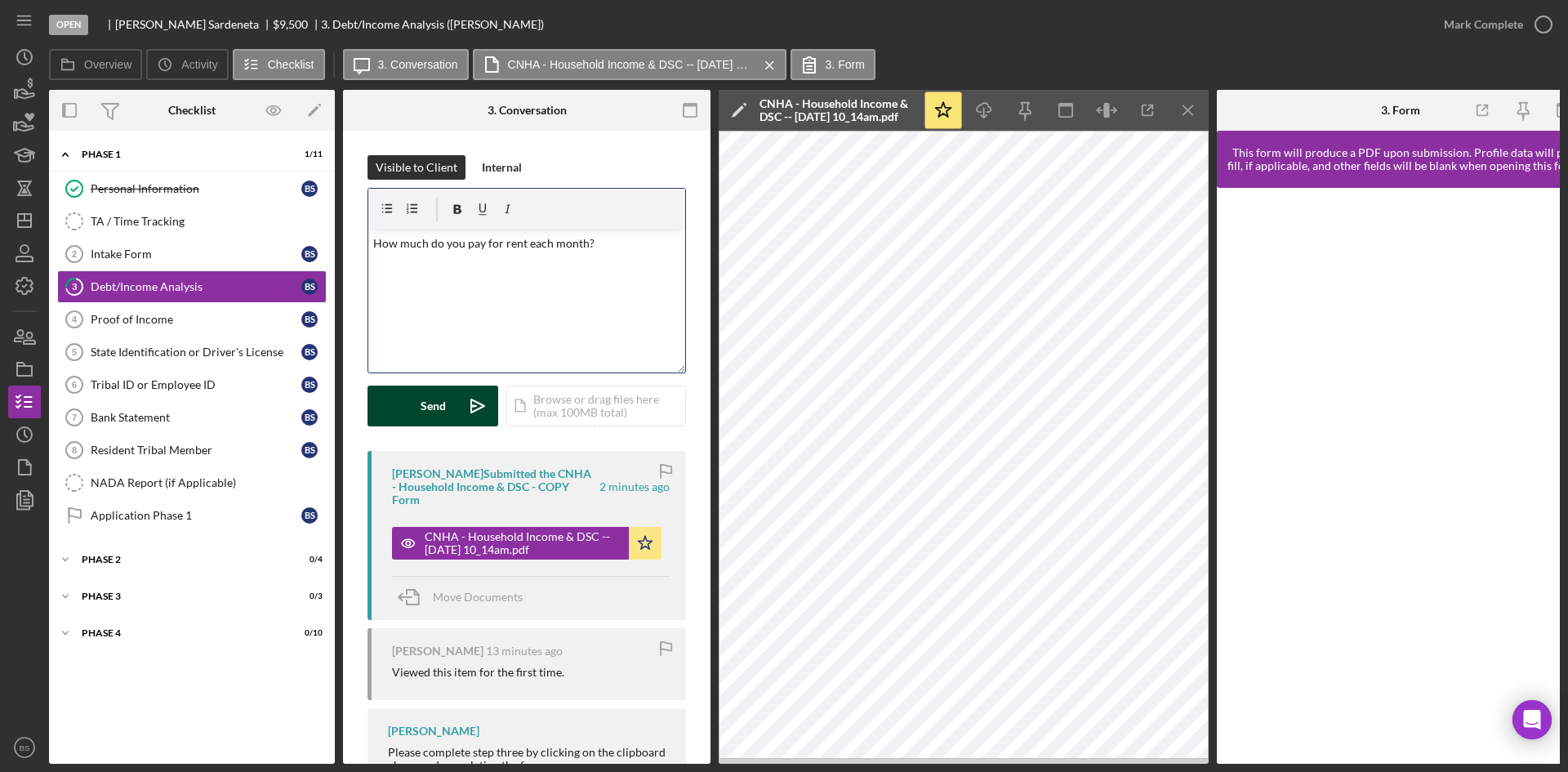
click at [446, 397] on button "Send Icon/icon-invite-send" at bounding box center [432, 406] width 130 height 41
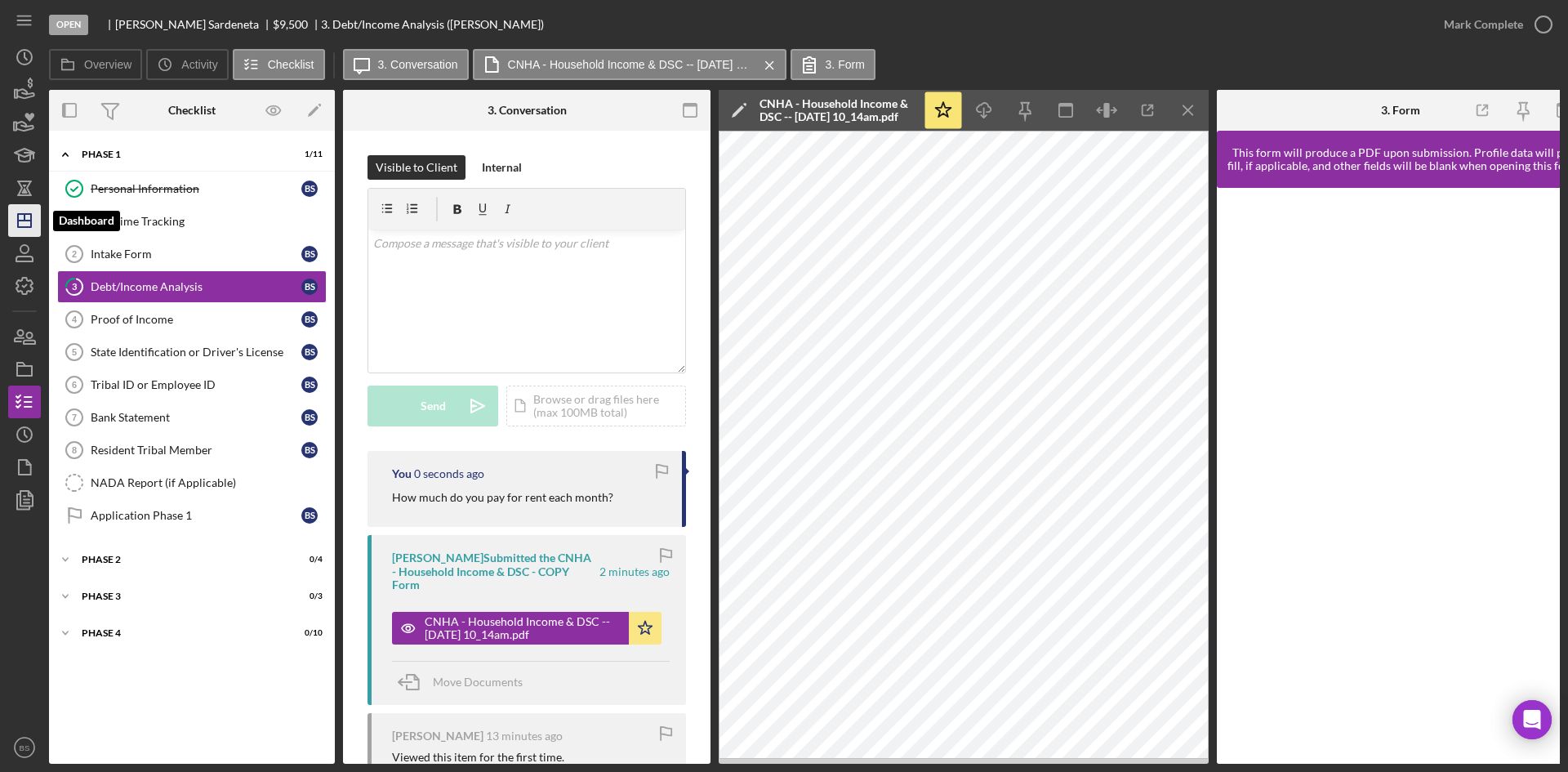
click at [27, 216] on icon "Icon/Dashboard" at bounding box center [24, 220] width 41 height 41
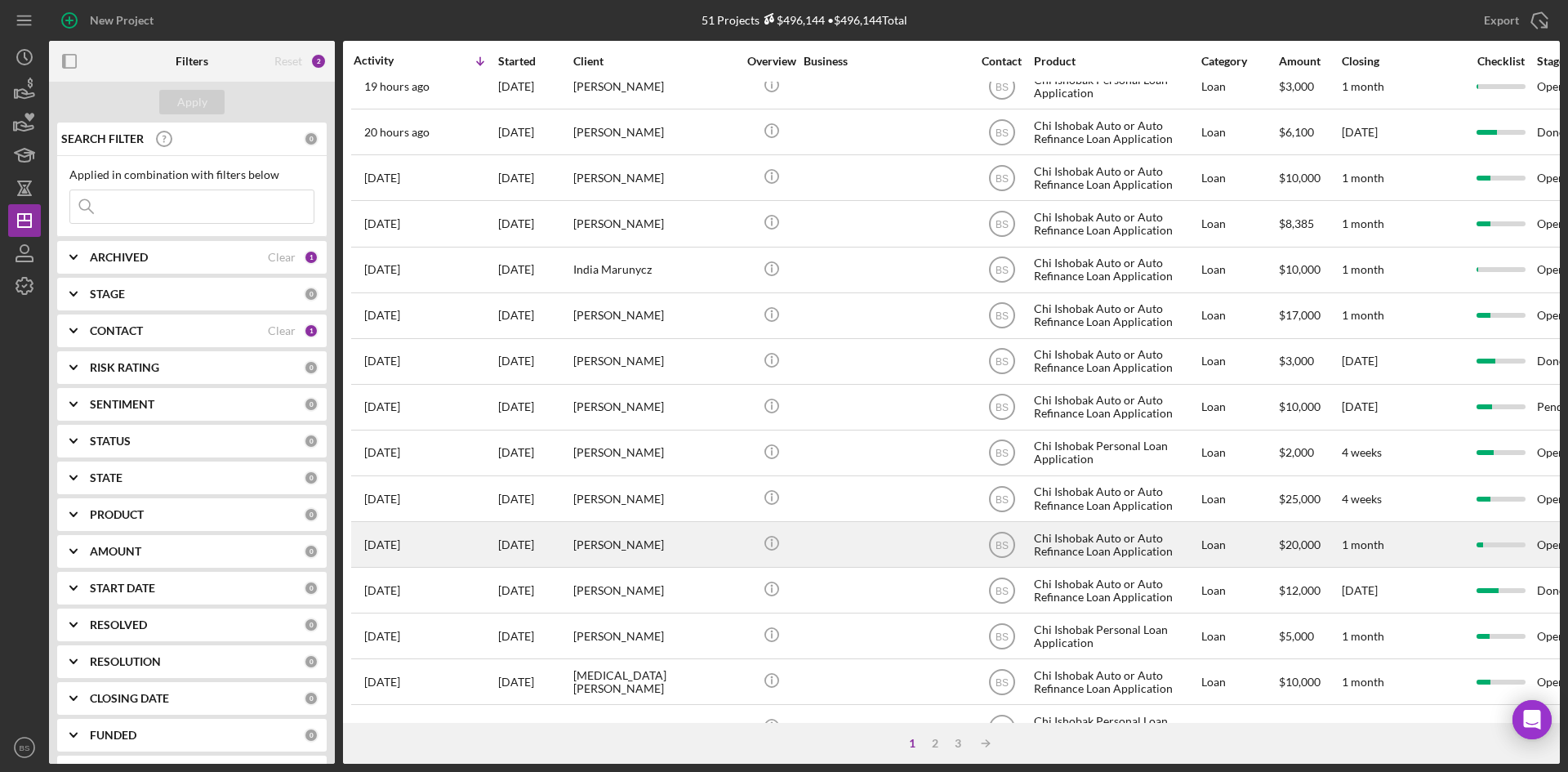
scroll to position [525, 0]
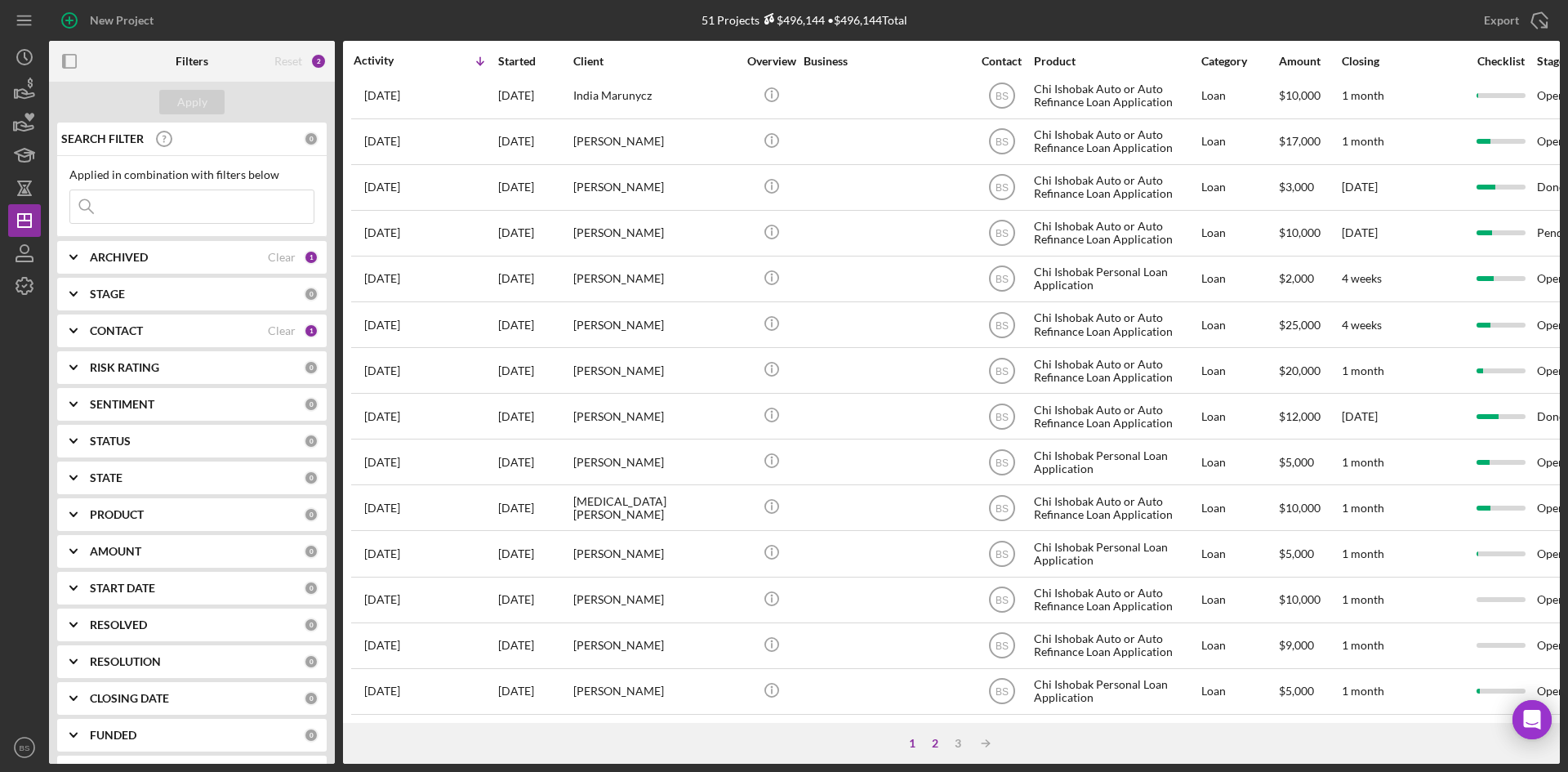
click at [937, 741] on div "2" at bounding box center [934, 743] width 23 height 13
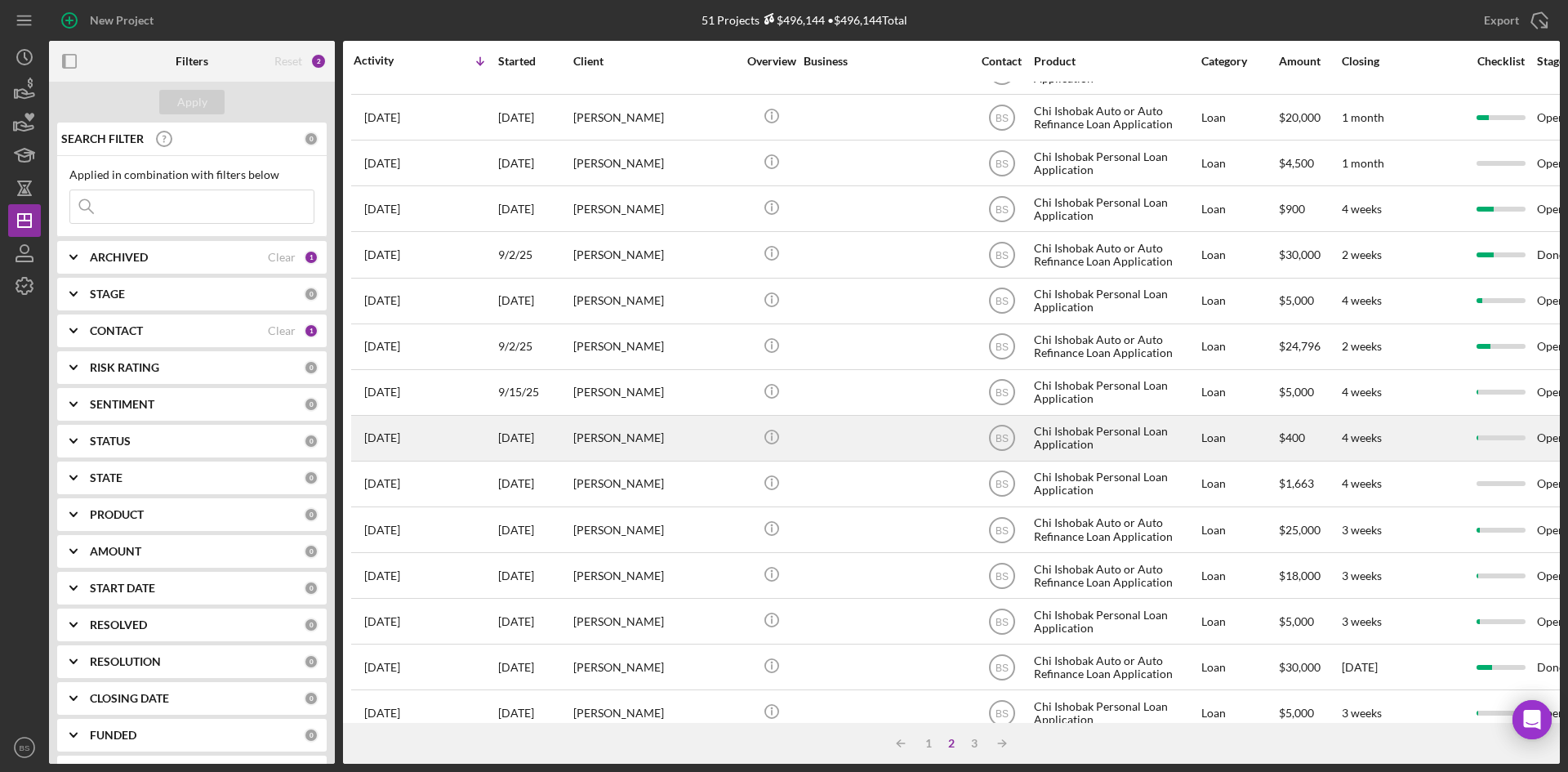
scroll to position [0, 0]
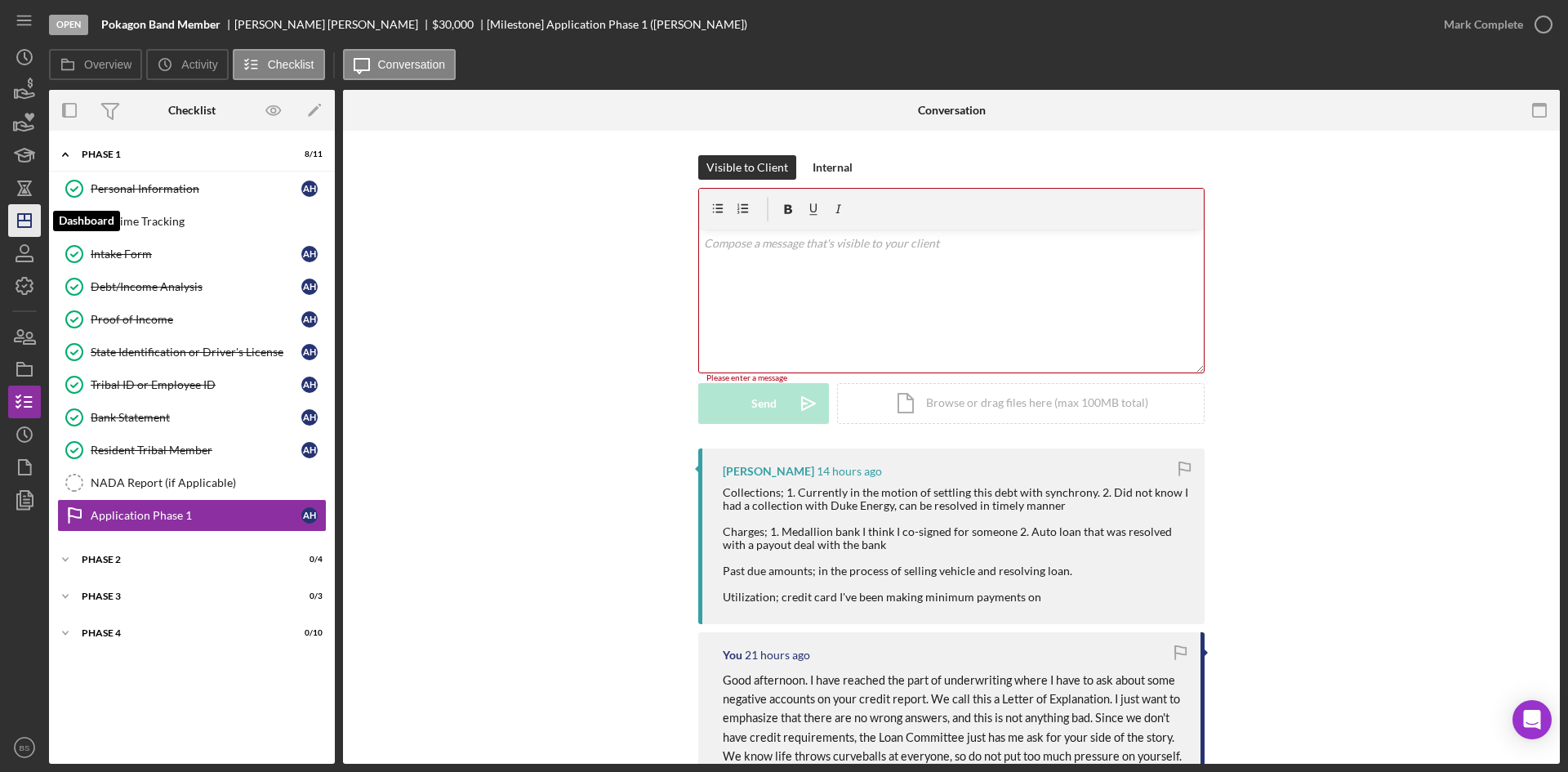
click at [34, 234] on icon "Icon/Dashboard" at bounding box center [24, 220] width 41 height 41
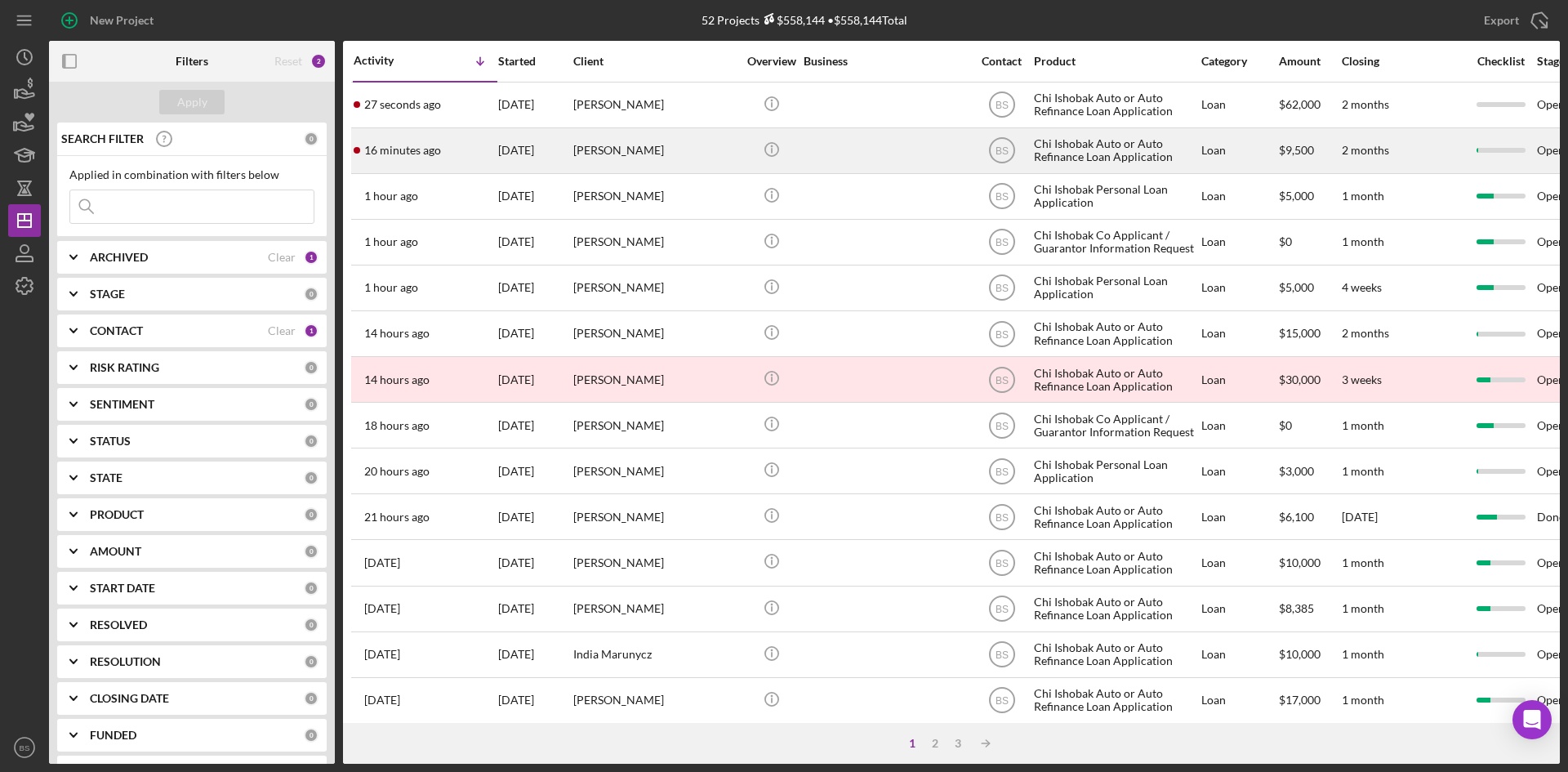
click at [442, 139] on div "16 minutes ago [PERSON_NAME]" at bounding box center [425, 150] width 143 height 43
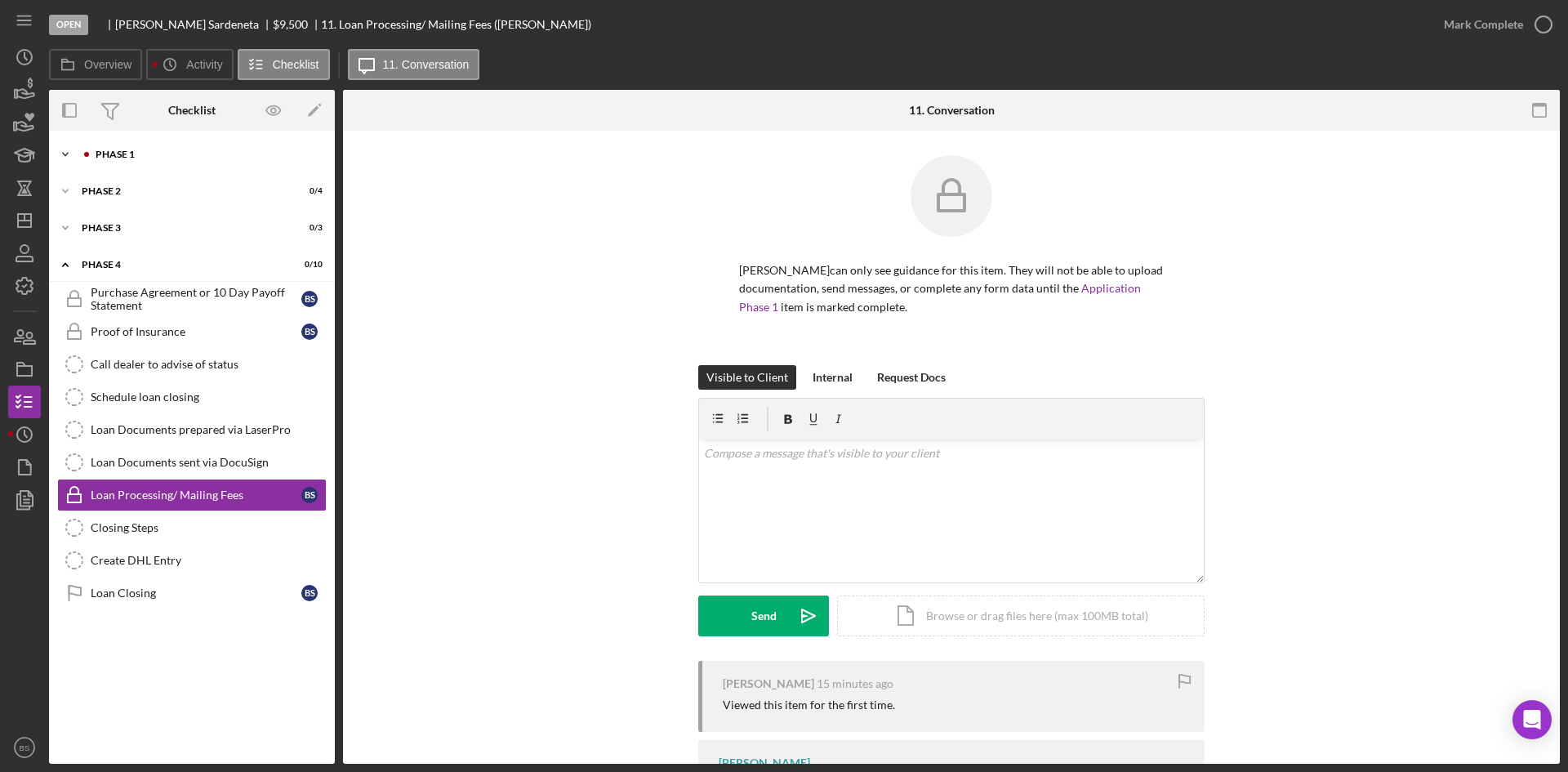
click at [155, 163] on div "Icon/Expander Phase 1 1 / 11" at bounding box center [192, 154] width 286 height 33
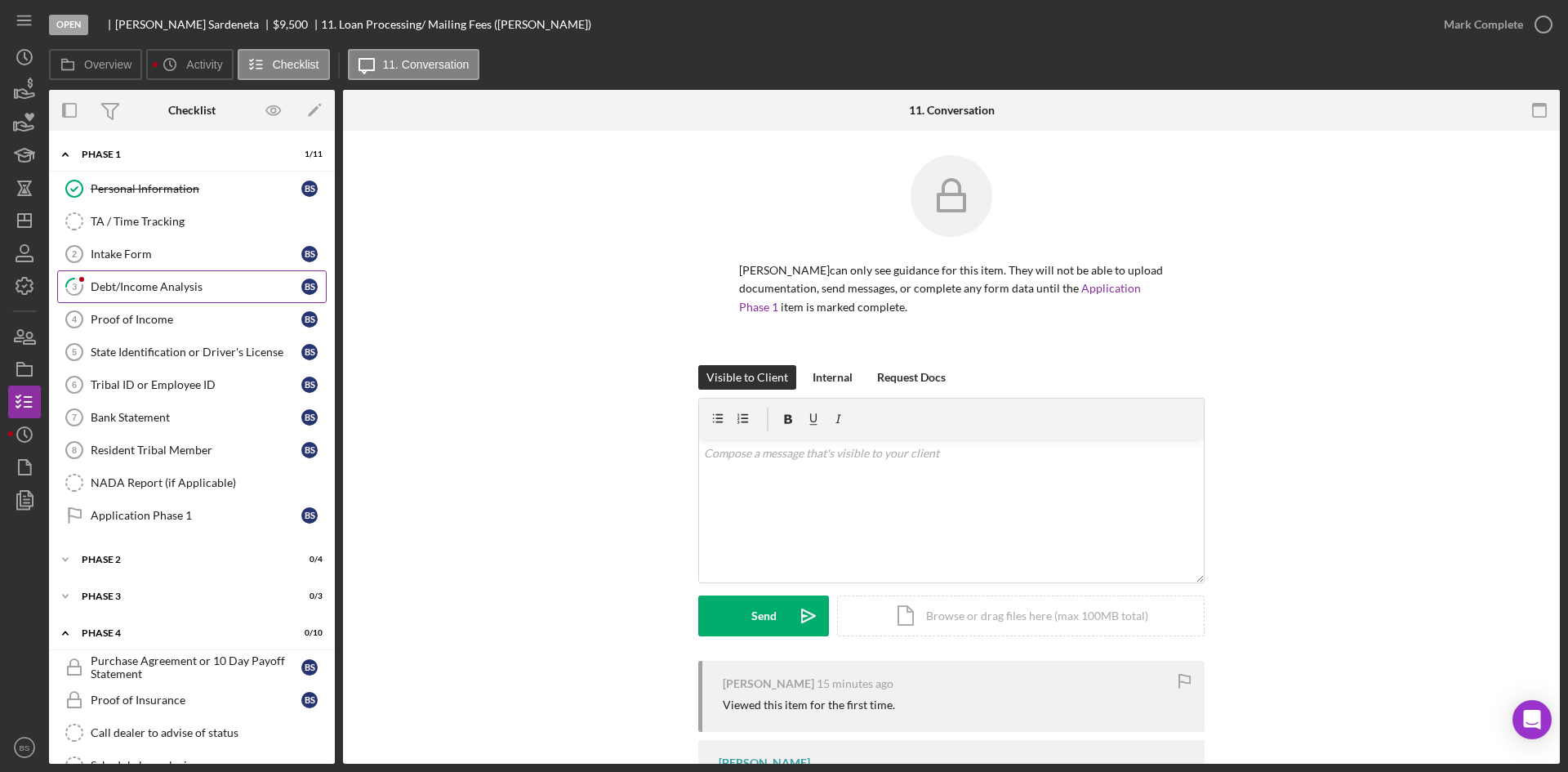
click at [151, 280] on div "Debt/Income Analysis" at bounding box center [195, 286] width 211 height 13
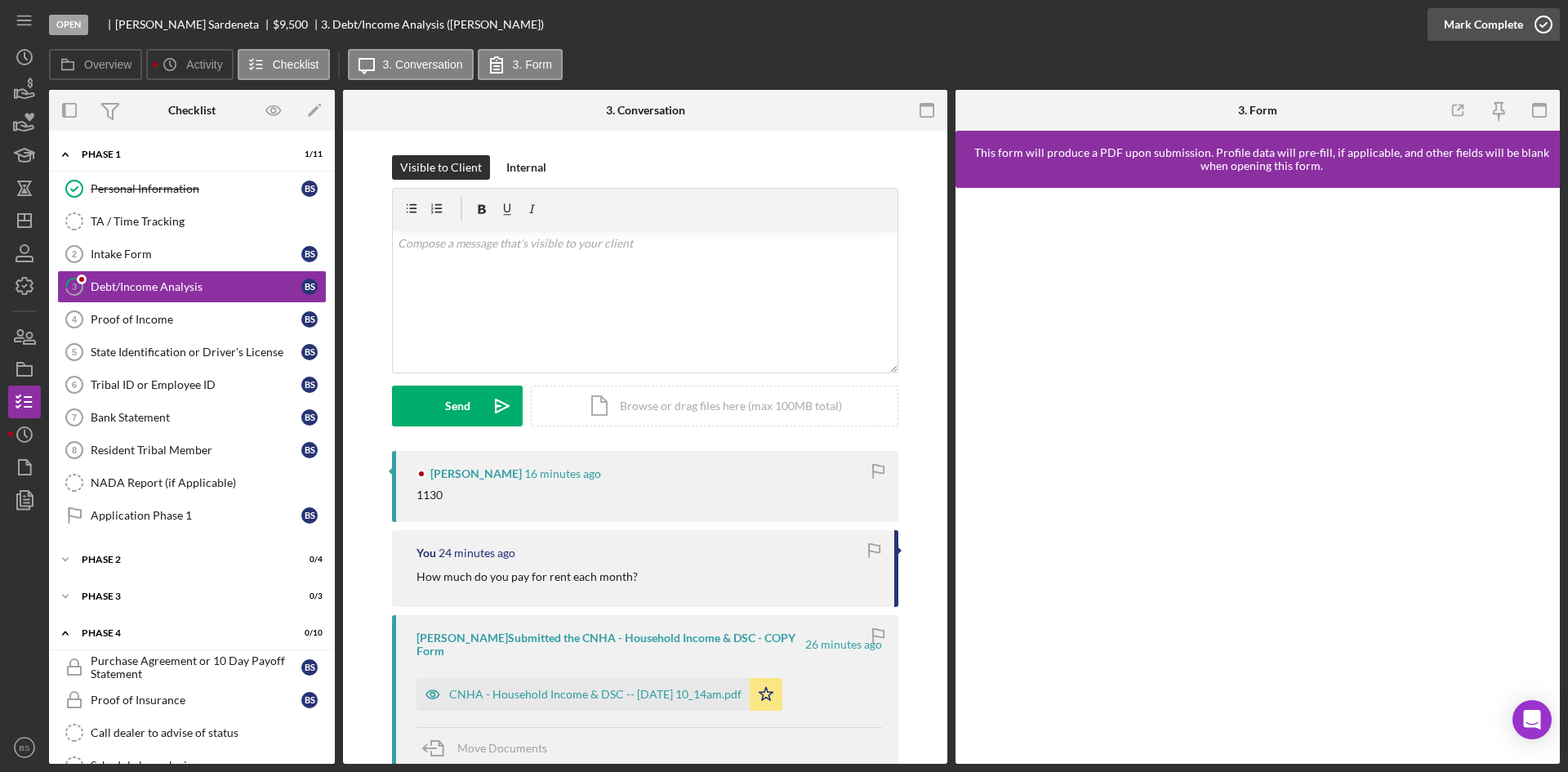
click at [1455, 26] on div "Mark Complete" at bounding box center [1483, 25] width 79 height 33
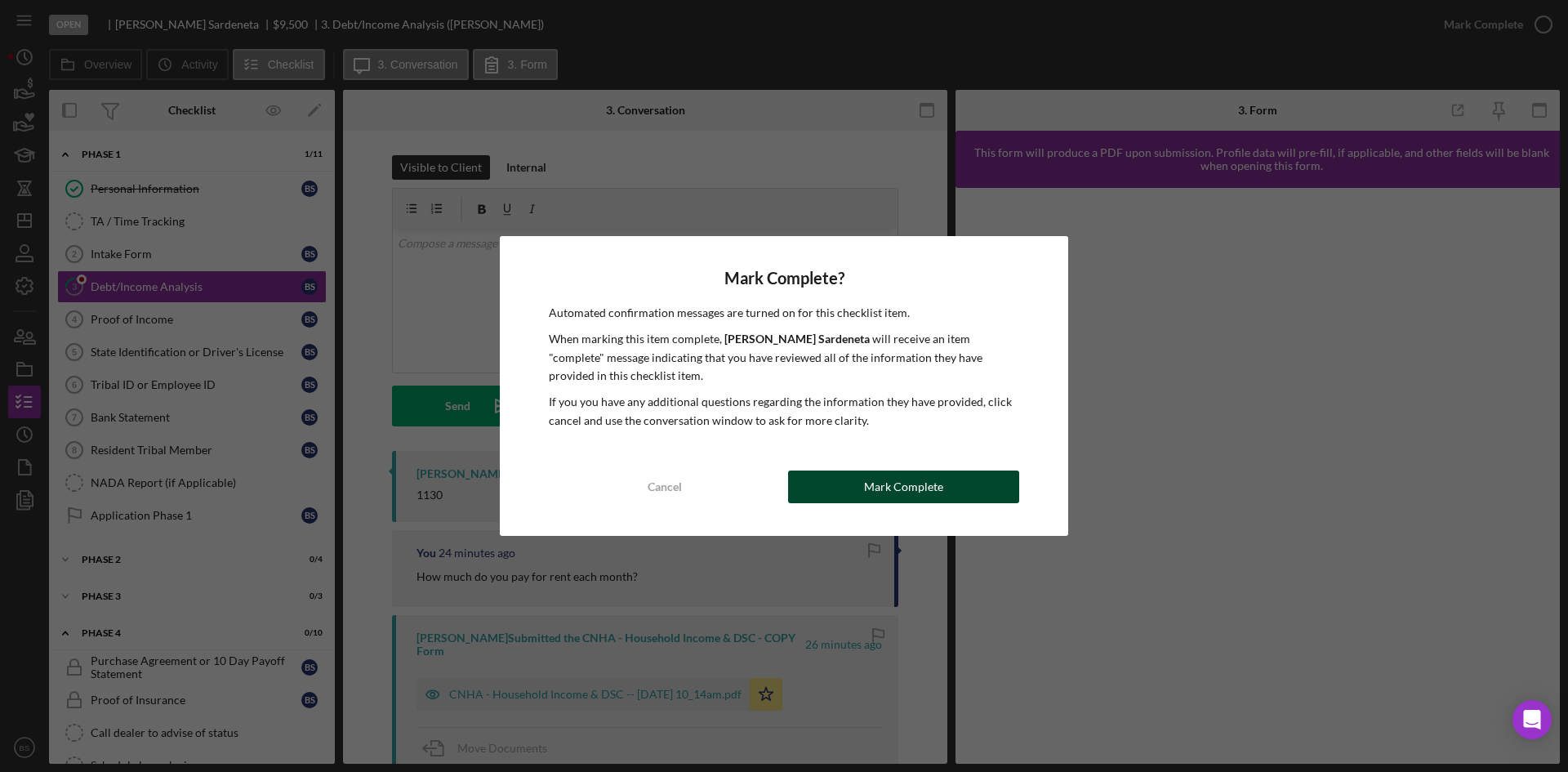
click at [967, 490] on button "Mark Complete" at bounding box center [904, 487] width 232 height 33
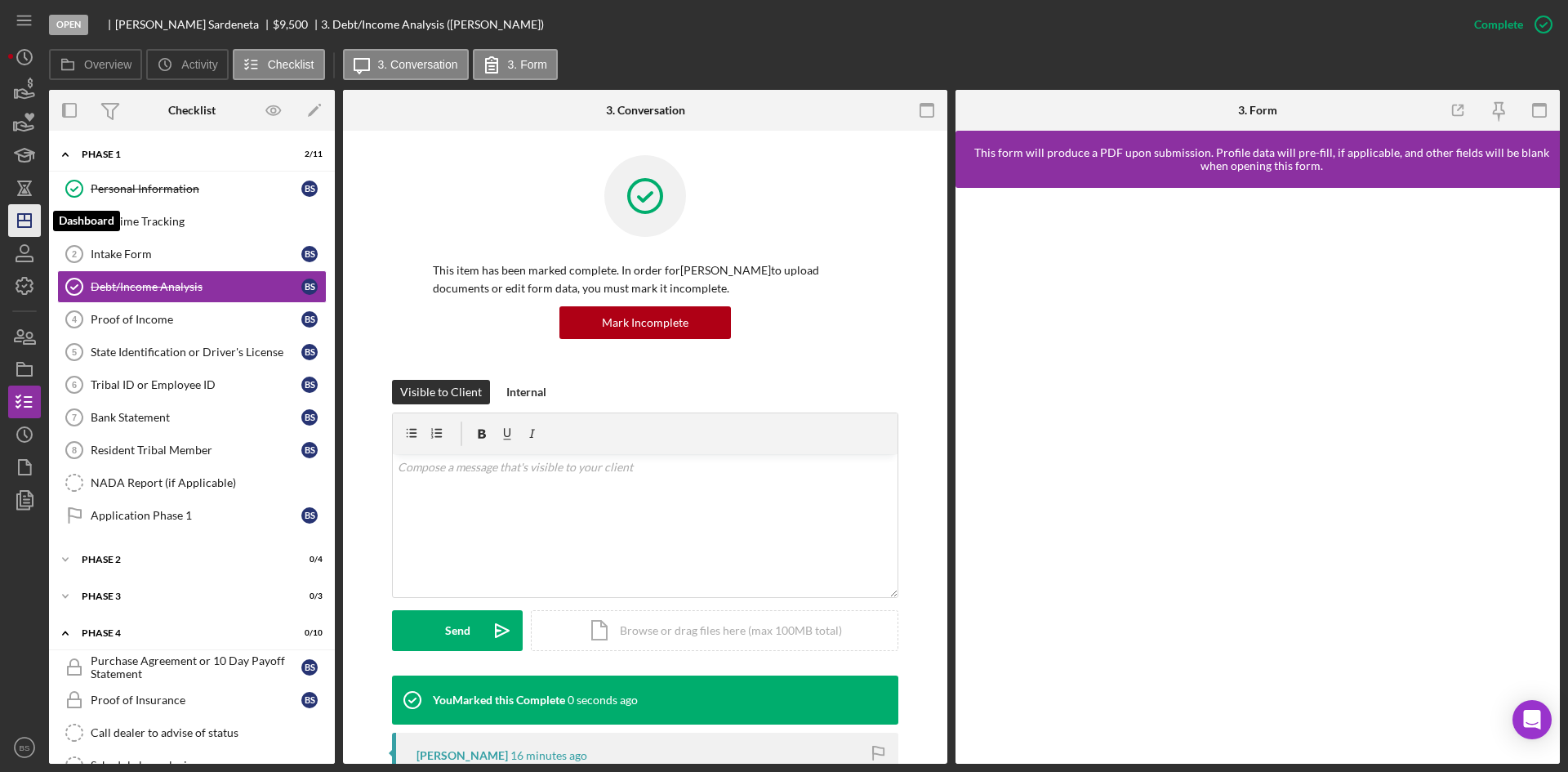
click at [23, 216] on icon "Icon/Dashboard" at bounding box center [24, 220] width 41 height 41
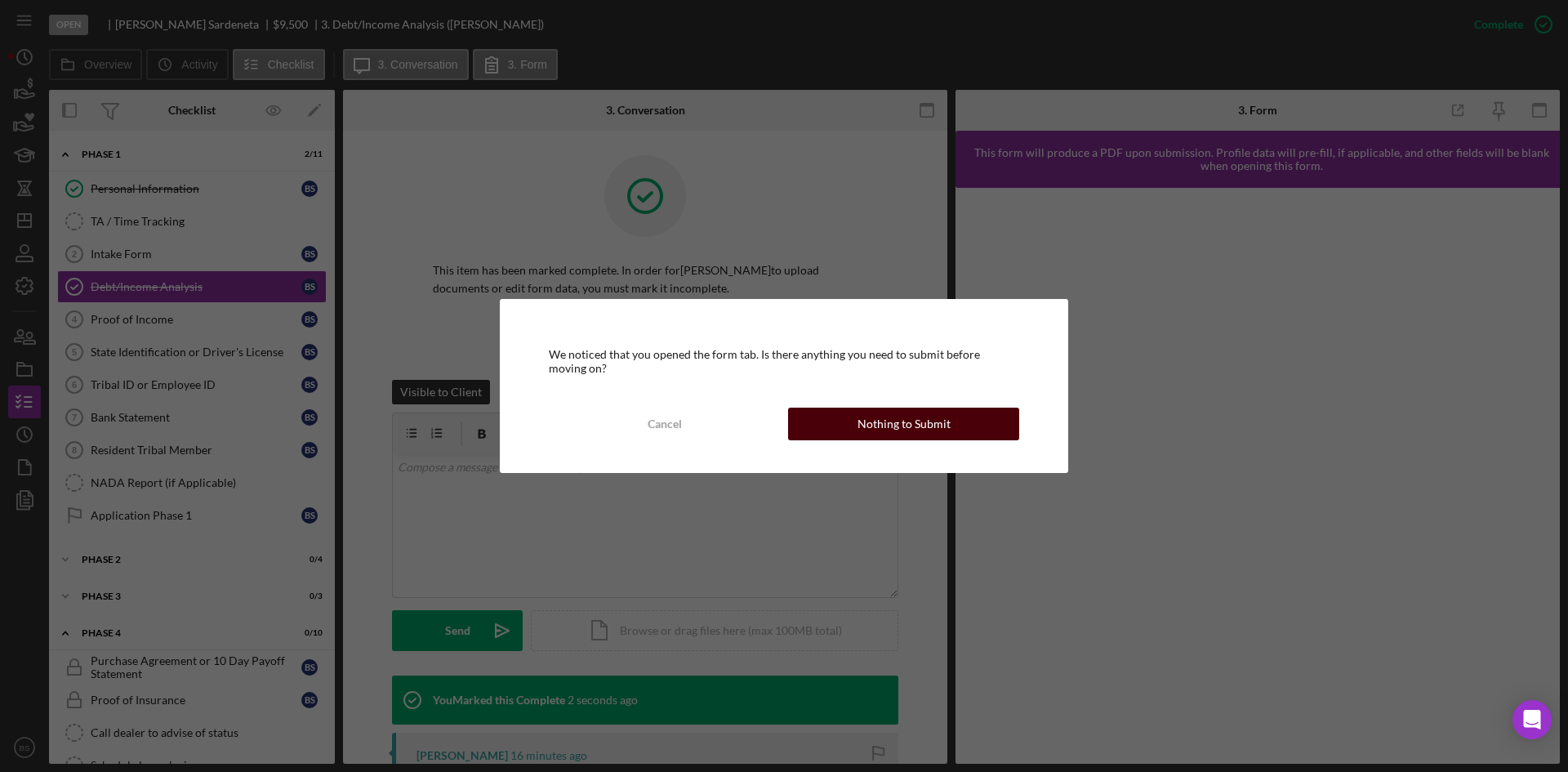
click at [935, 426] on div "Nothing to Submit" at bounding box center [904, 424] width 93 height 33
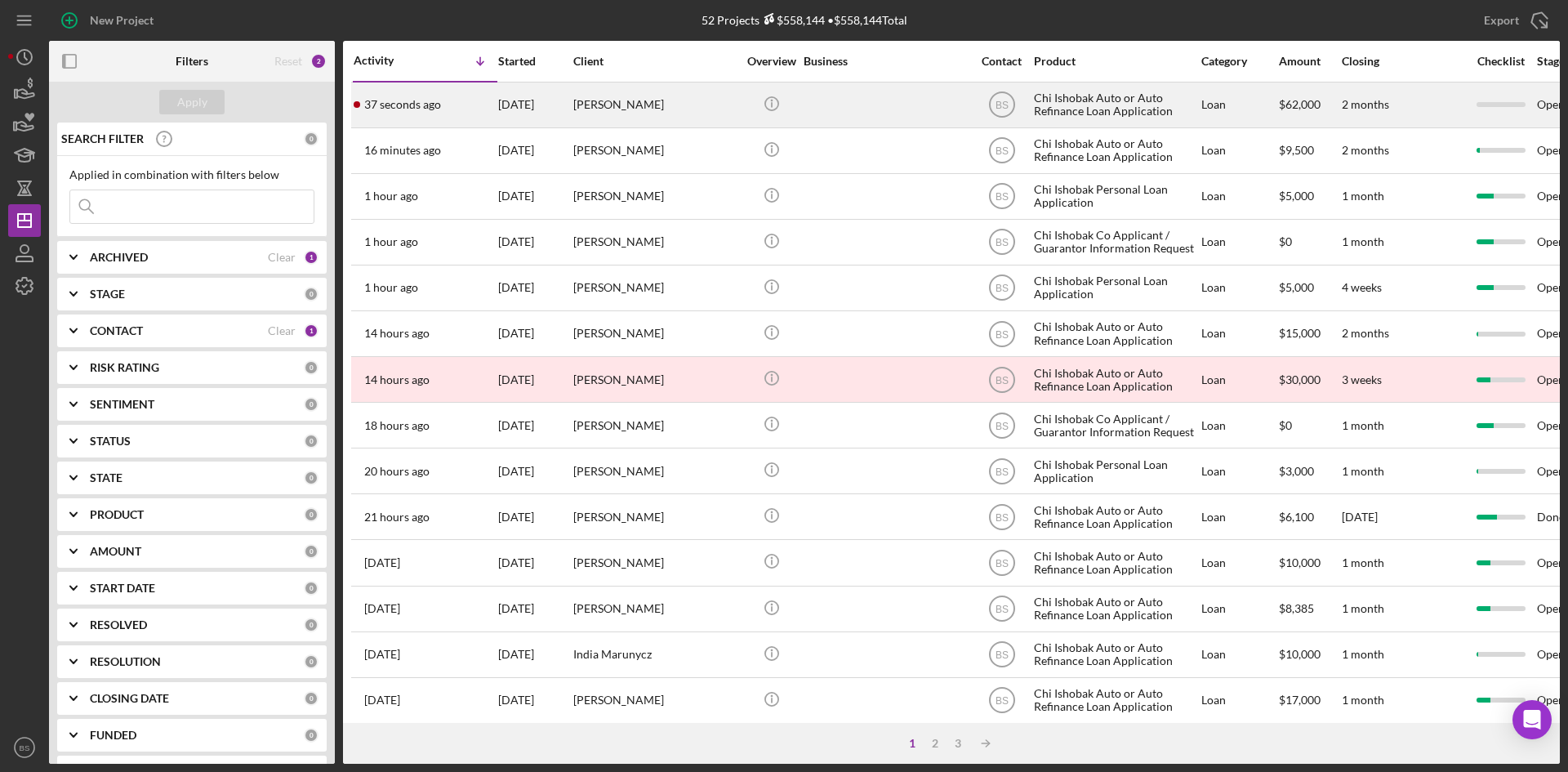
click at [448, 113] on div "37 seconds ago [PERSON_NAME]" at bounding box center [425, 104] width 143 height 43
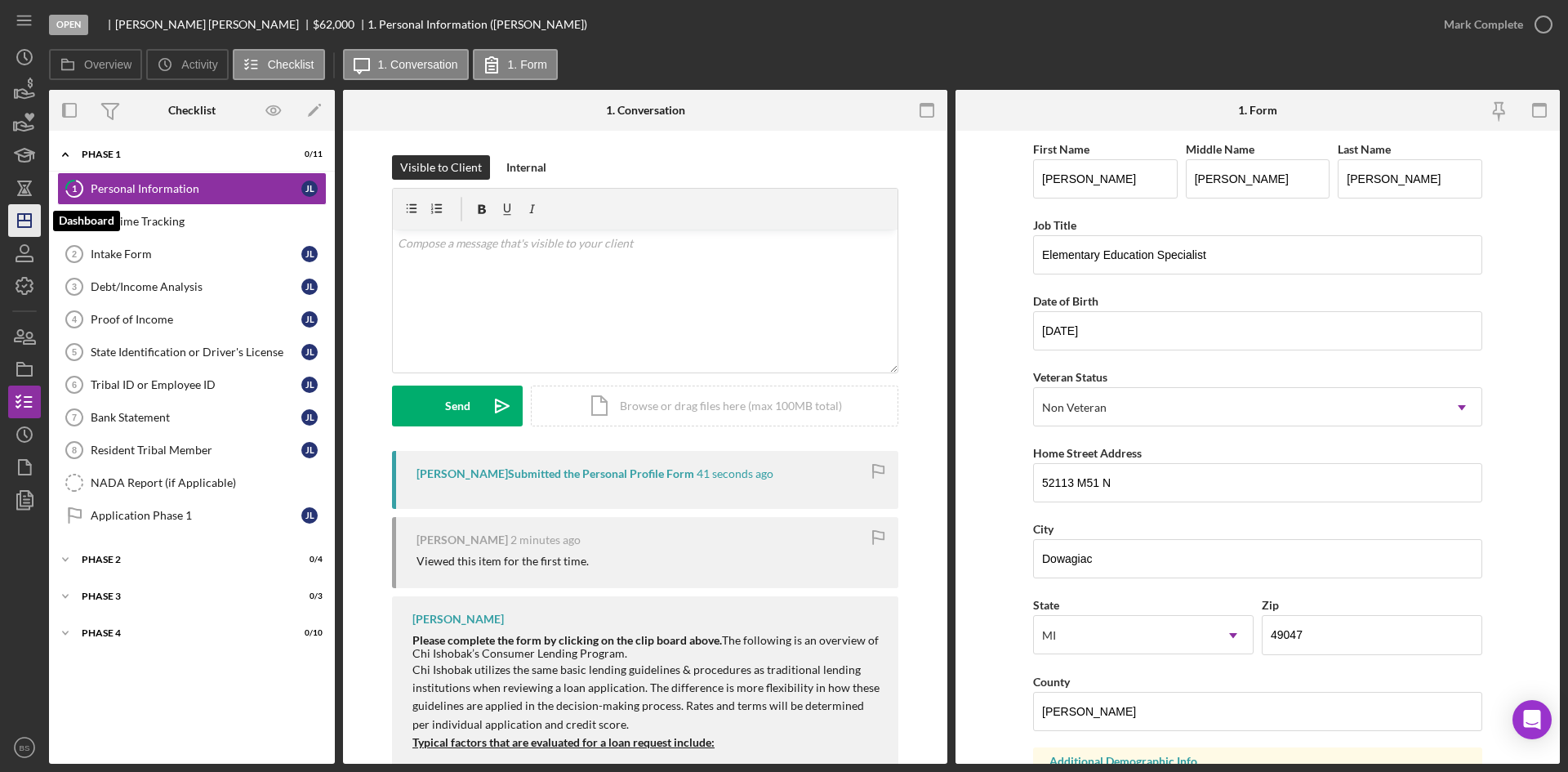
click at [26, 208] on icon "Icon/Dashboard" at bounding box center [24, 220] width 41 height 41
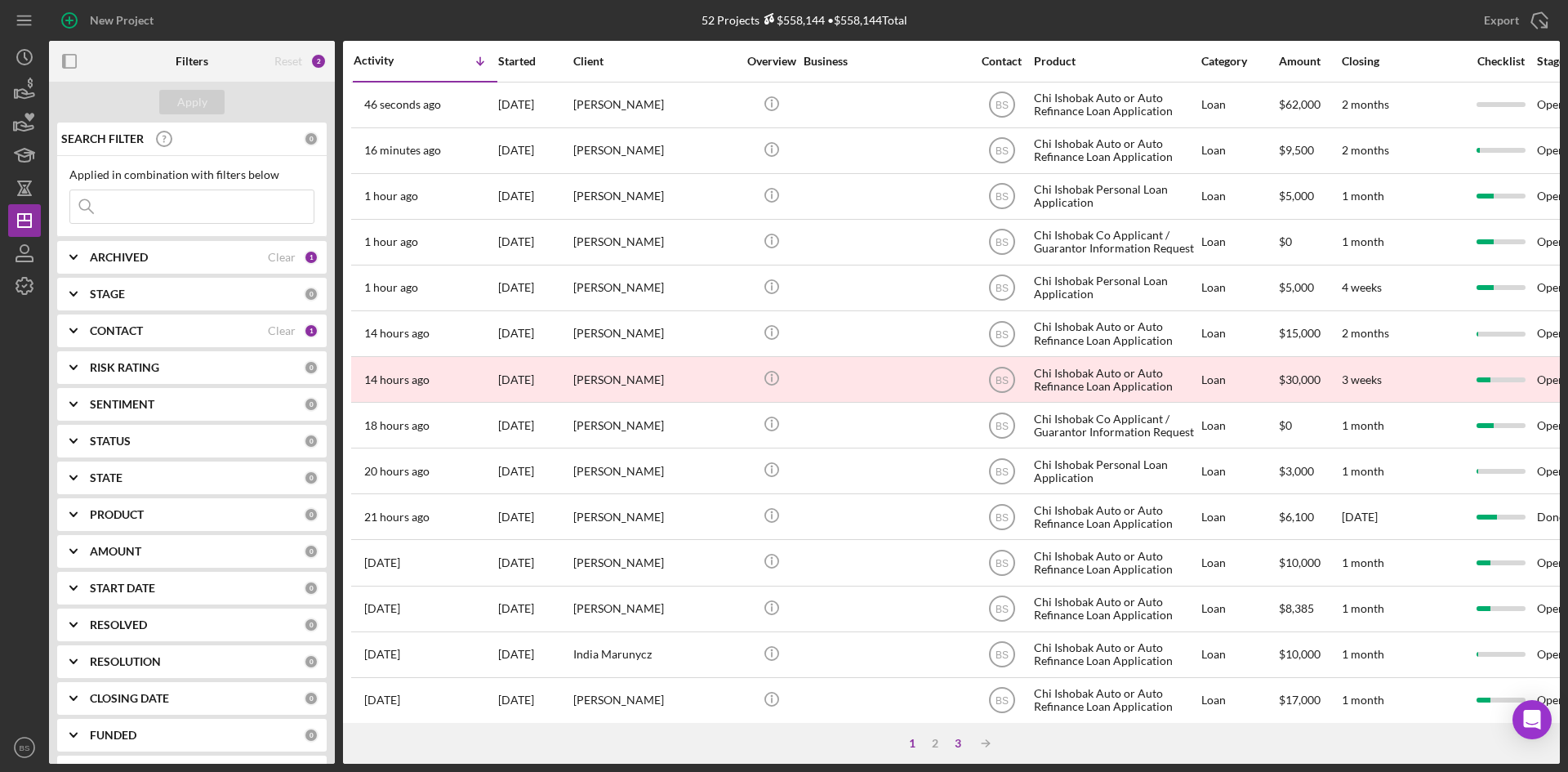
click at [954, 741] on div "3" at bounding box center [957, 743] width 23 height 13
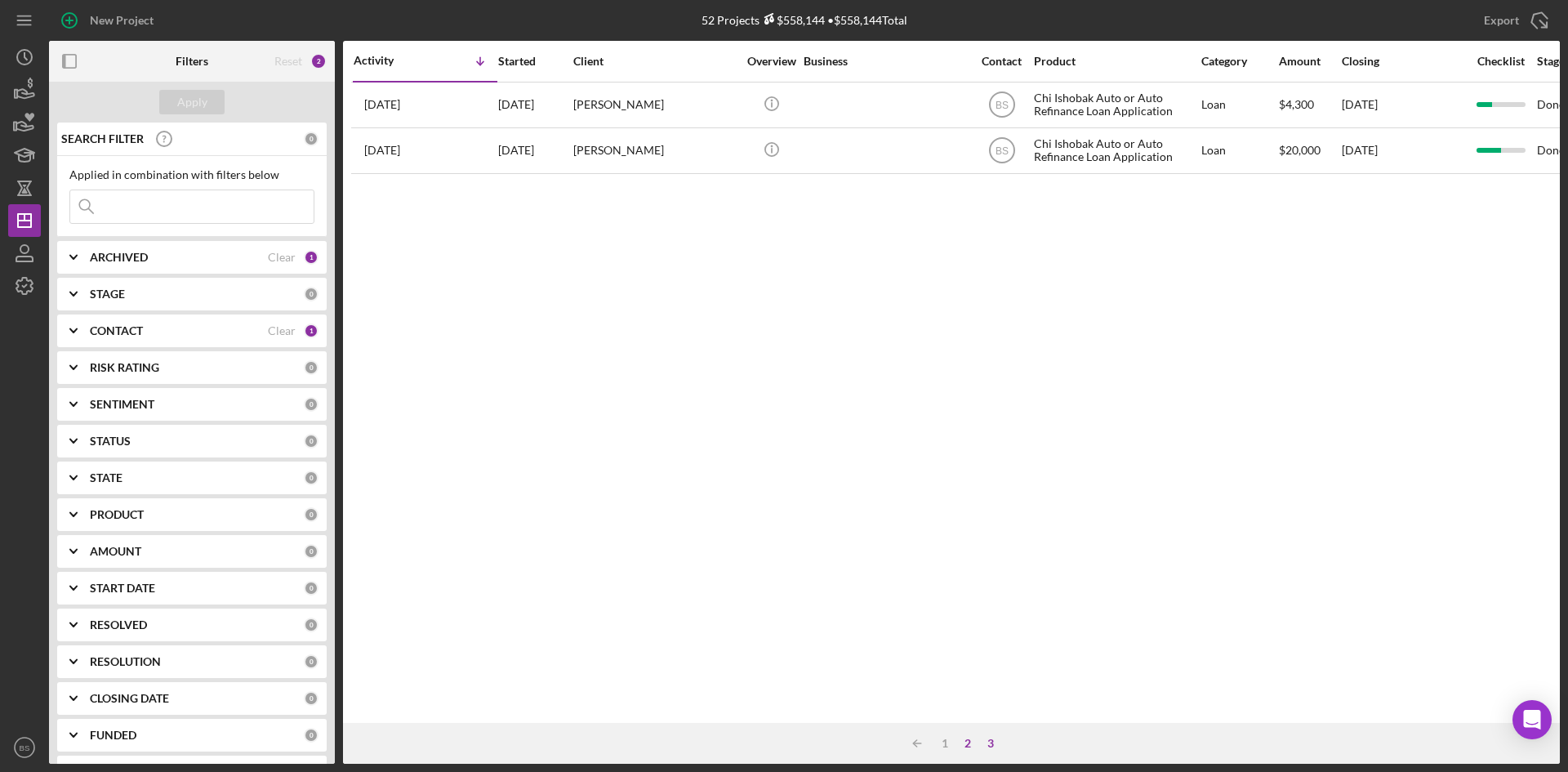
click at [965, 744] on div "2" at bounding box center [967, 743] width 23 height 13
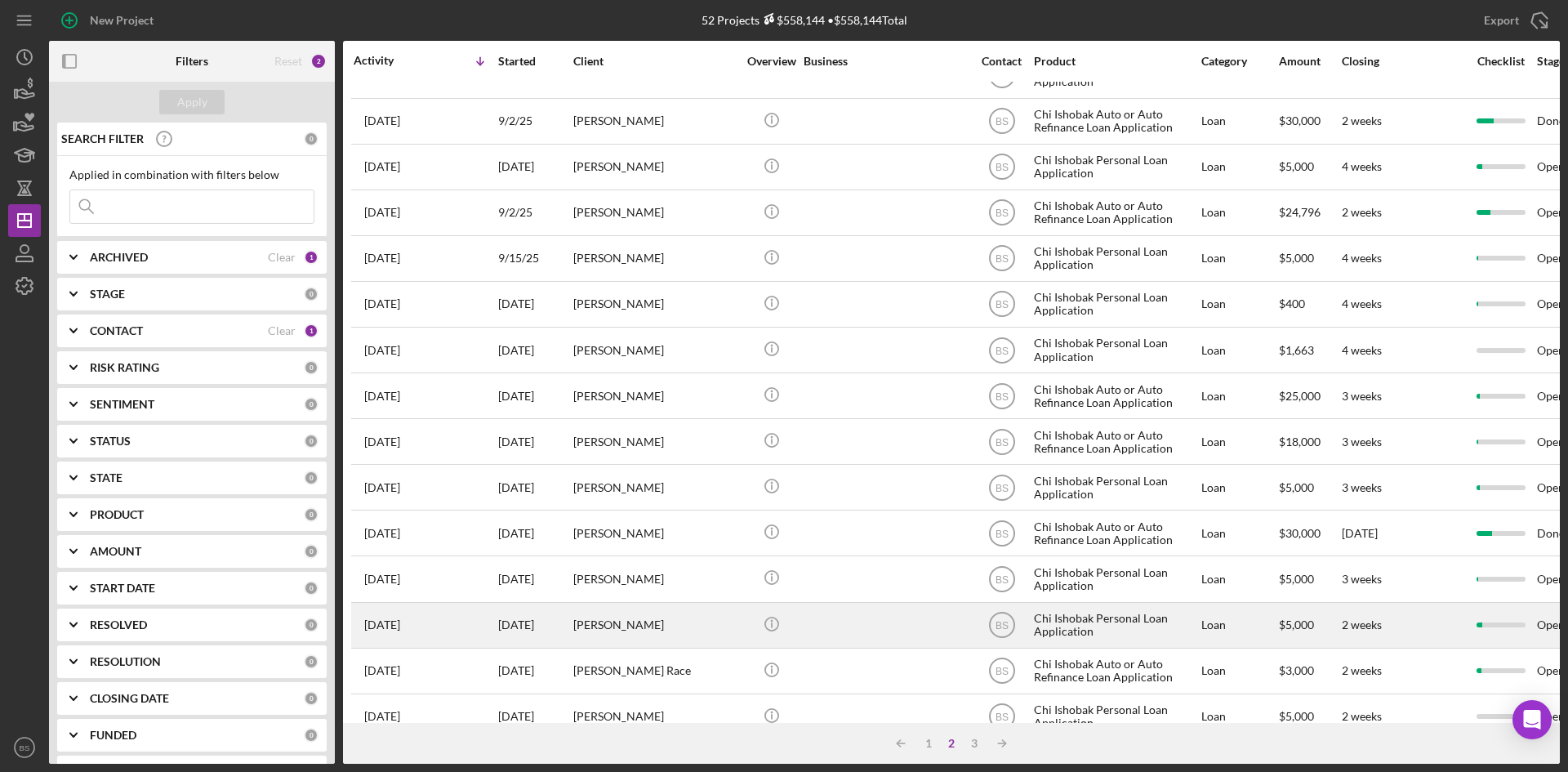
scroll to position [490, 0]
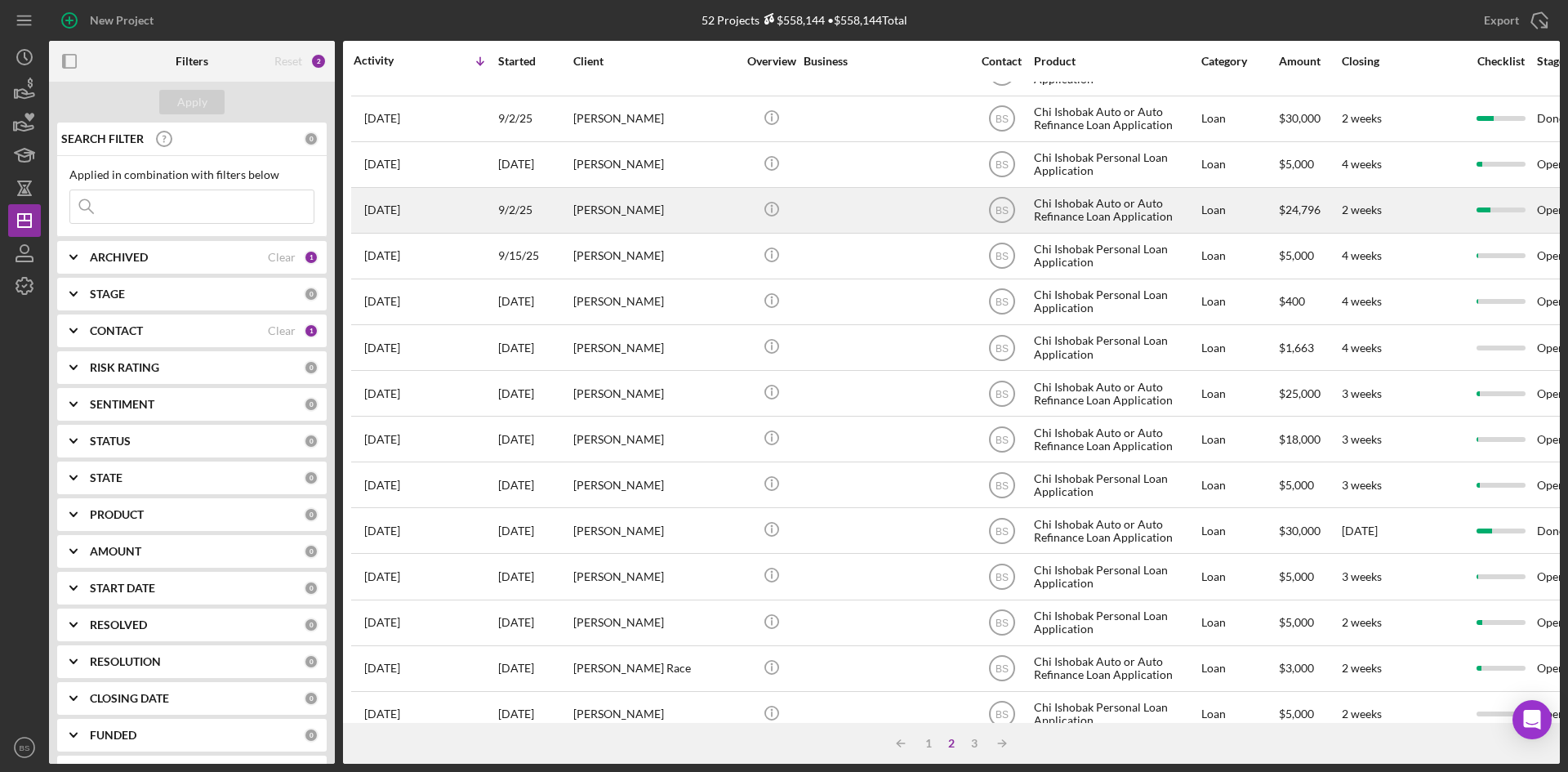
click at [593, 221] on div "[PERSON_NAME]" at bounding box center [655, 210] width 163 height 43
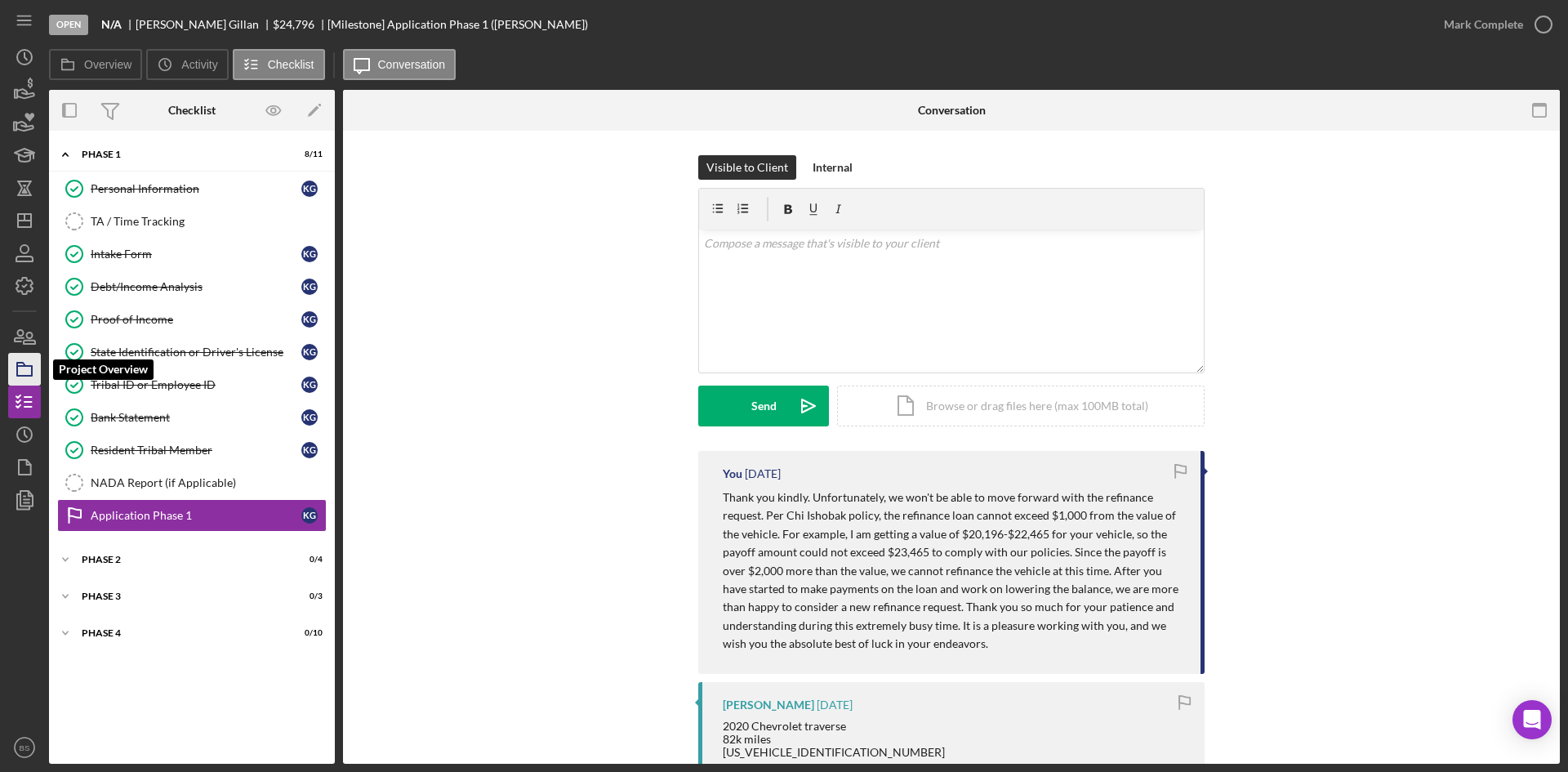
click at [12, 373] on icon "button" at bounding box center [24, 369] width 41 height 41
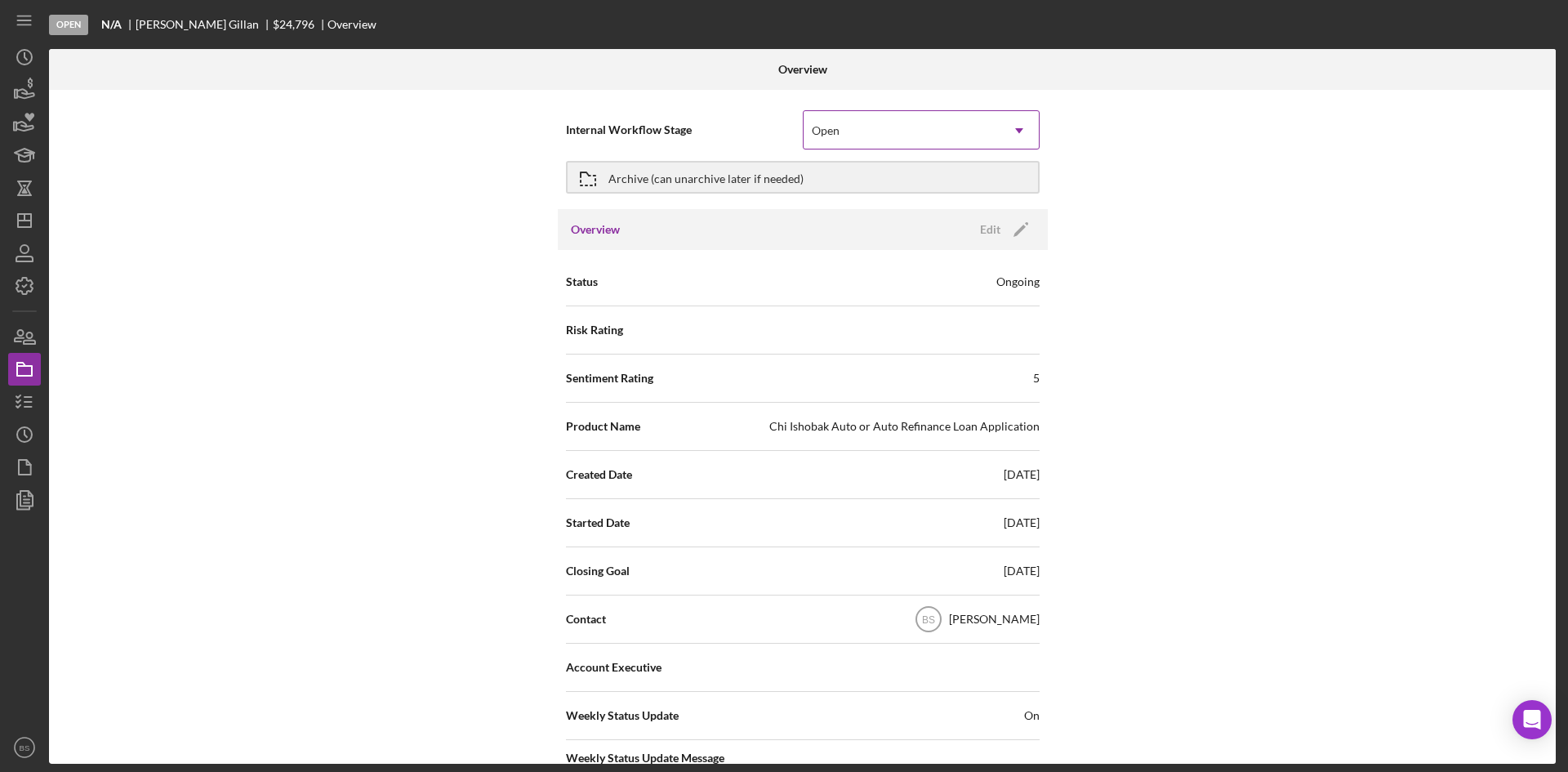
click at [817, 141] on div "Open" at bounding box center [902, 130] width 196 height 37
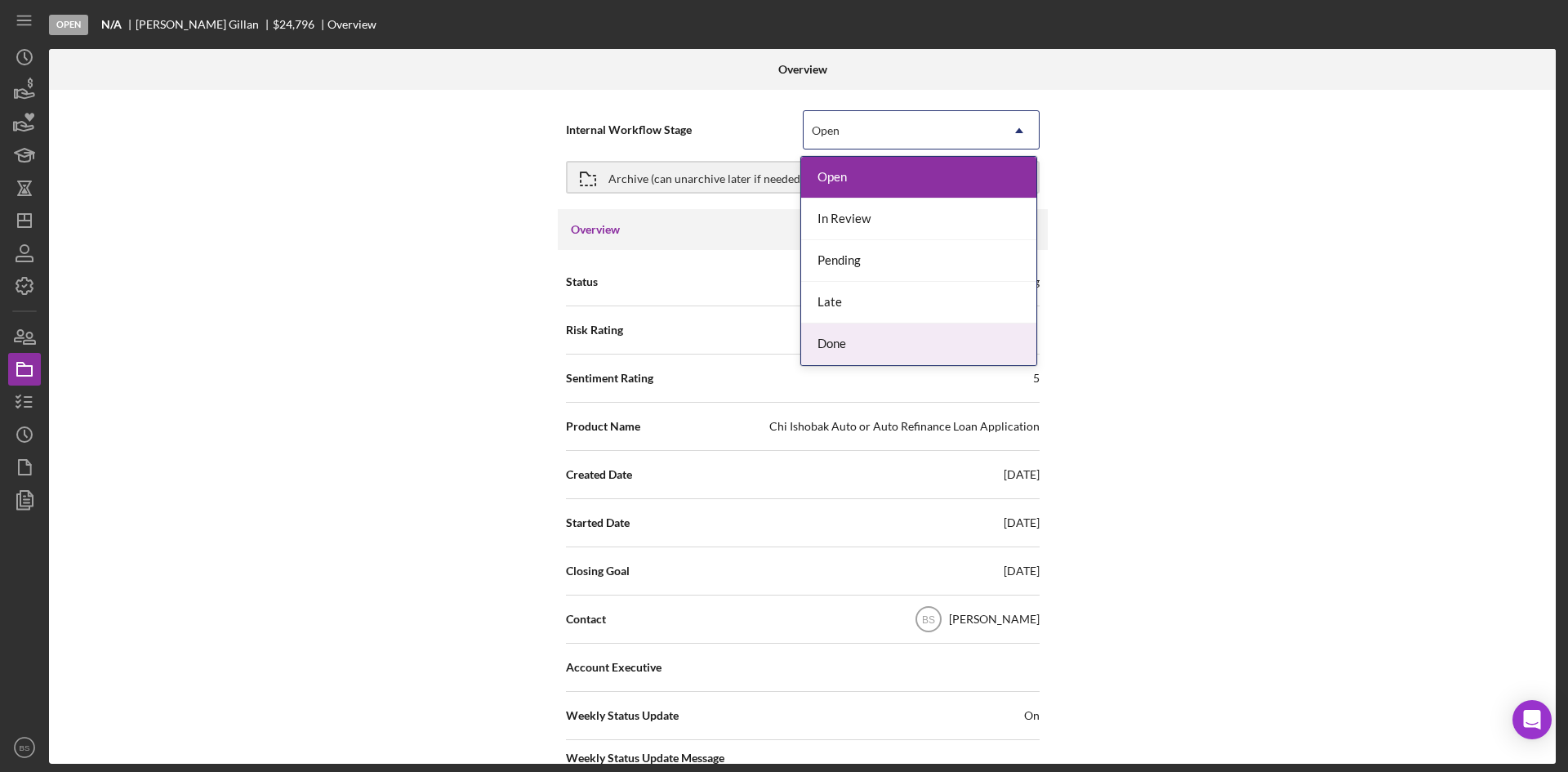
click at [832, 359] on div "Done" at bounding box center [919, 345] width 235 height 42
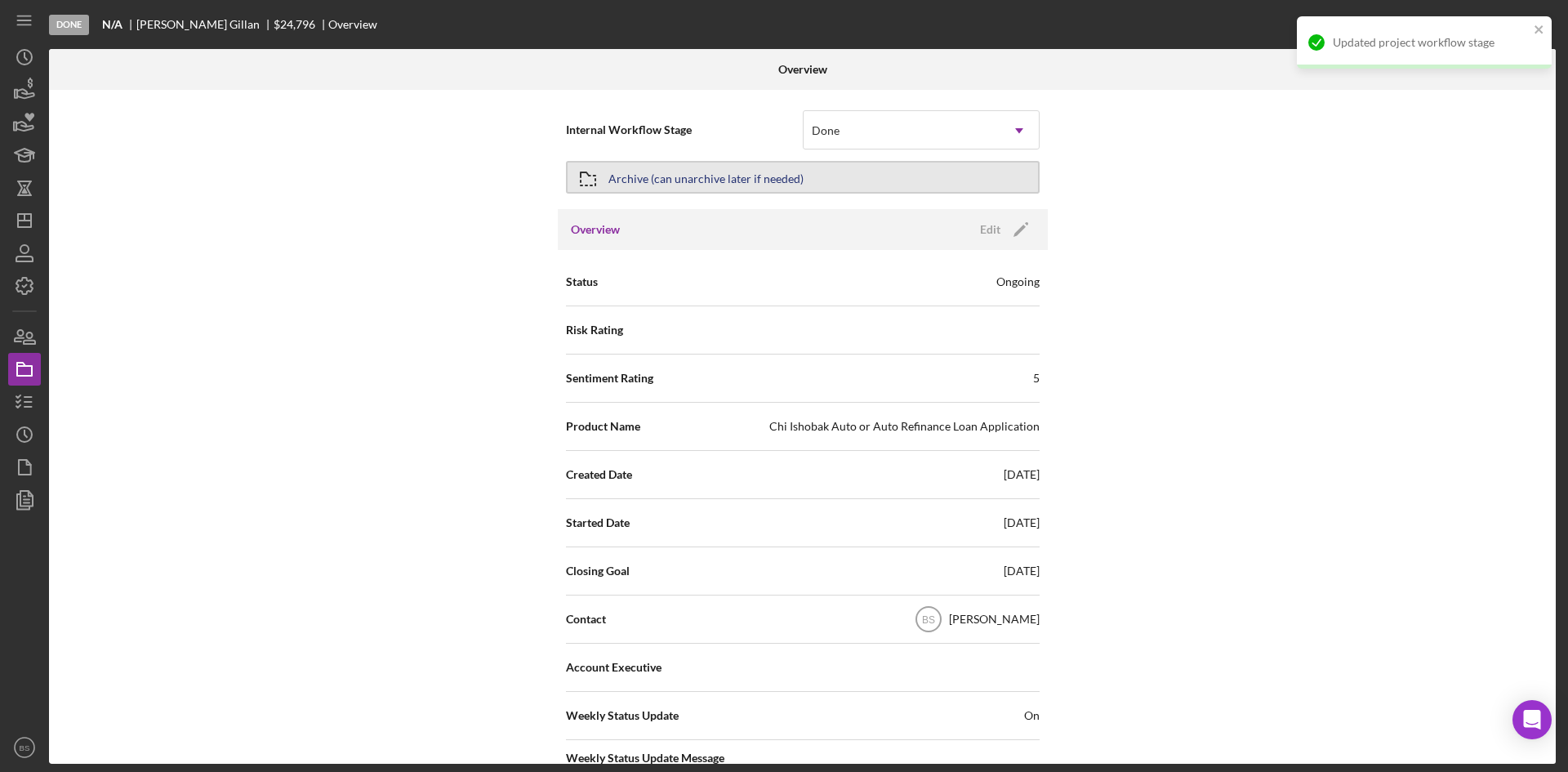
click at [761, 184] on div "Archive (can unarchive later if needed)" at bounding box center [706, 177] width 195 height 29
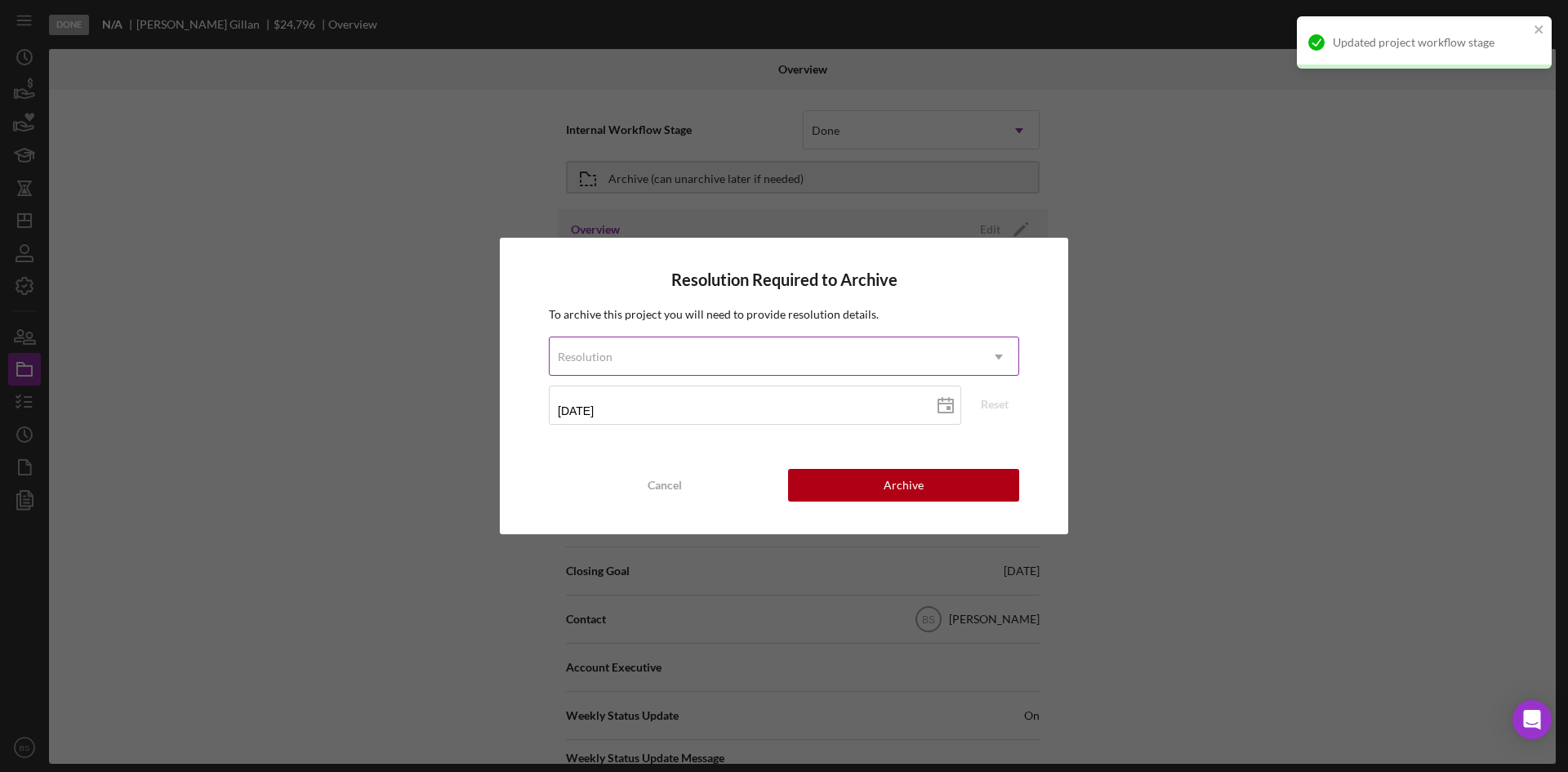
click at [809, 366] on div "Resolution" at bounding box center [764, 356] width 429 height 37
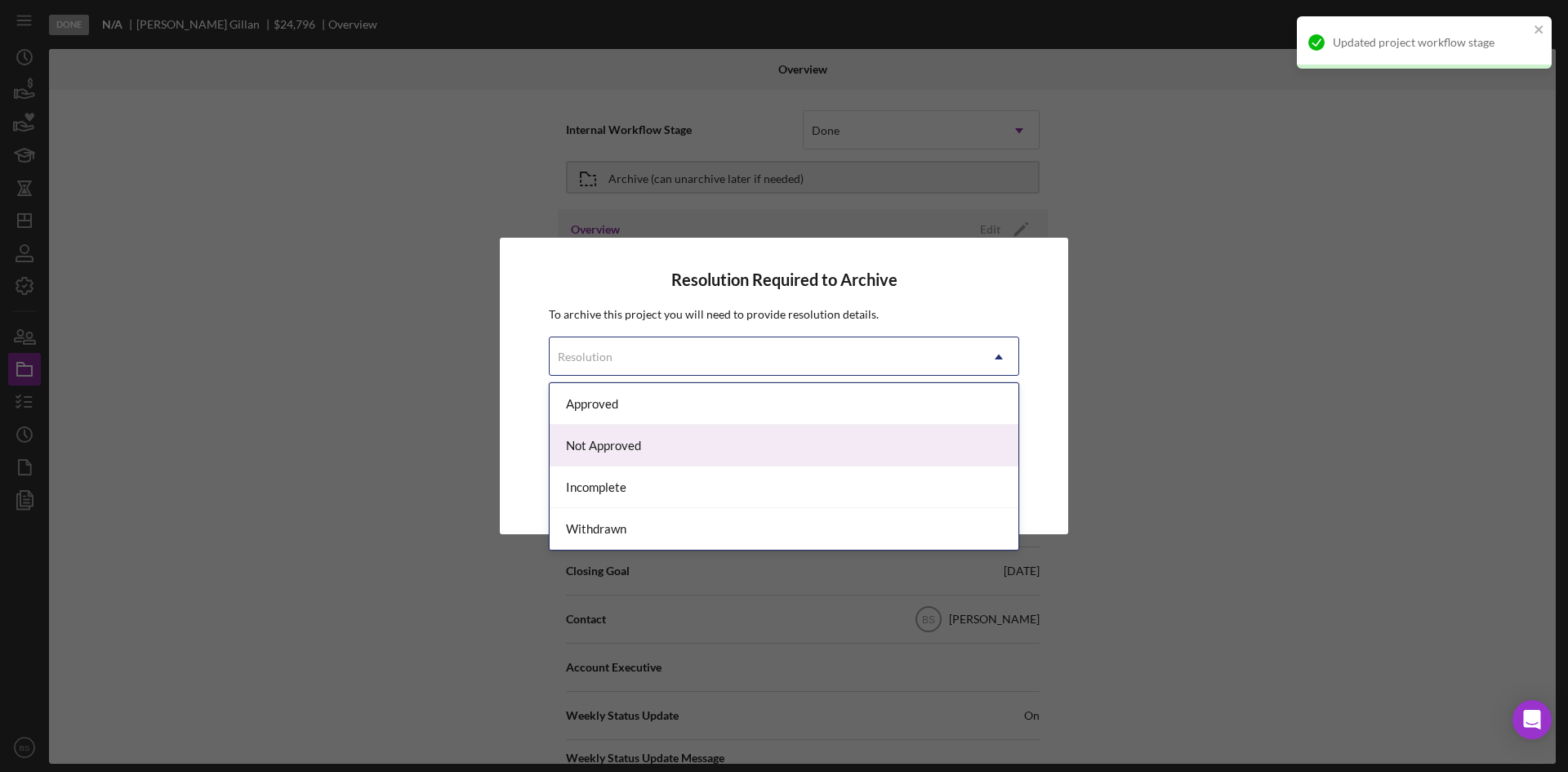
click at [1028, 458] on div "Resolution Required to Archive To archive this project you will need to provide…" at bounding box center [784, 386] width 569 height 296
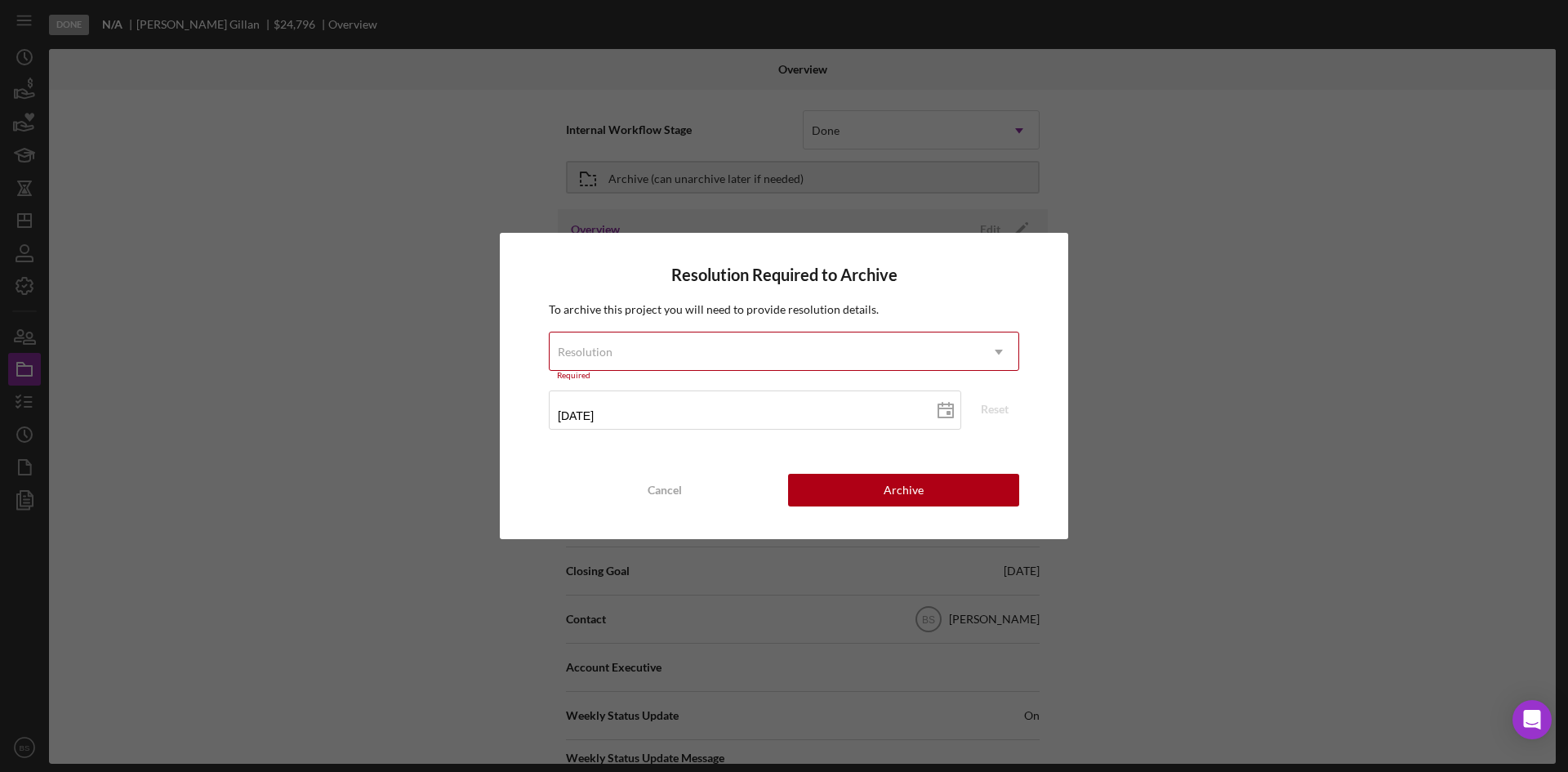
click at [730, 472] on div "Resolution Required to Archive To archive this project you will need to provide…" at bounding box center [784, 386] width 569 height 306
click at [728, 477] on button "Cancel" at bounding box center [665, 490] width 232 height 33
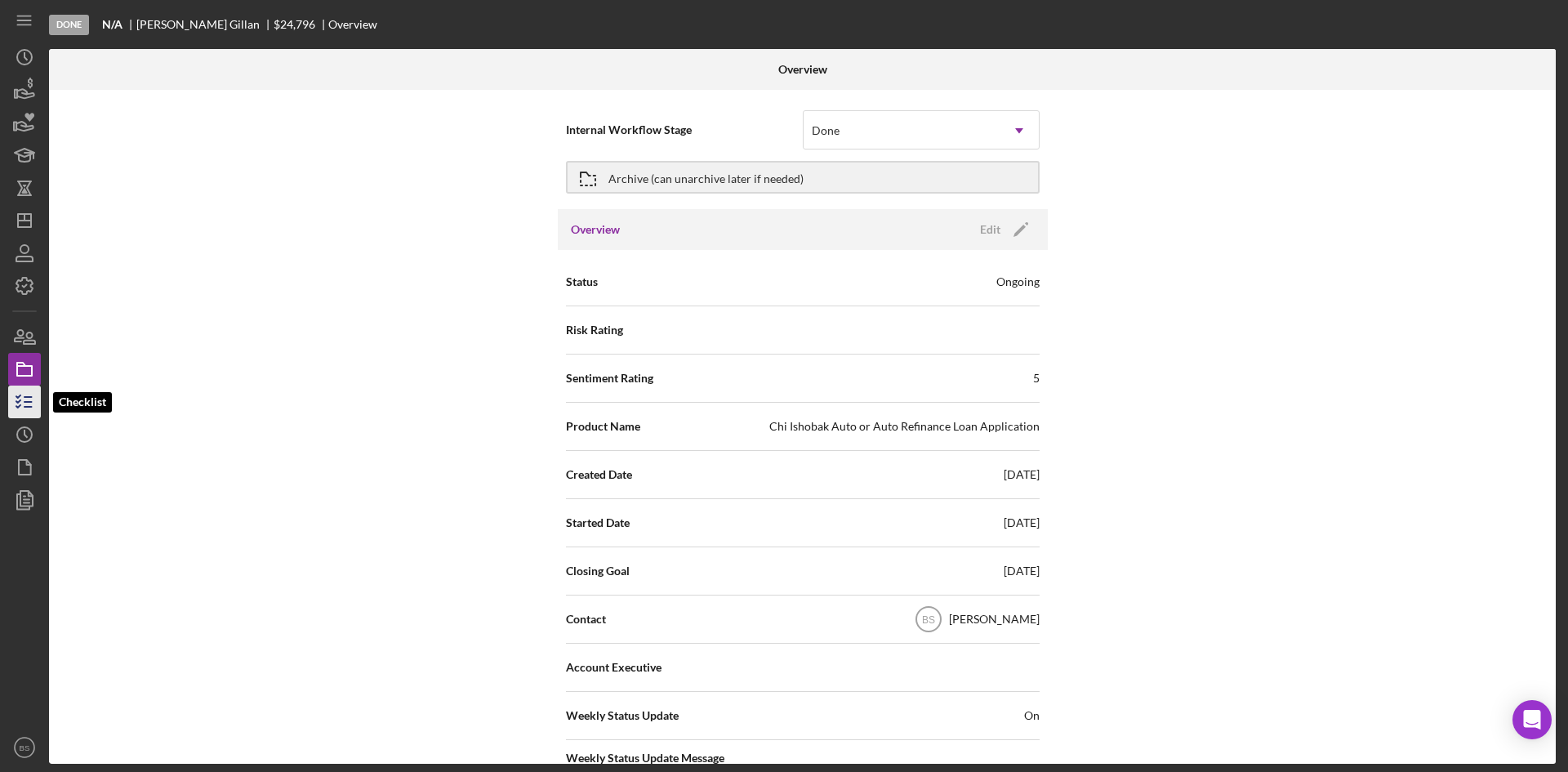
click at [39, 401] on icon "button" at bounding box center [24, 401] width 41 height 41
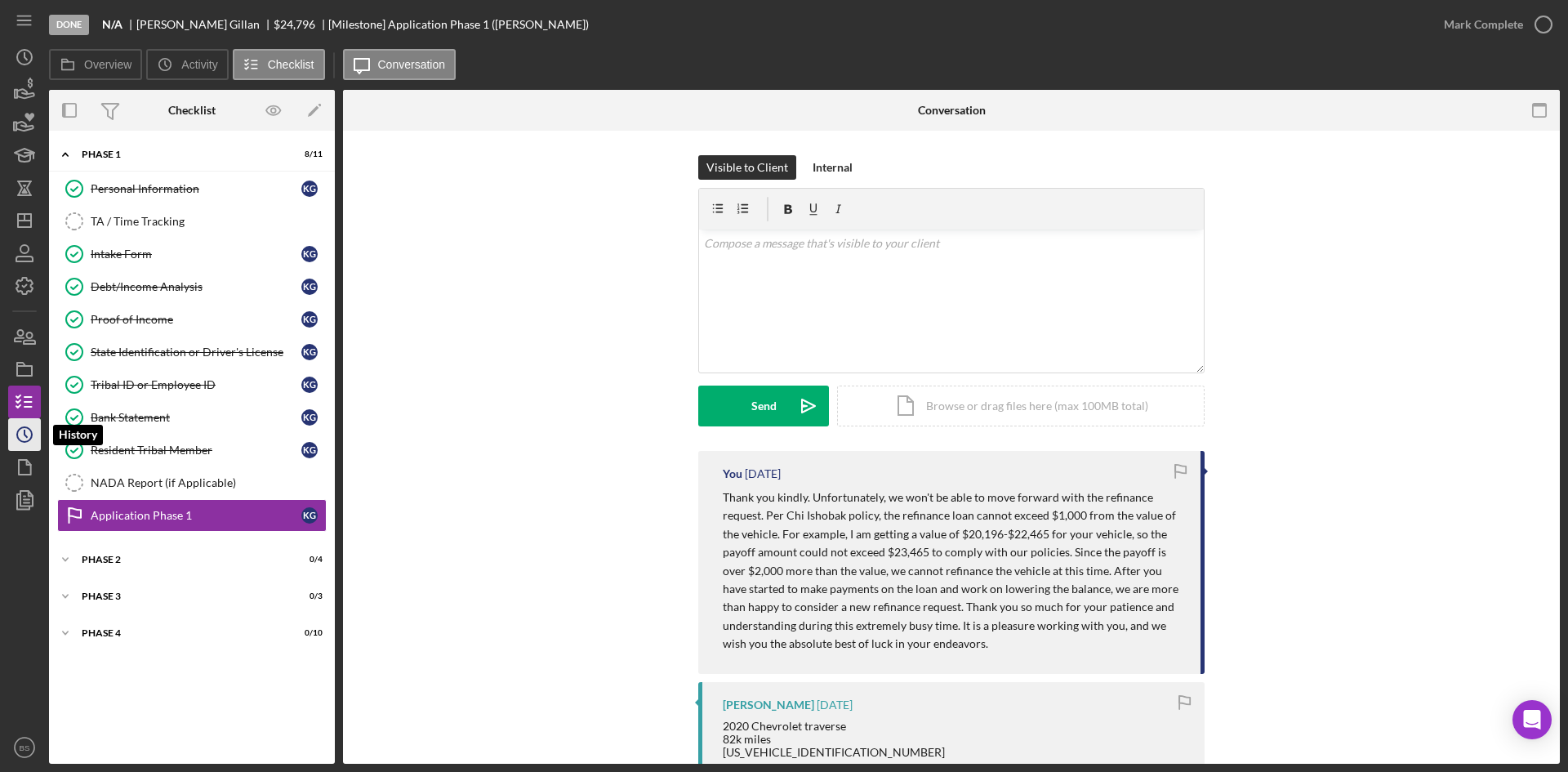
click at [13, 429] on icon "Icon/History" at bounding box center [24, 434] width 41 height 41
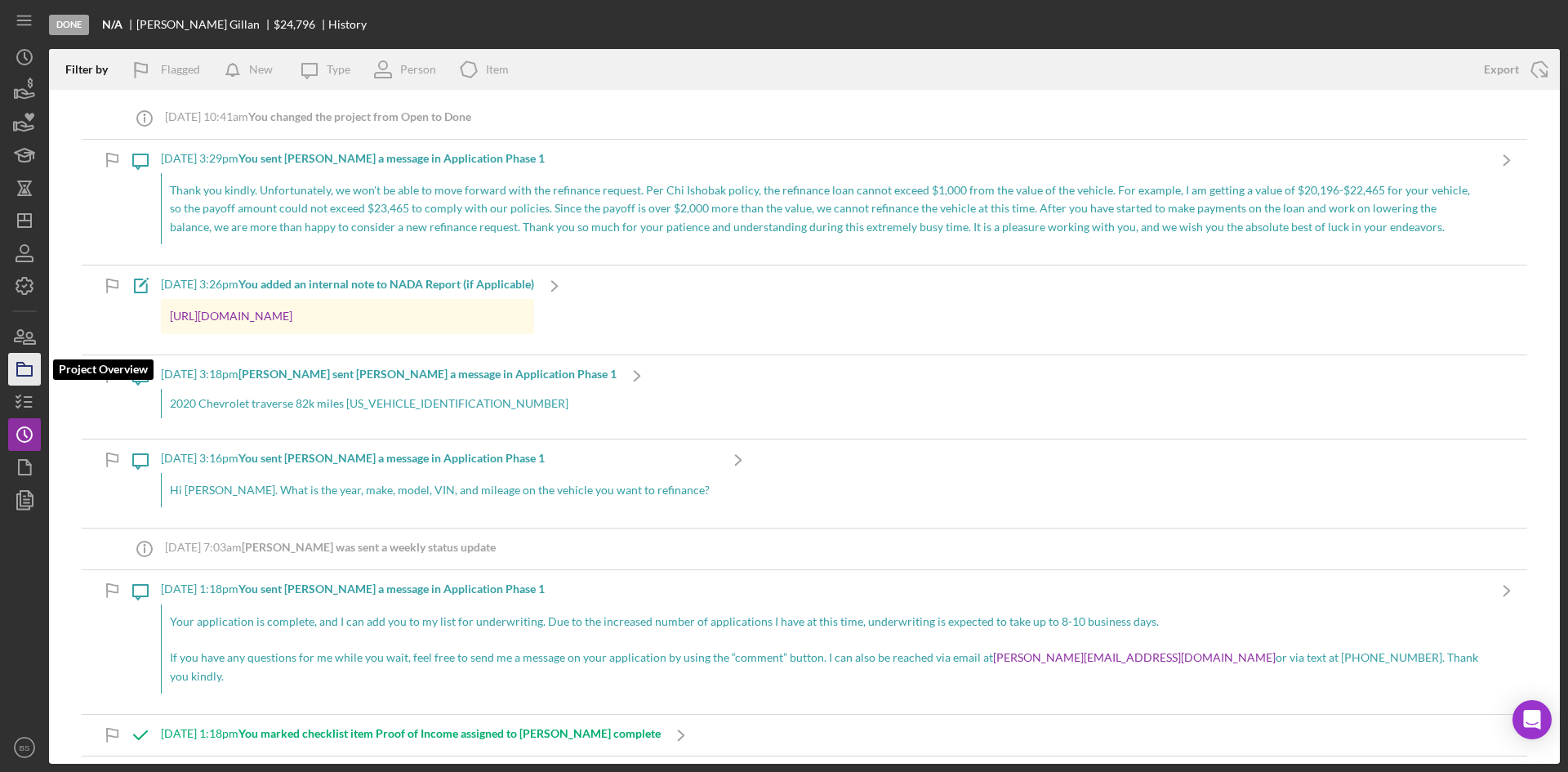
click at [18, 376] on rect "button" at bounding box center [25, 370] width 15 height 10
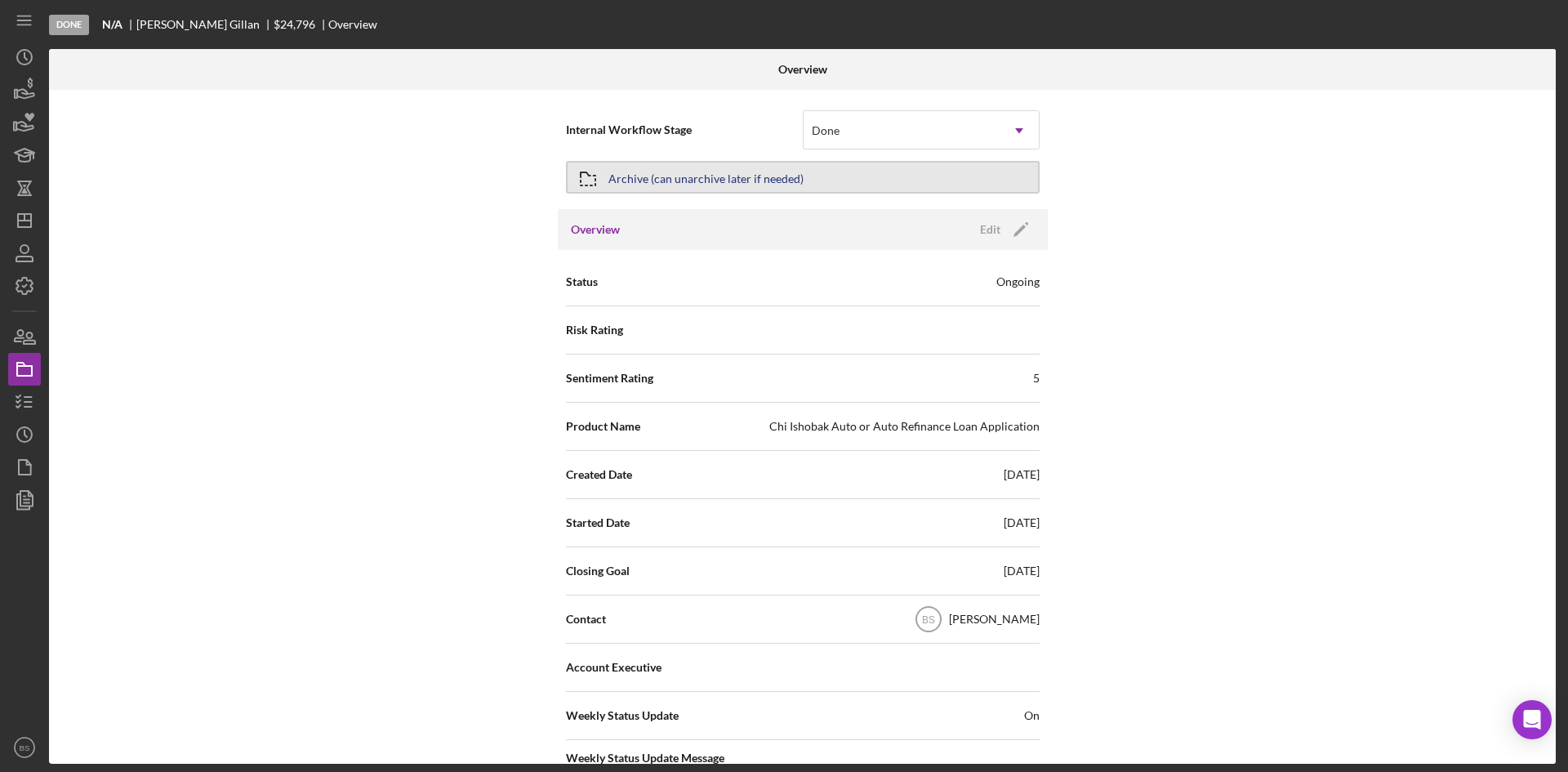
click at [834, 177] on button "Archive (can unarchive later if needed)" at bounding box center [803, 177] width 474 height 33
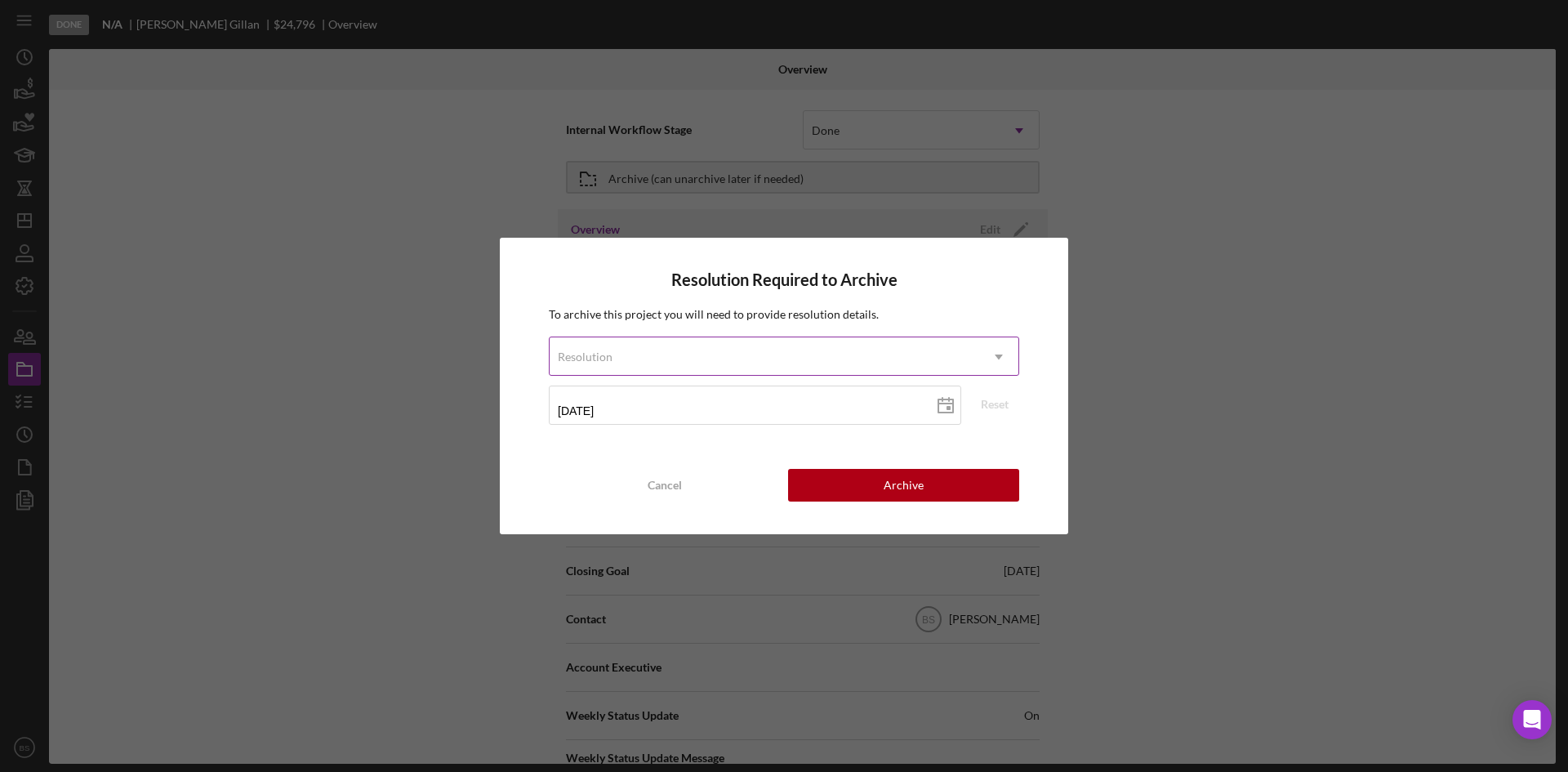
click at [749, 355] on div "Resolution" at bounding box center [764, 356] width 429 height 37
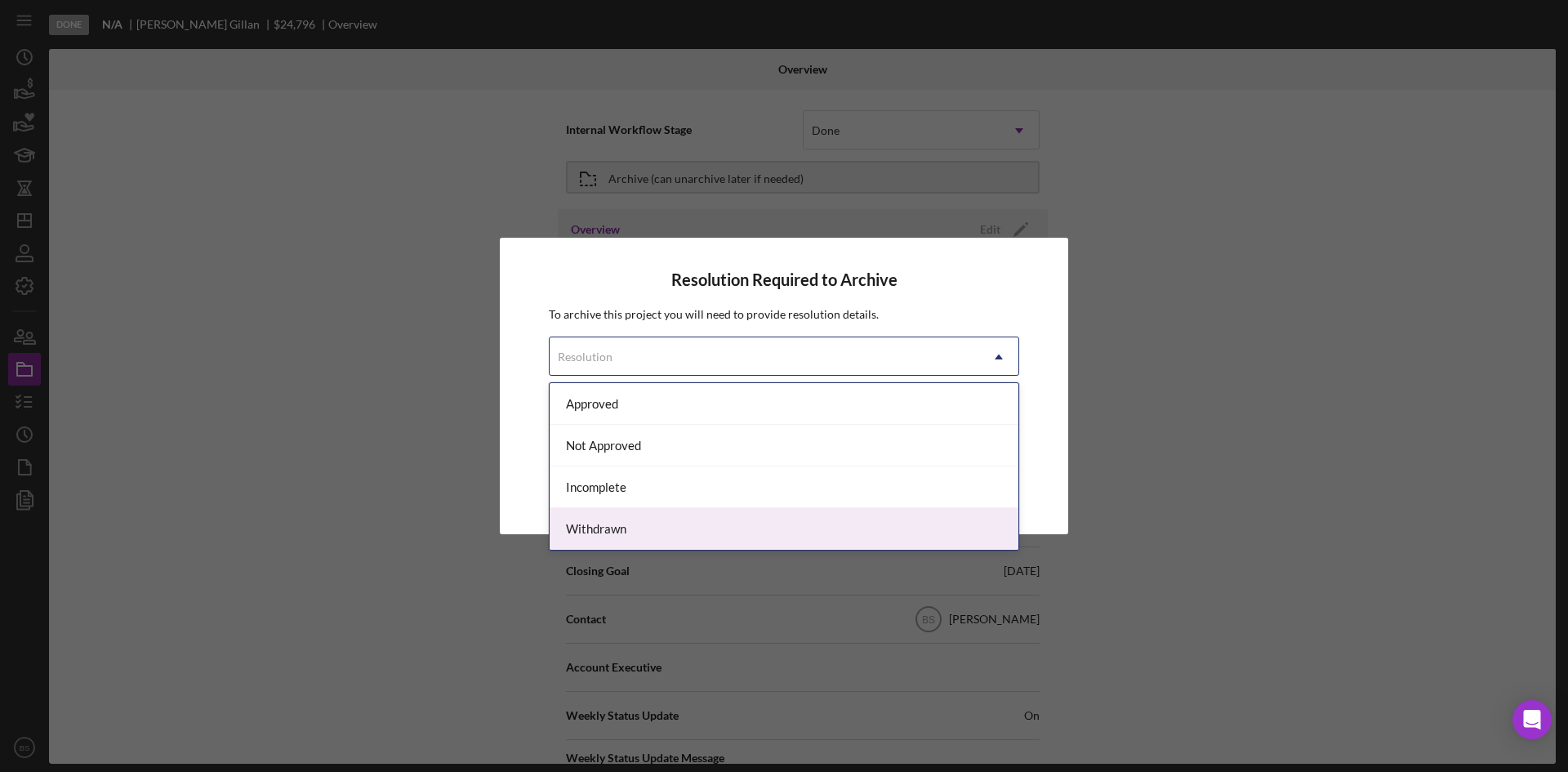
click at [687, 522] on div "Withdrawn" at bounding box center [784, 529] width 469 height 42
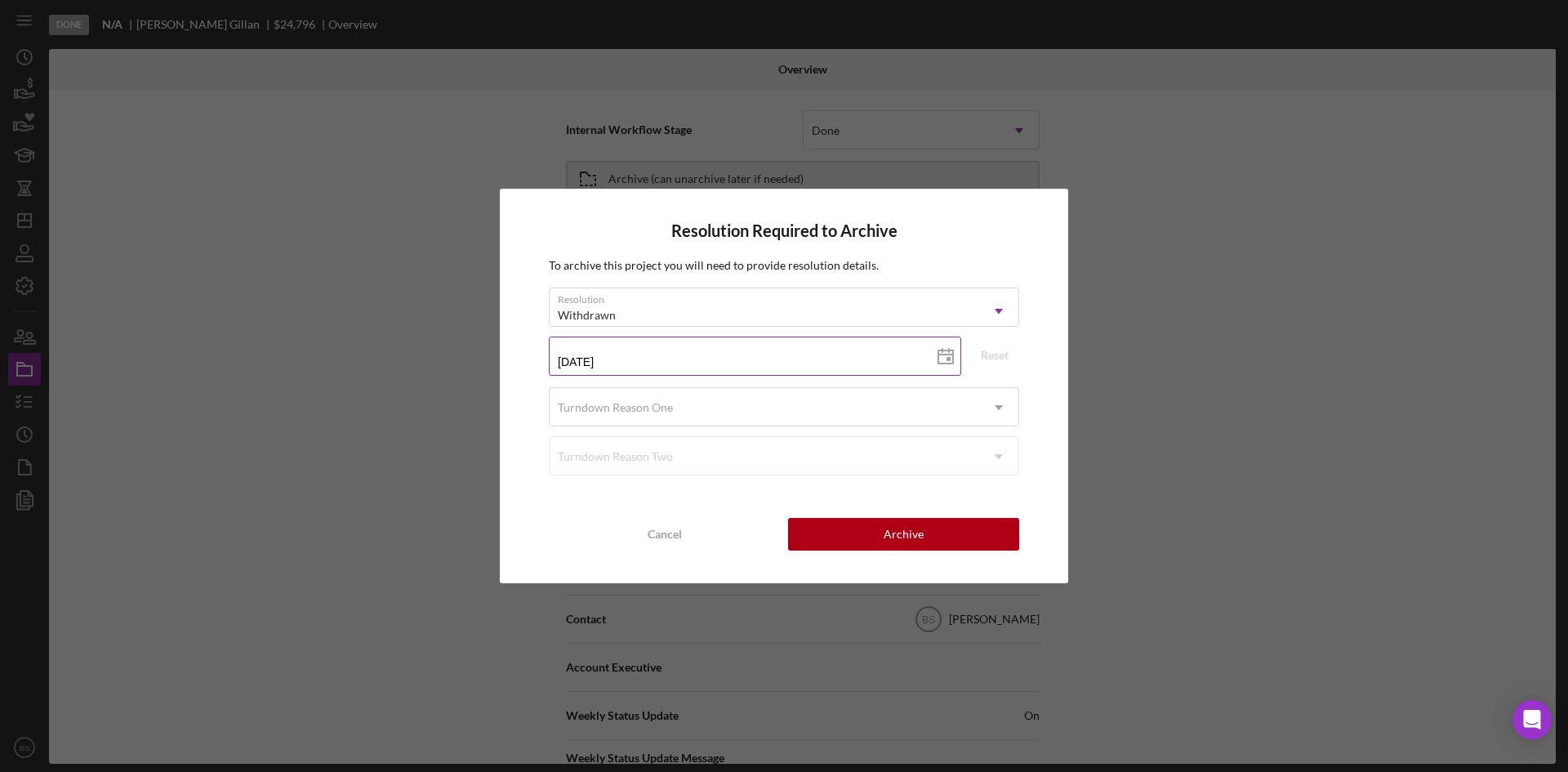
click at [620, 353] on input "[DATE]" at bounding box center [755, 355] width 412 height 39
click at [940, 354] on icon at bounding box center [945, 356] width 41 height 41
type input "[DATE]"
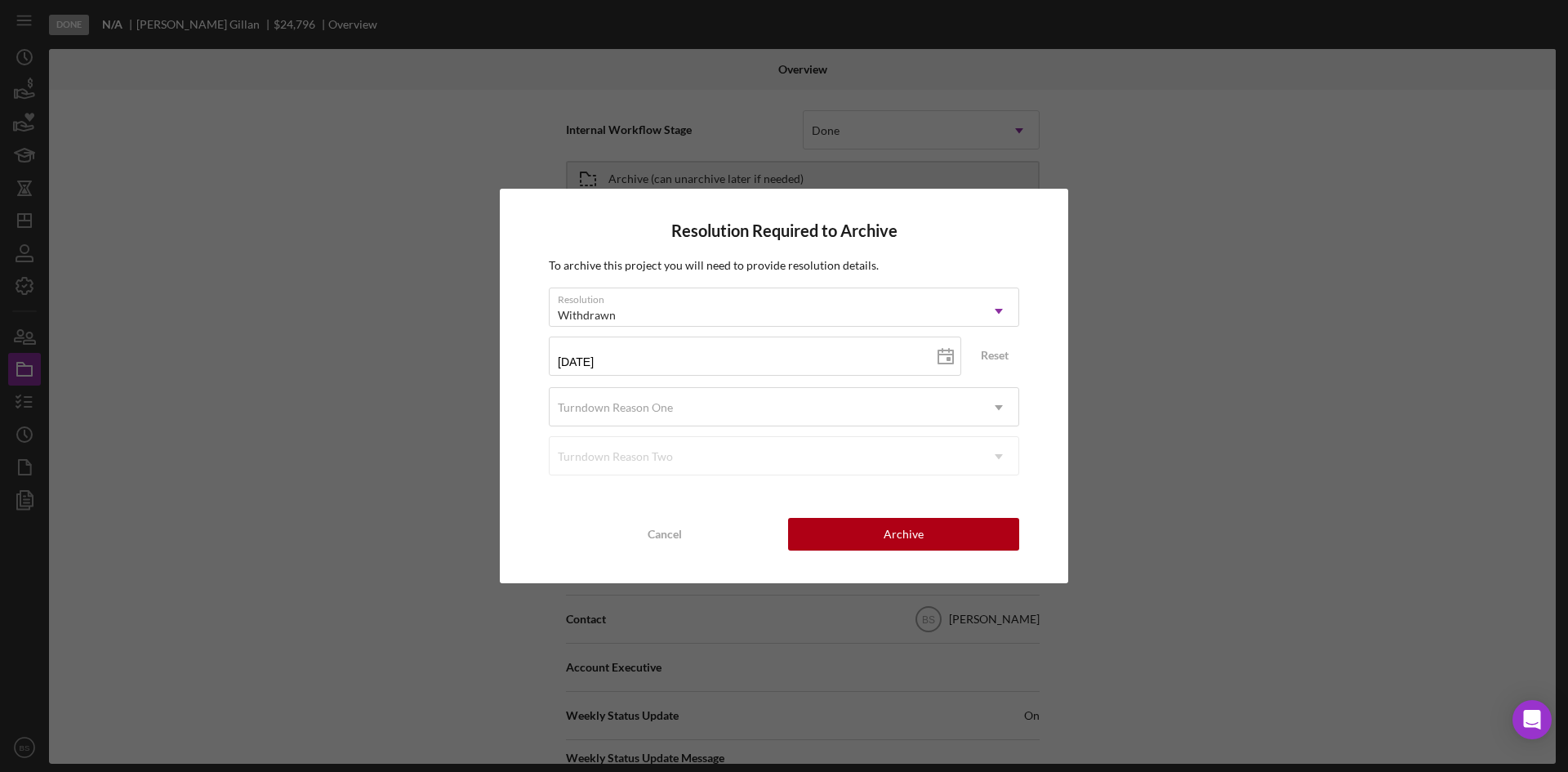
type input "[DATE]"
click at [749, 413] on div "Turndown Reason One" at bounding box center [764, 407] width 429 height 37
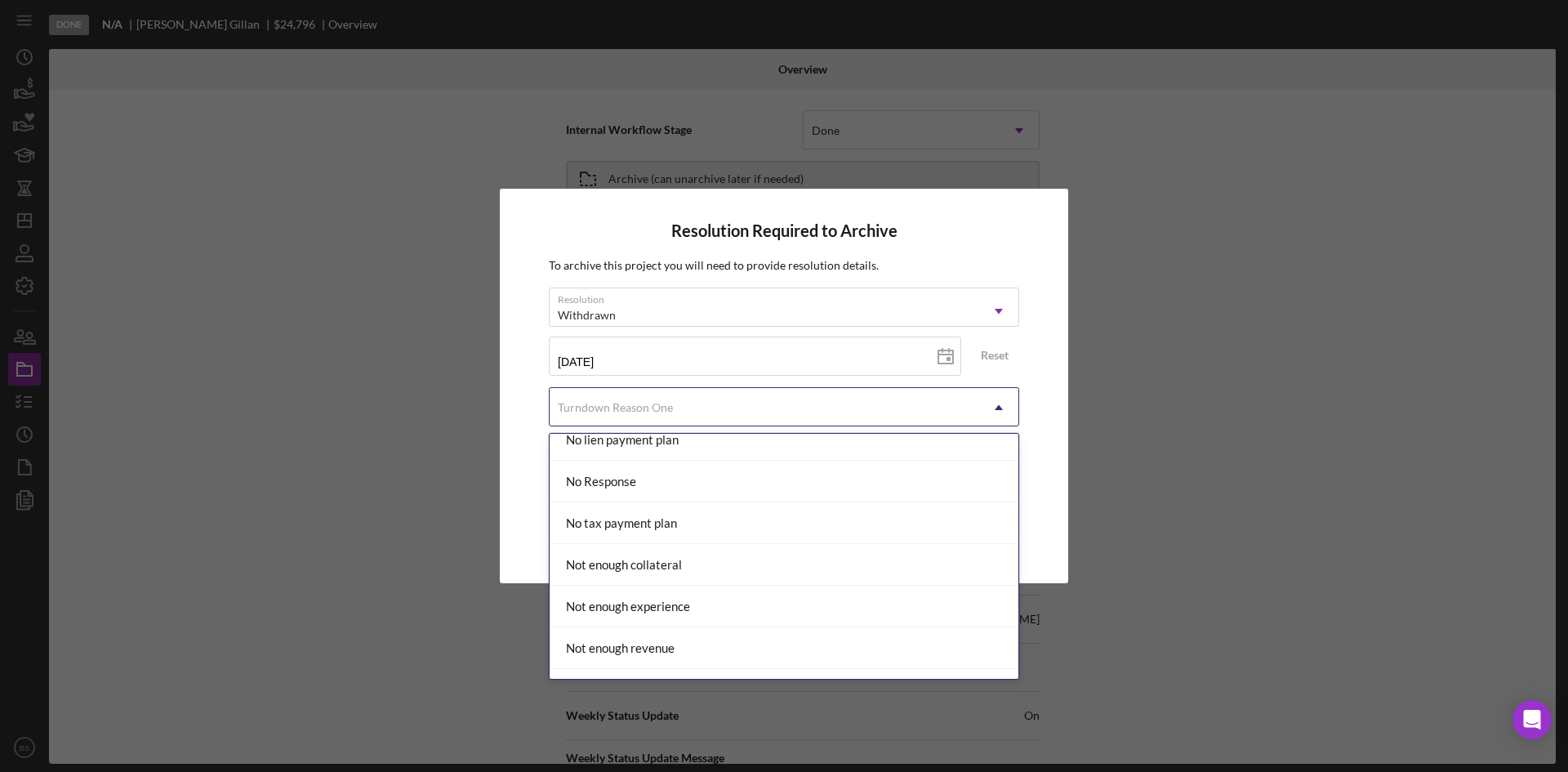
scroll to position [1306, 0]
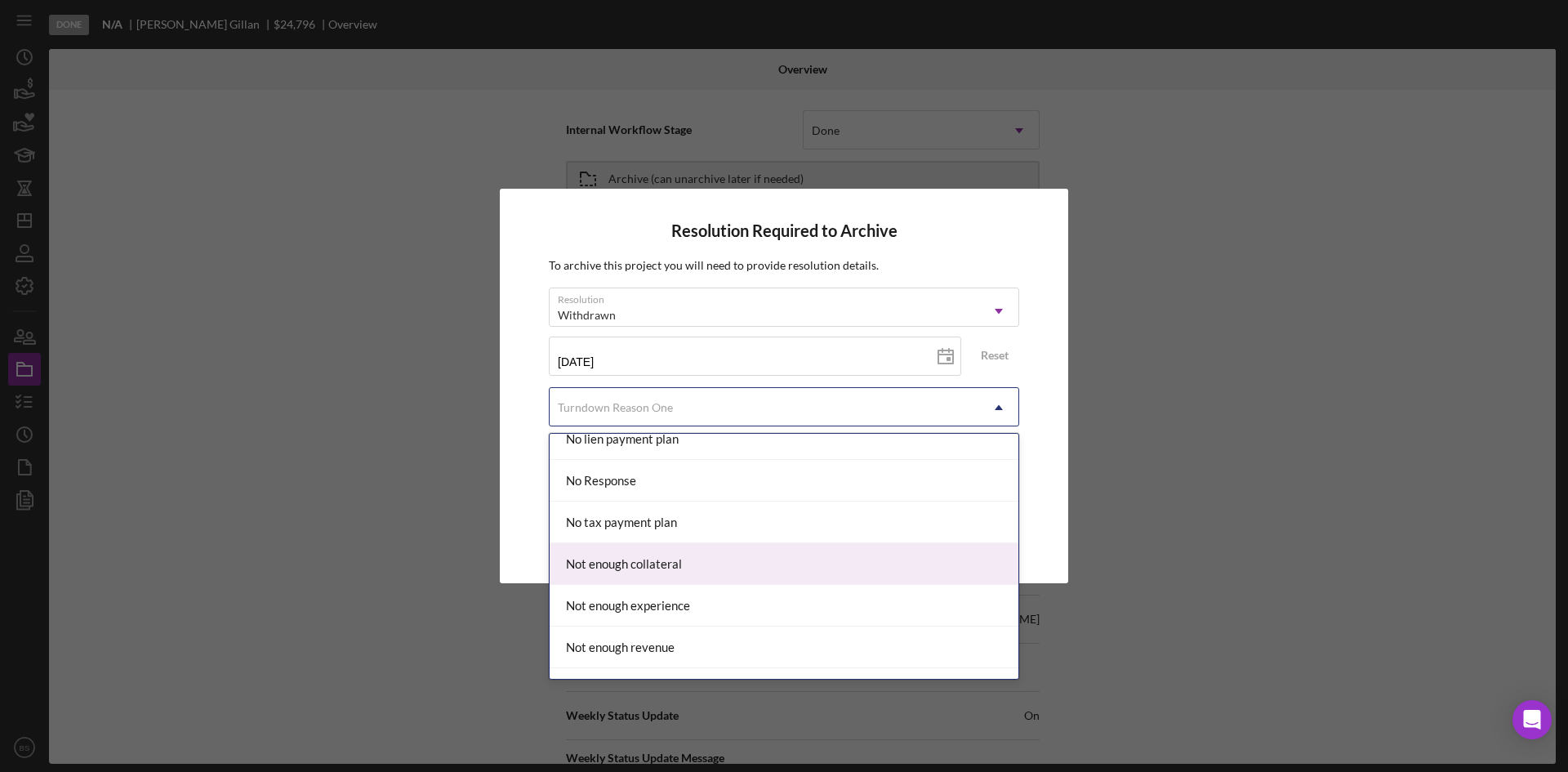
click at [707, 547] on div "Not enough collateral" at bounding box center [784, 564] width 469 height 42
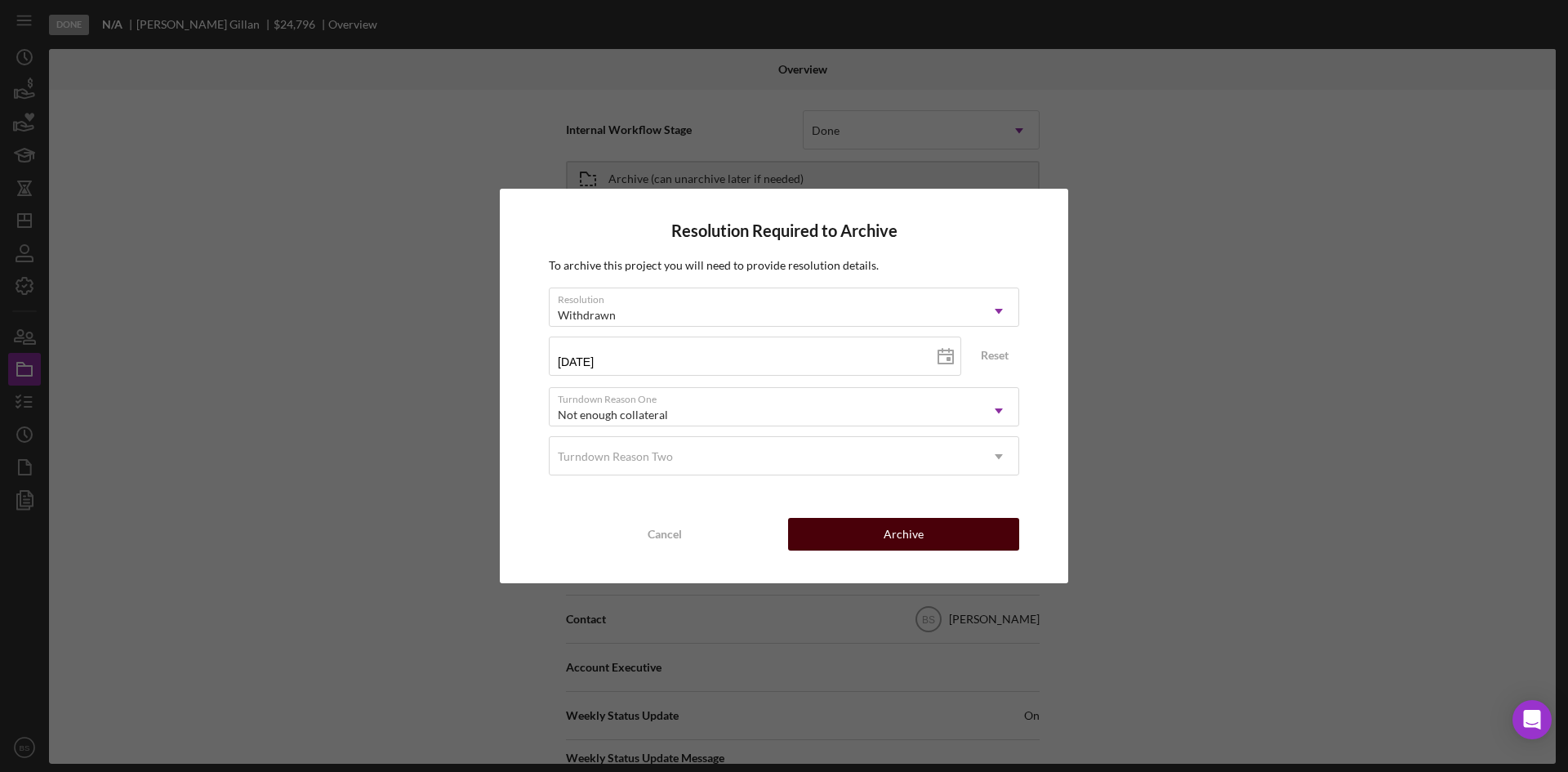
click at [850, 526] on button "Archive" at bounding box center [904, 534] width 232 height 33
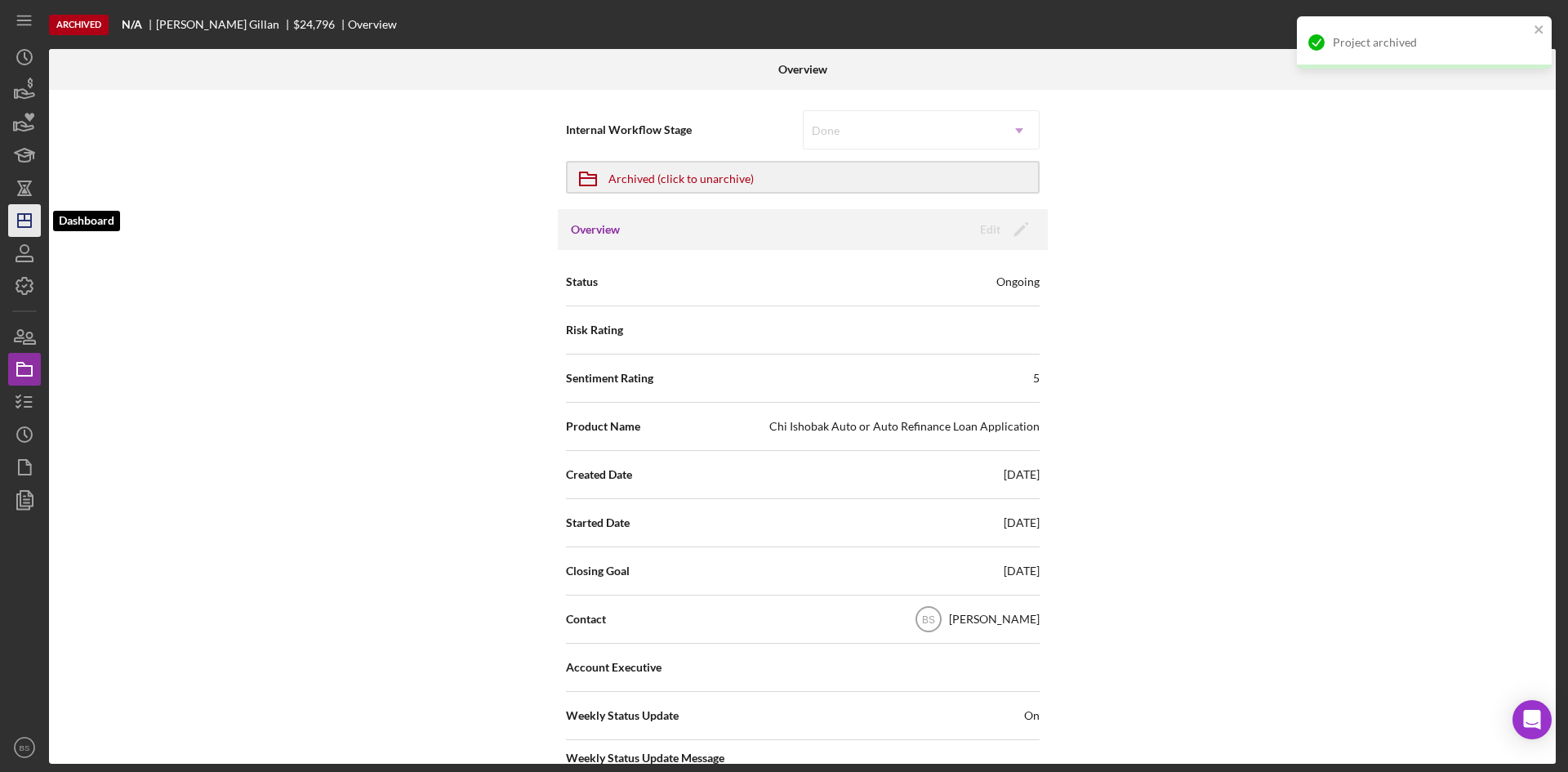
click at [24, 222] on icon "Icon/Dashboard" at bounding box center [24, 220] width 41 height 41
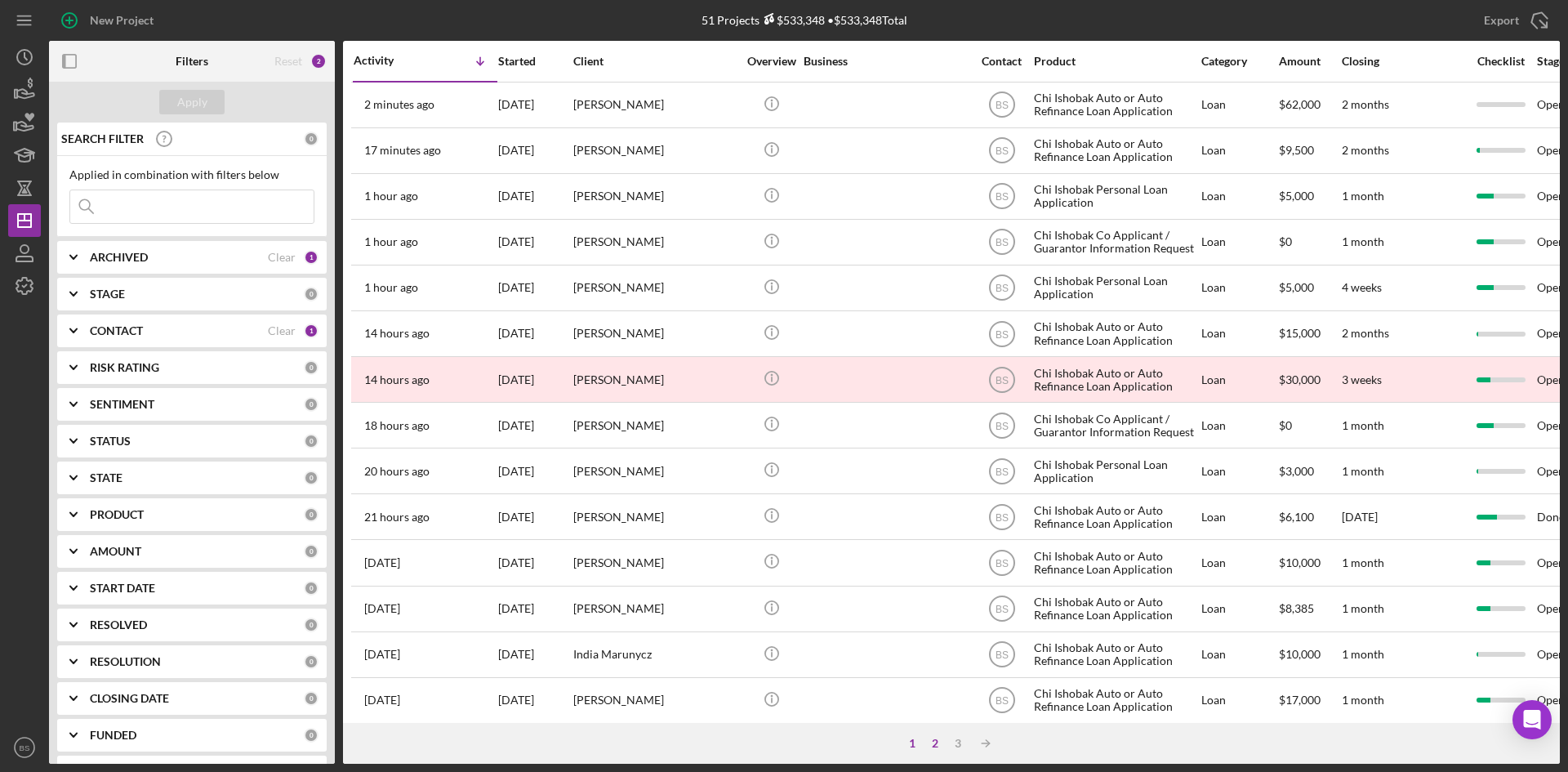
click at [932, 737] on div "2" at bounding box center [934, 743] width 23 height 13
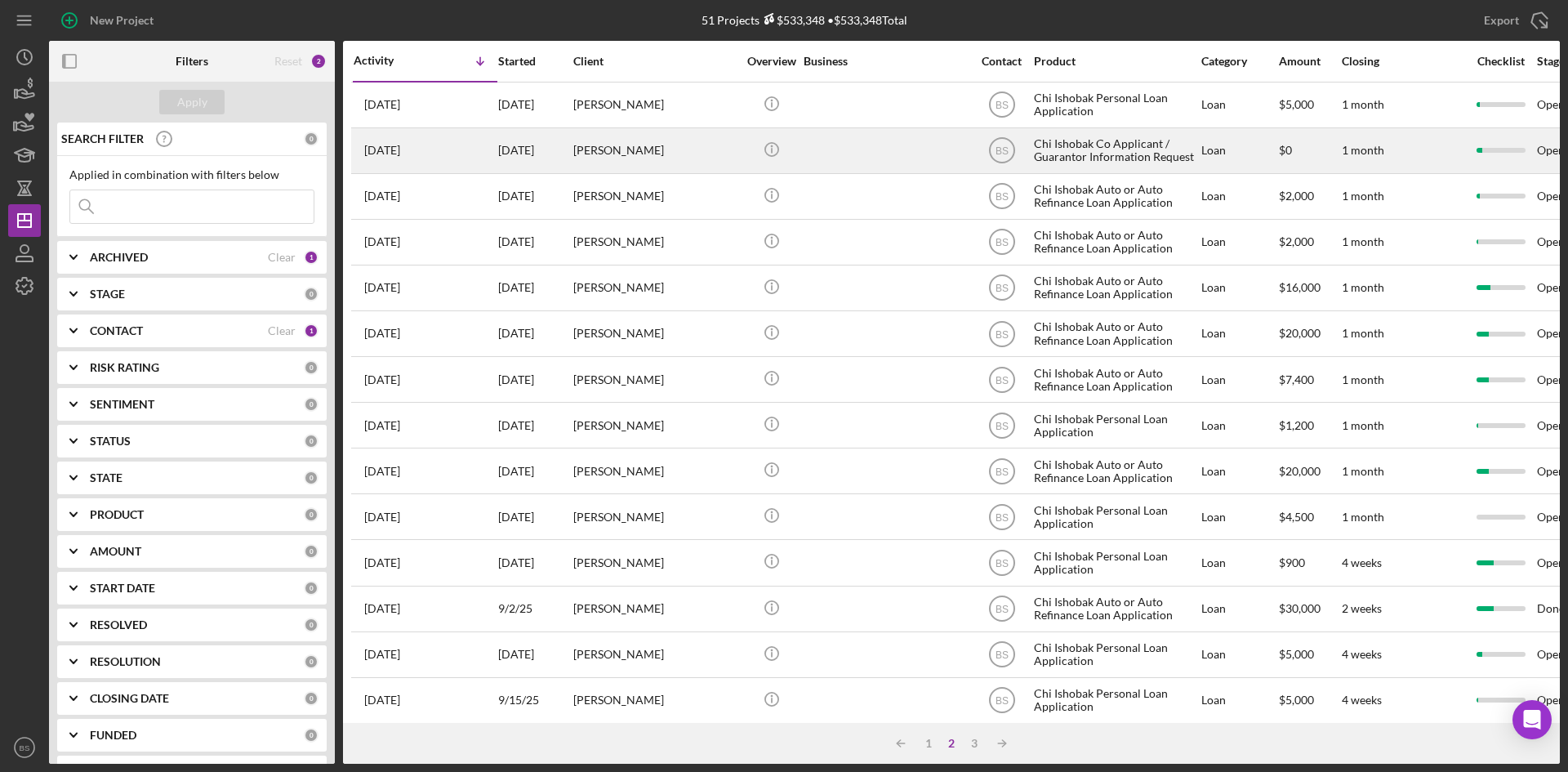
click at [541, 169] on div "[DATE]" at bounding box center [534, 150] width 74 height 43
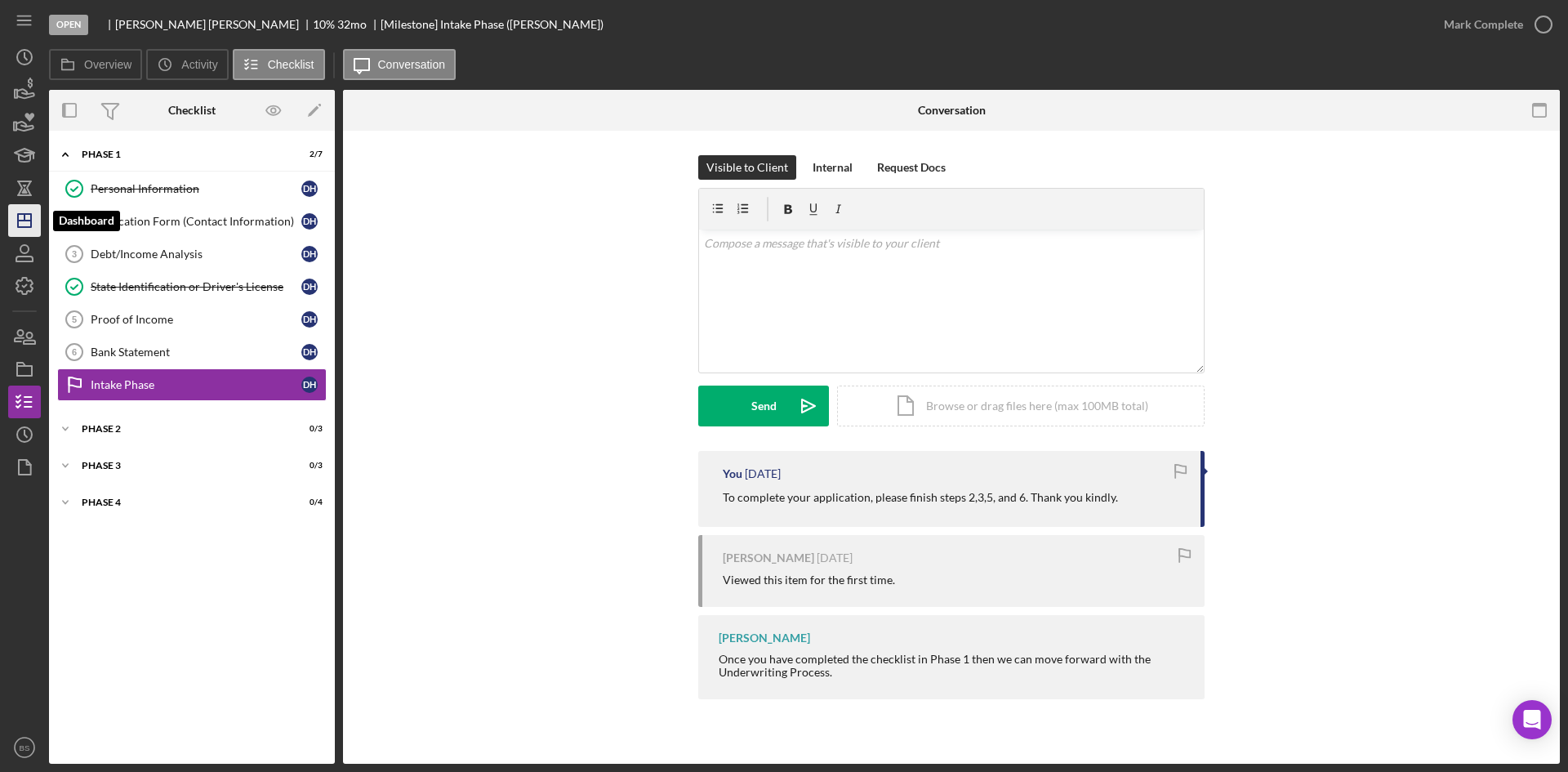
click at [36, 228] on icon "Icon/Dashboard" at bounding box center [24, 220] width 41 height 41
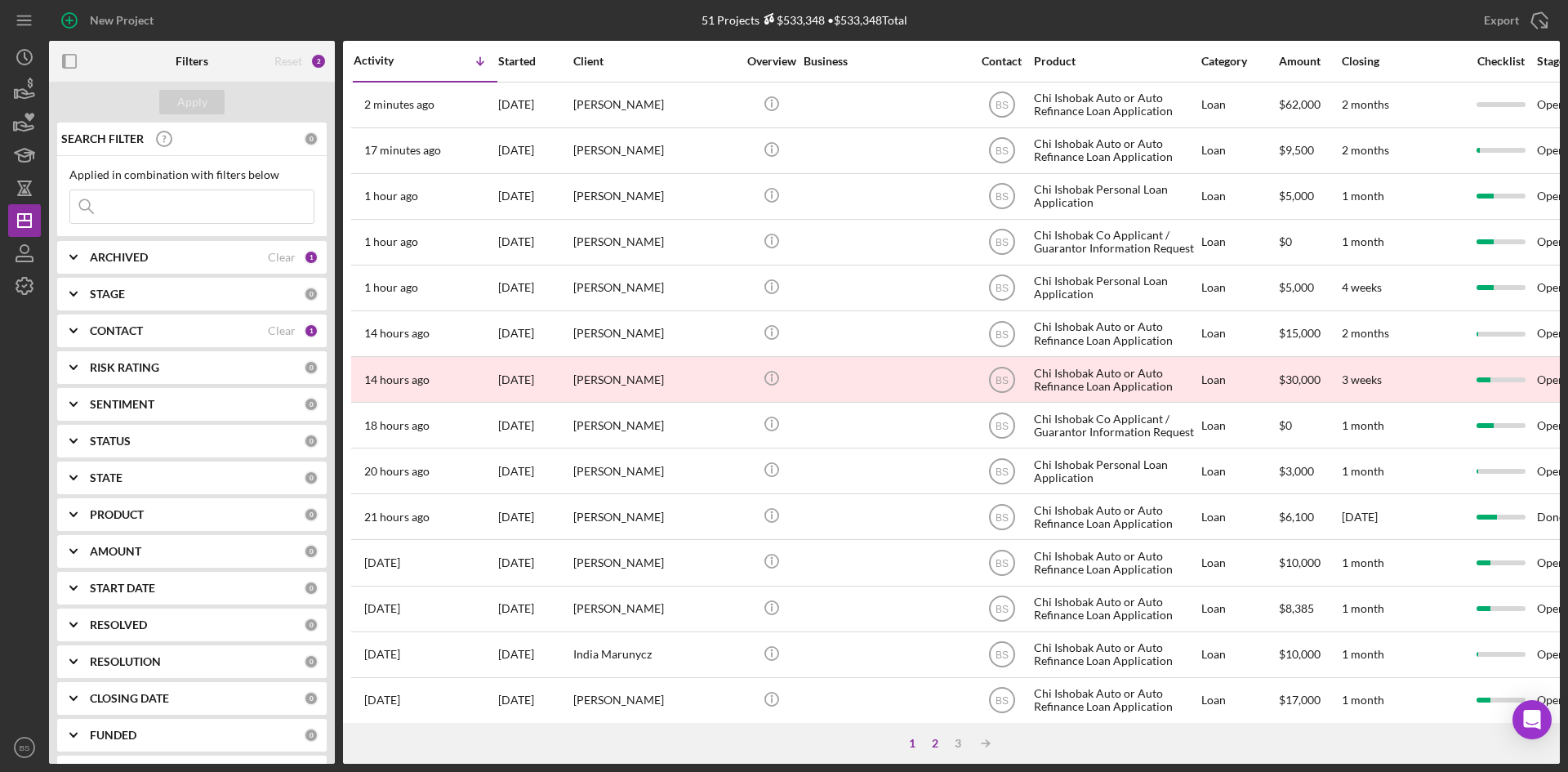
click at [935, 742] on div "2" at bounding box center [934, 743] width 23 height 13
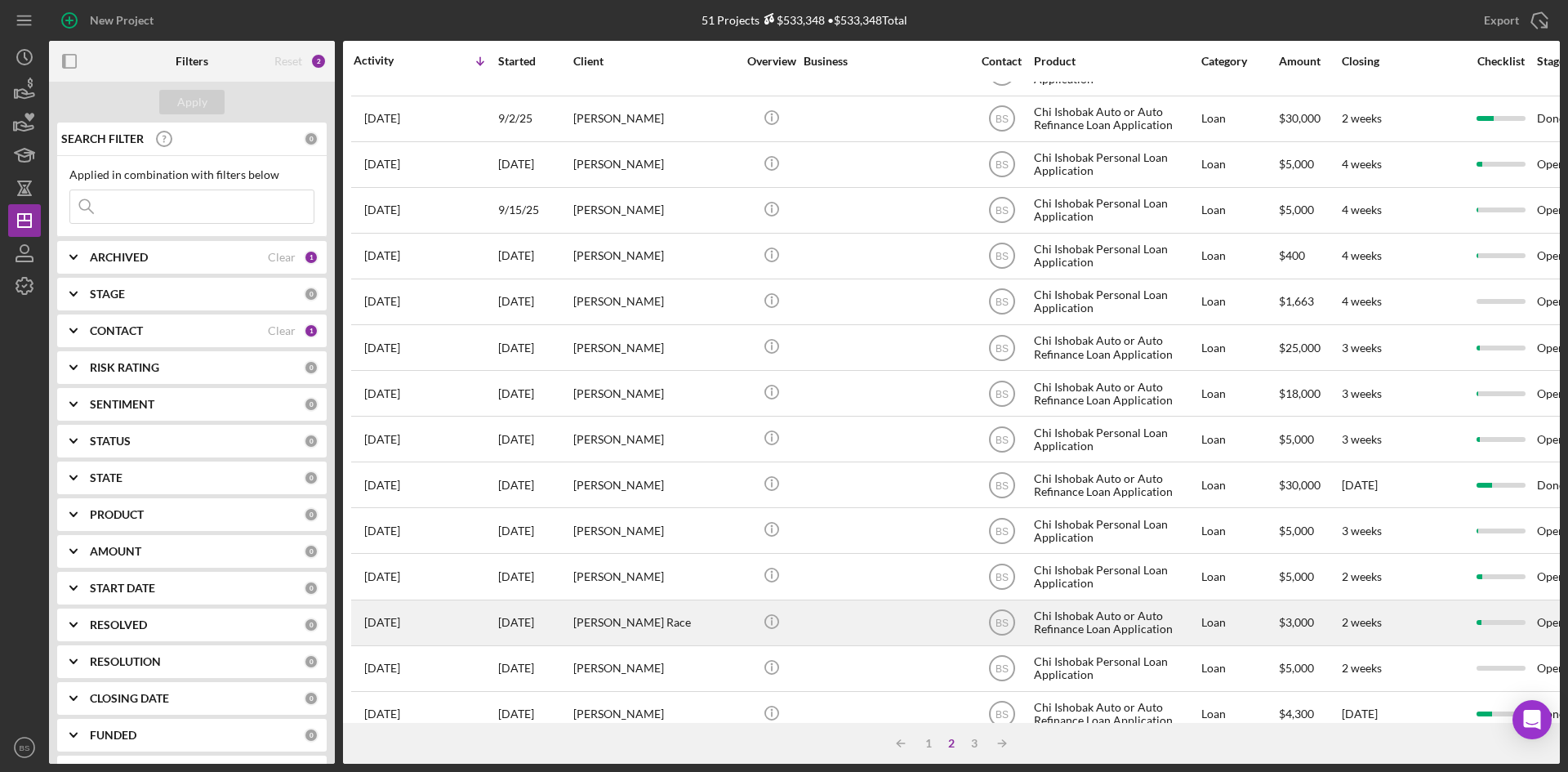
scroll to position [525, 0]
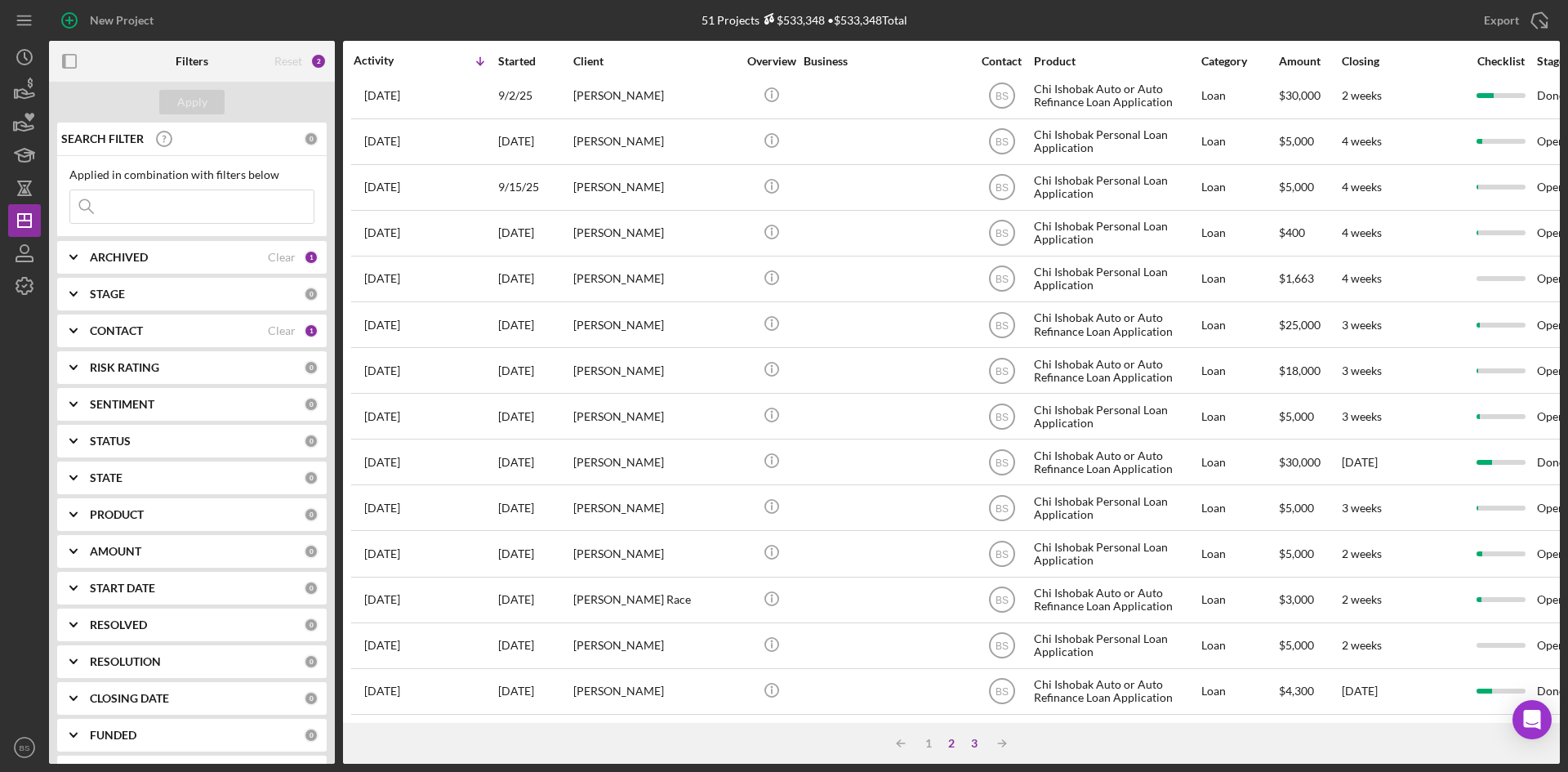
click at [977, 745] on div "3" at bounding box center [974, 743] width 23 height 13
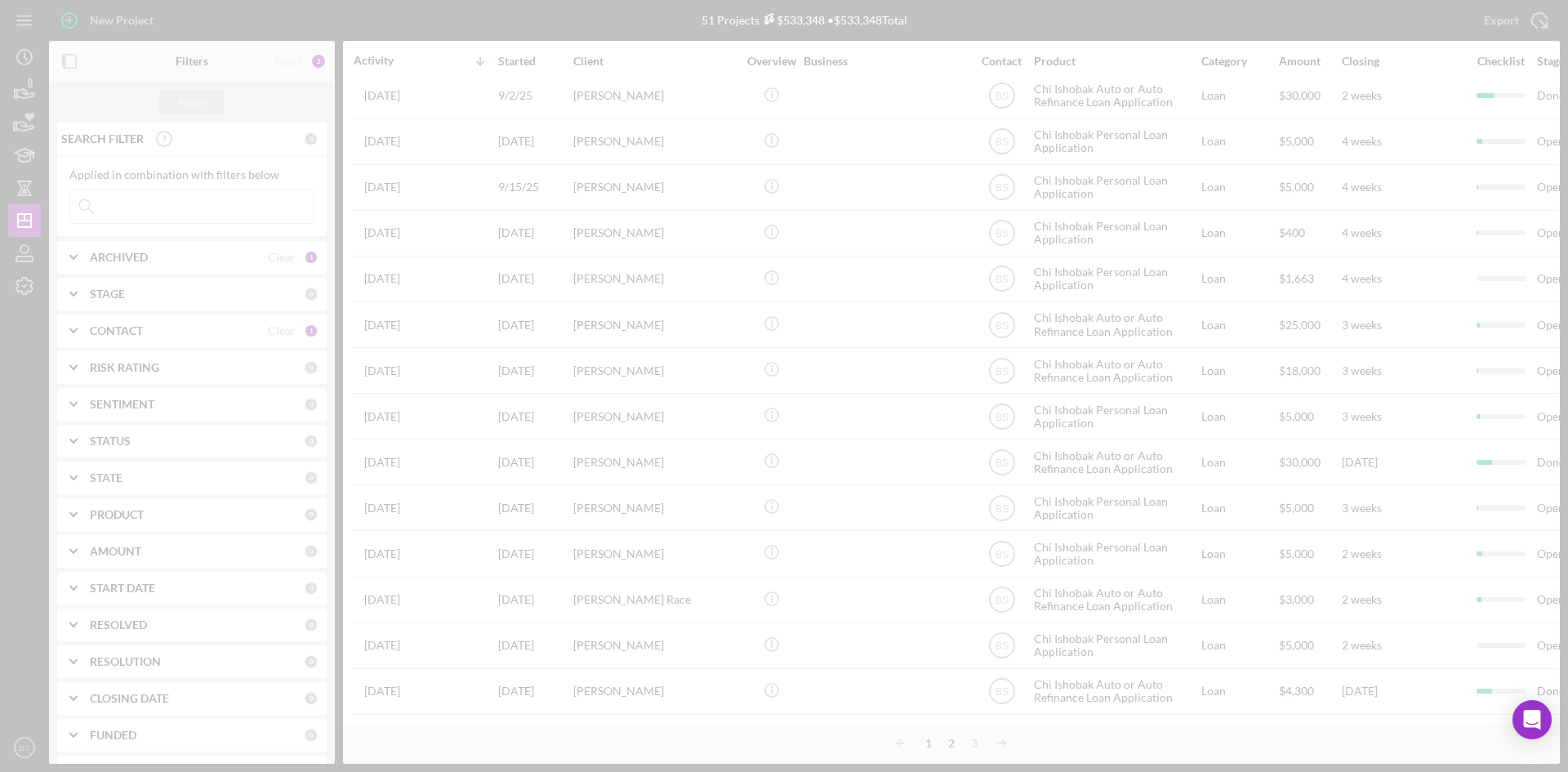
scroll to position [0, 0]
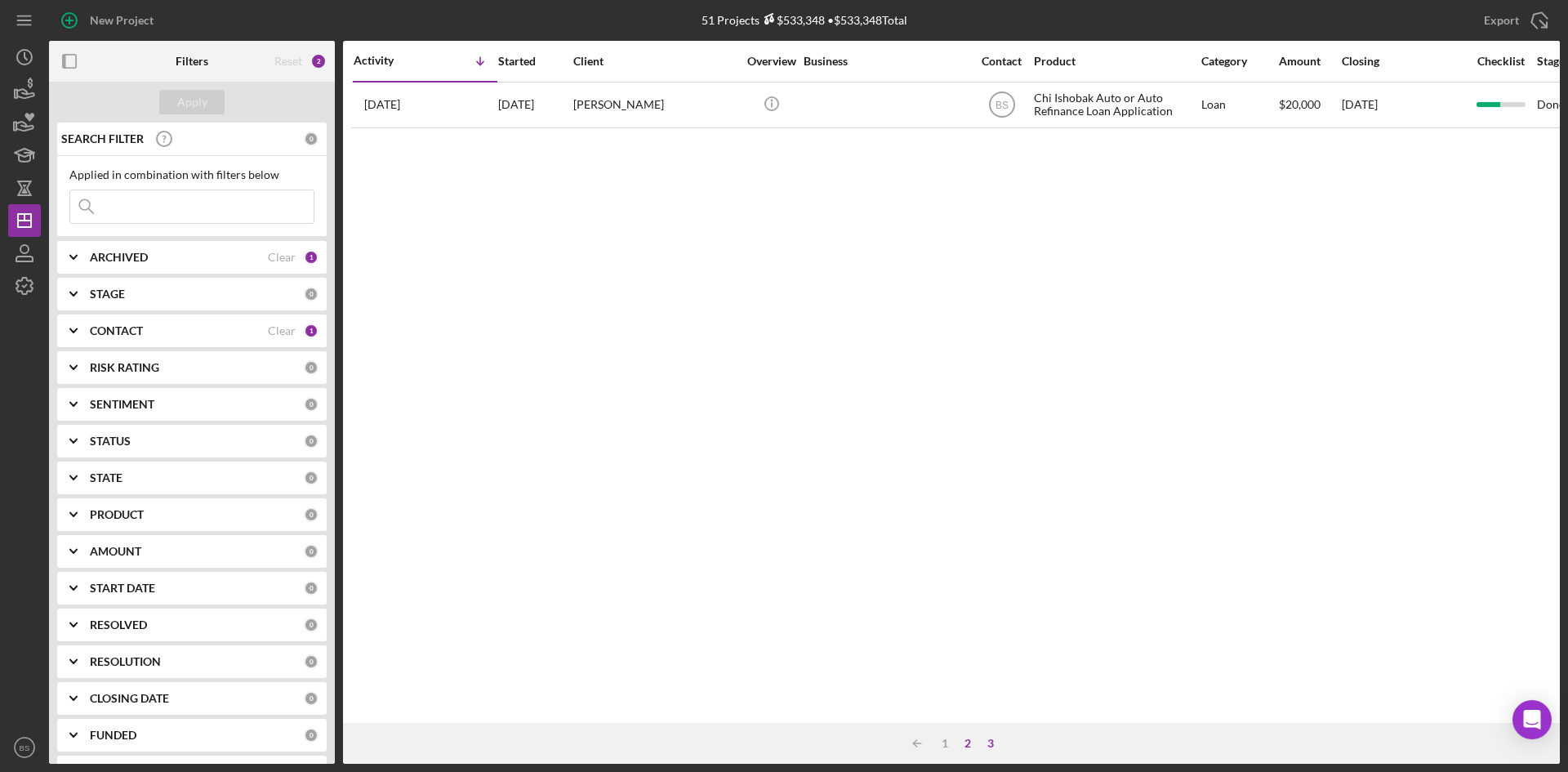
click at [967, 743] on div "2" at bounding box center [967, 743] width 23 height 13
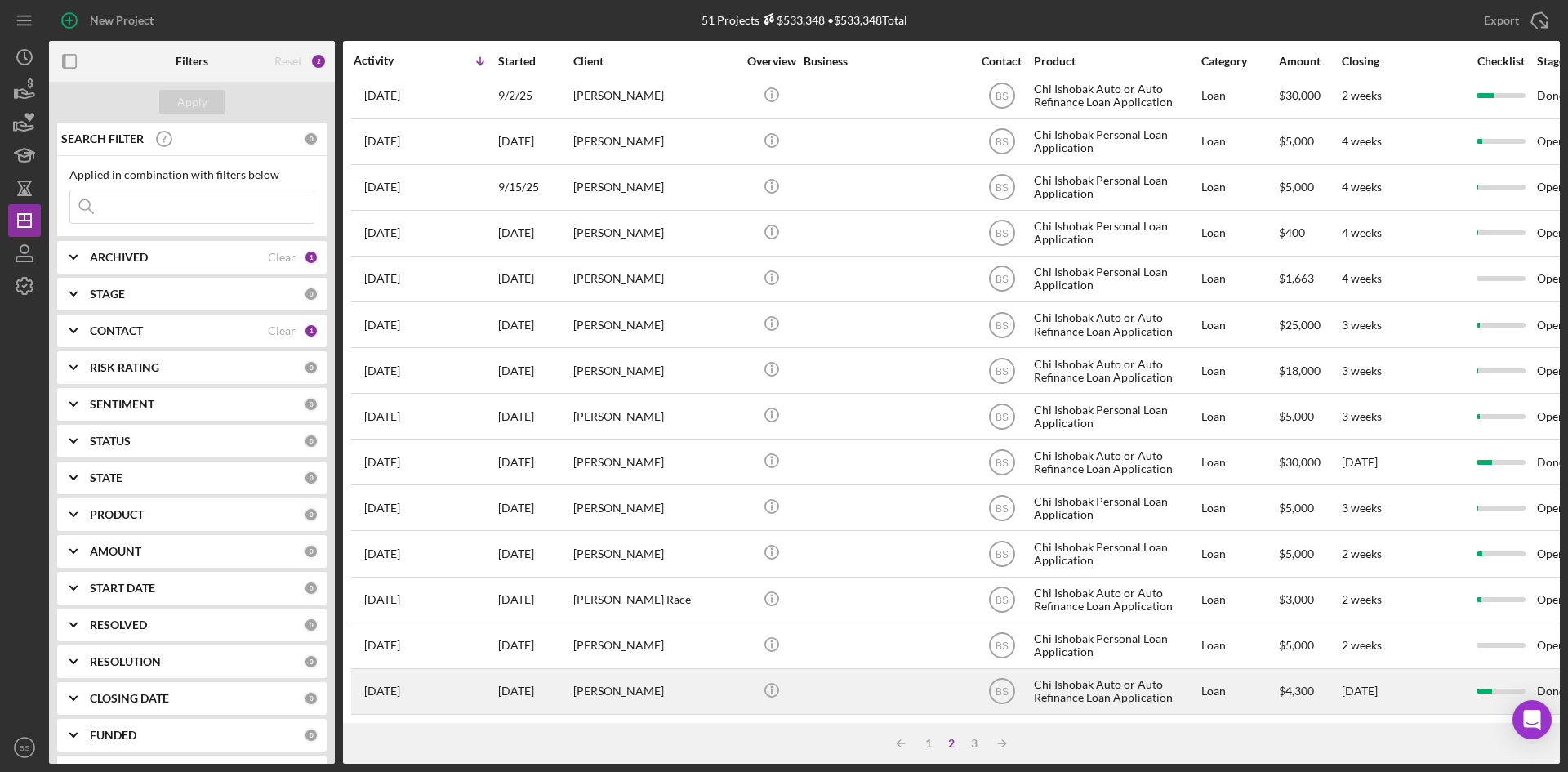
scroll to position [525, 0]
click at [707, 673] on div "[PERSON_NAME]" at bounding box center [655, 691] width 163 height 43
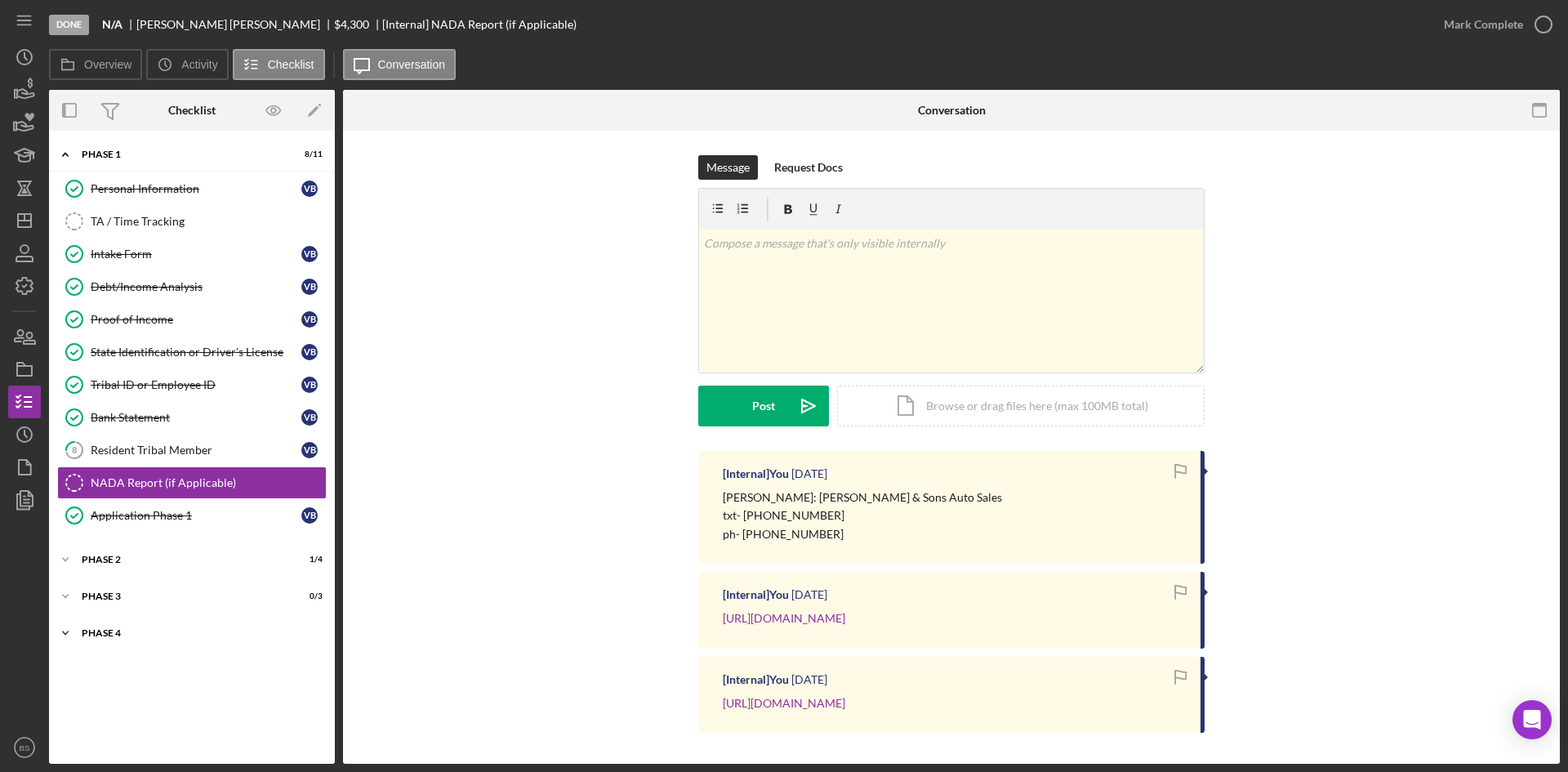
click at [185, 638] on div "Icon/Expander Phase 4 0 / 10" at bounding box center [192, 633] width 286 height 33
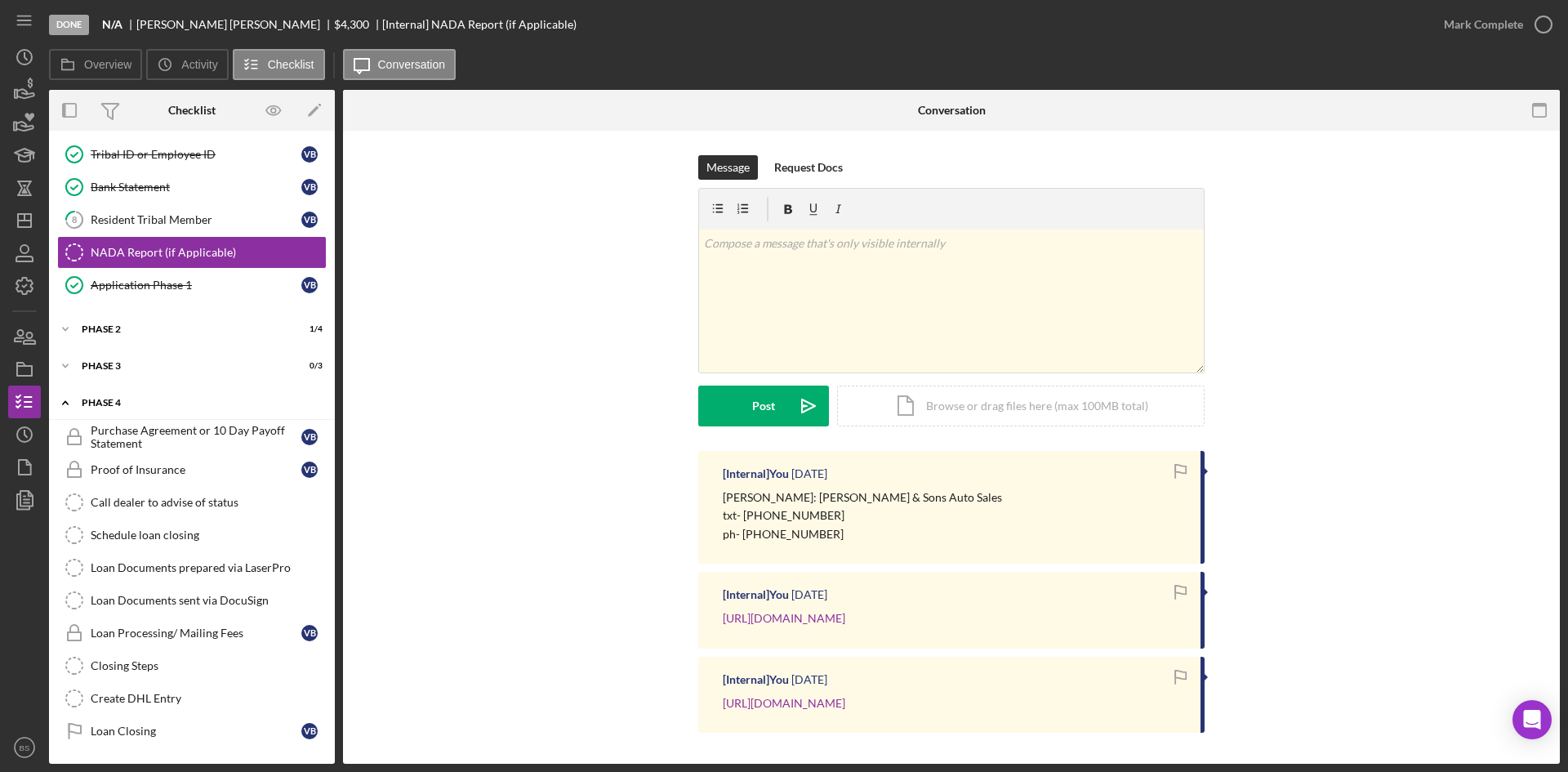
click at [172, 416] on div "Icon/Expander Phase 4 0 / 10" at bounding box center [192, 403] width 286 height 34
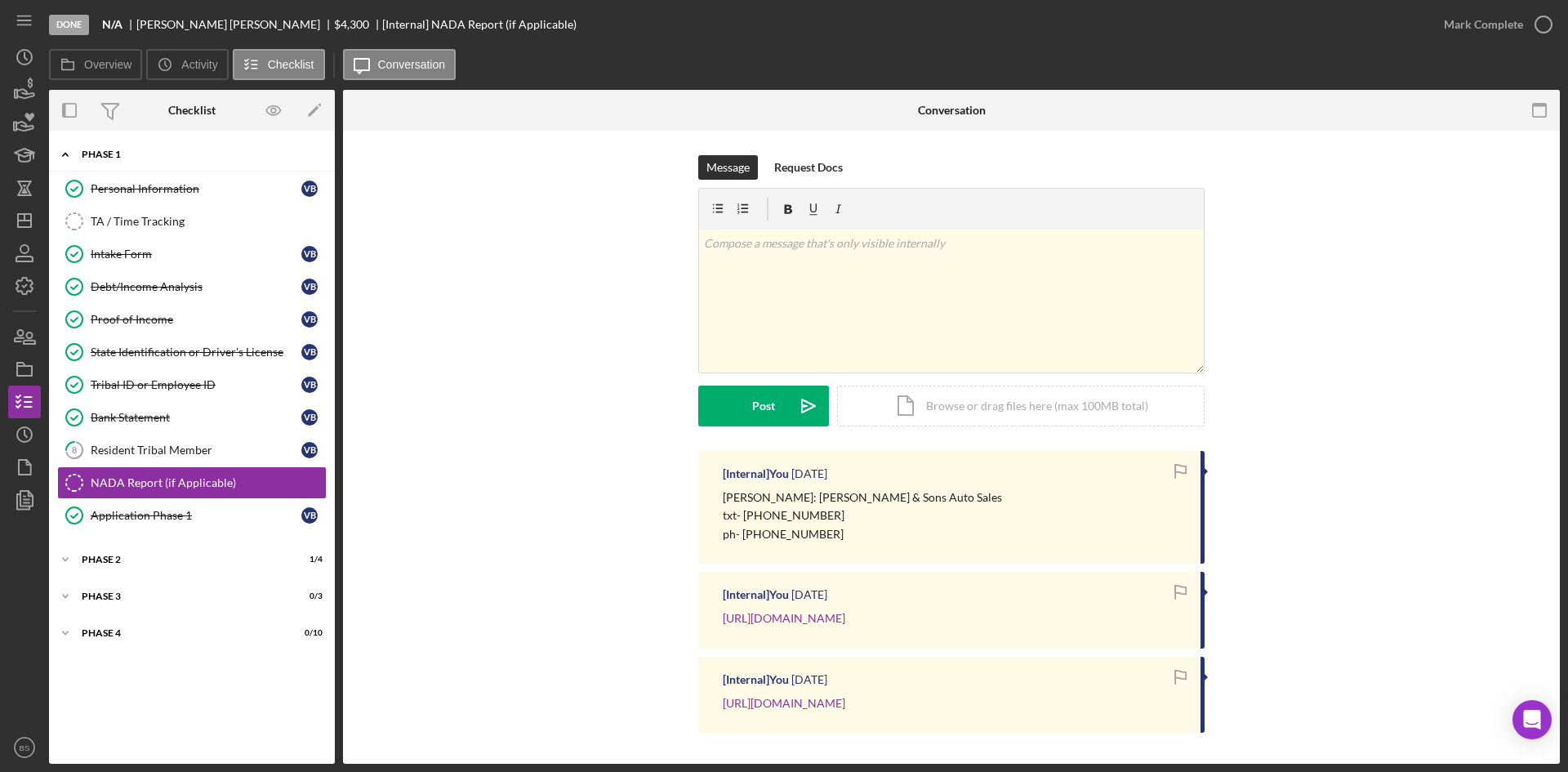
click at [139, 155] on div "Phase 1" at bounding box center [198, 154] width 232 height 10
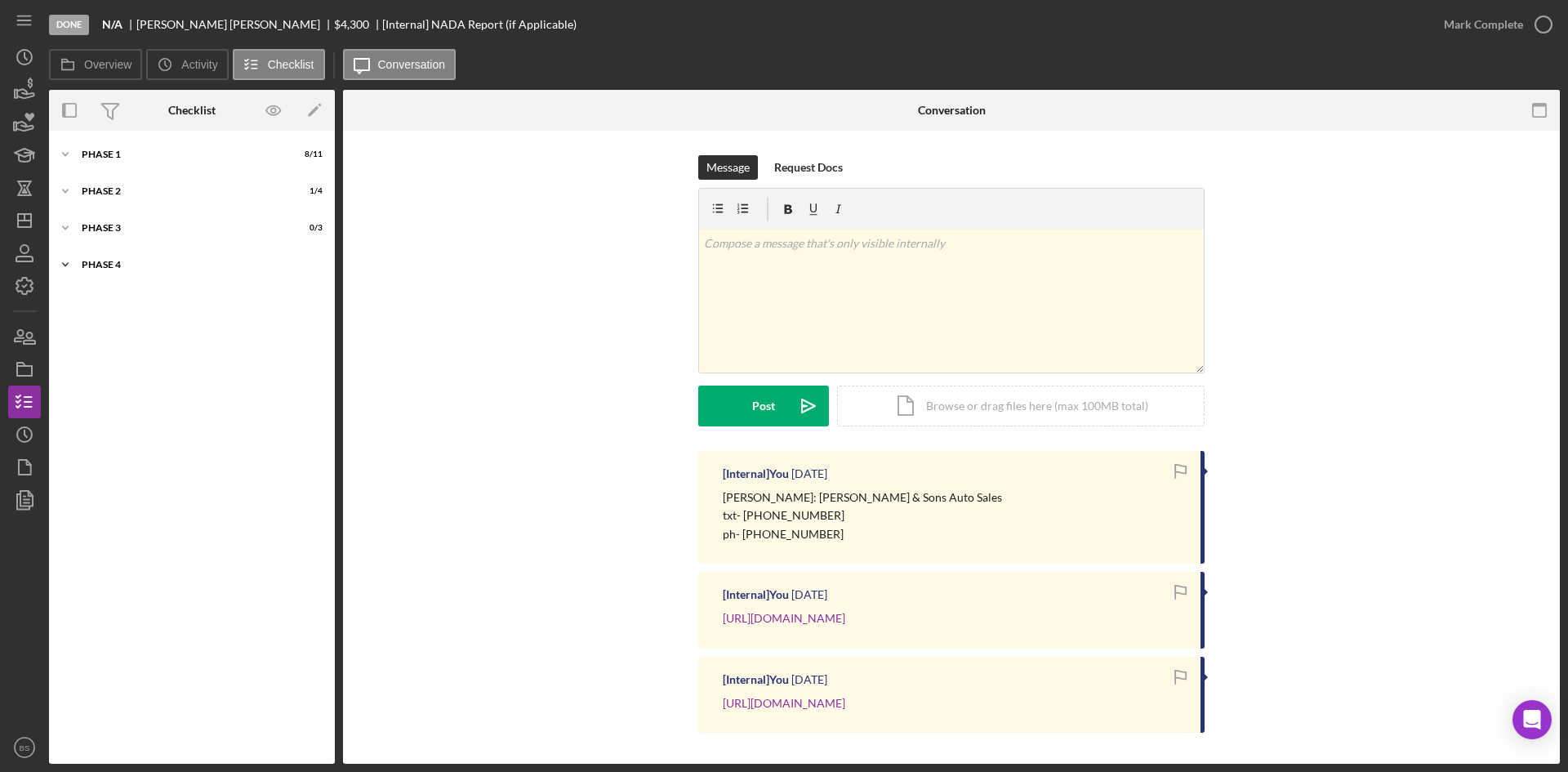
click at [181, 262] on div "Phase 4" at bounding box center [198, 264] width 232 height 10
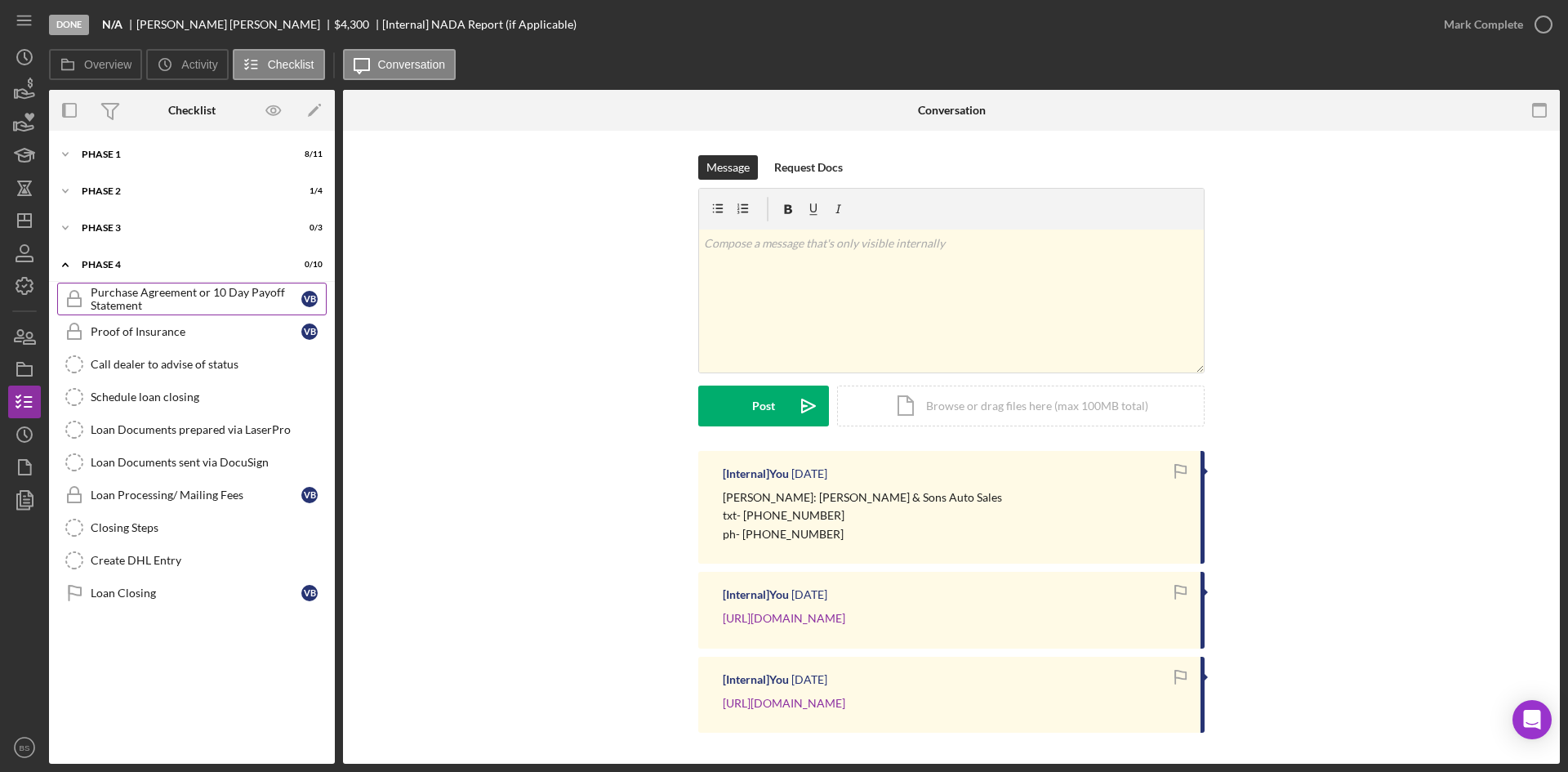
click at [182, 289] on div "Purchase Agreement or 10 Day Payoff Statement" at bounding box center [195, 299] width 211 height 26
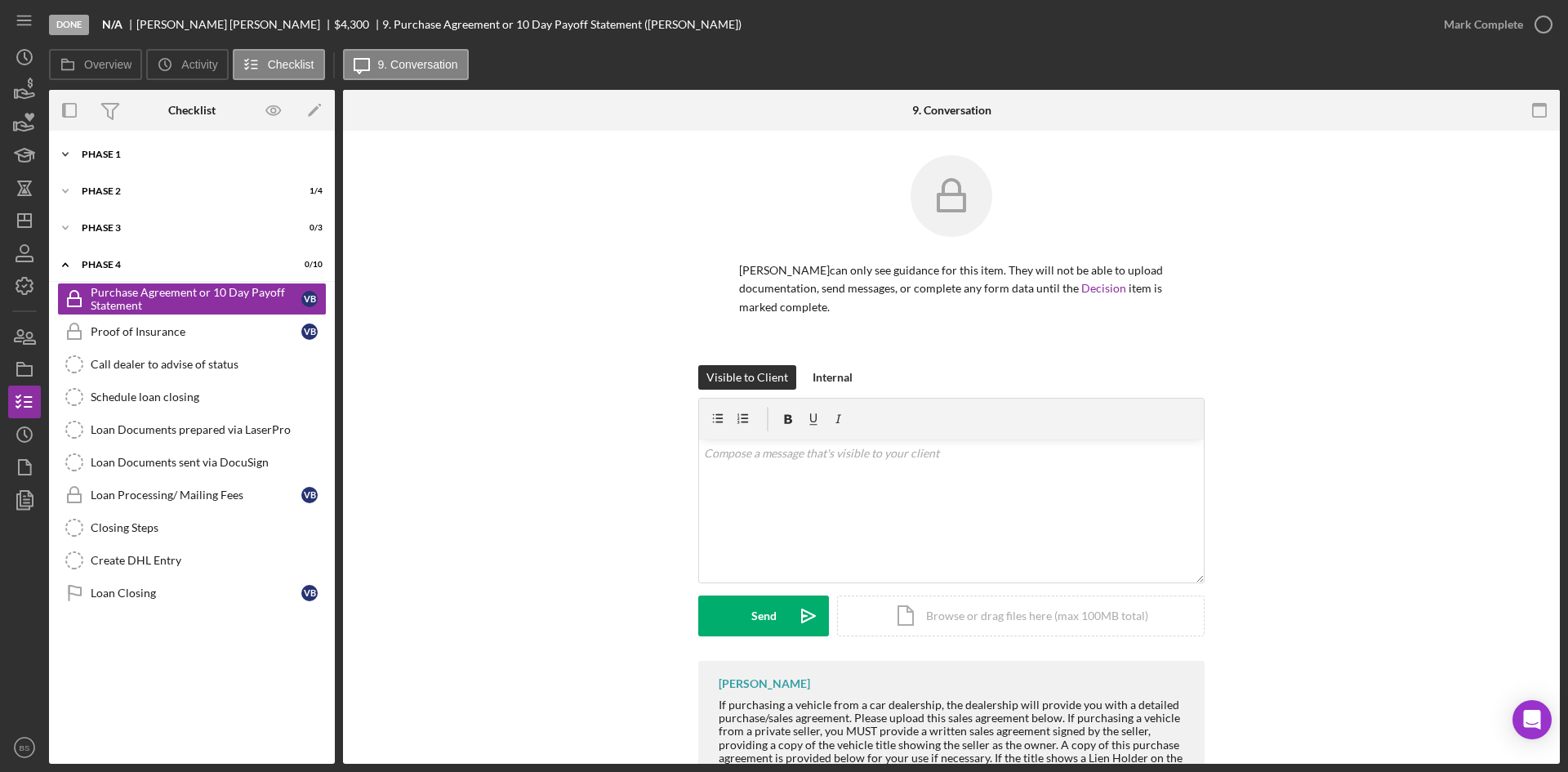
click at [160, 160] on div "Icon/Expander Phase 1 8 / 11" at bounding box center [192, 154] width 286 height 33
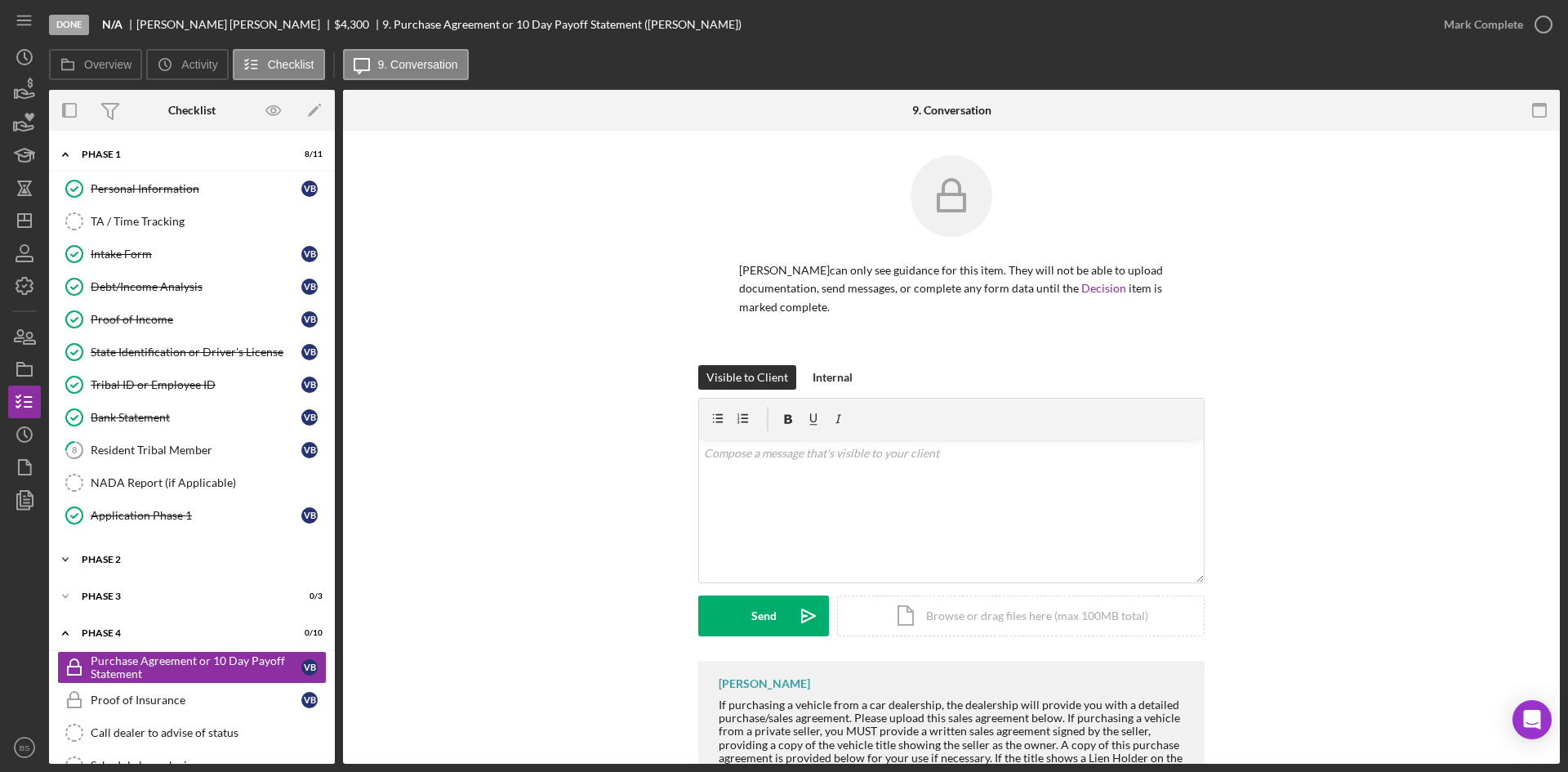
click at [174, 558] on div "Phase 2" at bounding box center [198, 559] width 232 height 10
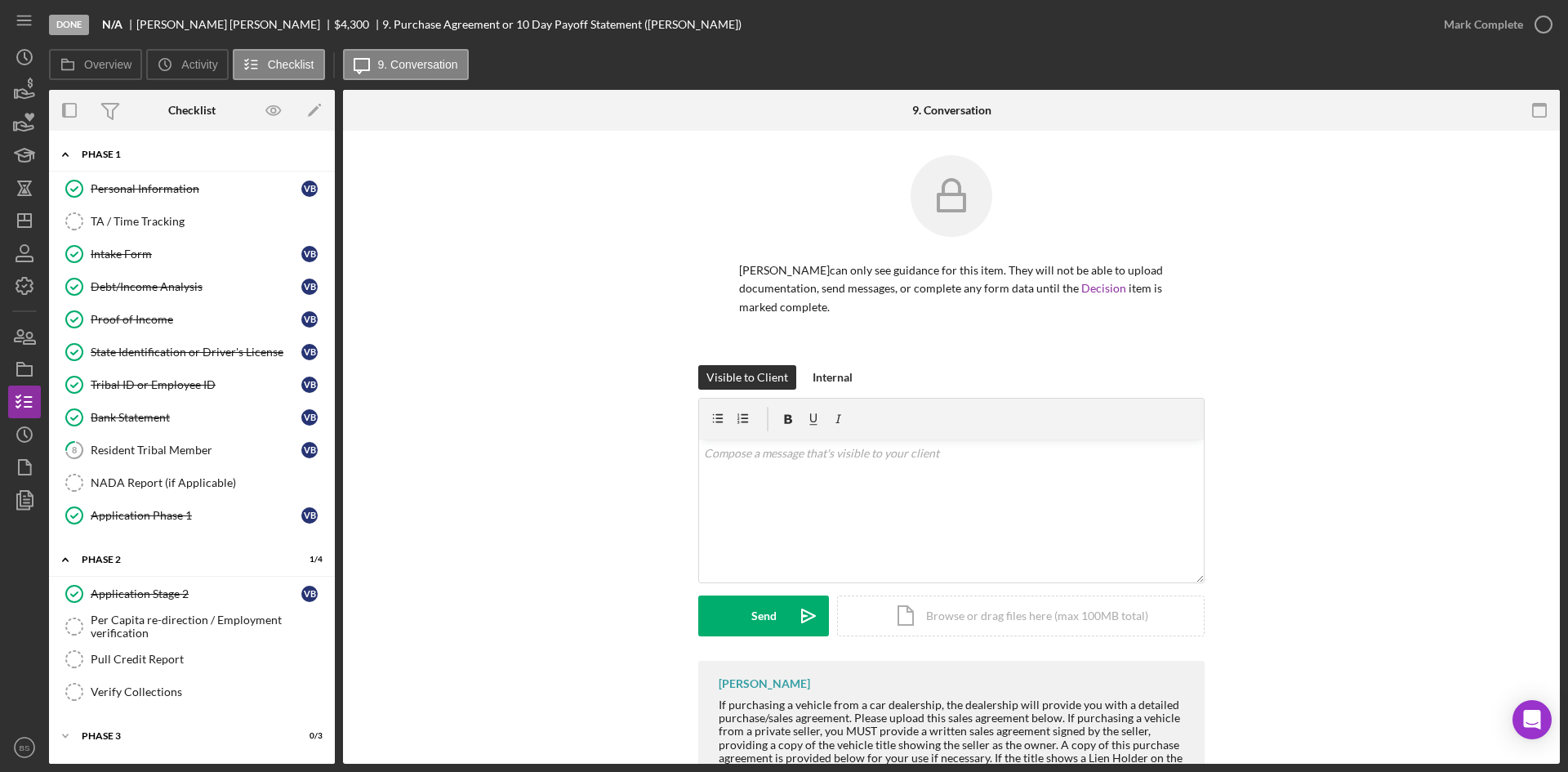
click at [121, 150] on div "Phase 1" at bounding box center [198, 154] width 232 height 10
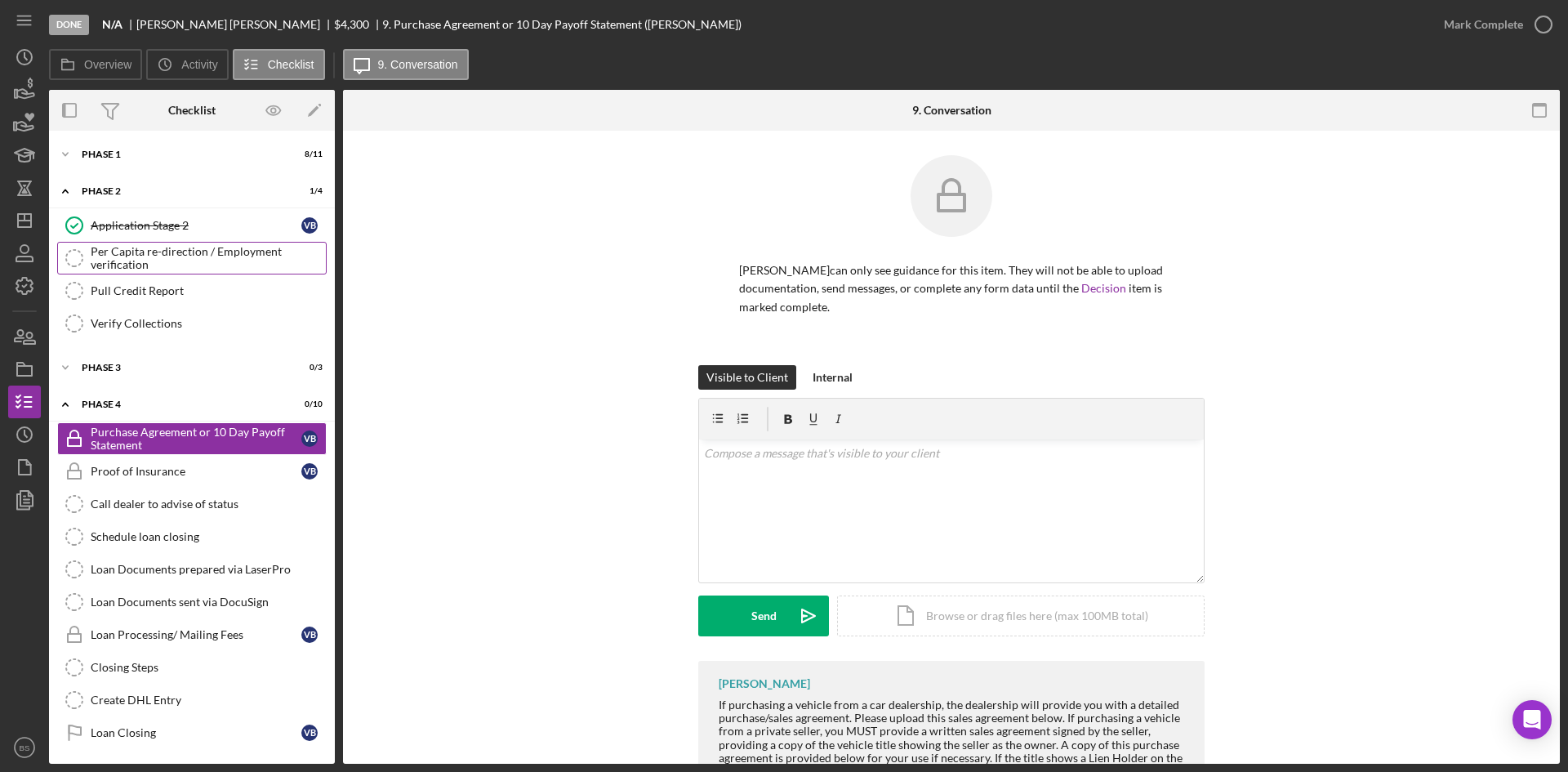
click at [145, 255] on div "Per Capita re-direction / Employment verification" at bounding box center [208, 258] width 235 height 26
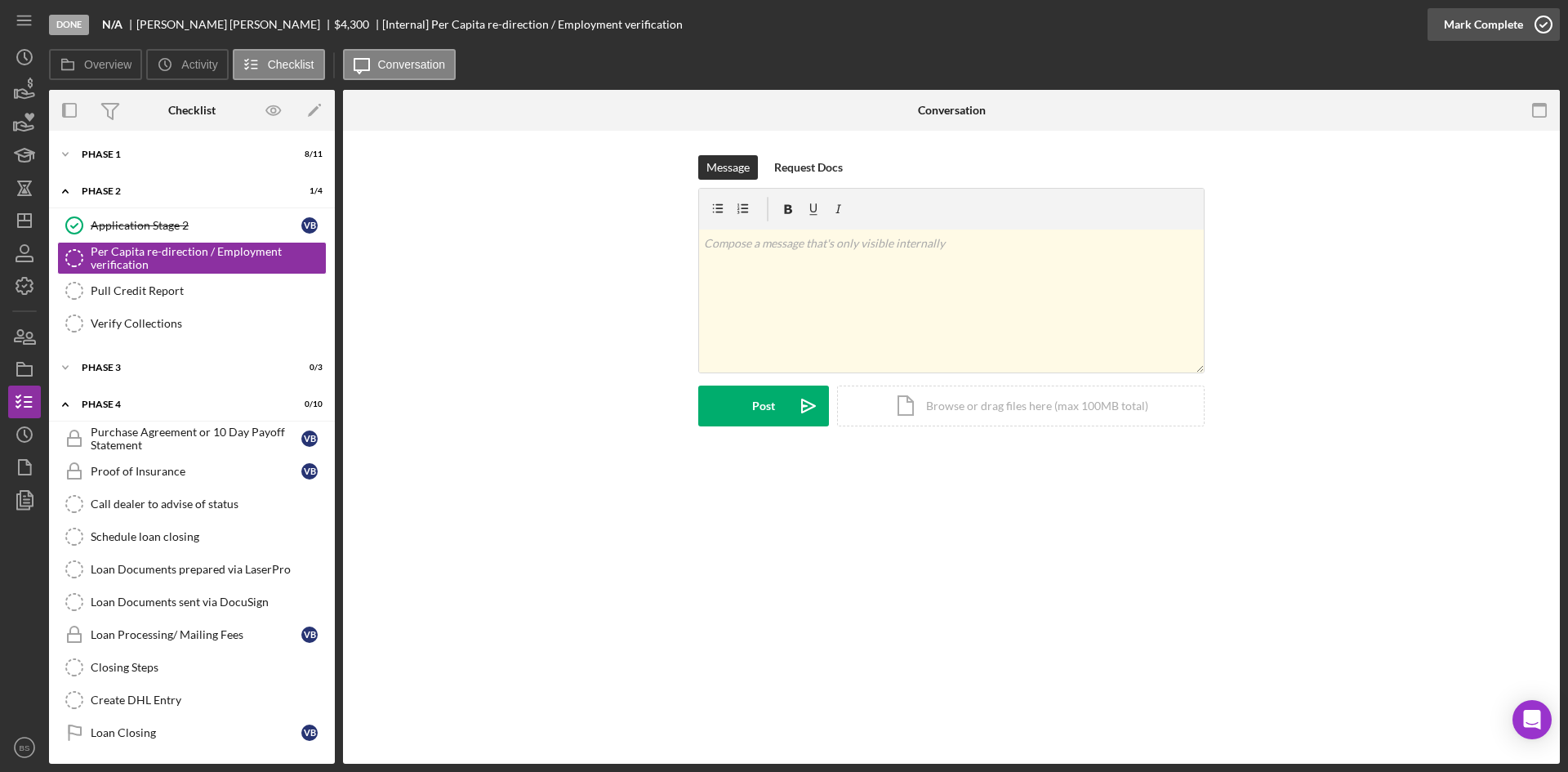
click at [1515, 36] on div "Mark Complete" at bounding box center [1483, 25] width 79 height 33
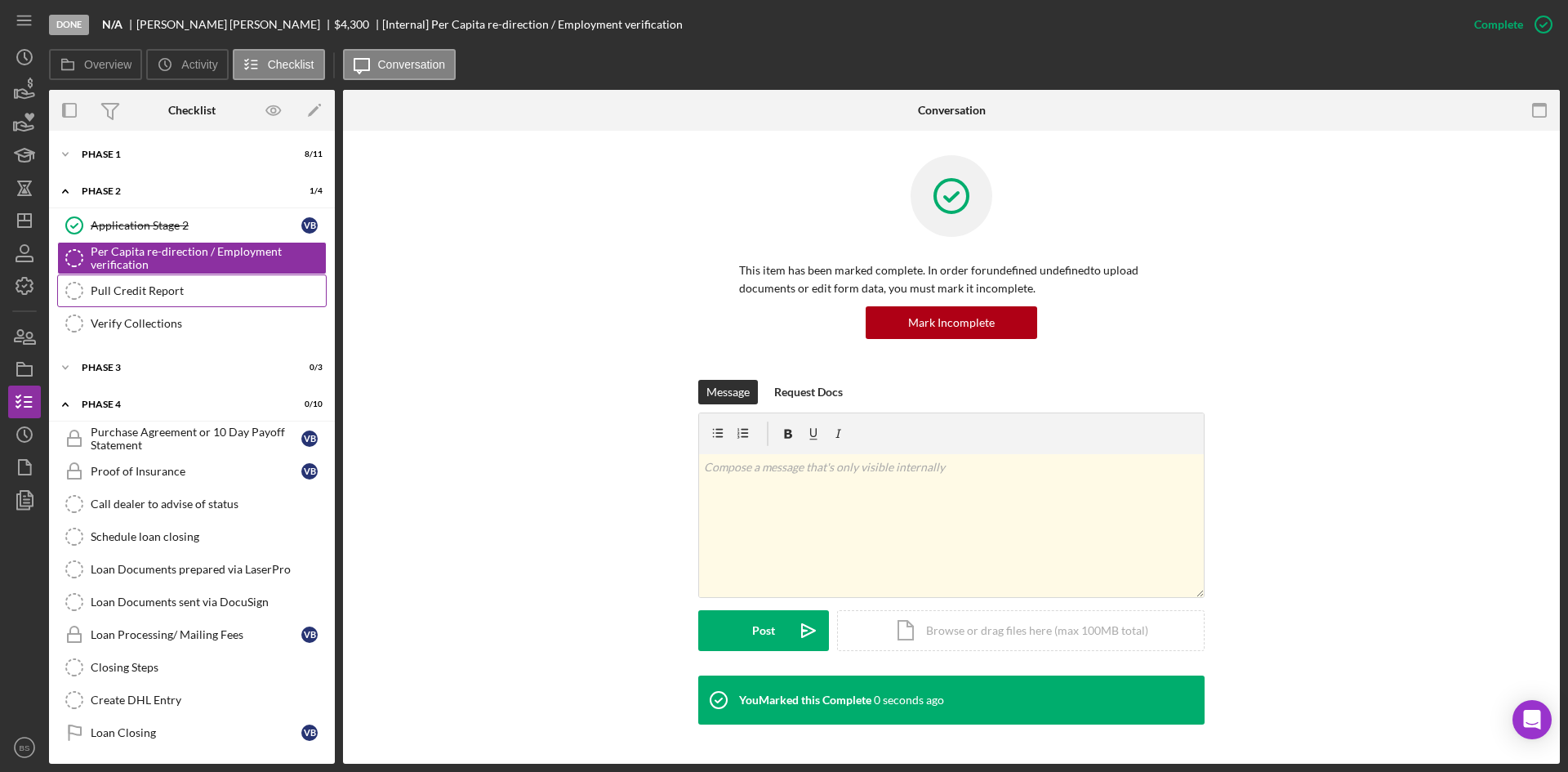
click at [239, 283] on link "Pull Credit Report Pull Credit Report" at bounding box center [192, 291] width 270 height 33
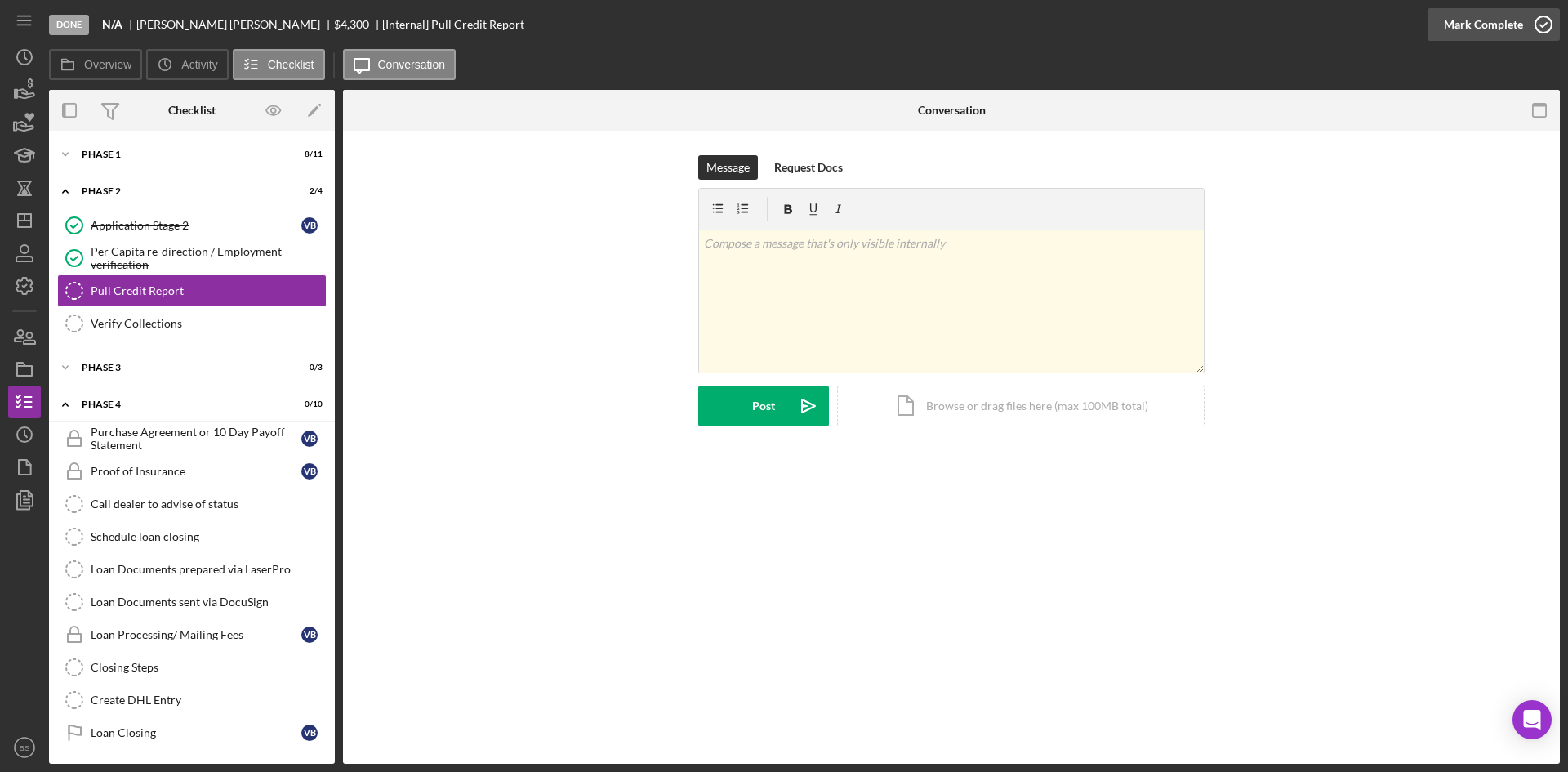
click at [1487, 22] on div "Mark Complete" at bounding box center [1483, 25] width 79 height 33
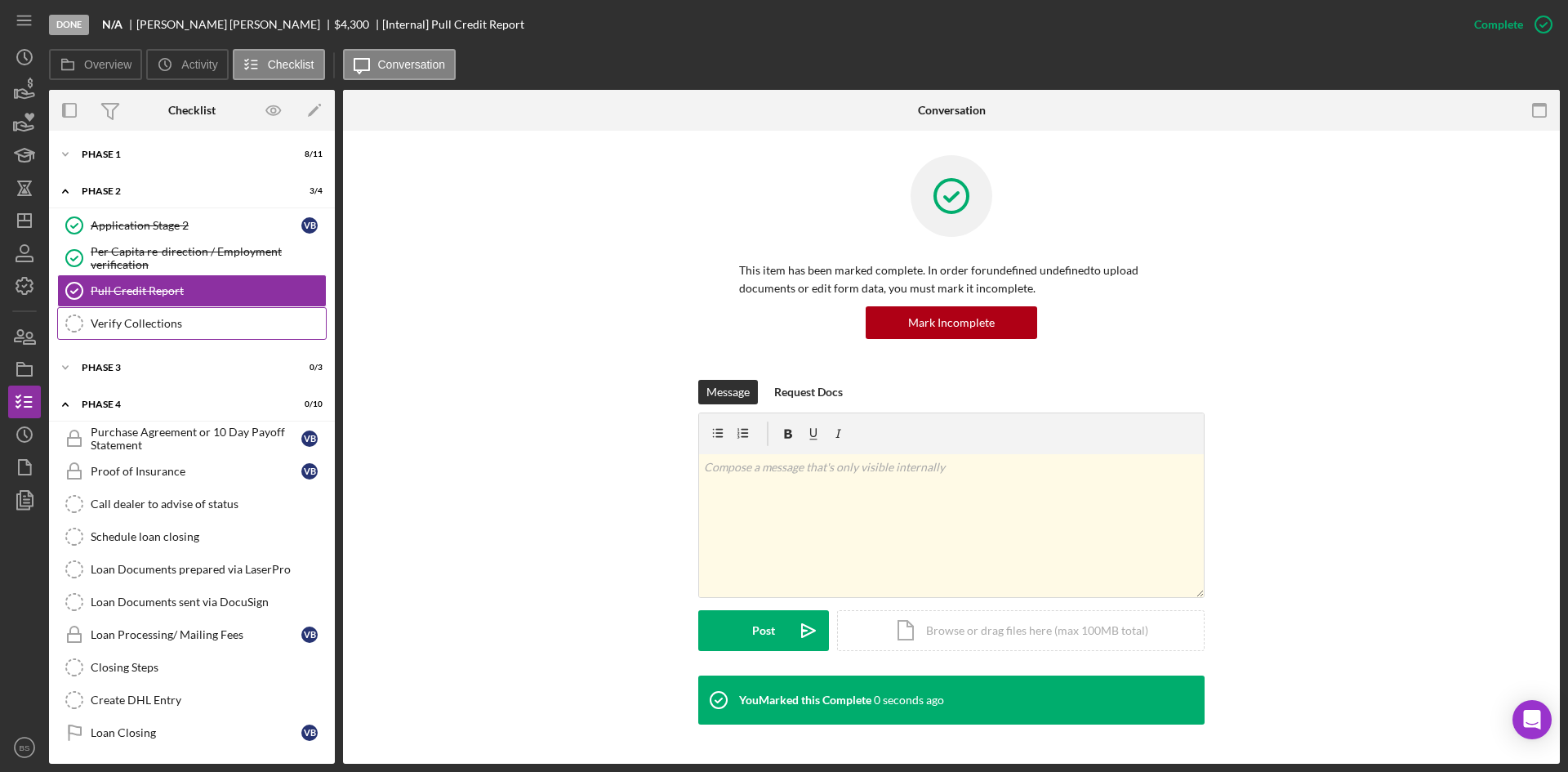
click at [241, 310] on link "Verify Collections Verify Collections" at bounding box center [192, 324] width 270 height 33
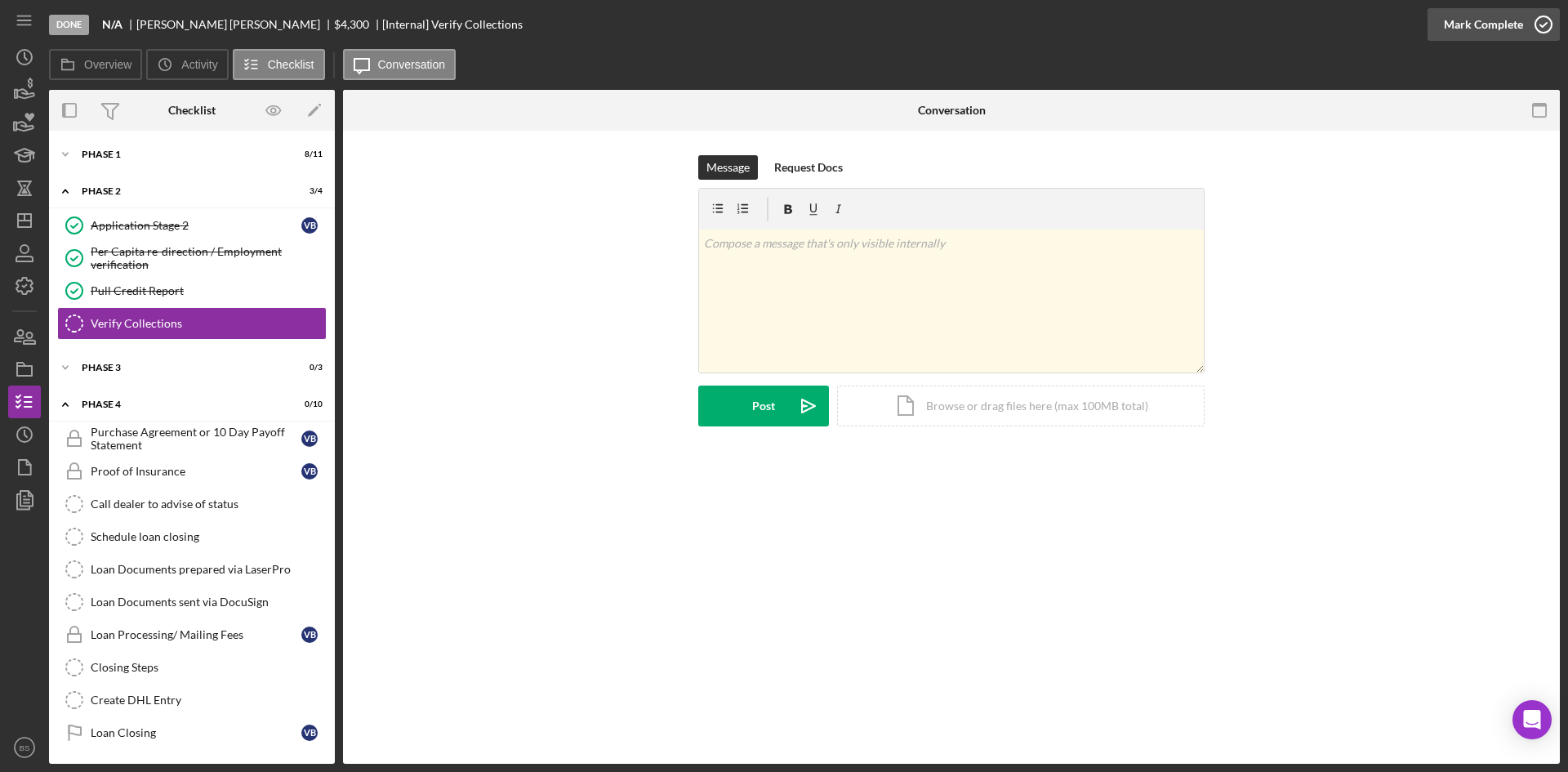
click at [1458, 19] on div "Mark Complete" at bounding box center [1483, 25] width 79 height 33
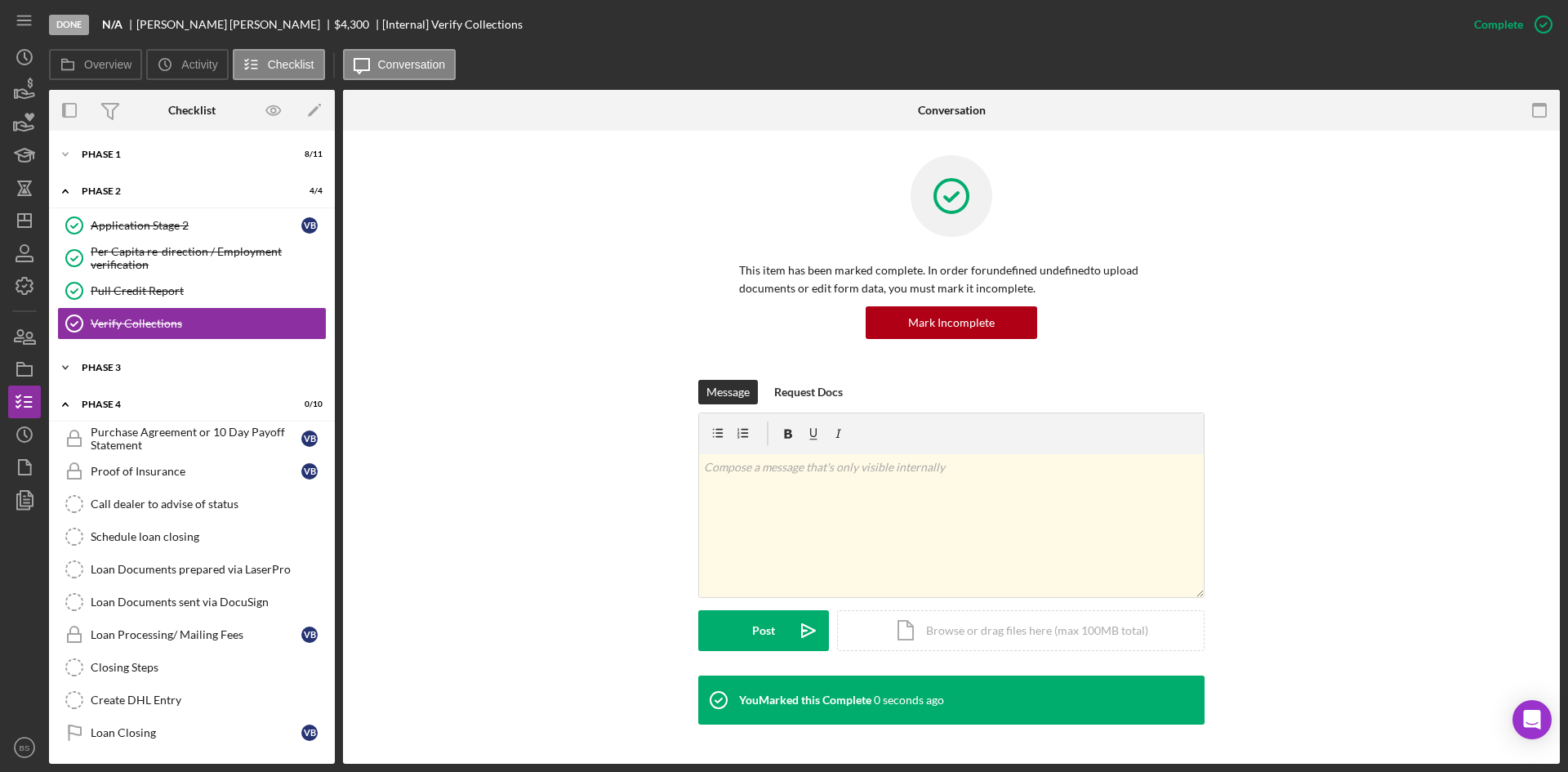
click at [190, 371] on div "Phase 3" at bounding box center [198, 367] width 232 height 10
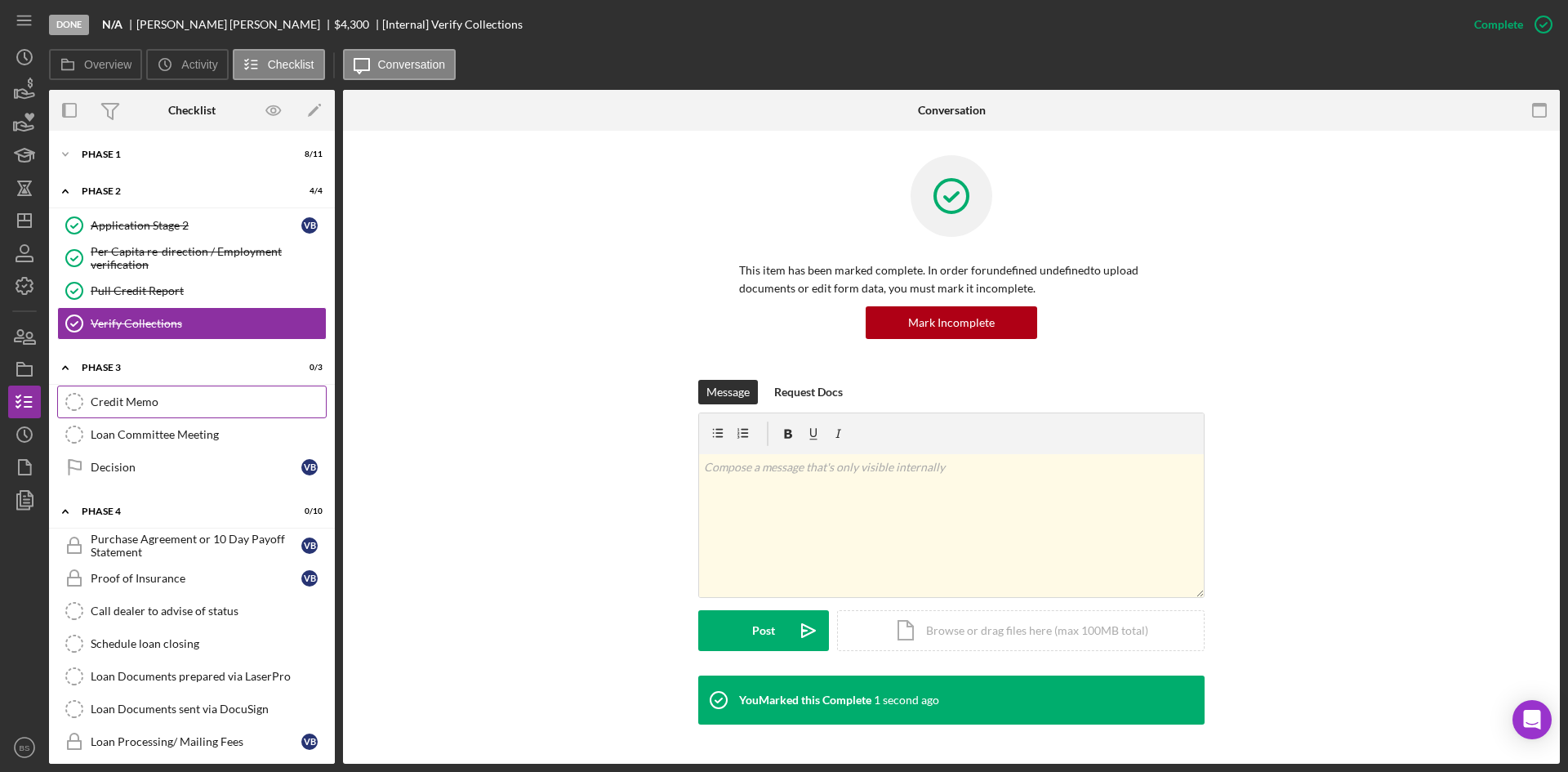
click at [171, 403] on div "Credit Memo" at bounding box center [208, 402] width 235 height 13
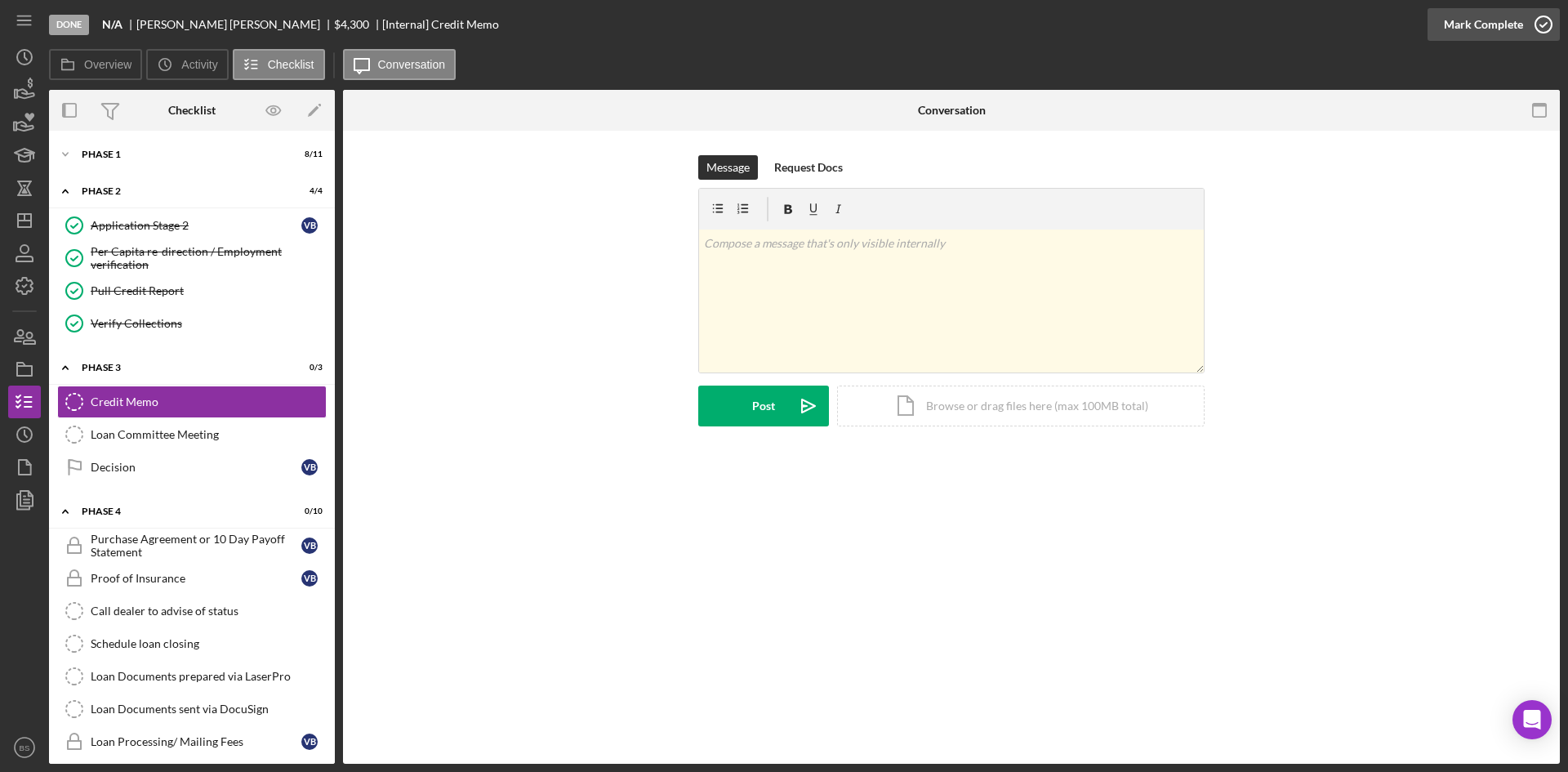
click at [1449, 20] on div "Mark Complete" at bounding box center [1483, 25] width 79 height 33
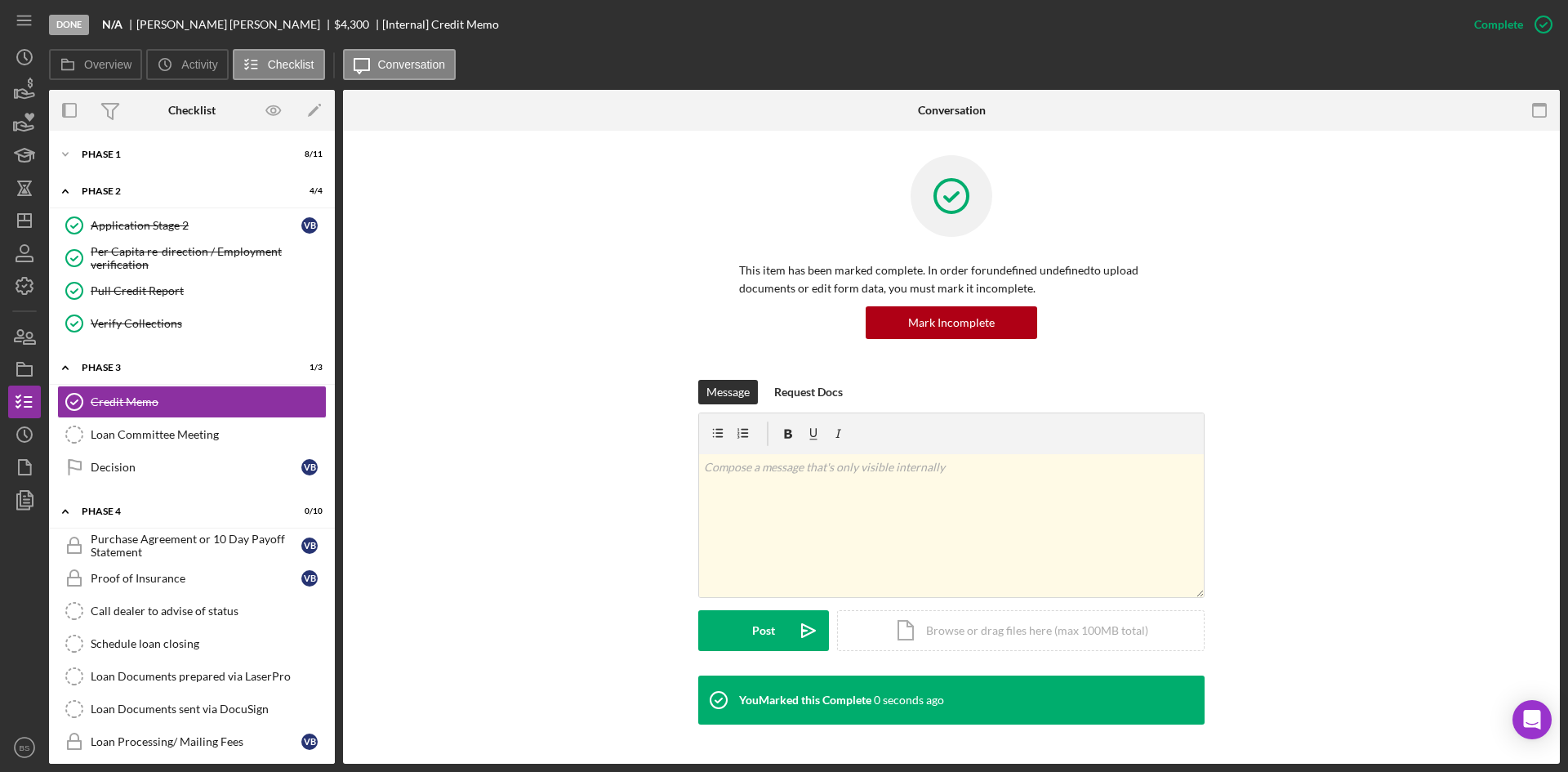
drag, startPoint x: 238, startPoint y: 440, endPoint x: 426, endPoint y: 350, distance: 208.4
click at [238, 439] on div "Loan Committee Meeting" at bounding box center [208, 434] width 235 height 13
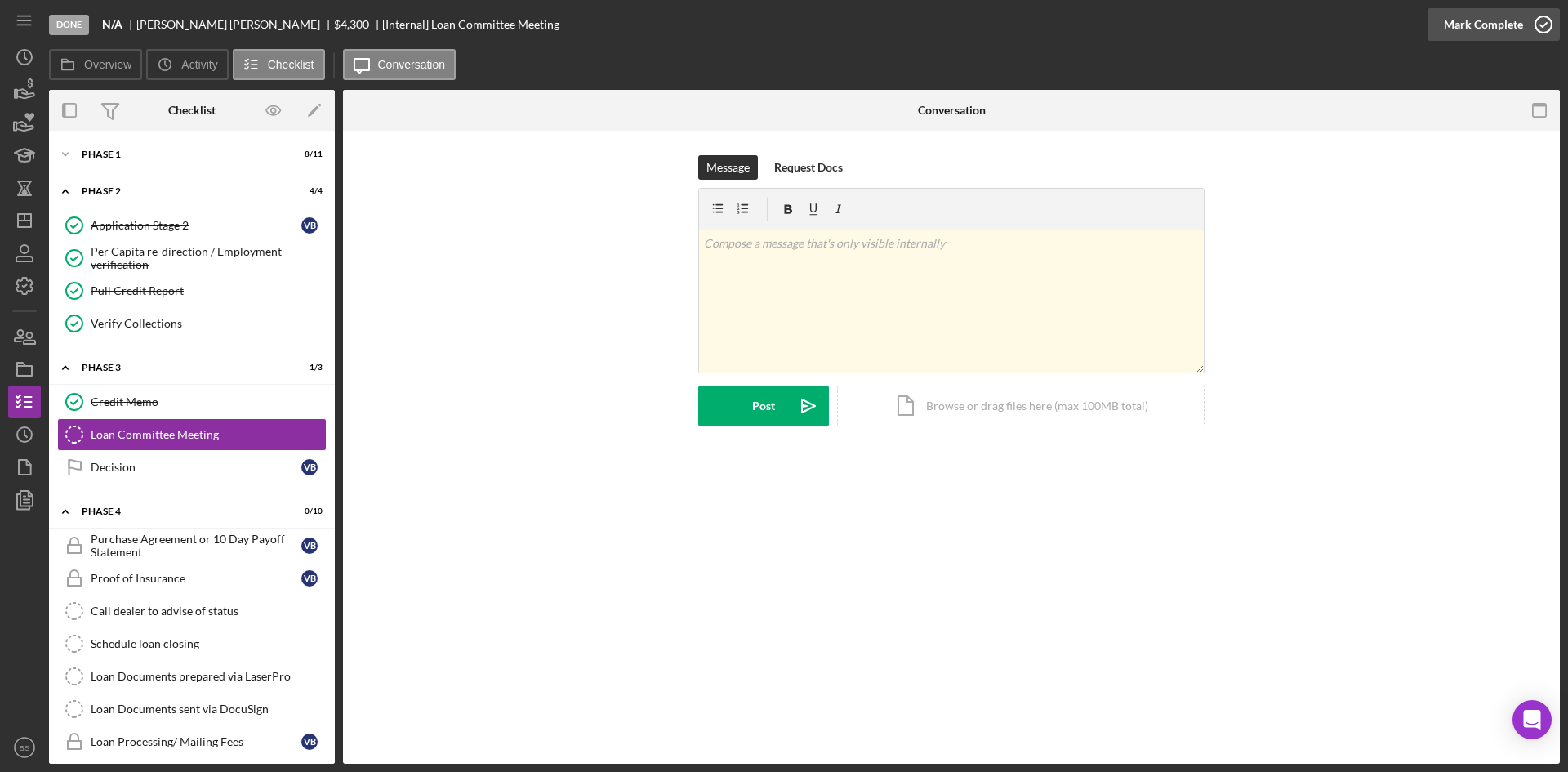
click at [1478, 13] on div "Mark Complete" at bounding box center [1483, 25] width 79 height 33
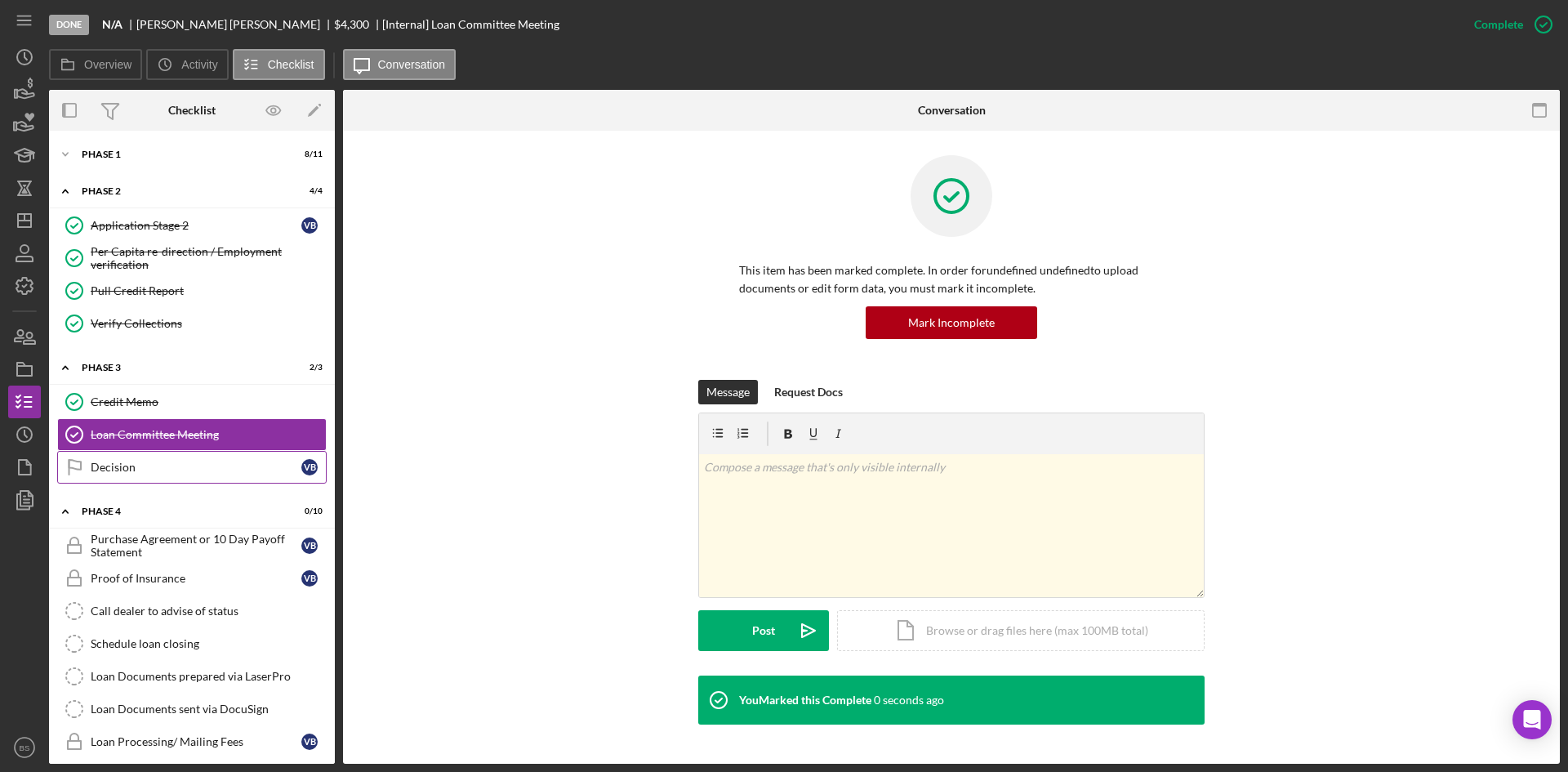
click at [214, 477] on link "Decision Decision V B" at bounding box center [192, 468] width 270 height 33
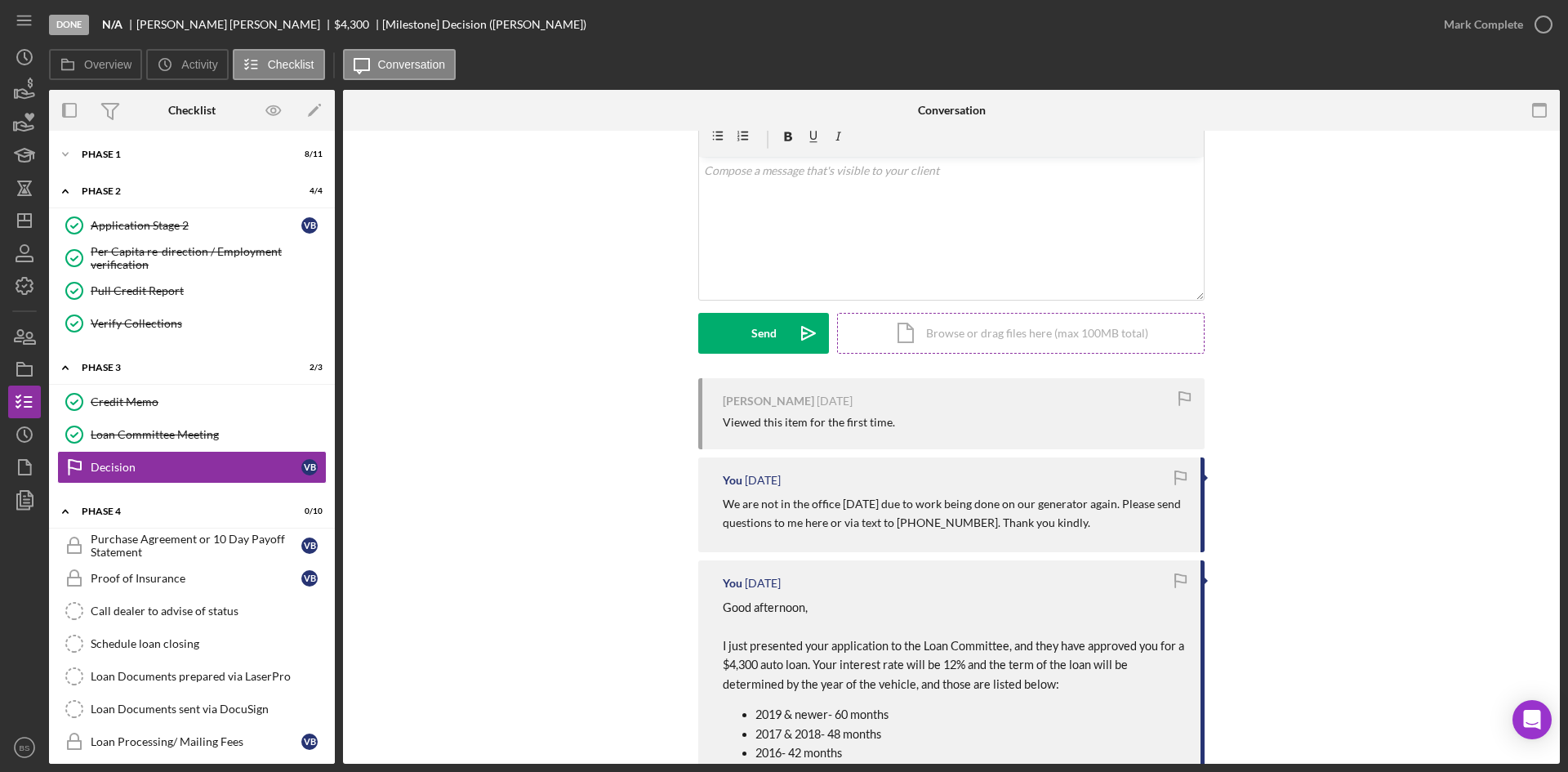
scroll to position [245, 0]
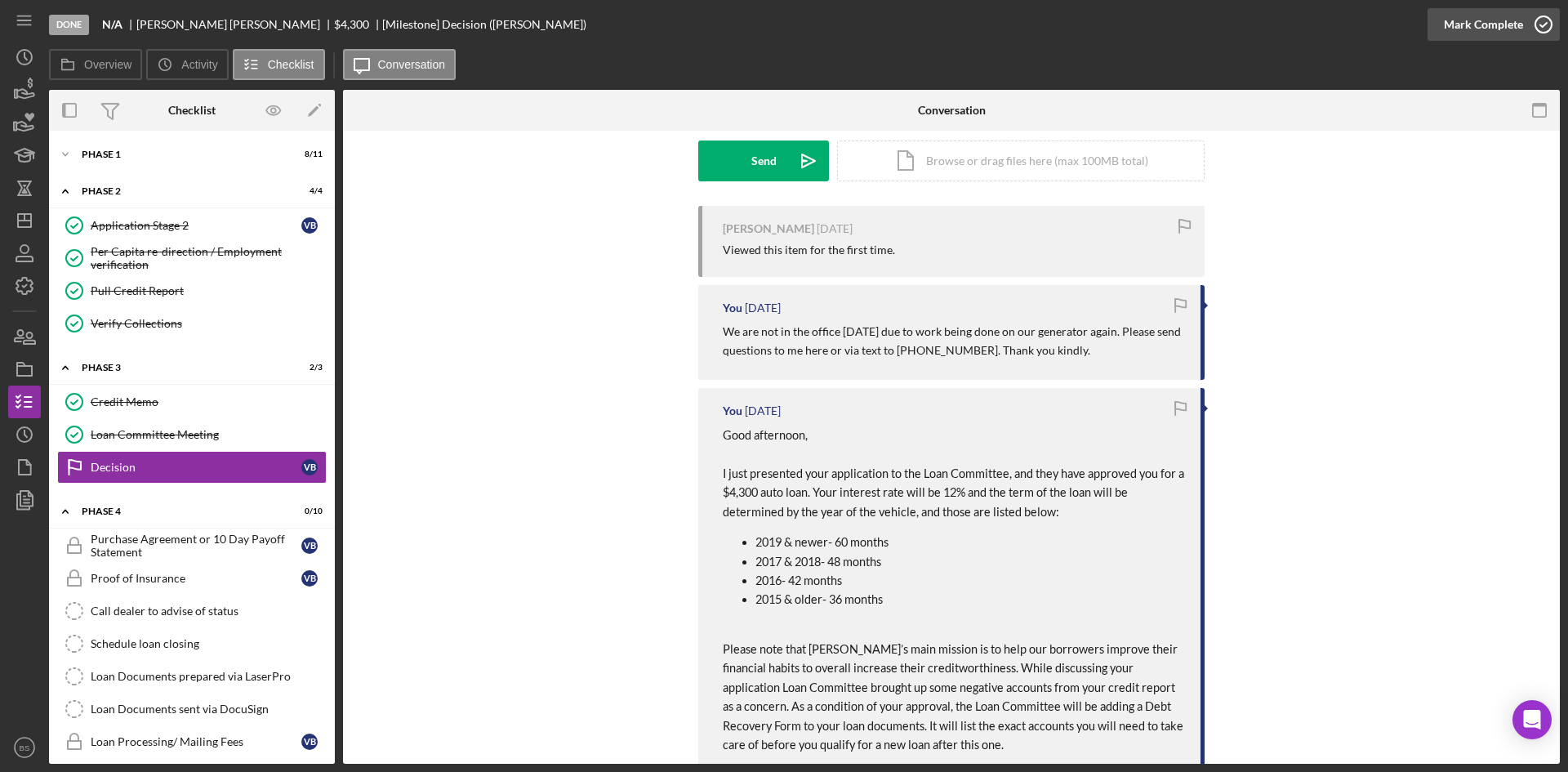
click at [1493, 25] on div "Mark Complete" at bounding box center [1483, 25] width 79 height 33
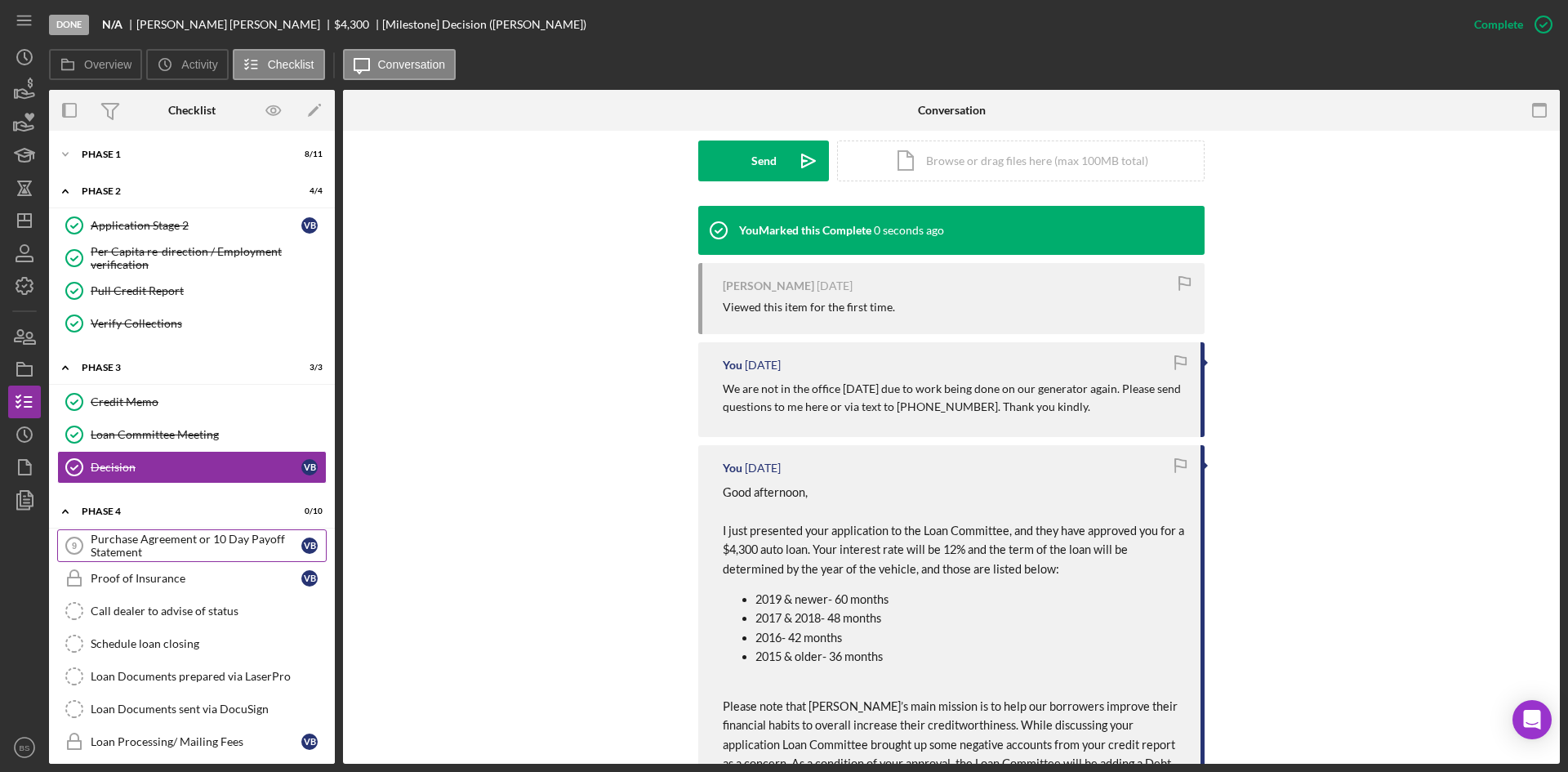
click at [263, 538] on div "Purchase Agreement or 10 Day Payoff Statement" at bounding box center [195, 545] width 211 height 26
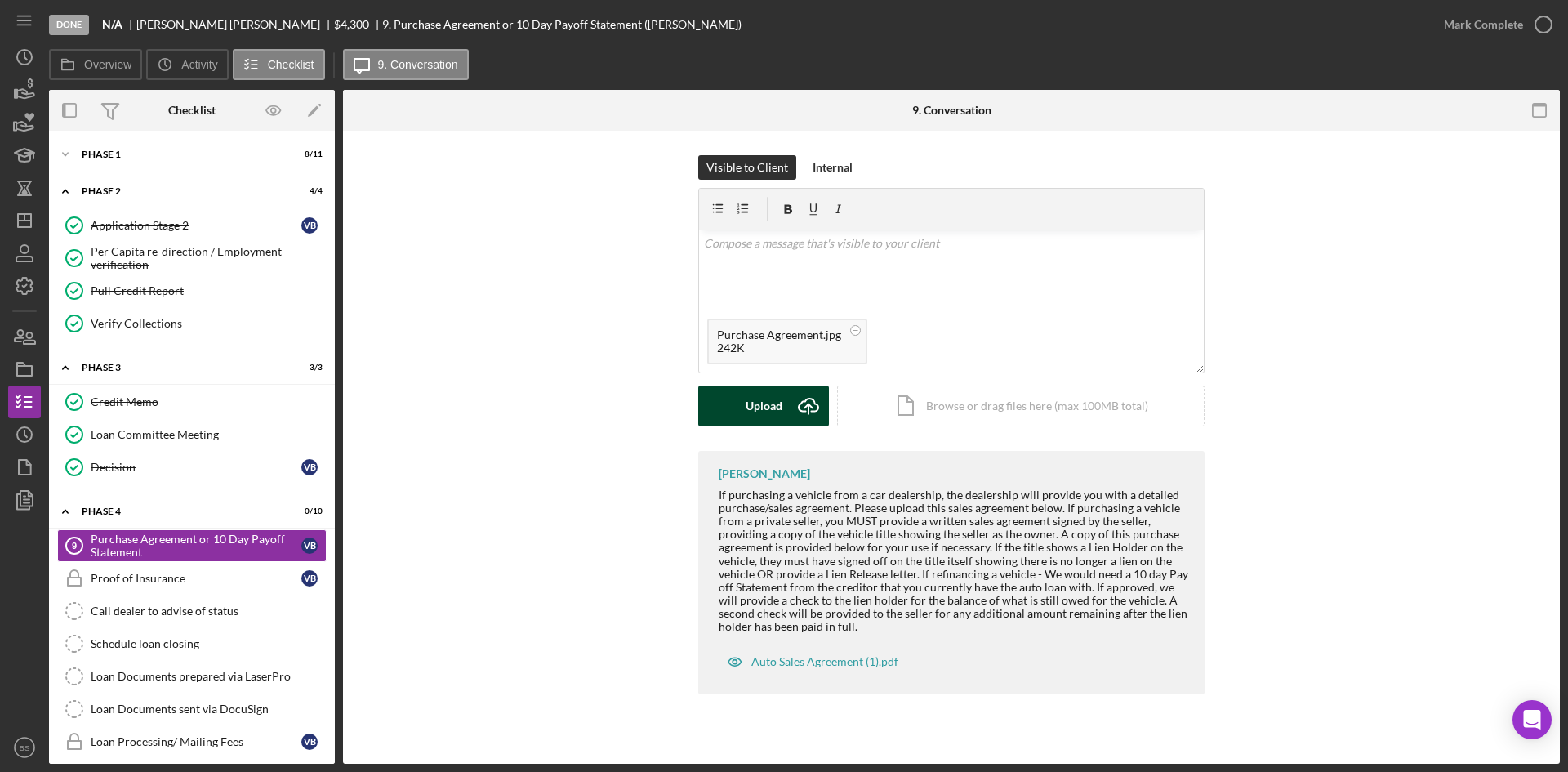
click at [757, 415] on div "Upload" at bounding box center [764, 406] width 36 height 41
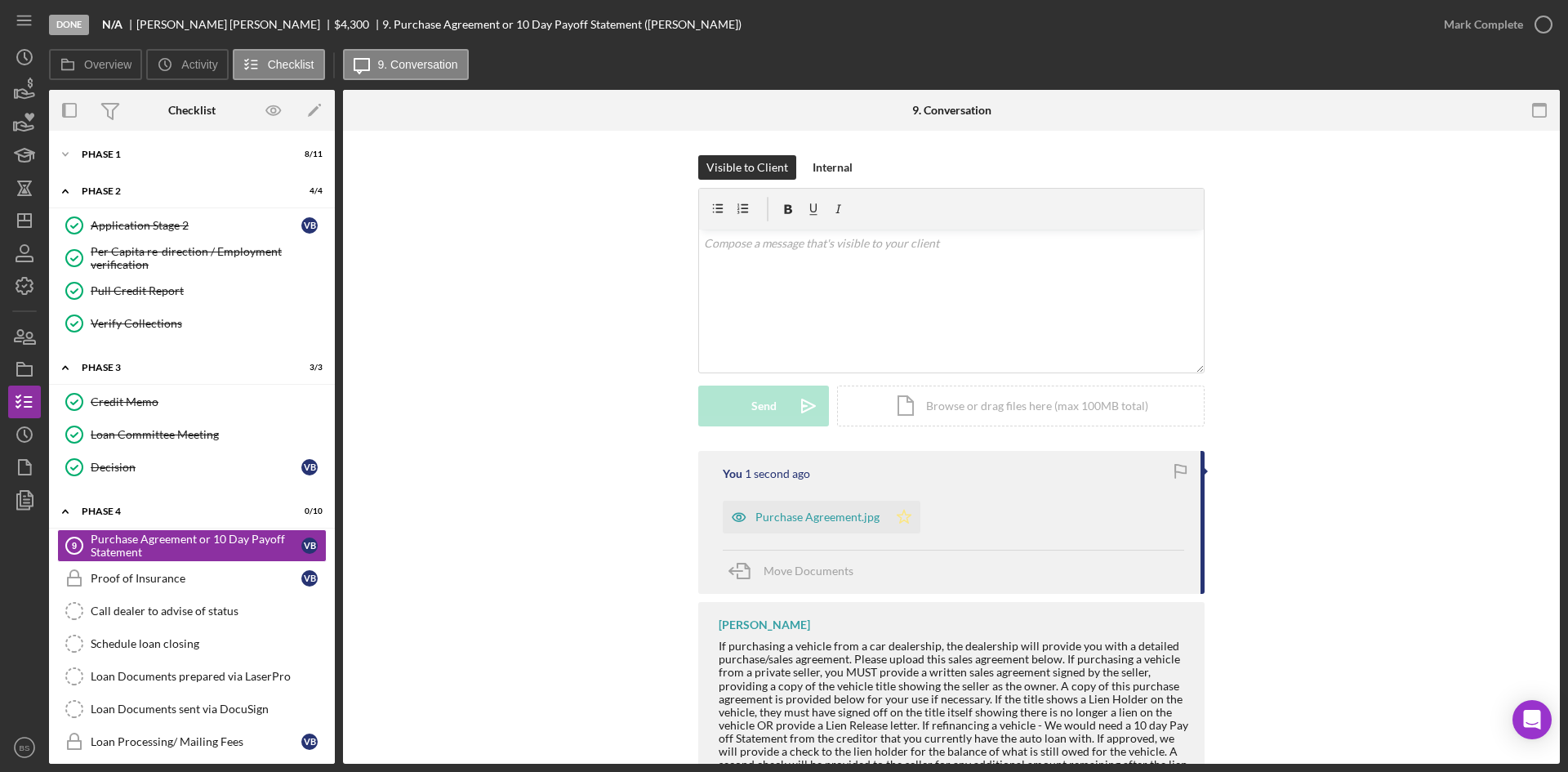
click at [897, 509] on icon "Icon/Star" at bounding box center [904, 517] width 33 height 33
click at [1542, 29] on icon "button" at bounding box center [1543, 24] width 41 height 41
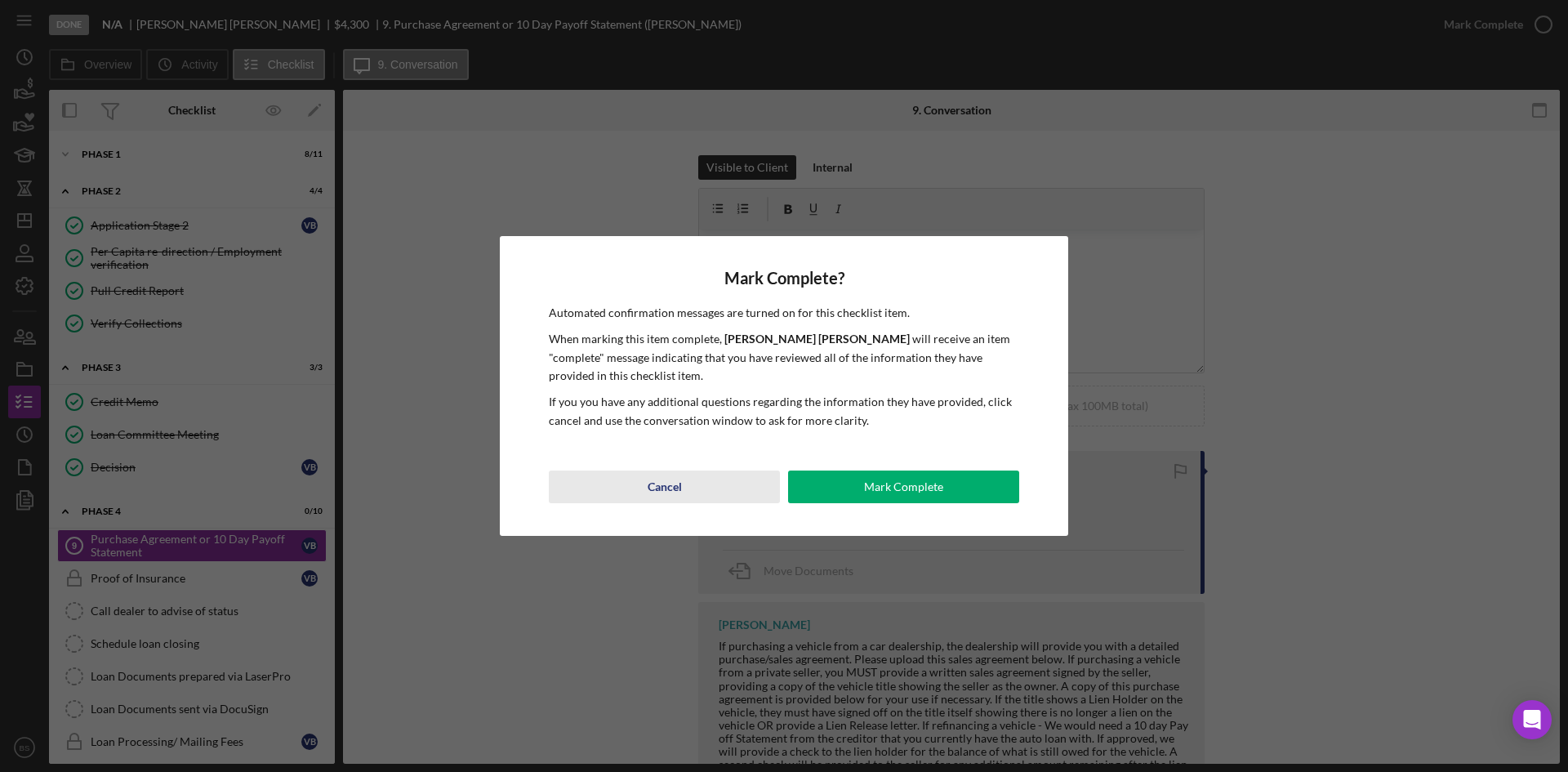
click at [663, 490] on div "Cancel" at bounding box center [665, 487] width 35 height 33
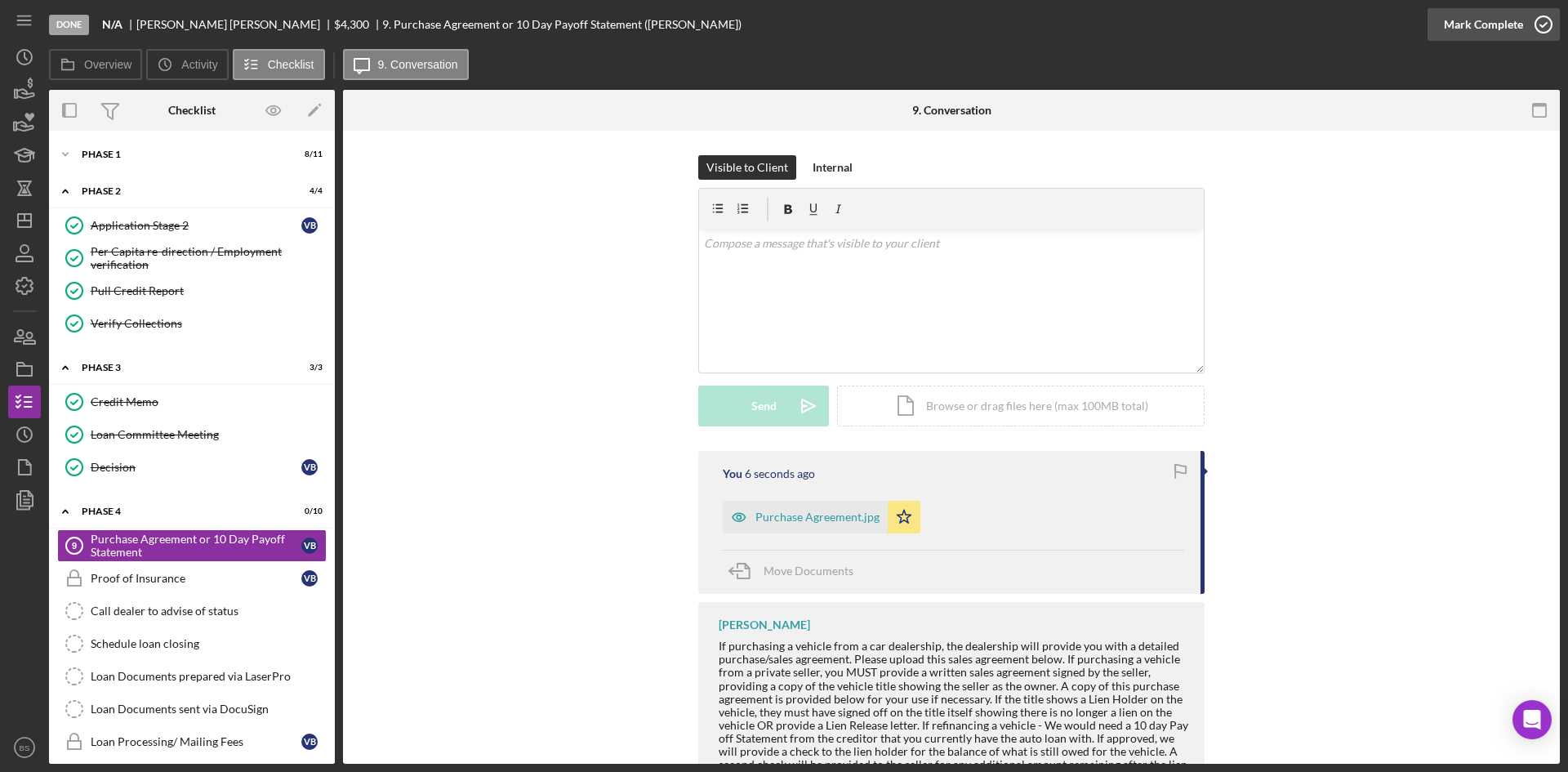
click at [1511, 30] on div "Mark Complete" at bounding box center [1483, 25] width 79 height 33
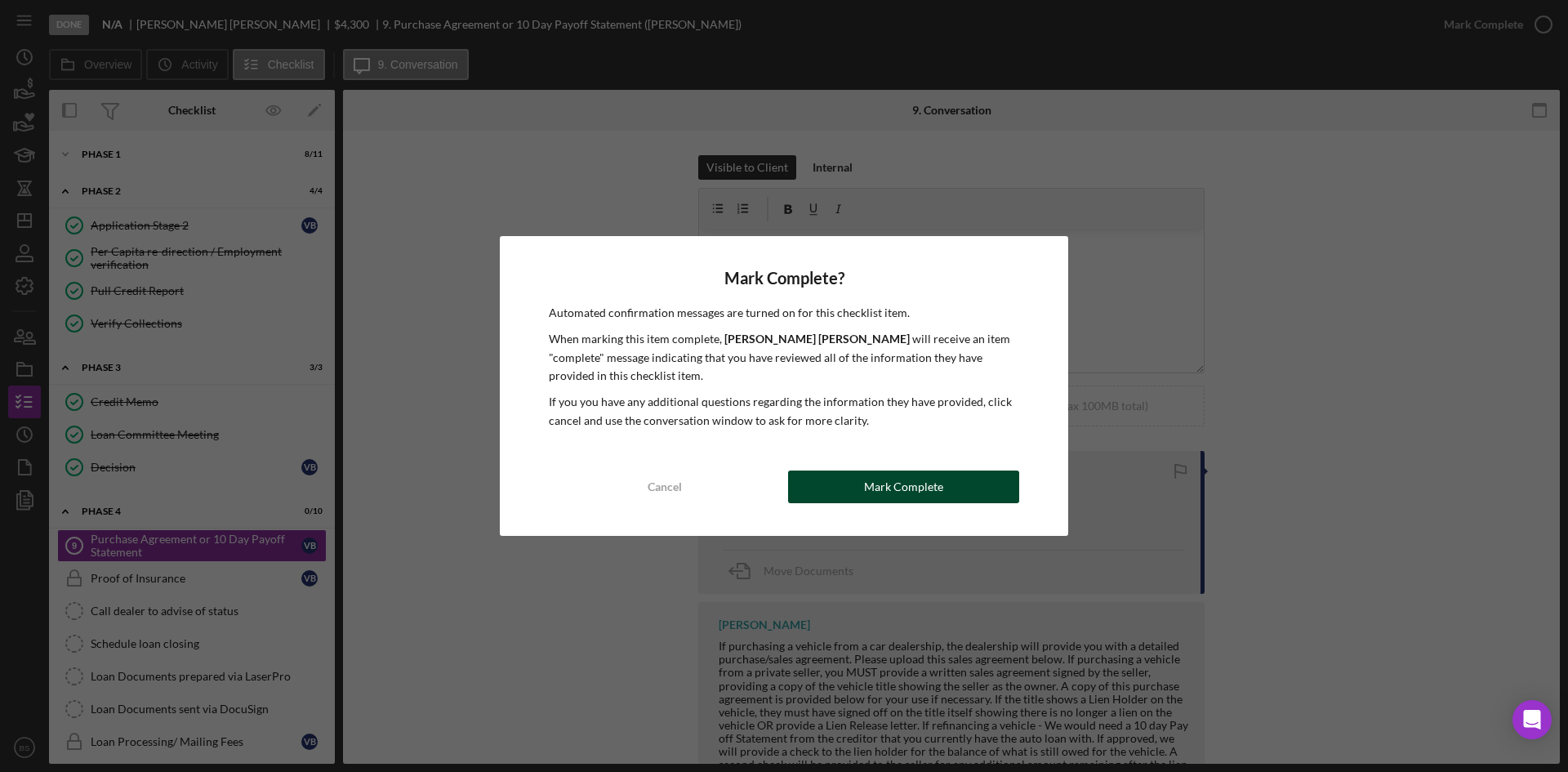
click at [934, 477] on div "Mark Complete" at bounding box center [903, 487] width 79 height 33
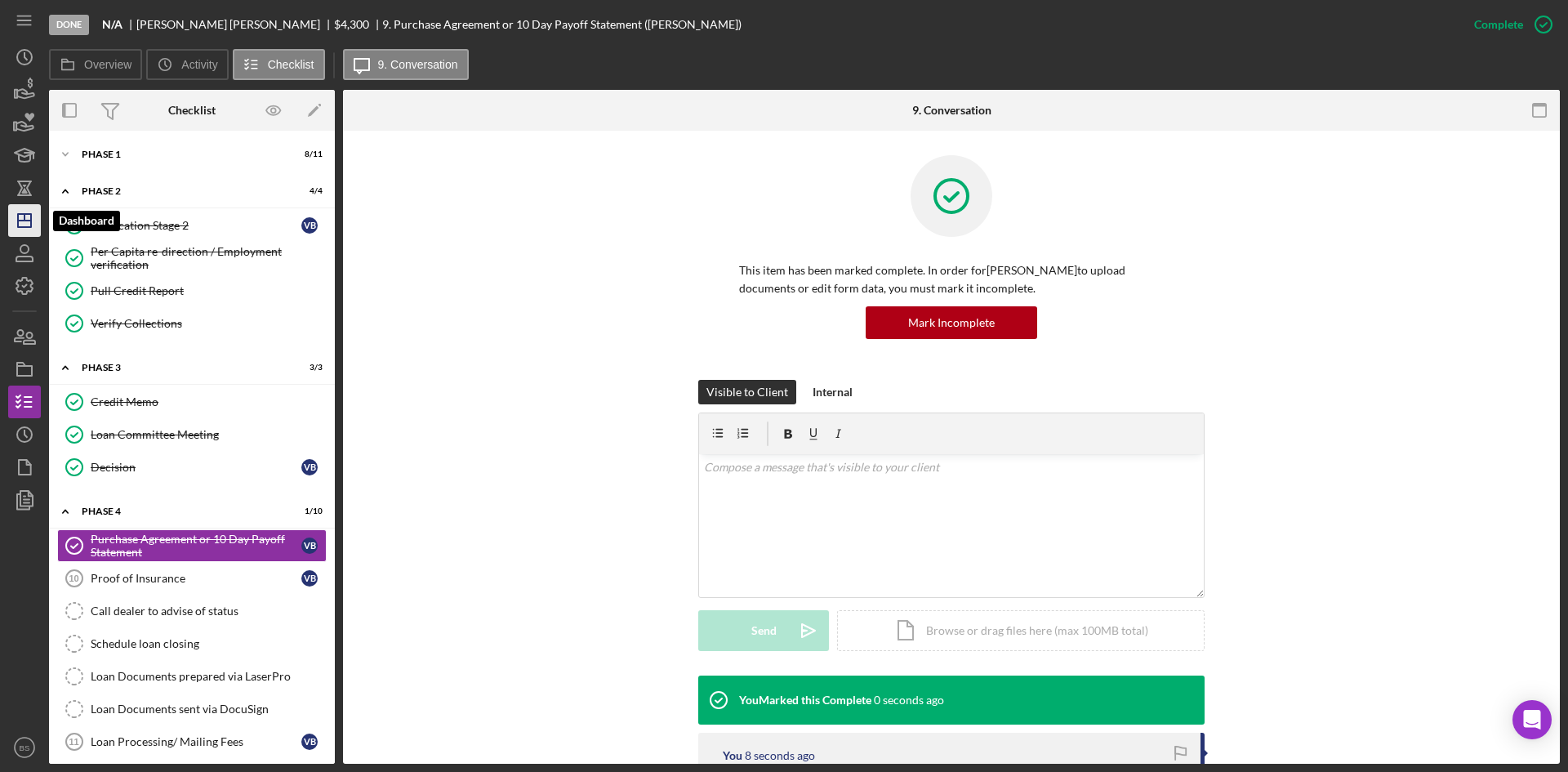
click at [13, 224] on icon "Icon/Dashboard" at bounding box center [24, 220] width 41 height 41
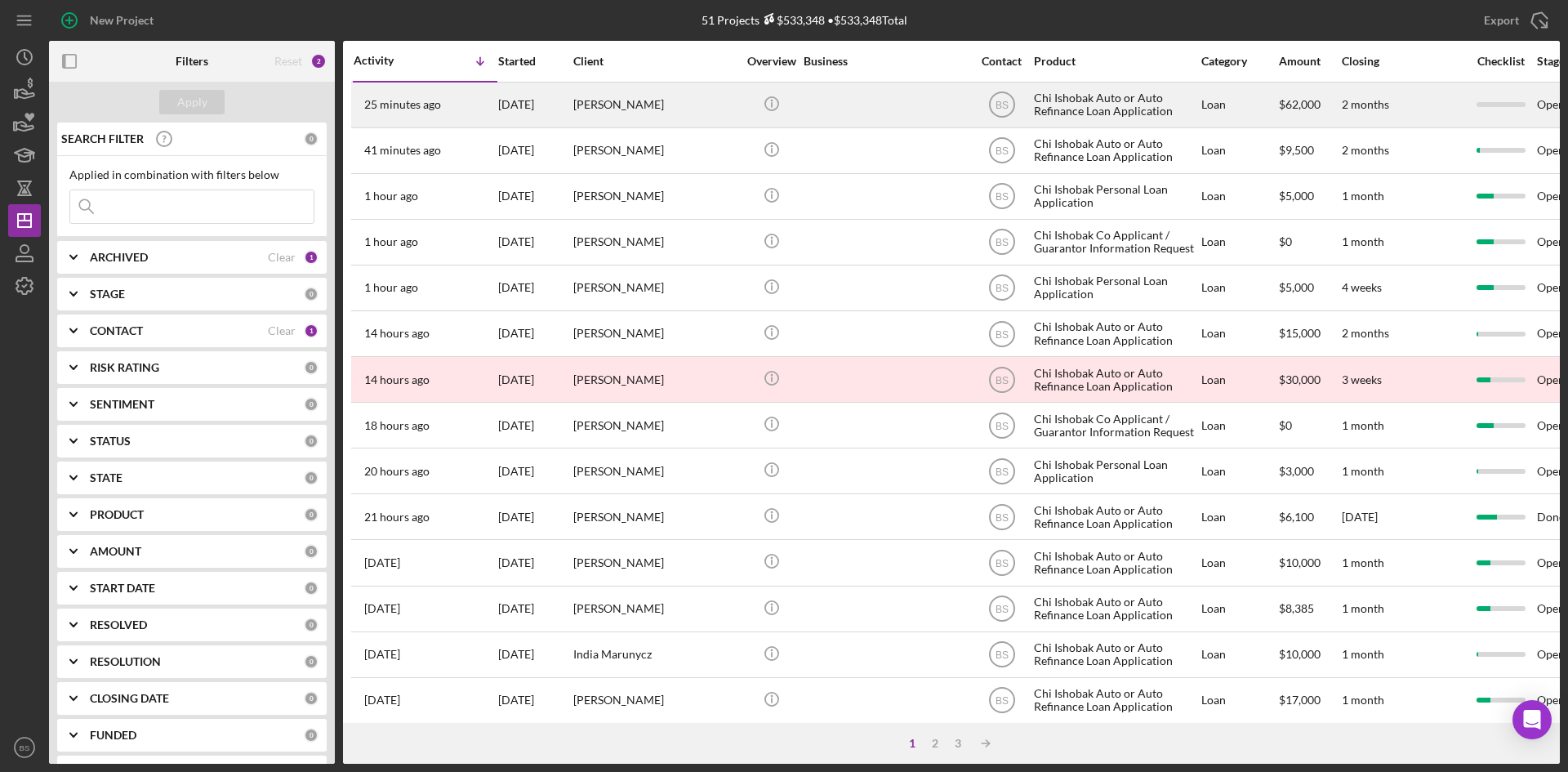
click at [562, 91] on div "[DATE]" at bounding box center [534, 104] width 74 height 43
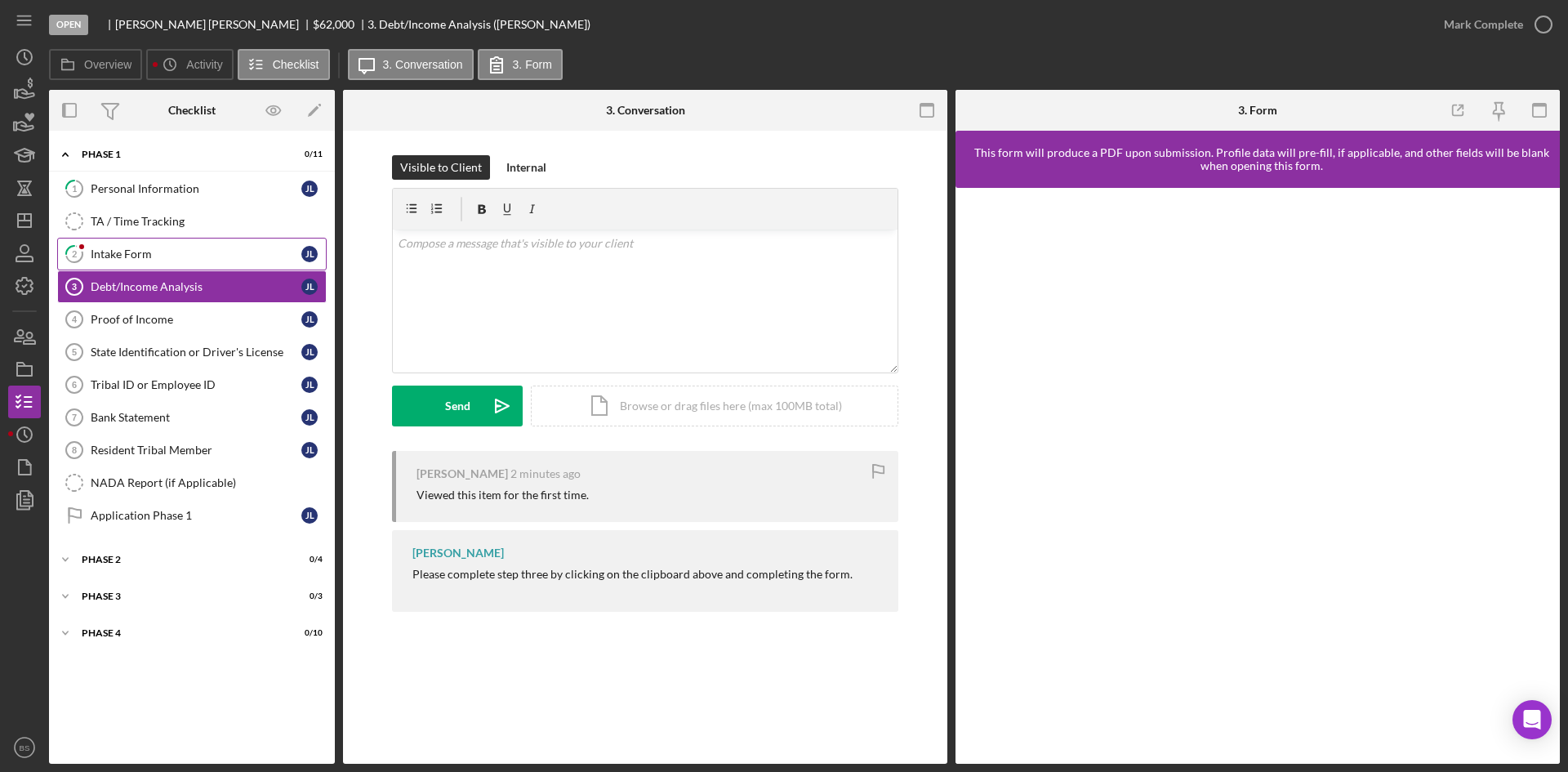
click at [167, 248] on div "Intake Form" at bounding box center [195, 253] width 211 height 13
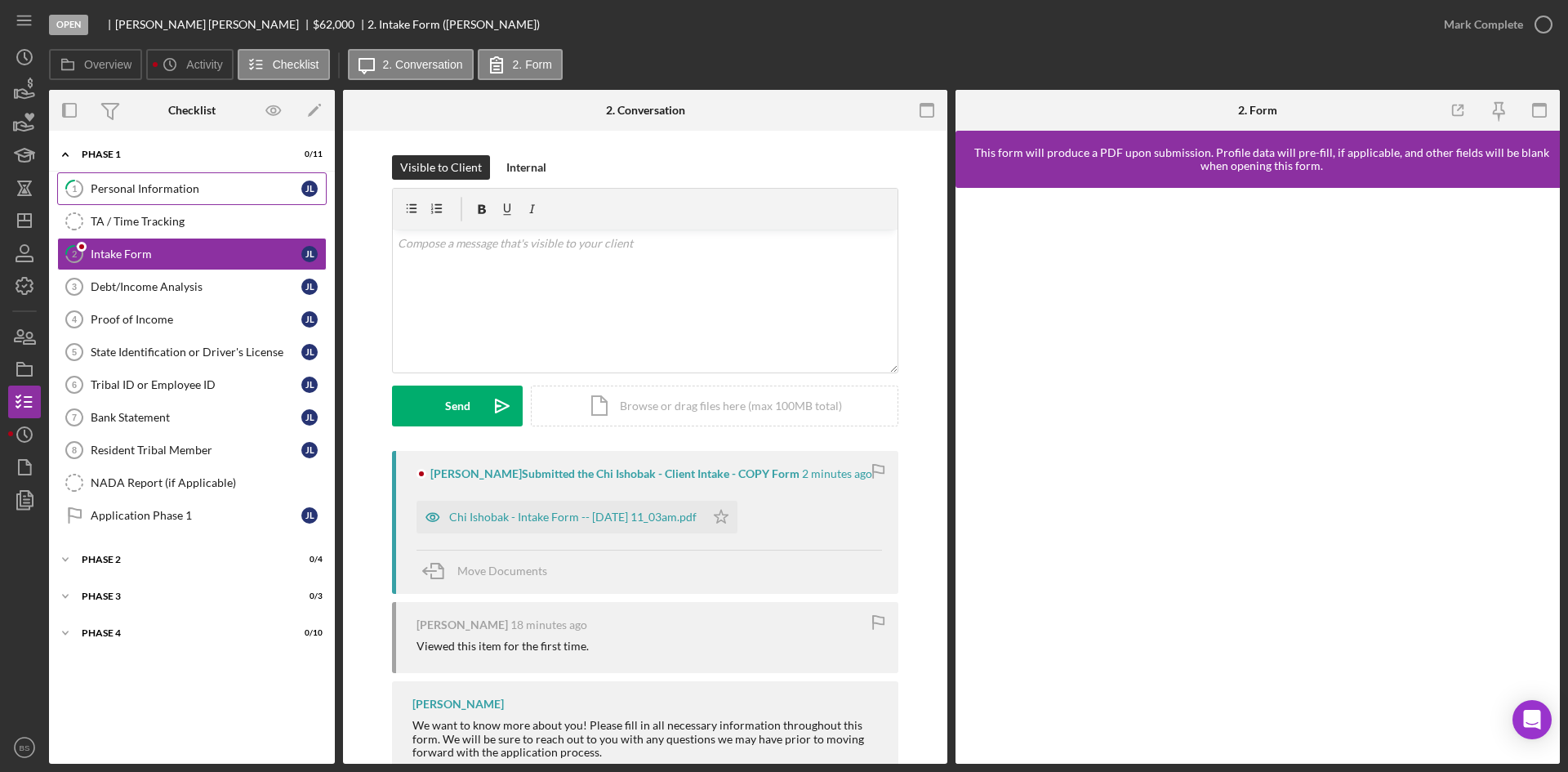
click at [161, 190] on div "Personal Information" at bounding box center [195, 189] width 211 height 13
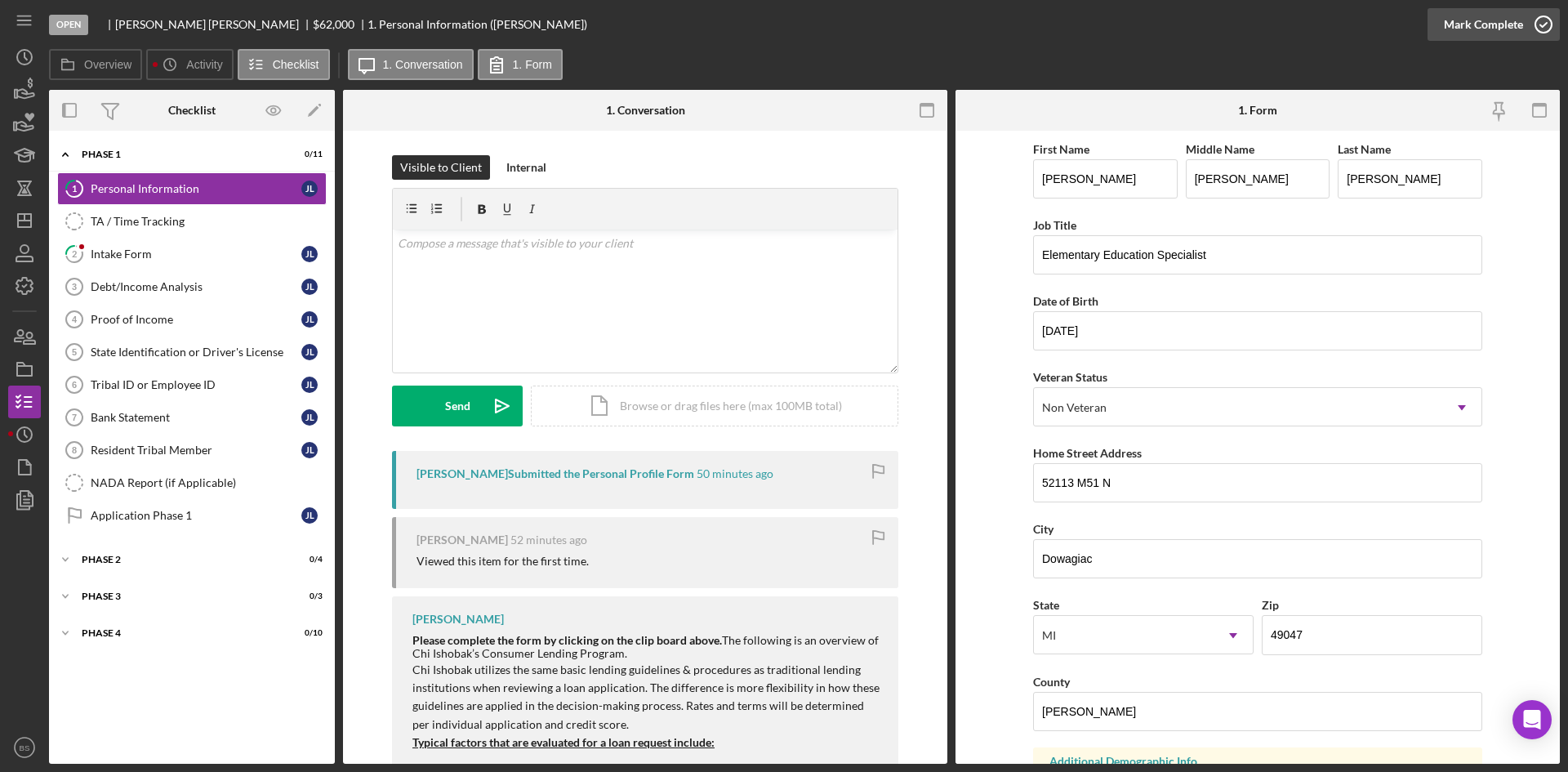
click at [1455, 28] on div "Mark Complete" at bounding box center [1483, 25] width 79 height 33
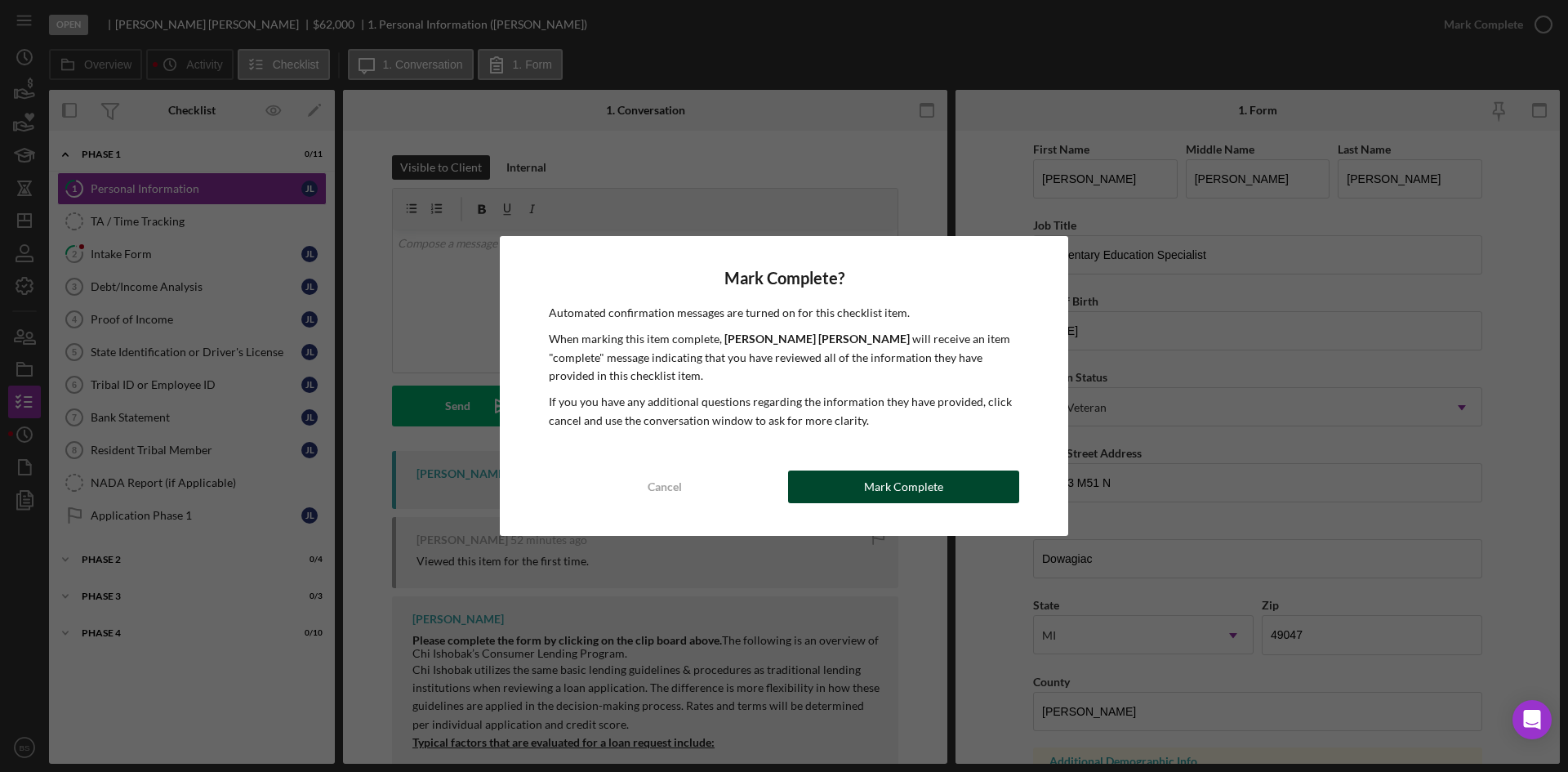
click at [896, 490] on div "Mark Complete" at bounding box center [903, 487] width 79 height 33
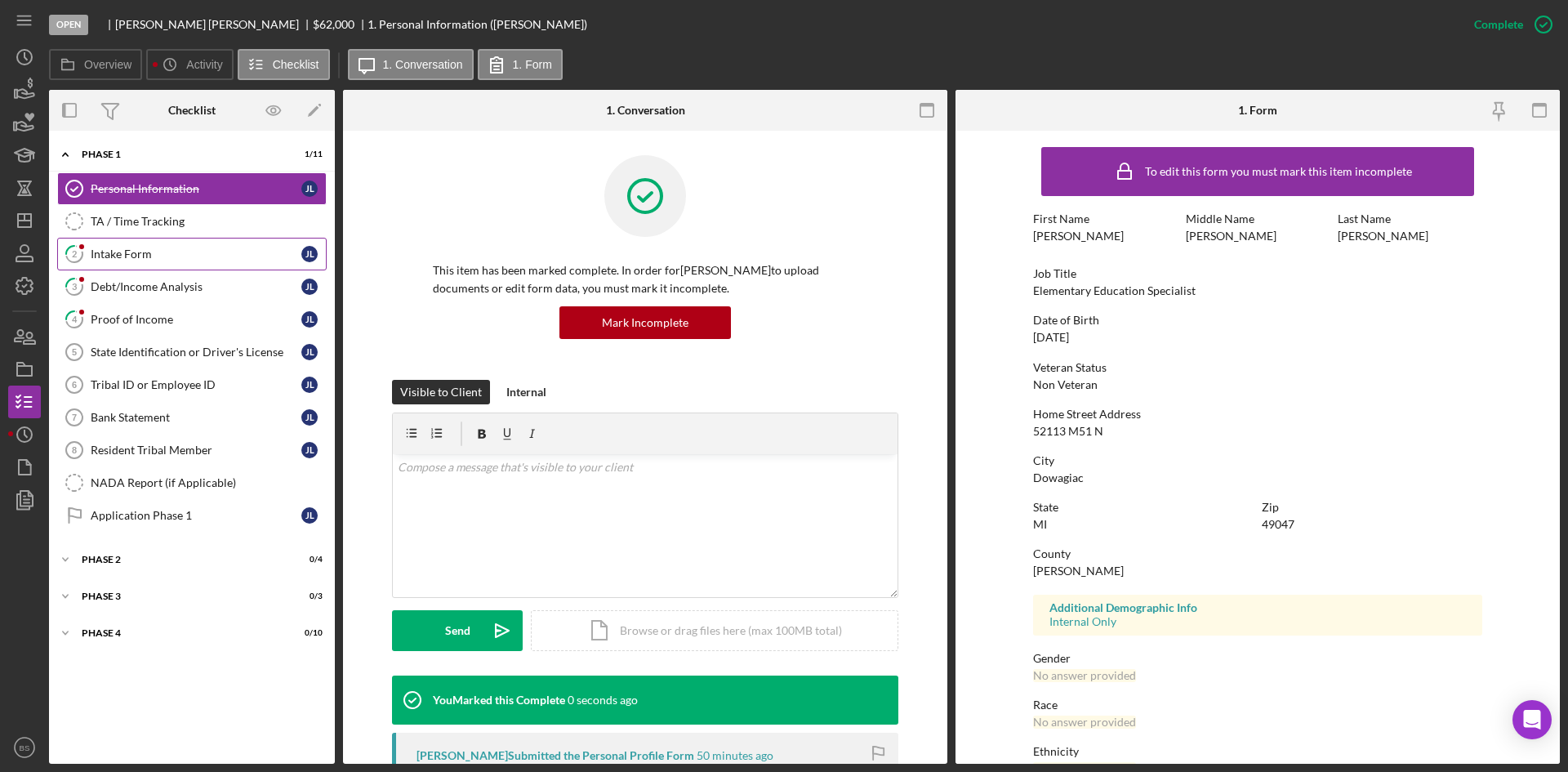
click at [163, 260] on div "Intake Form" at bounding box center [195, 253] width 211 height 13
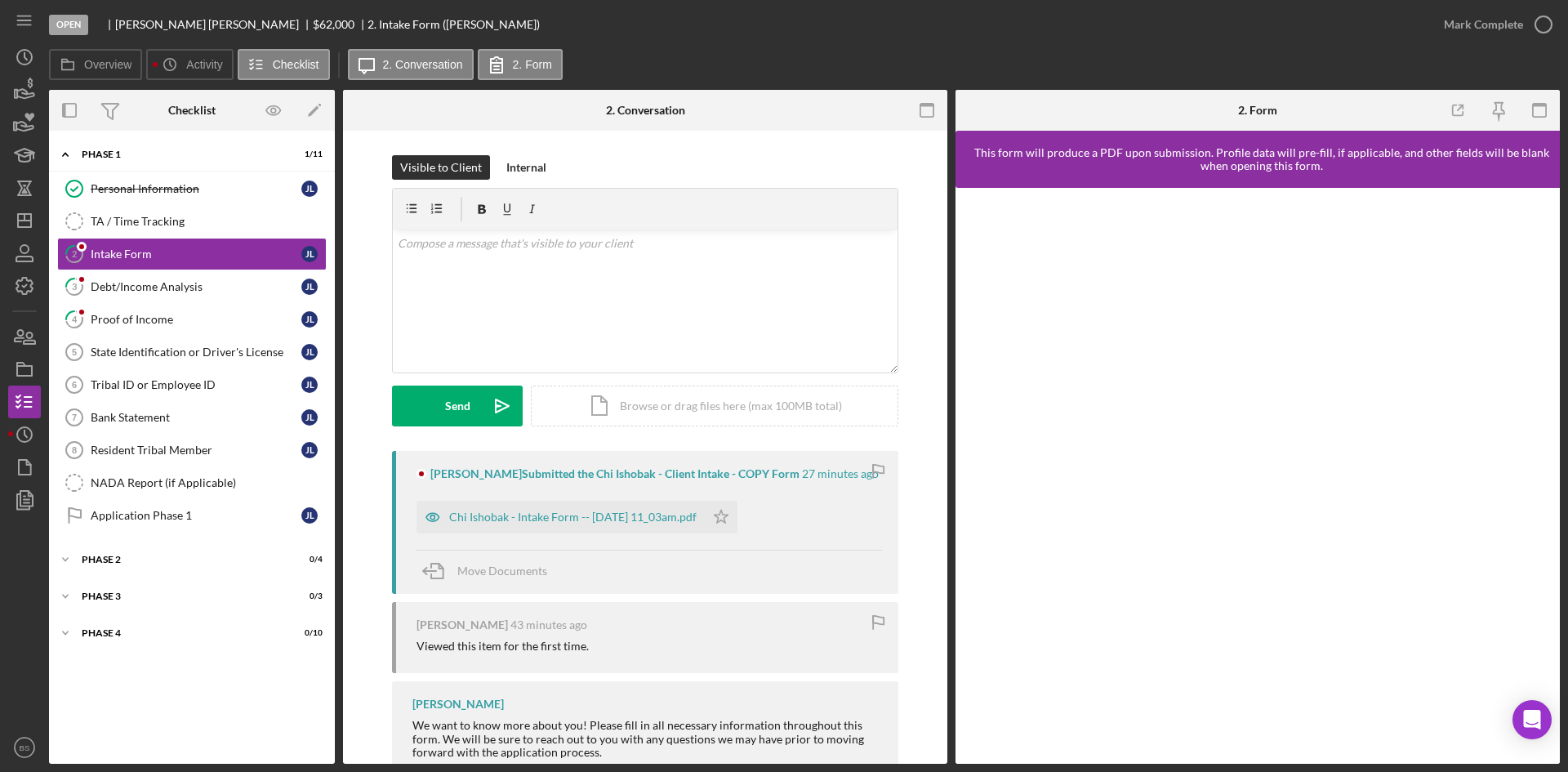
drag, startPoint x: 562, startPoint y: 508, endPoint x: 557, endPoint y: 499, distance: 10.3
click at [562, 507] on div "Chi Ishobak - Intake Form -- [DATE] 11_03am.pdf" at bounding box center [561, 517] width 288 height 33
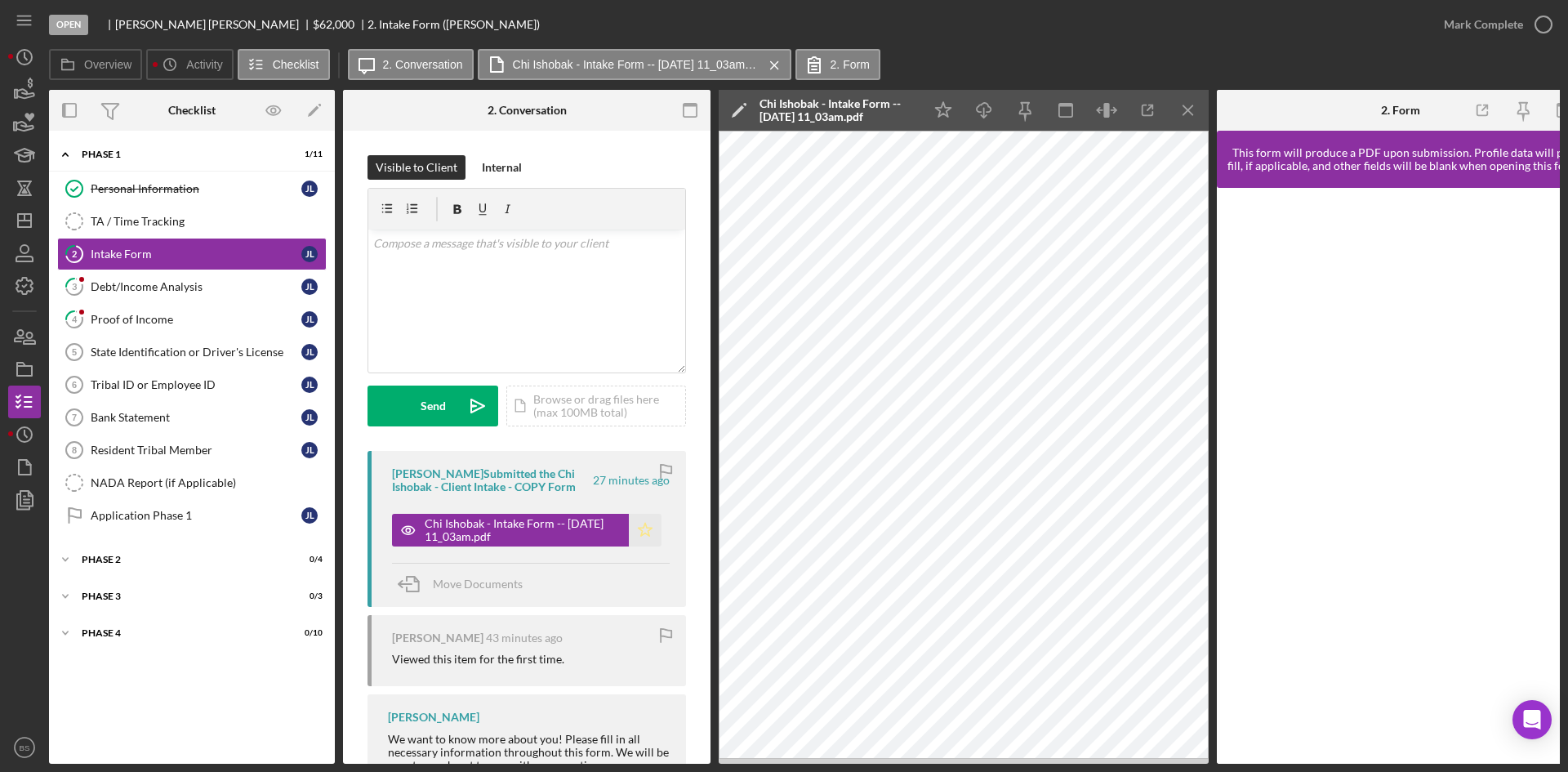
click at [643, 534] on polygon "button" at bounding box center [645, 529] width 14 height 13
click at [1493, 20] on div "Mark Complete" at bounding box center [1483, 25] width 79 height 33
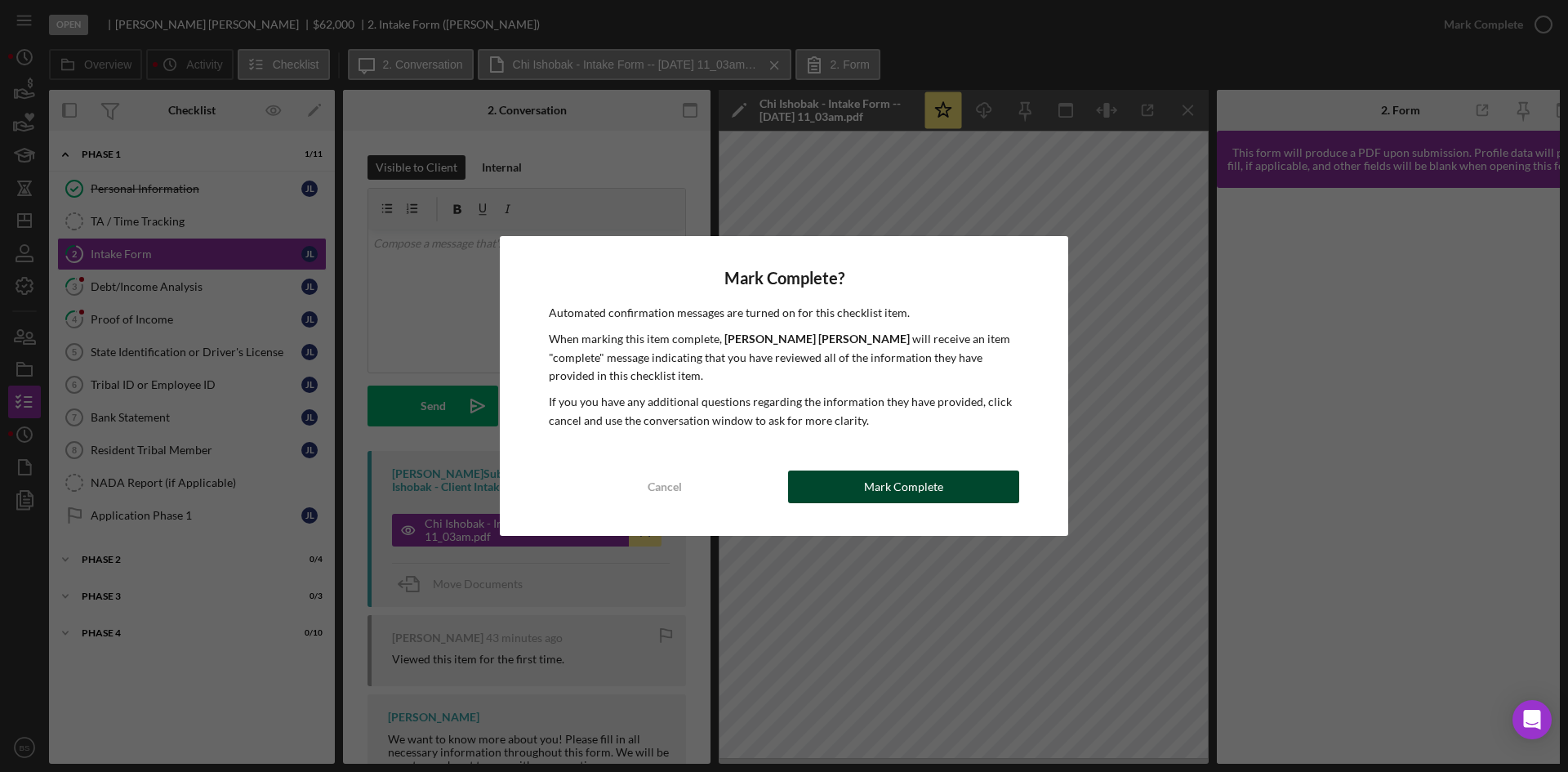
click at [860, 499] on button "Mark Complete" at bounding box center [904, 487] width 232 height 33
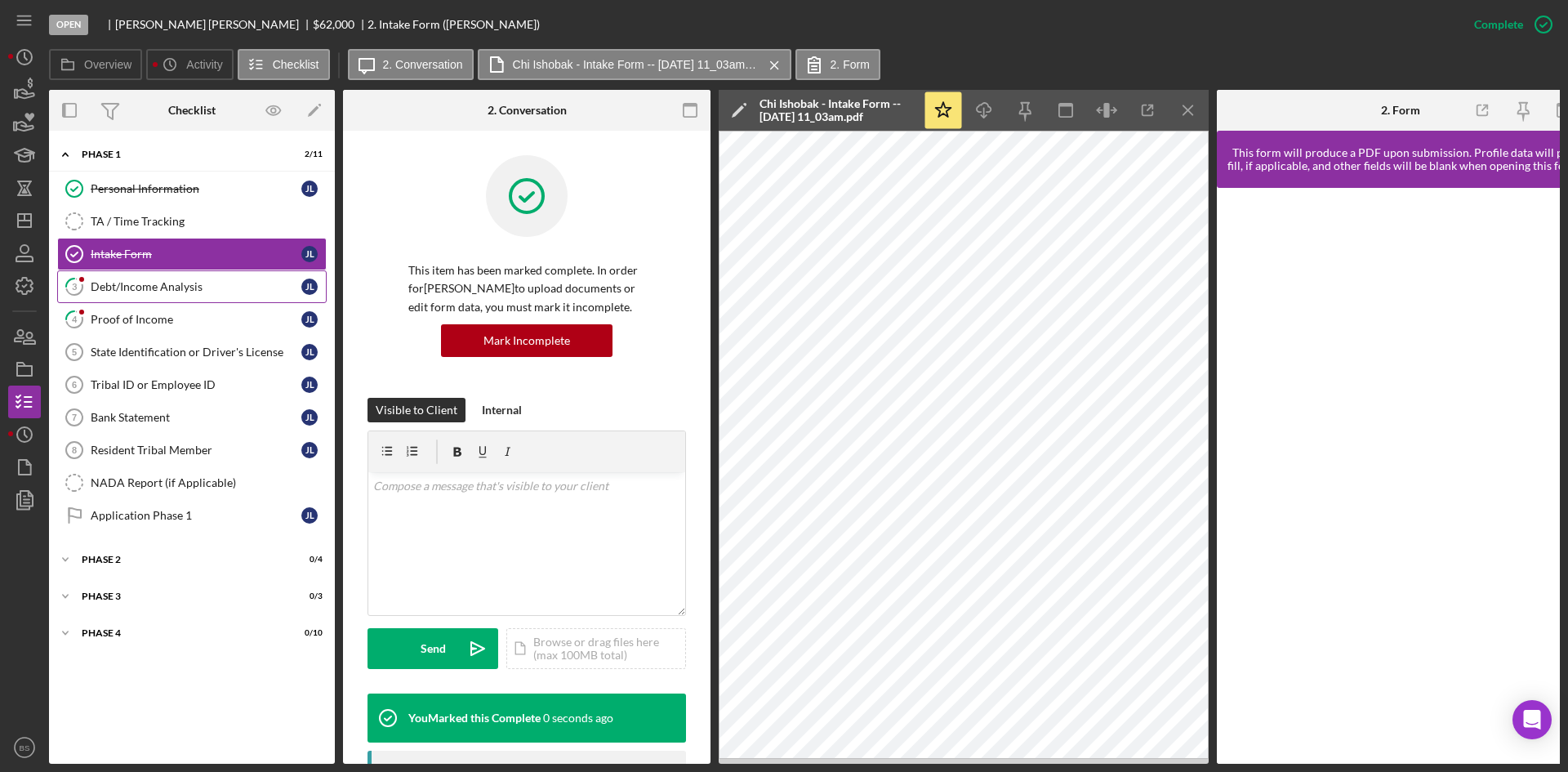
click at [90, 295] on icon "3" at bounding box center [74, 286] width 41 height 41
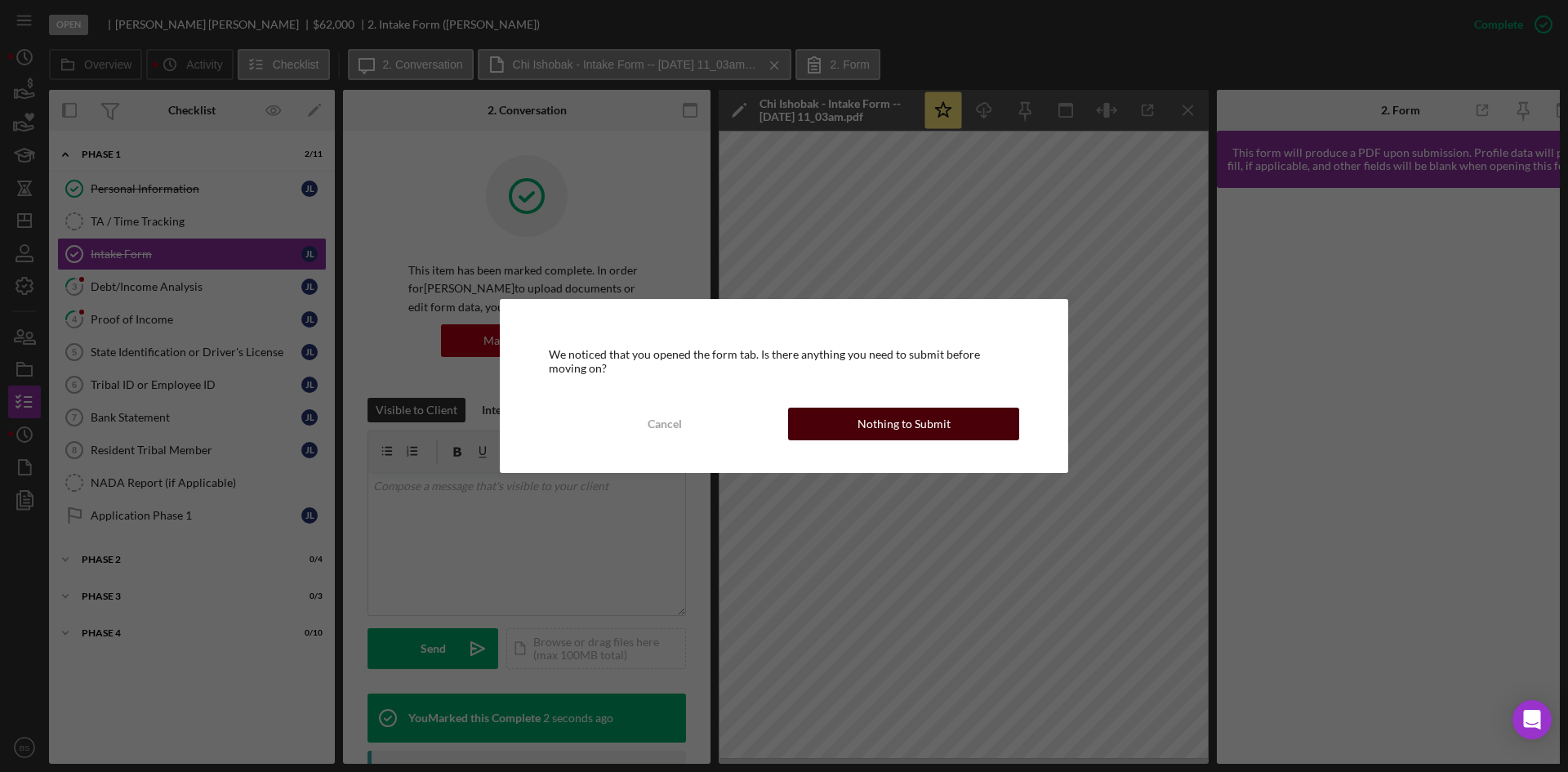
click at [866, 419] on div "Nothing to Submit" at bounding box center [904, 424] width 93 height 33
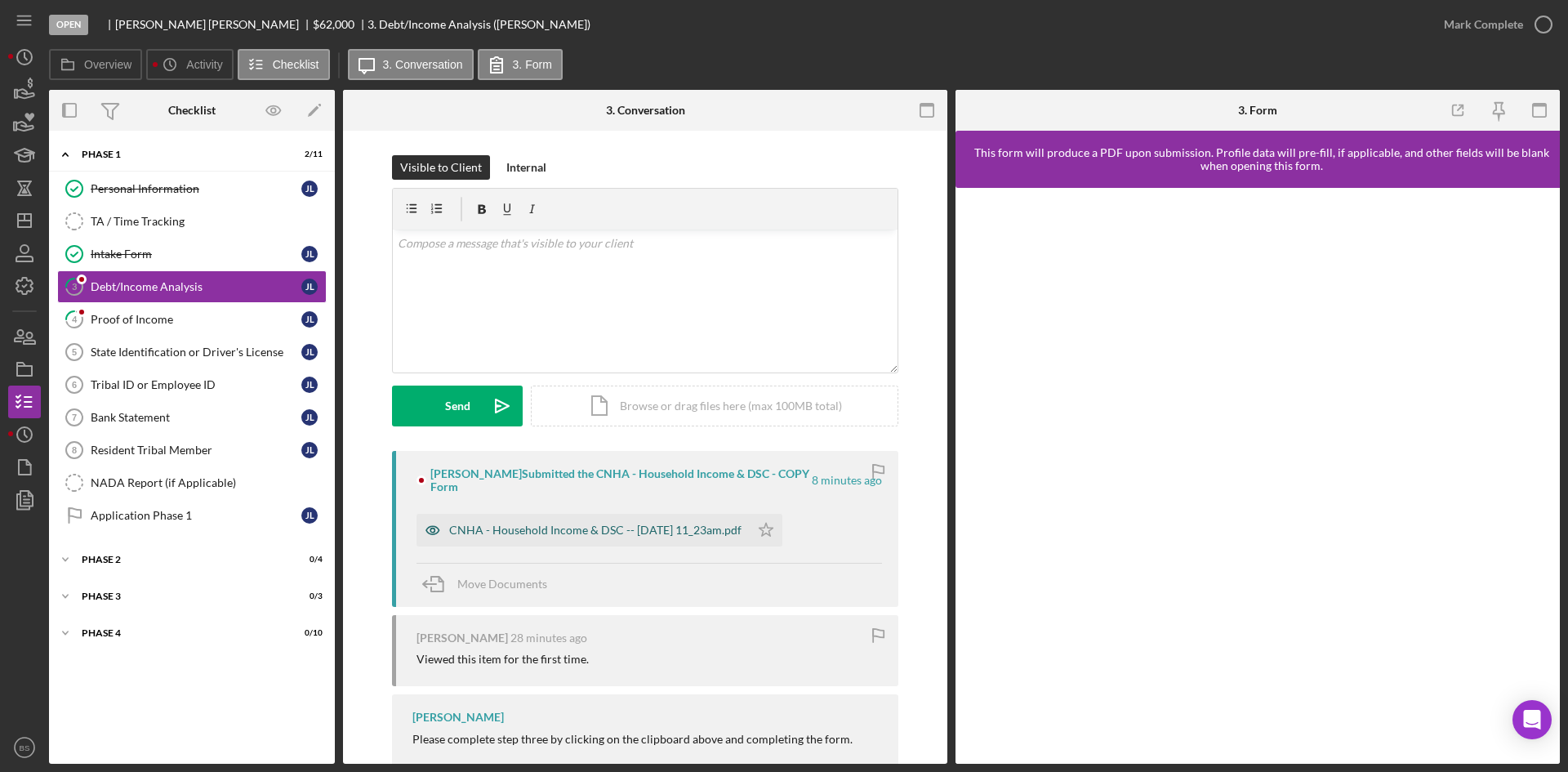
click at [722, 523] on div "CNHA - Household Income & DSC -- [DATE] 11_23am.pdf" at bounding box center [595, 530] width 293 height 13
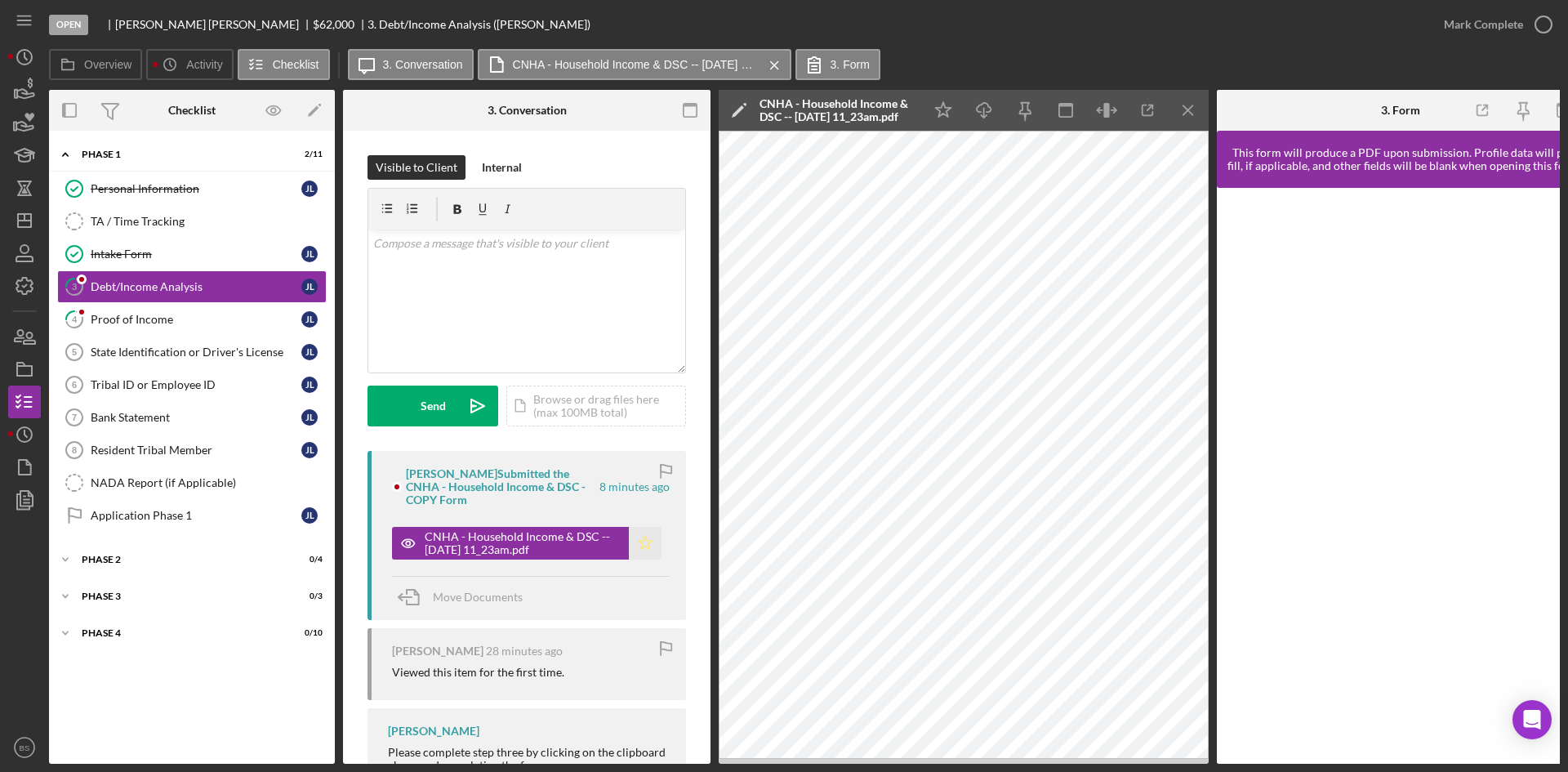
click at [641, 537] on polygon "button" at bounding box center [645, 542] width 14 height 13
click at [1447, 23] on div "Mark Complete" at bounding box center [1483, 25] width 79 height 33
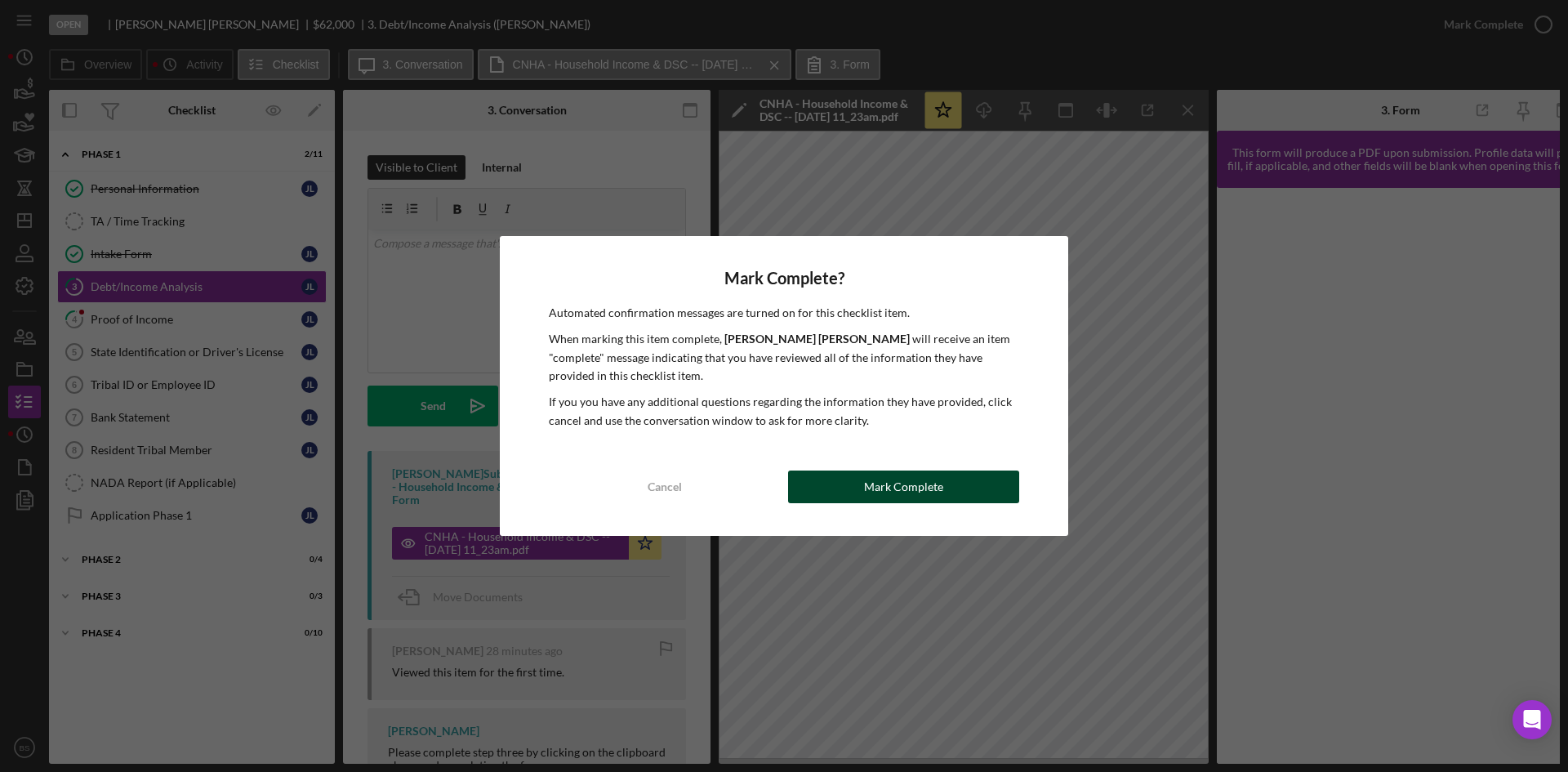
click at [859, 497] on button "Mark Complete" at bounding box center [904, 487] width 232 height 33
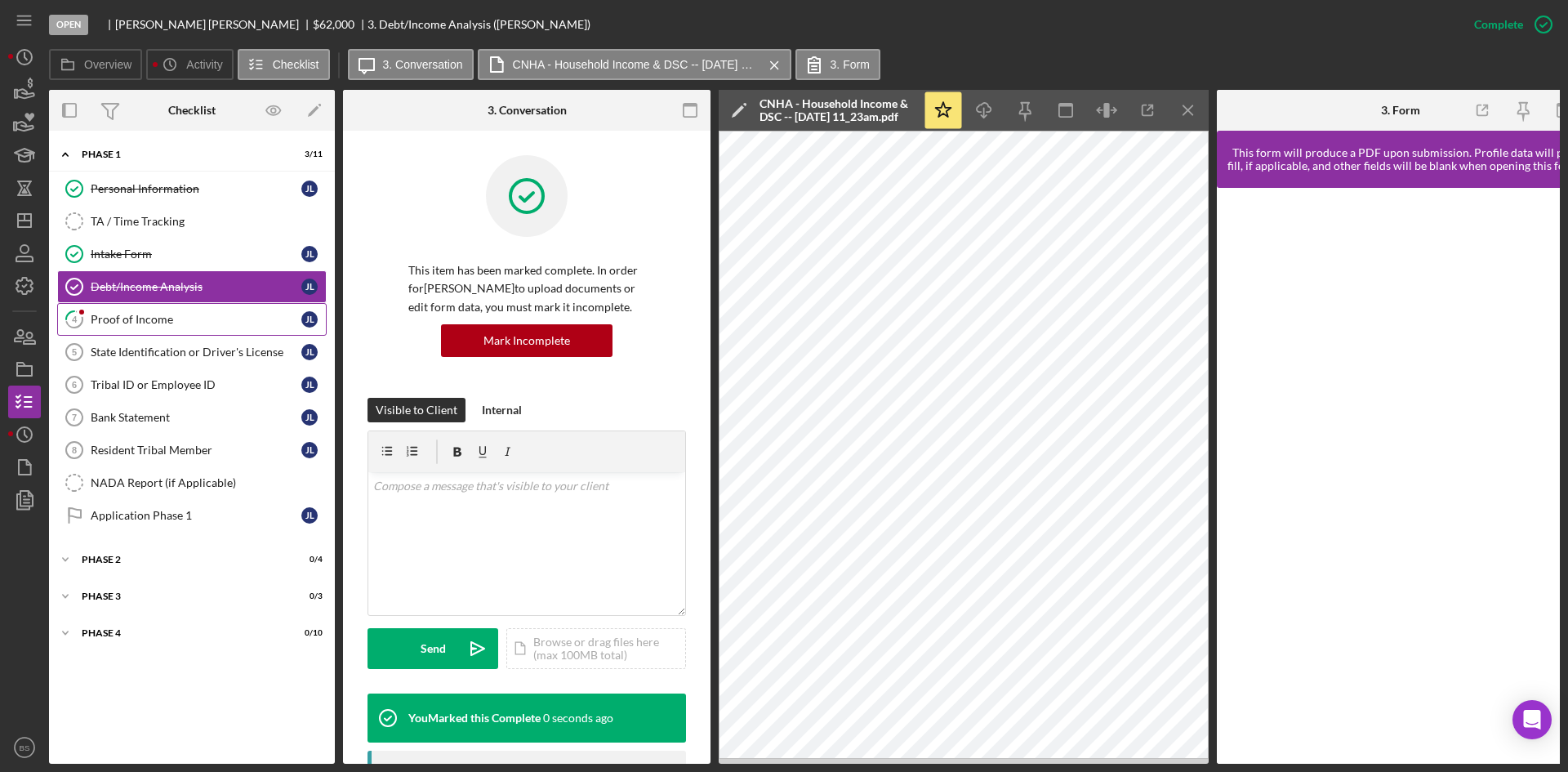
click at [78, 309] on div at bounding box center [81, 312] width 10 height 10
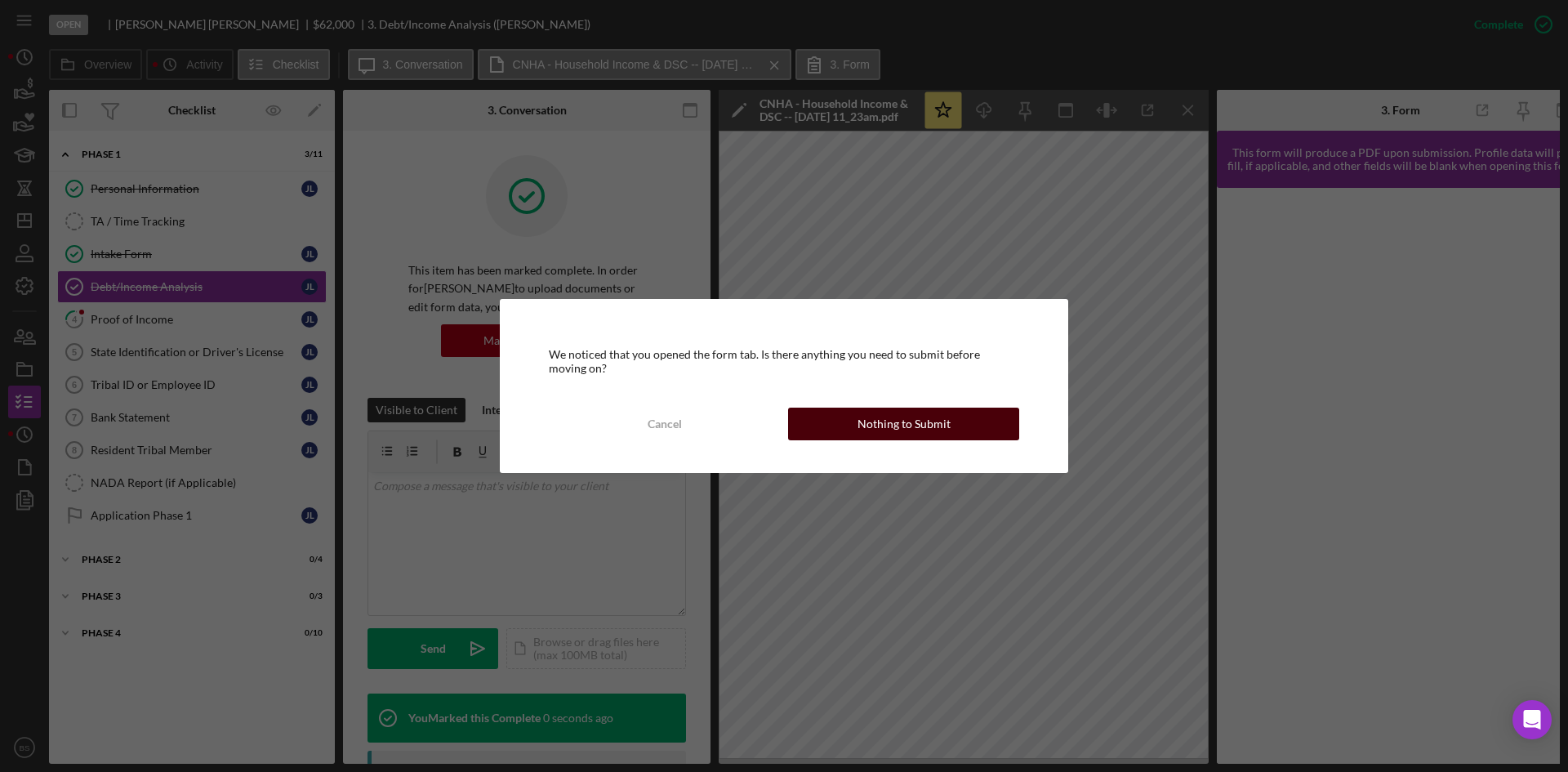
click at [850, 429] on button "Nothing to Submit" at bounding box center [904, 424] width 232 height 33
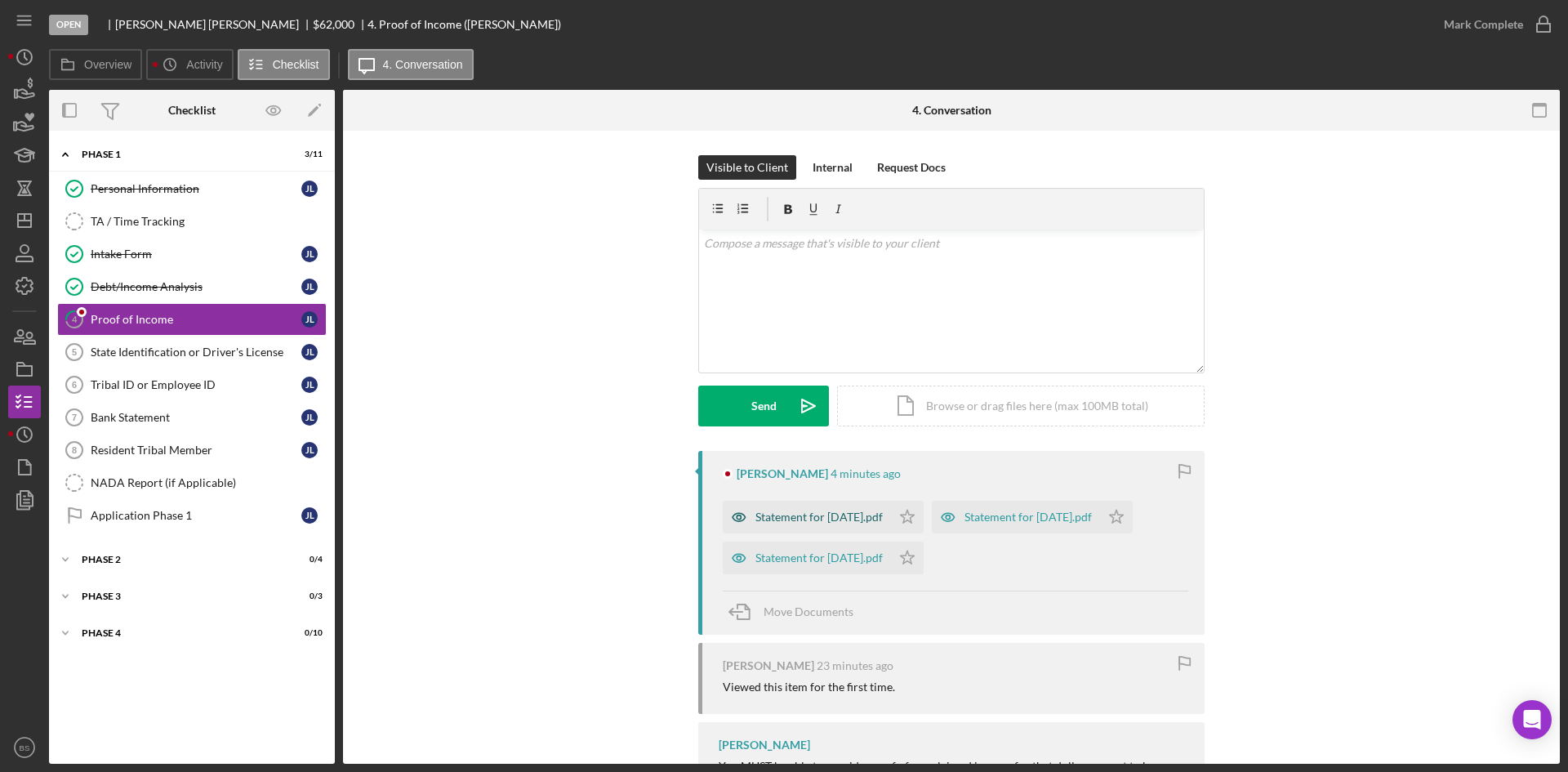
click at [787, 509] on div "Statement for [DATE].pdf" at bounding box center [807, 517] width 169 height 33
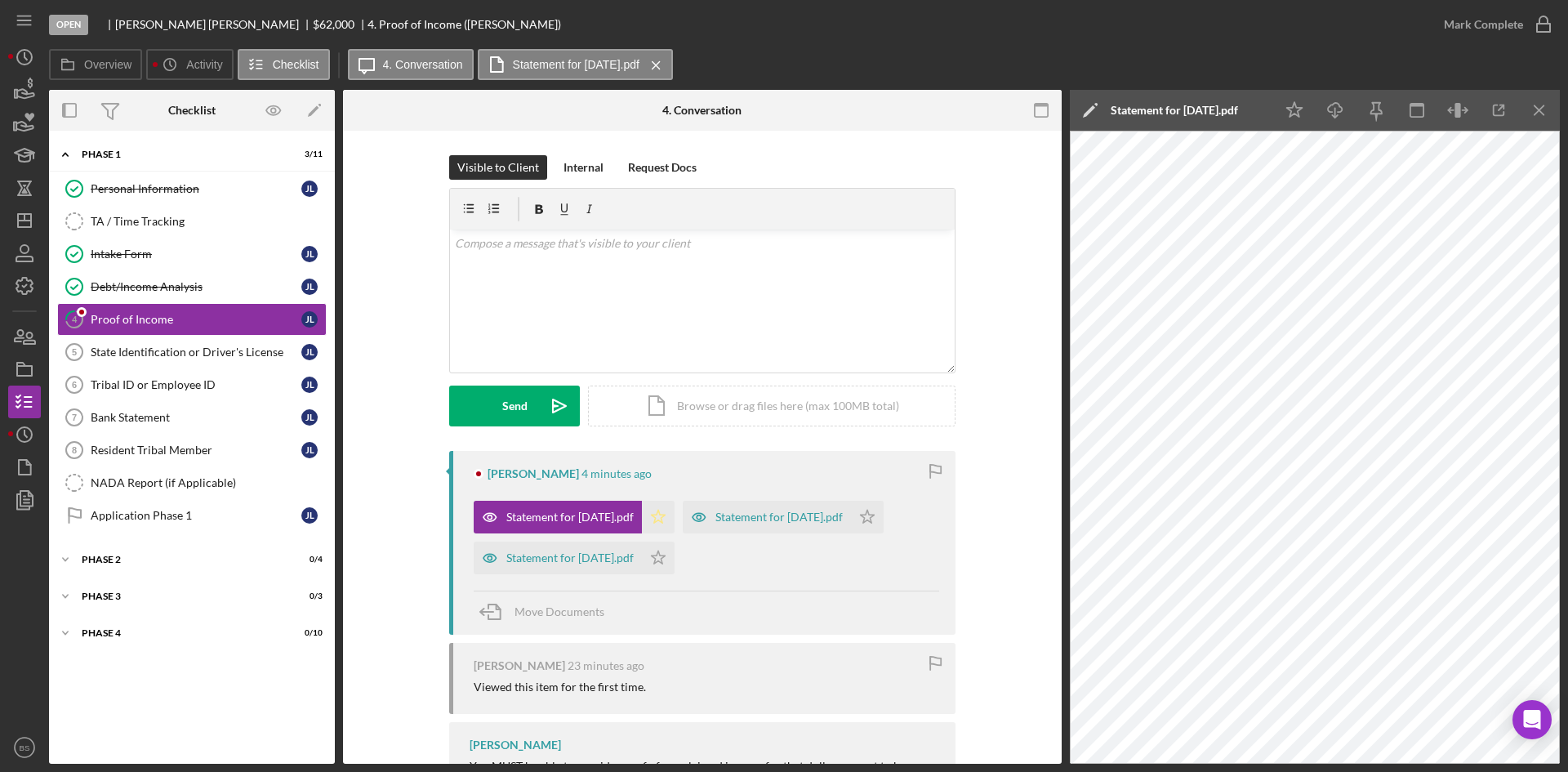
click at [675, 523] on icon "Icon/Star" at bounding box center [658, 517] width 33 height 33
click at [716, 523] on div "Statement for [DATE].pdf" at bounding box center [779, 517] width 128 height 13
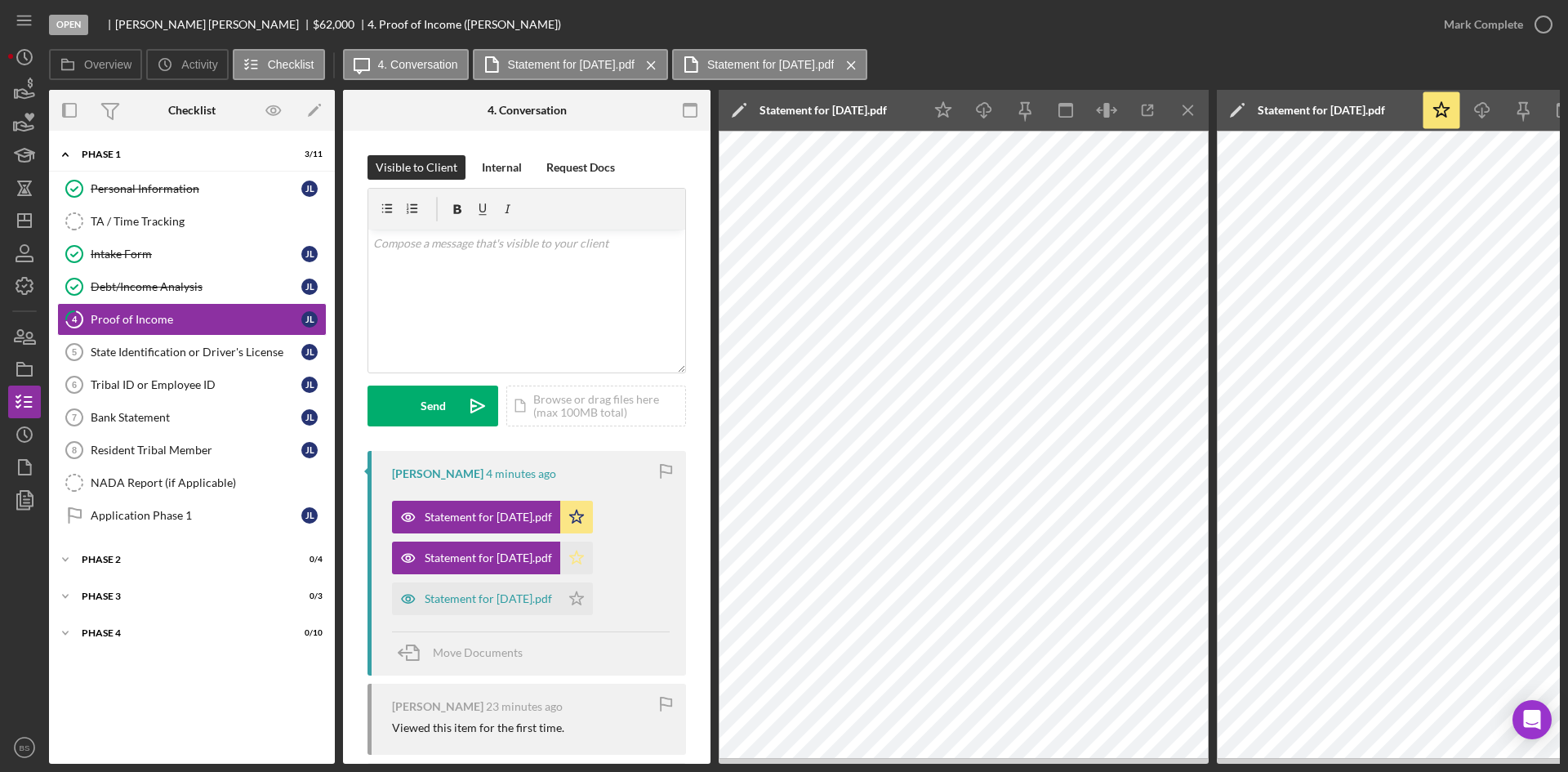
click at [593, 556] on icon "Icon/Star" at bounding box center [577, 558] width 33 height 33
click at [552, 592] on div "Statement for [DATE].pdf" at bounding box center [489, 599] width 128 height 13
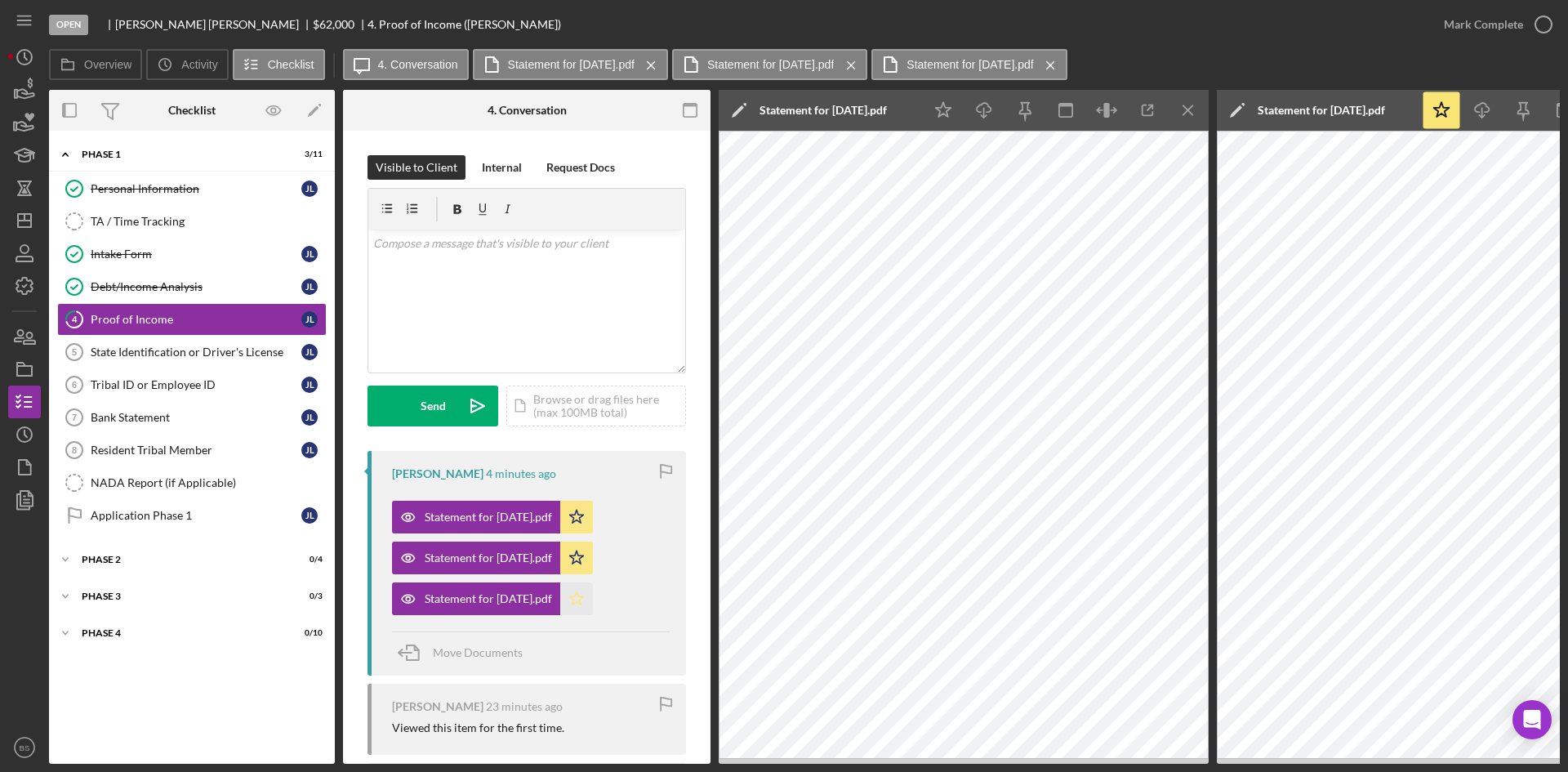
click at [593, 594] on icon "Icon/Star" at bounding box center [577, 599] width 33 height 33
click at [1444, 31] on button "Mark Complete" at bounding box center [1493, 25] width 132 height 33
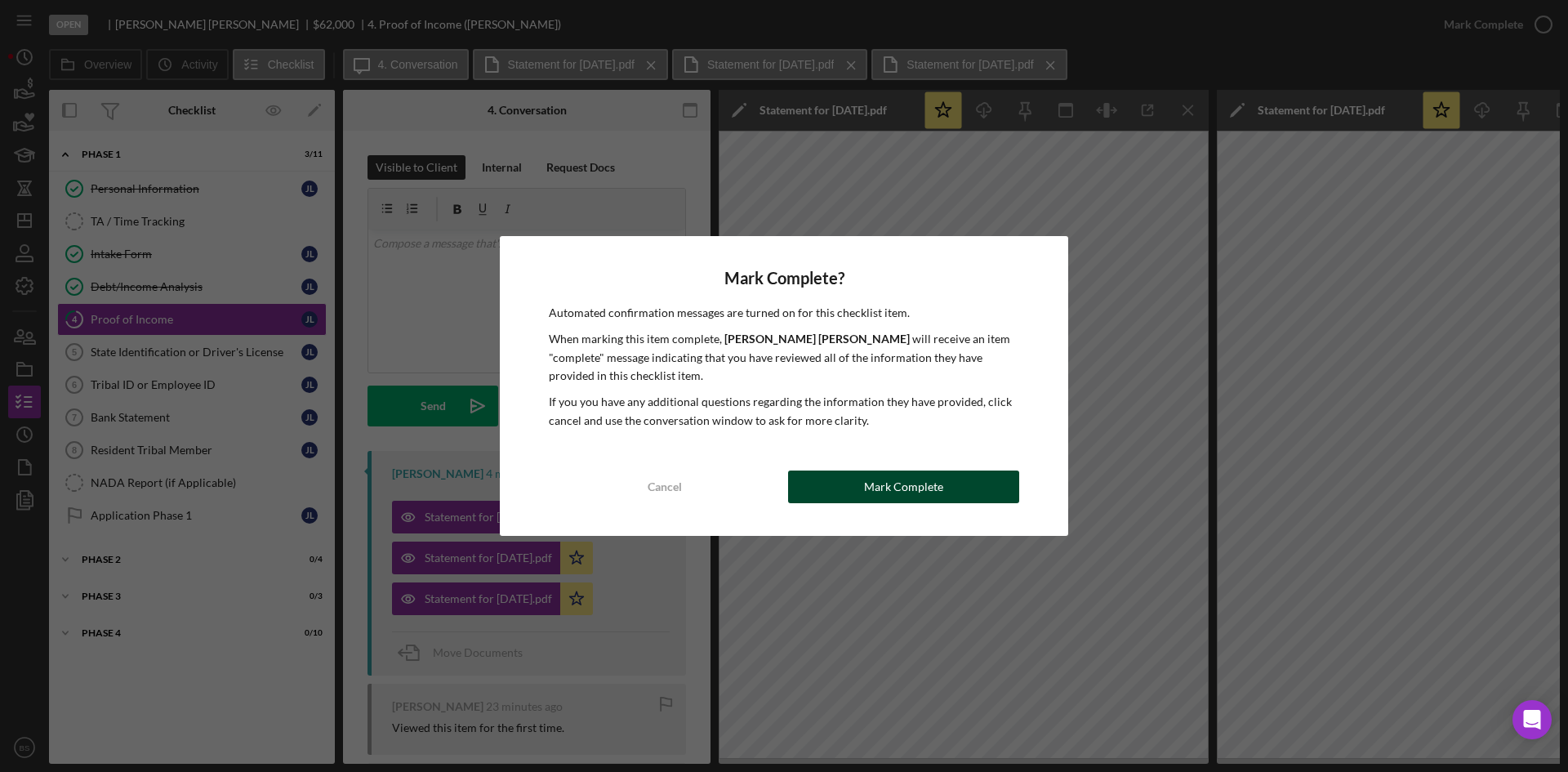
click at [890, 489] on div "Mark Complete" at bounding box center [903, 487] width 79 height 33
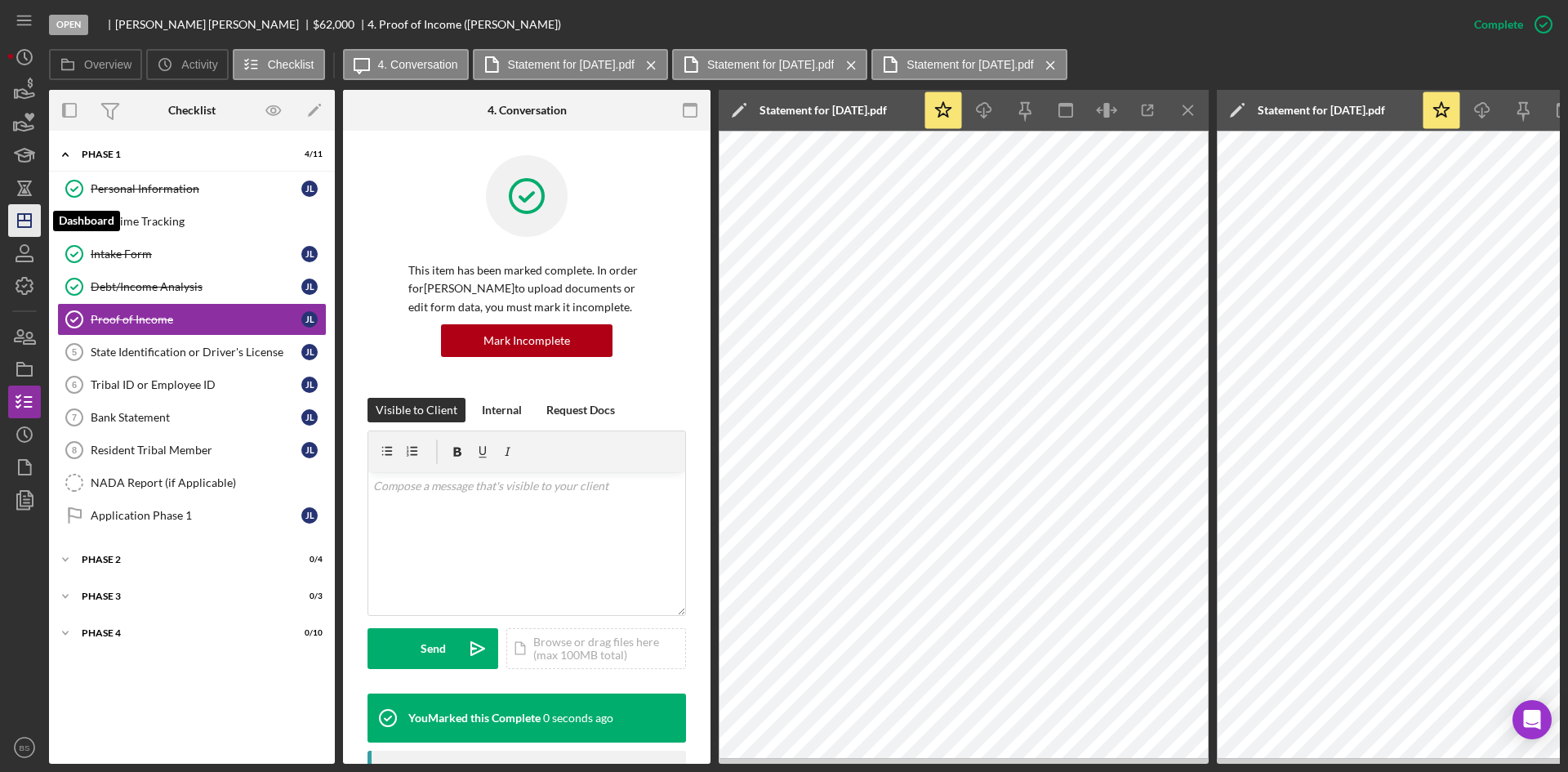
click at [19, 219] on polygon "button" at bounding box center [25, 221] width 13 height 13
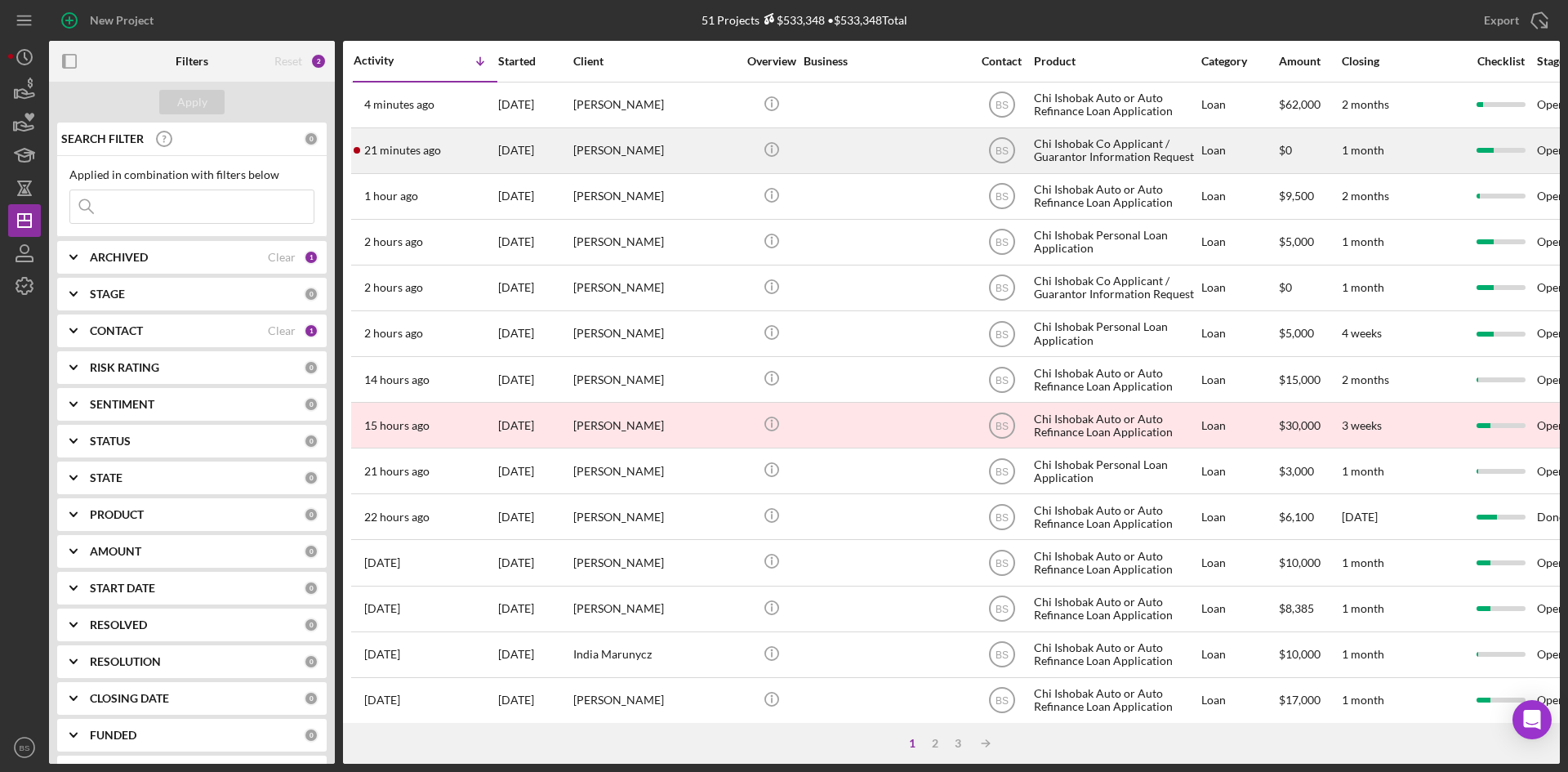
click at [654, 153] on div "[PERSON_NAME]" at bounding box center [655, 150] width 163 height 43
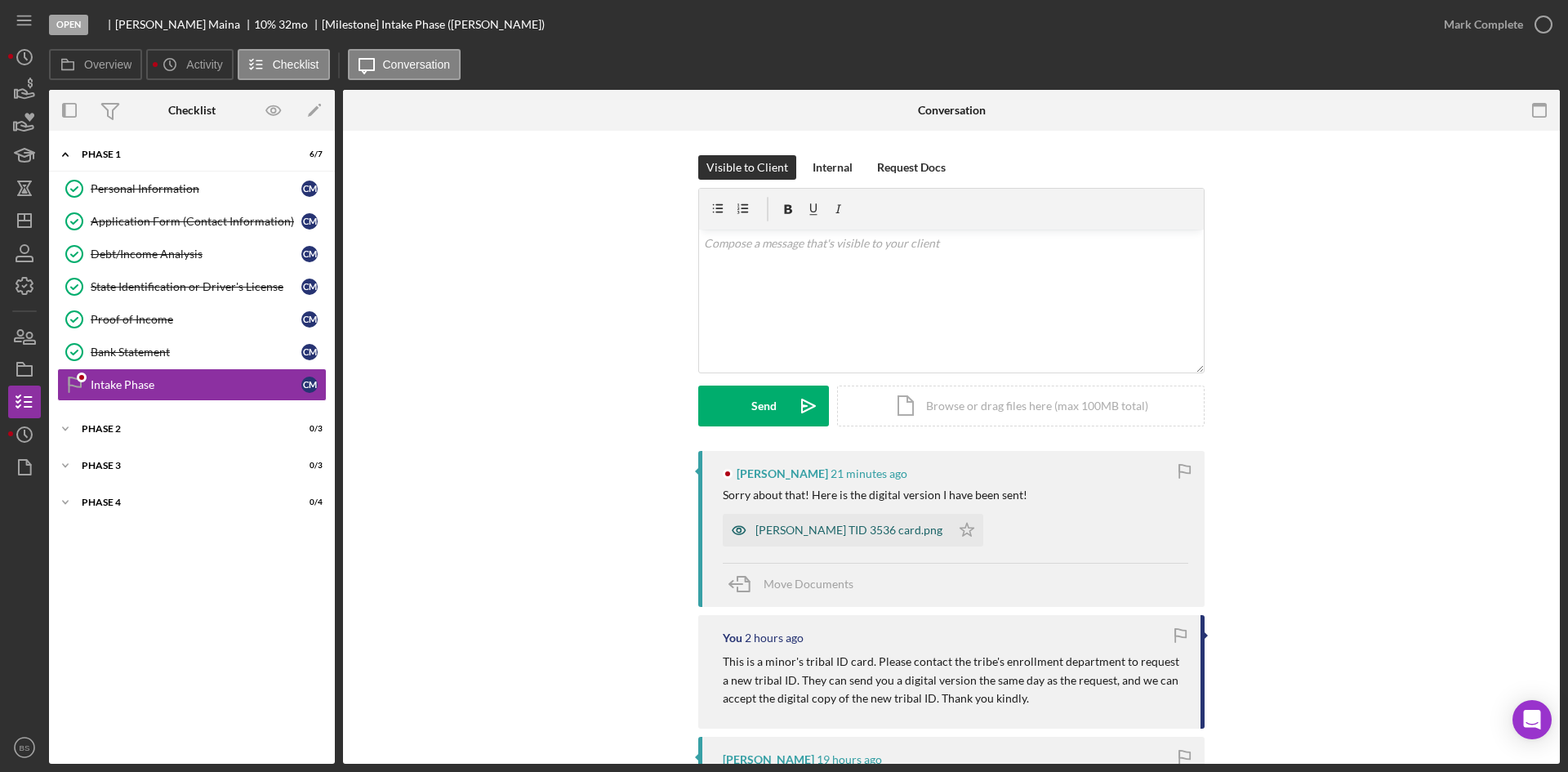
click at [755, 521] on div "[PERSON_NAME] TID 3536 card.png" at bounding box center [837, 530] width 228 height 33
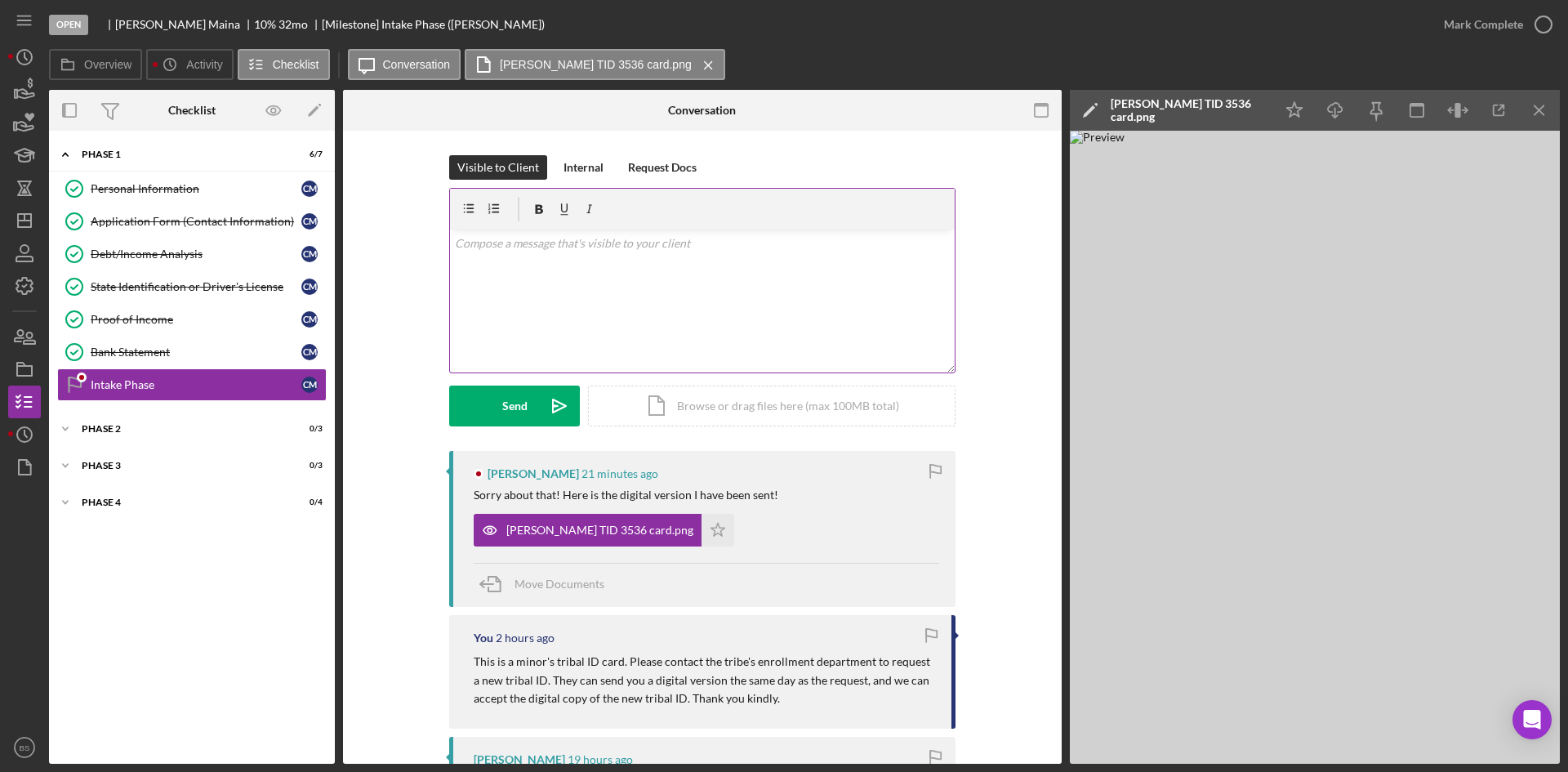
click at [695, 314] on div "v Color teal Color pink Remove color Add row above Add row below Add column bef…" at bounding box center [703, 301] width 505 height 143
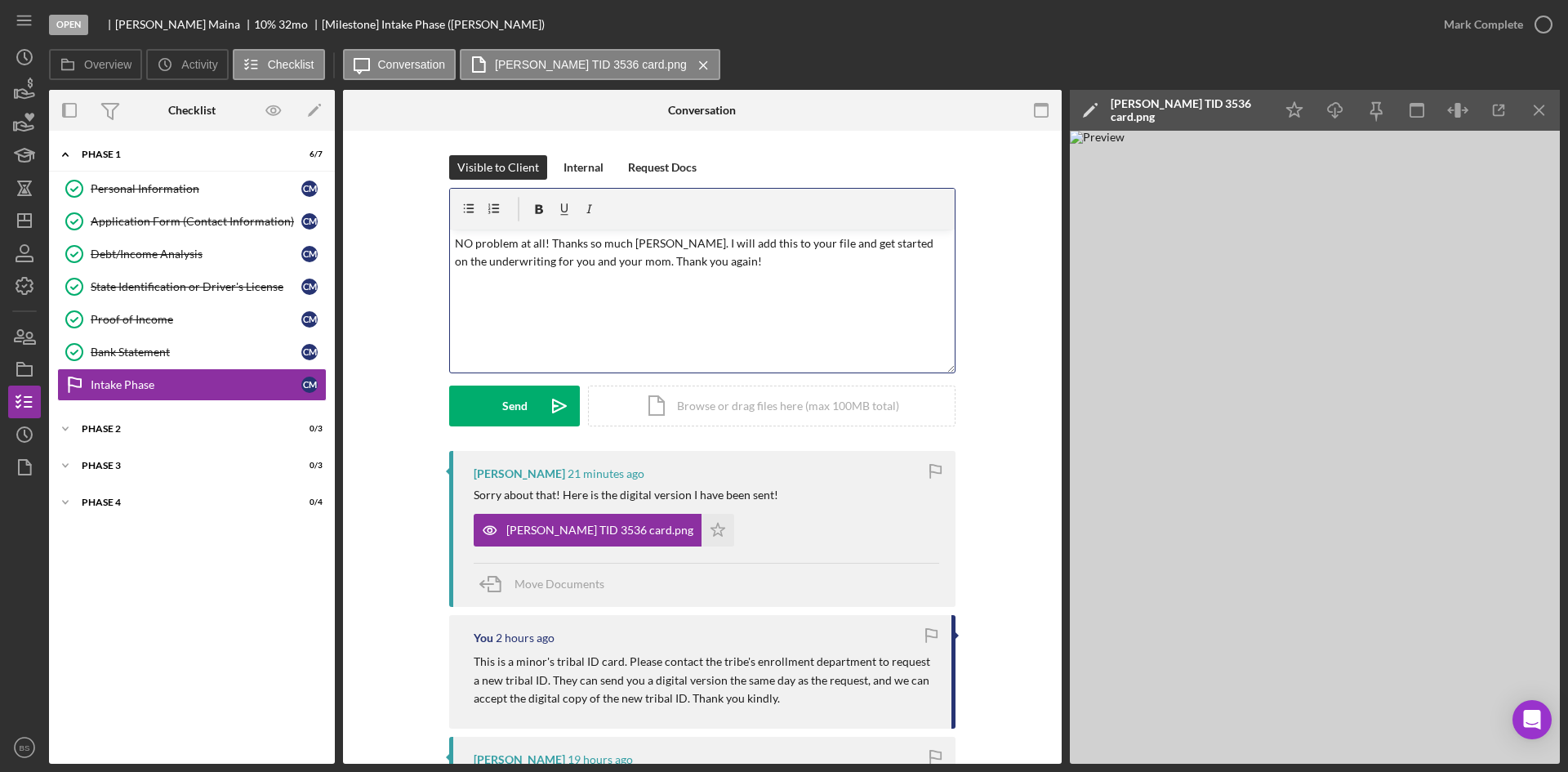
click at [469, 245] on p "NO problem at all! Thanks so much [PERSON_NAME]. I will add this to your file a…" at bounding box center [703, 252] width 496 height 36
drag, startPoint x: 627, startPoint y: 262, endPoint x: 812, endPoint y: 231, distance: 187.6
click at [812, 231] on div "v Color teal Color pink Remove color Add row above Add row below Add column bef…" at bounding box center [703, 301] width 505 height 143
click at [546, 412] on icon "Icon/icon-invite-send" at bounding box center [559, 406] width 41 height 41
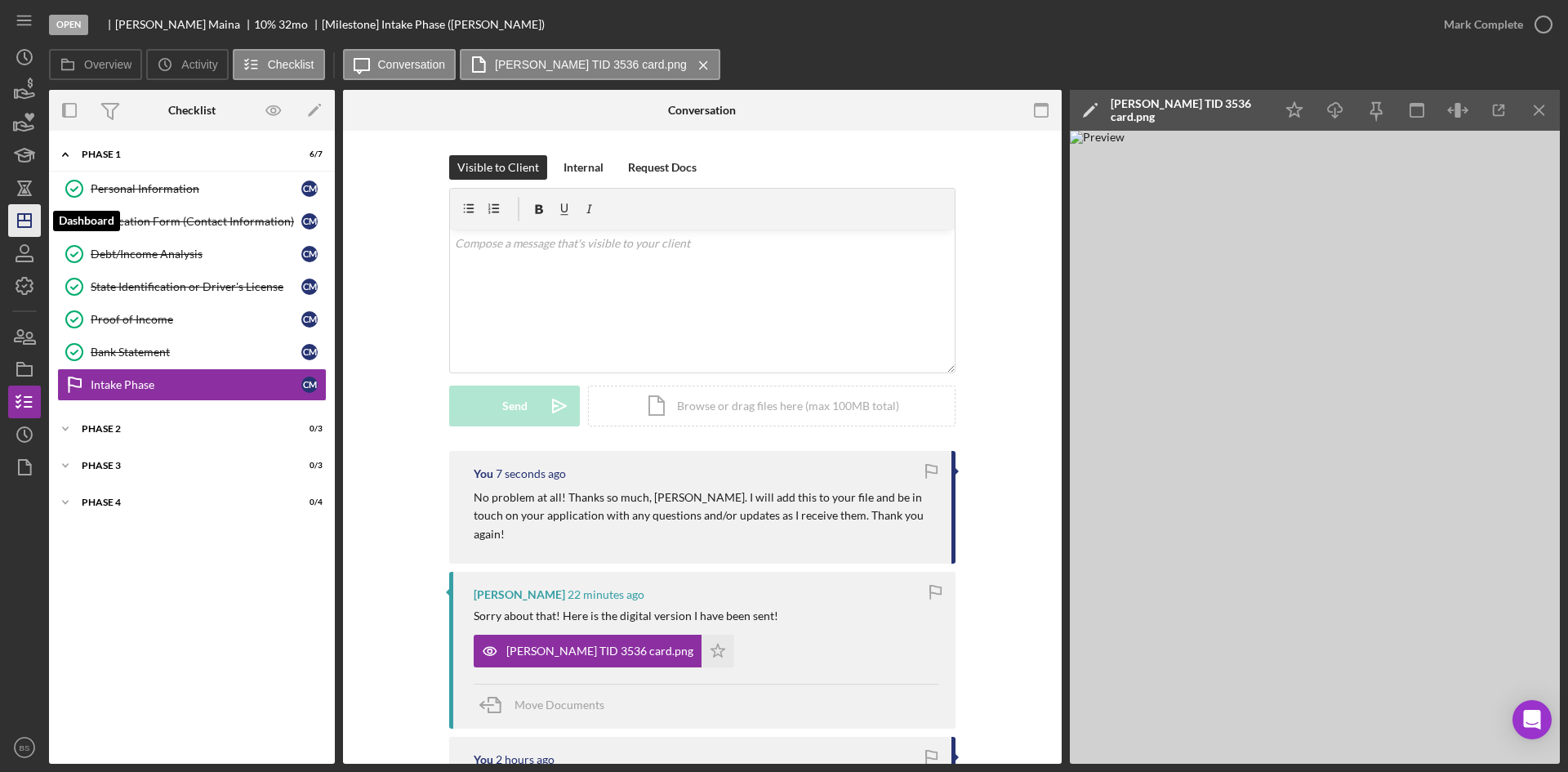
click at [27, 216] on icon "Icon/Dashboard" at bounding box center [24, 220] width 41 height 41
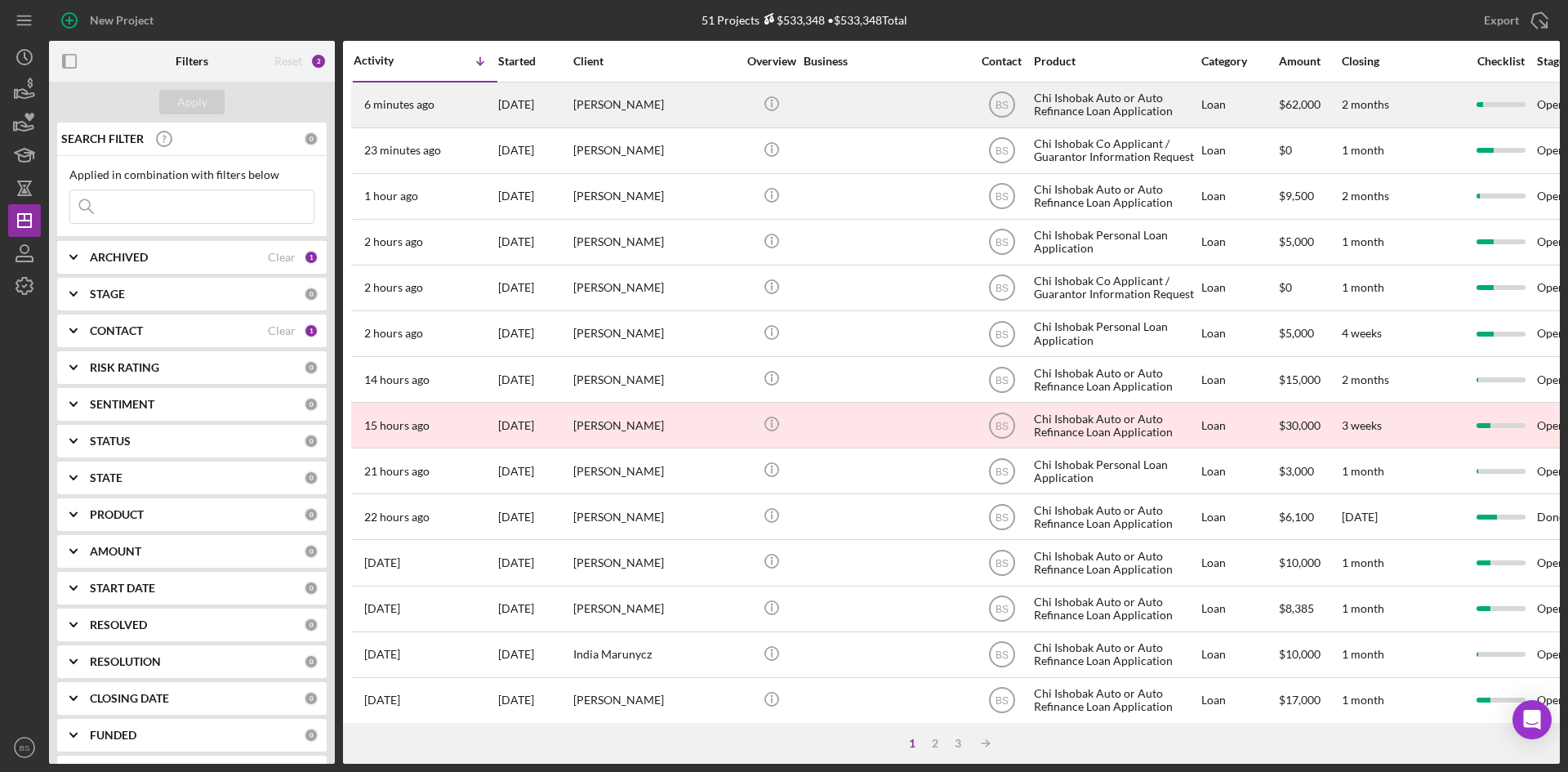
click at [515, 112] on div "[DATE]" at bounding box center [534, 104] width 74 height 43
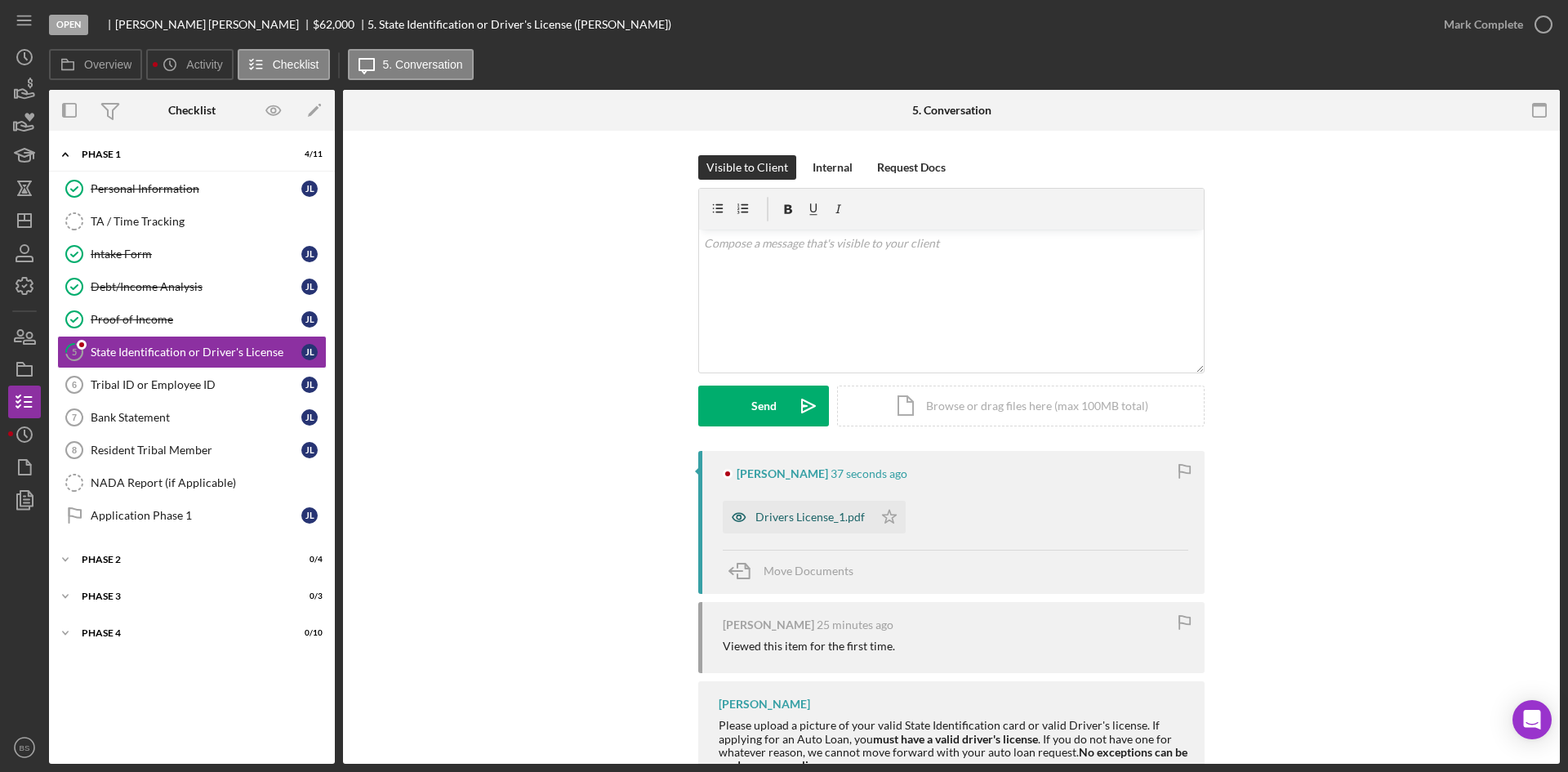
click at [760, 503] on div "Drivers License_1.pdf" at bounding box center [798, 517] width 150 height 33
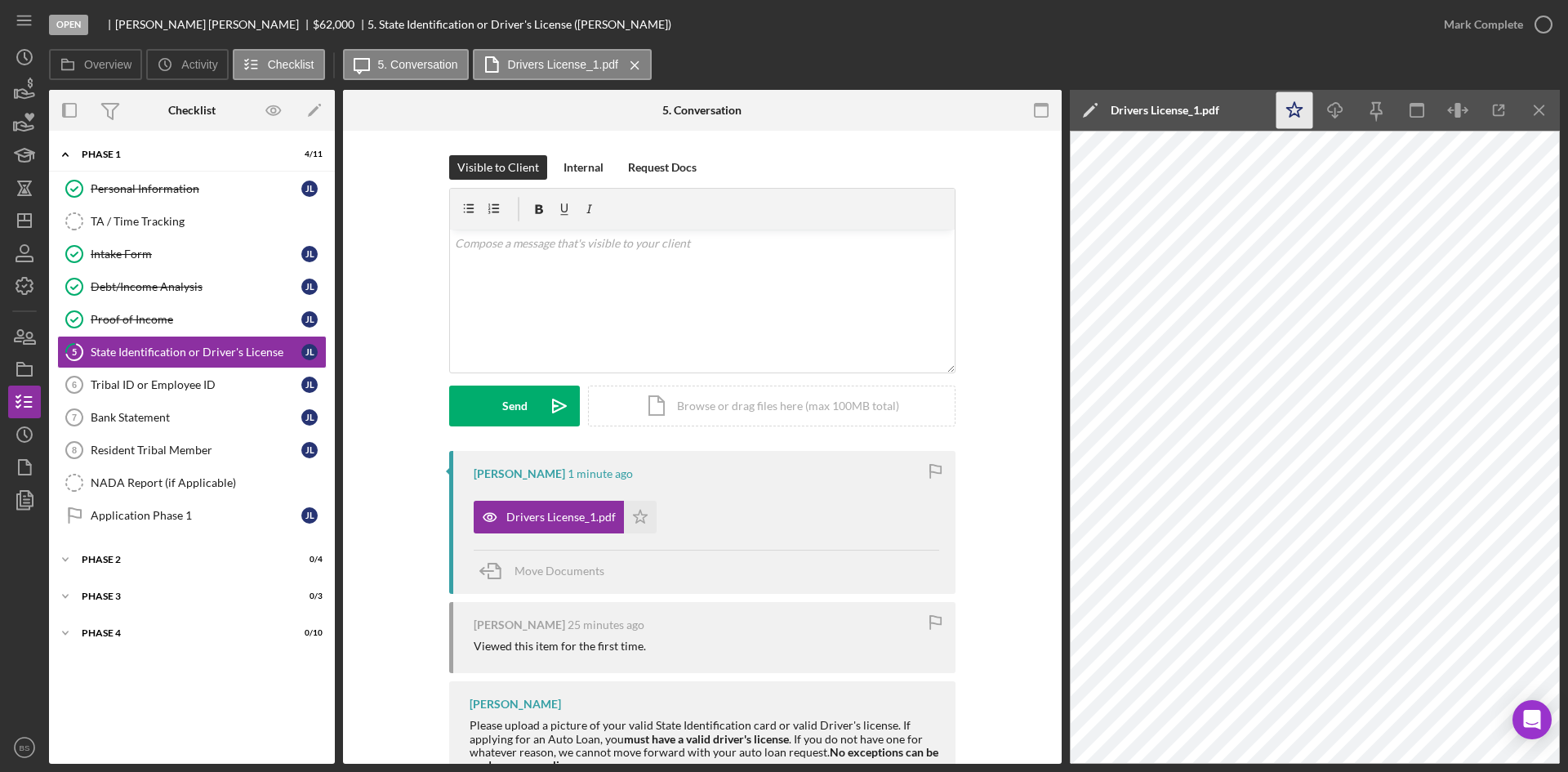
click at [1290, 100] on icon "Icon/Star" at bounding box center [1295, 110] width 36 height 36
click at [1479, 26] on div "Mark Complete" at bounding box center [1483, 25] width 79 height 33
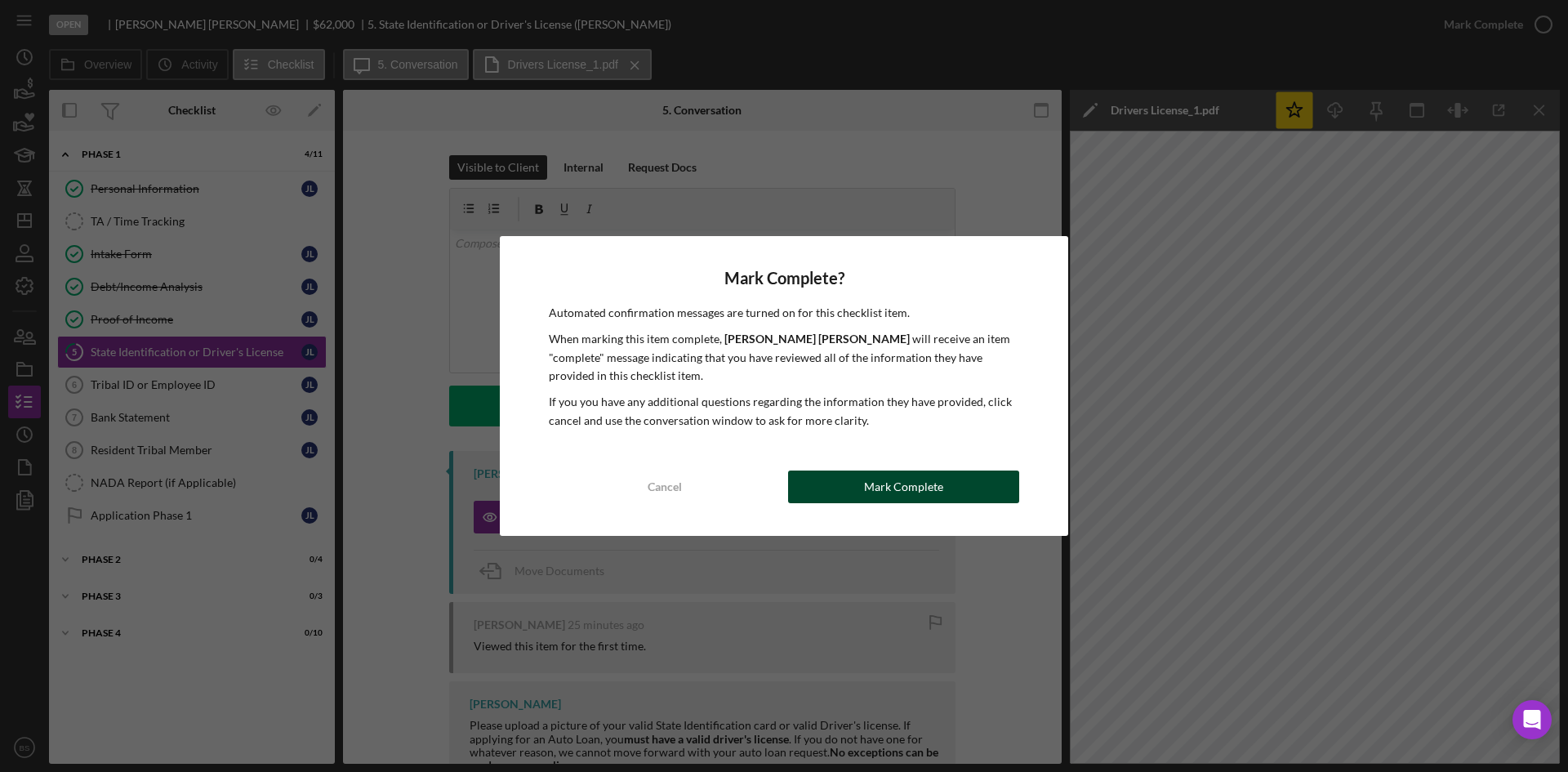
click at [969, 494] on button "Mark Complete" at bounding box center [904, 487] width 232 height 33
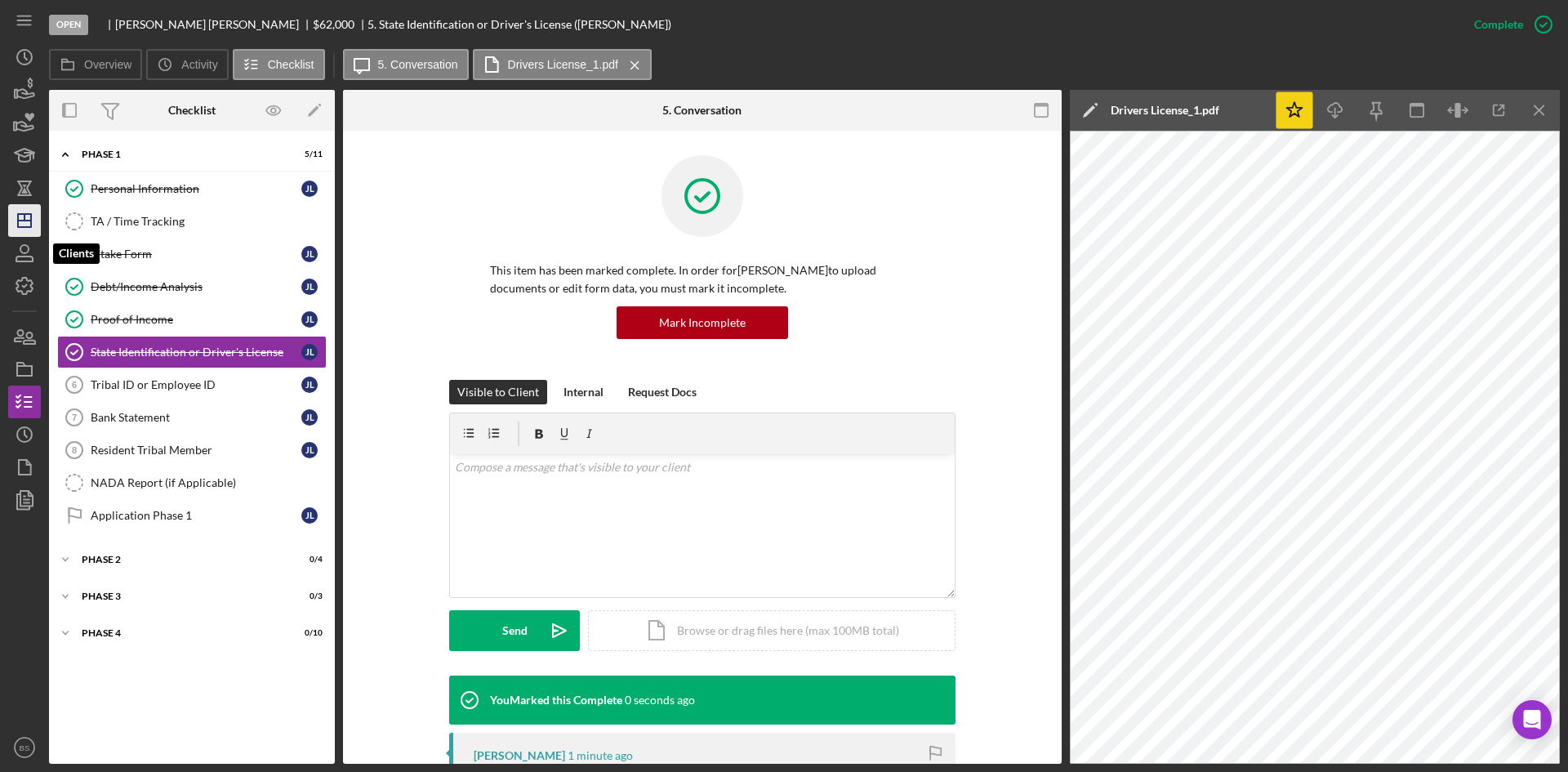
click at [21, 222] on icon "Icon/Dashboard" at bounding box center [24, 220] width 41 height 41
